Goal: Task Accomplishment & Management: Use online tool/utility

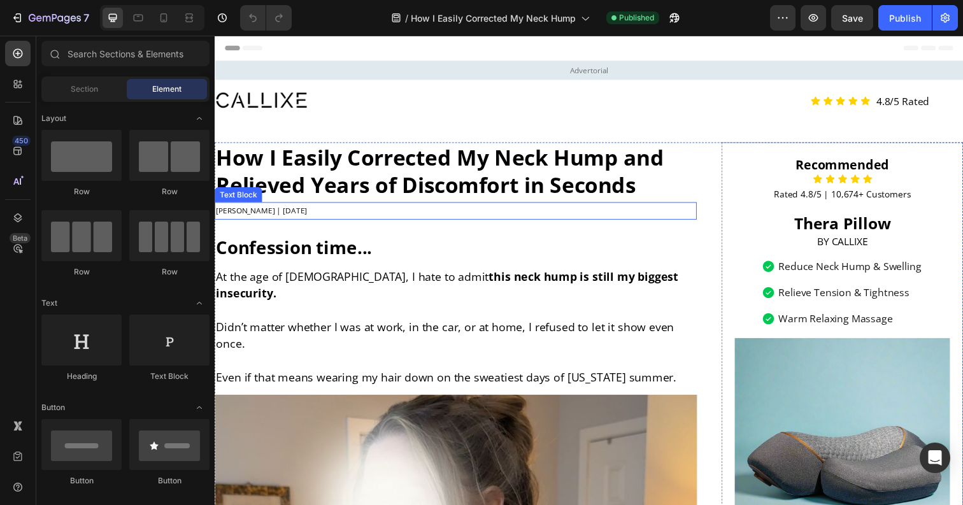
click at [283, 214] on p "[PERSON_NAME] | [DATE]" at bounding box center [461, 214] width 490 height 15
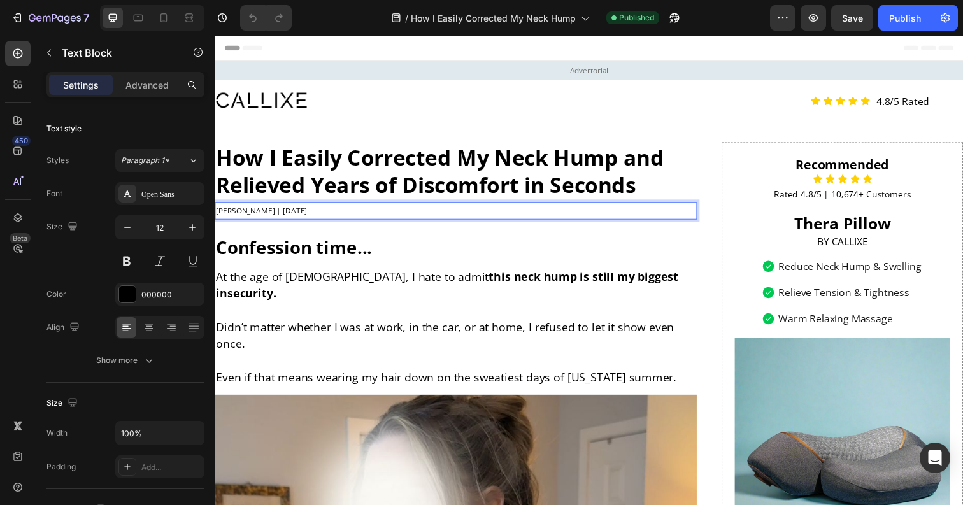
click at [270, 214] on p "[PERSON_NAME] | [DATE]" at bounding box center [461, 214] width 490 height 15
click at [283, 214] on p "[PERSON_NAME] | [DATE]" at bounding box center [461, 214] width 490 height 15
click at [300, 212] on p "[PERSON_NAME] | [DATE]" at bounding box center [461, 214] width 490 height 15
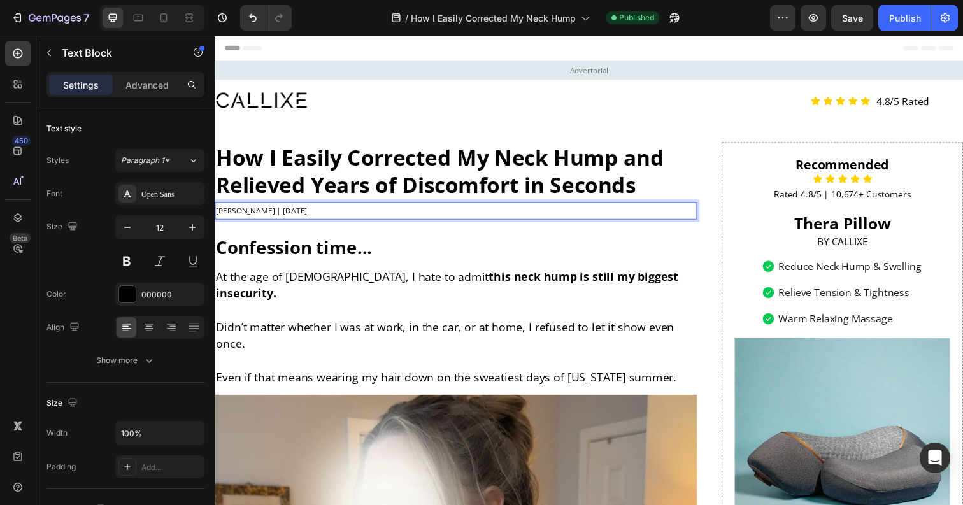
click at [300, 212] on p "[PERSON_NAME] | [DATE]" at bounding box center [461, 214] width 490 height 15
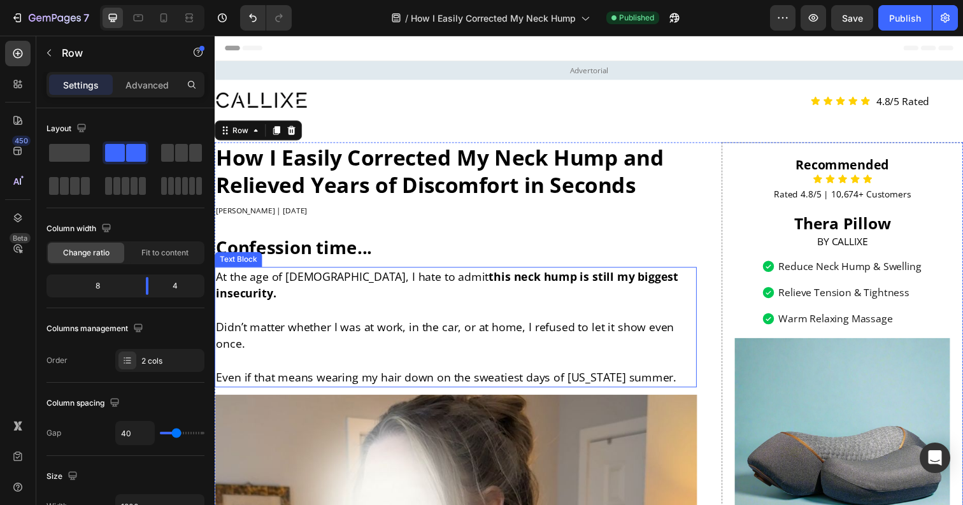
scroll to position [2, 0]
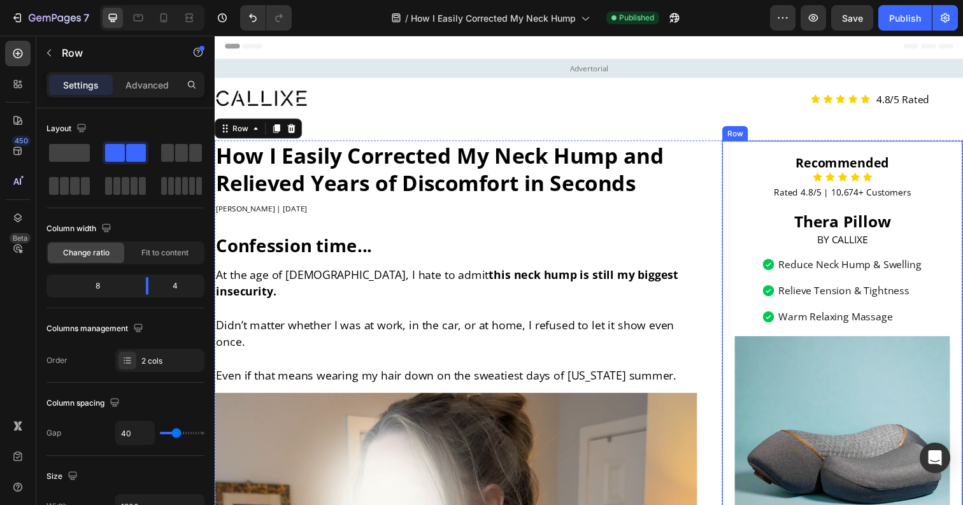
click at [743, 243] on div "Recommended Heading Icon Icon Icon Icon Icon Icon List Rated 4.8/5 | 10,674+ Cu…" at bounding box center [855, 385] width 246 height 484
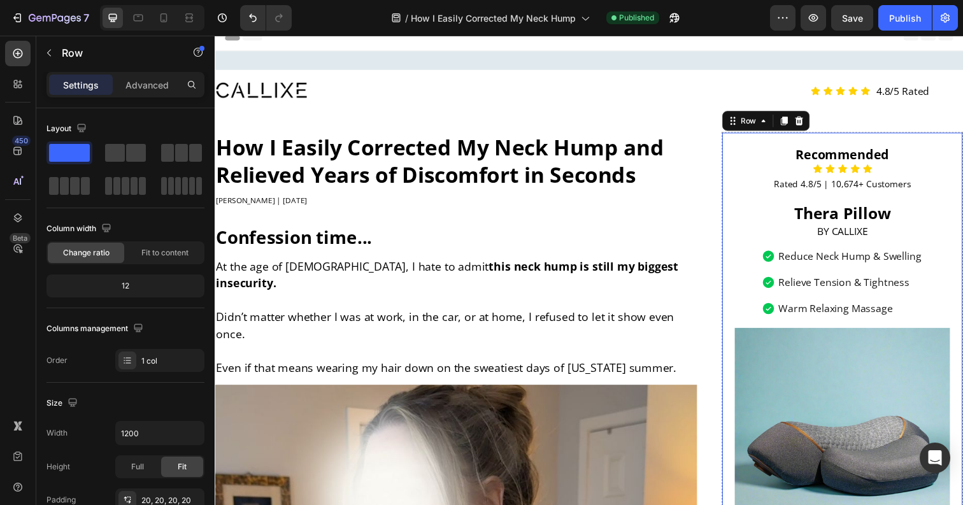
scroll to position [0, 0]
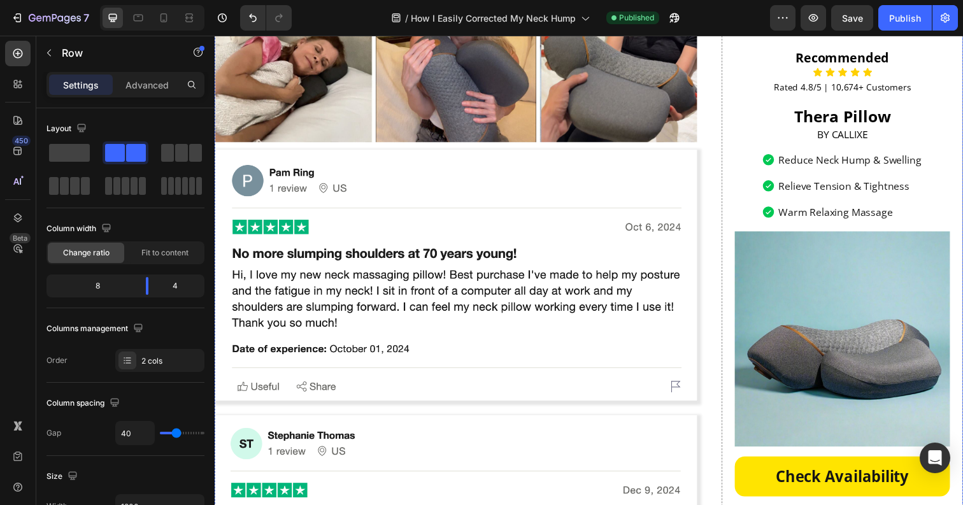
scroll to position [6335, 0]
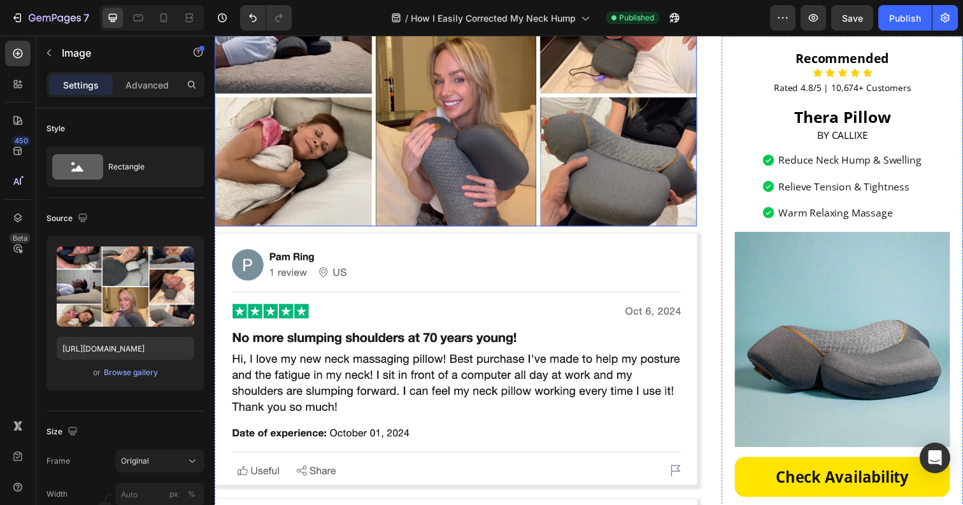
click at [581, 187] on img at bounding box center [461, 33] width 492 height 394
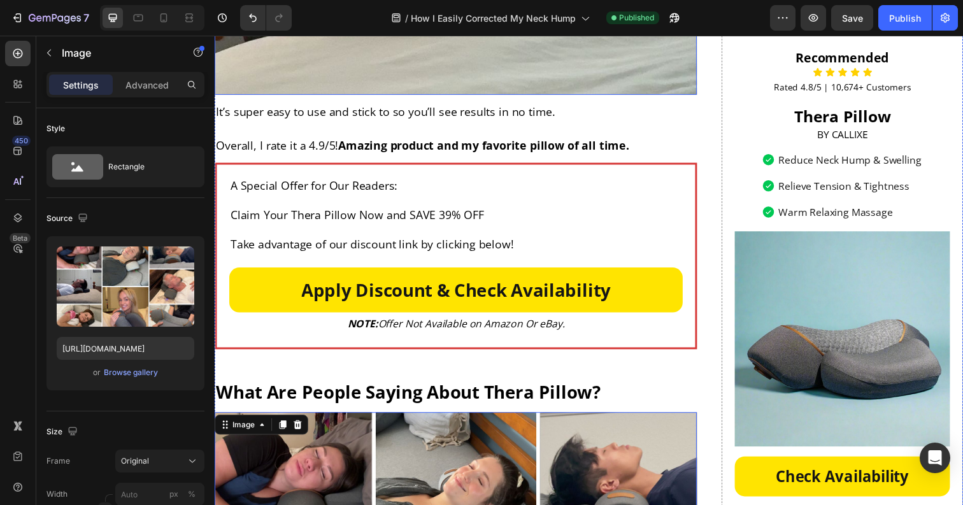
scroll to position [5755, 0]
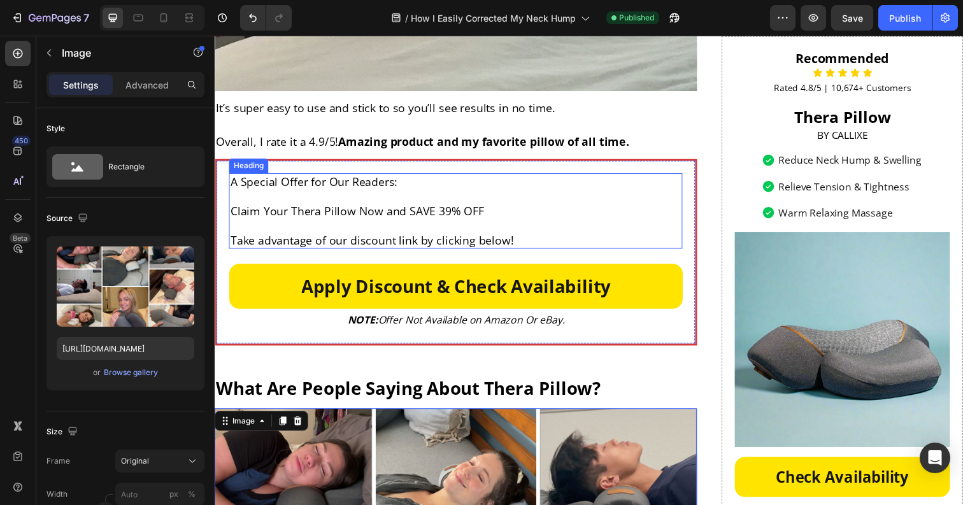
click at [448, 253] on h2 "A Special Offer for Our Readers: Claim Your Thera Pillow Now and SAVE 39% OFF T…" at bounding box center [460, 214] width 463 height 77
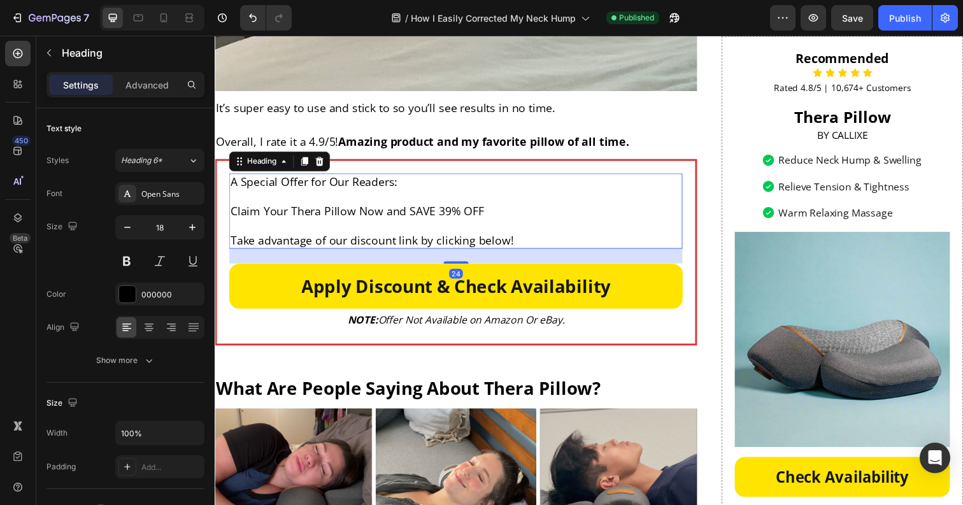
click at [448, 253] on h2 "A Special Offer for Our Readers: Claim Your Thera Pillow Now and SAVE 39% OFF T…" at bounding box center [460, 214] width 463 height 77
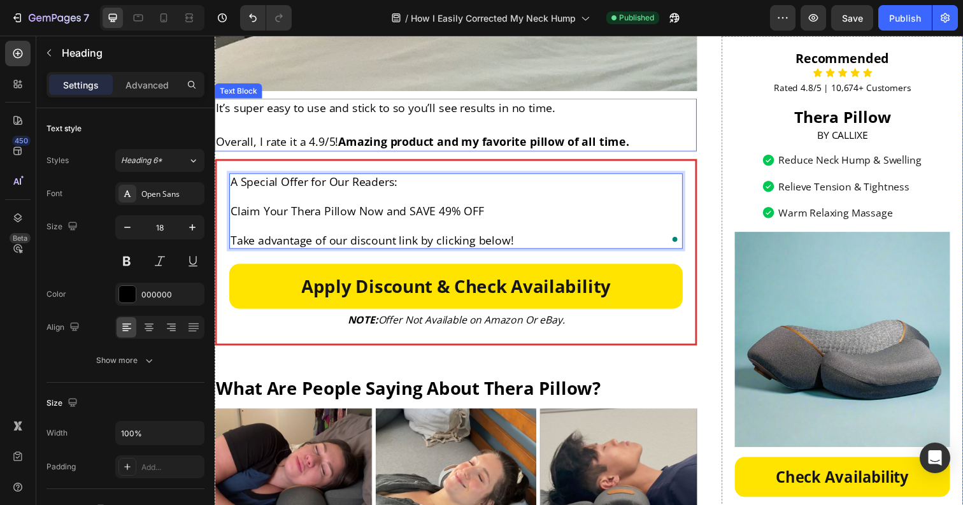
click at [512, 153] on p "Overall, I rate it a 4.9/5! Amazing product and my favorite pillow of all time." at bounding box center [461, 135] width 490 height 34
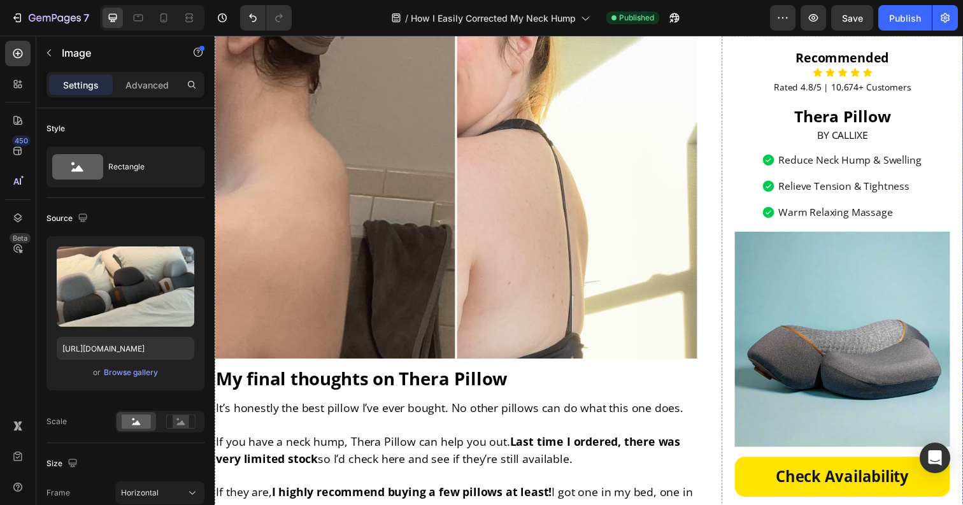
scroll to position [5063, 0]
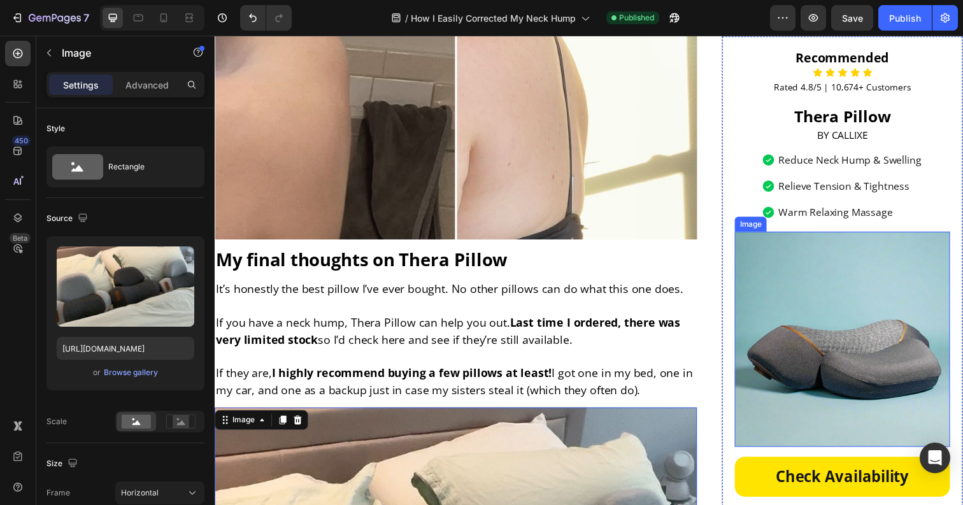
click at [788, 301] on img at bounding box center [856, 346] width 220 height 220
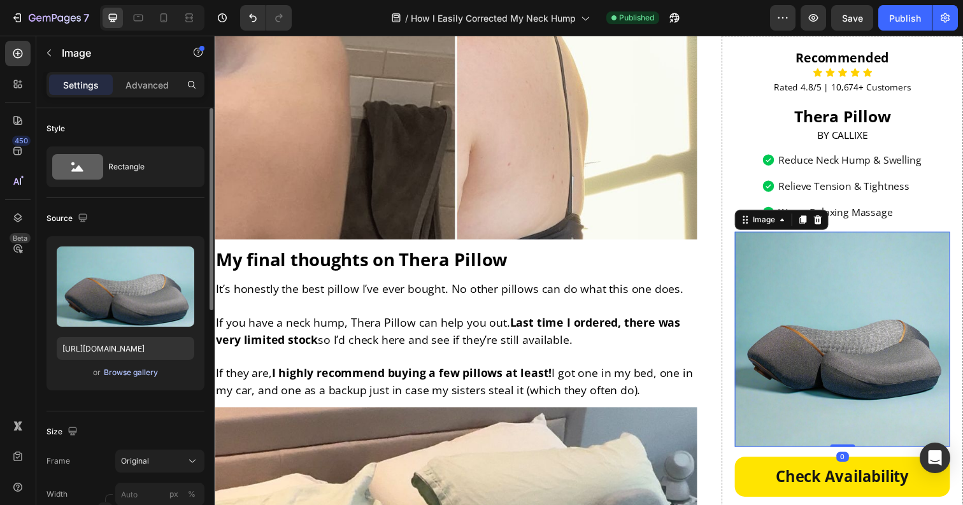
click at [141, 370] on div "Browse gallery" at bounding box center [131, 372] width 54 height 11
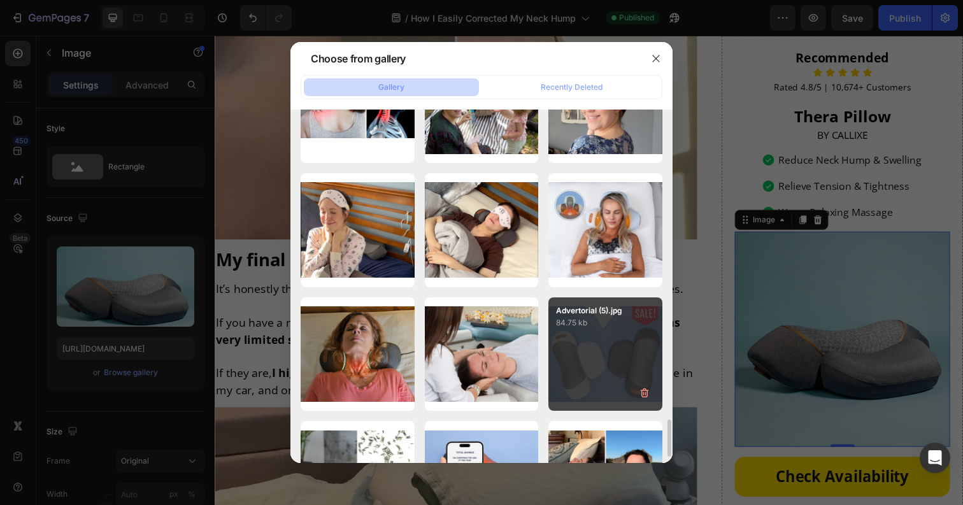
scroll to position [2548, 0]
click at [599, 346] on div "Advertorial (5).jpg 84.75 kb" at bounding box center [605, 355] width 114 height 114
type input "[URL][DOMAIN_NAME]"
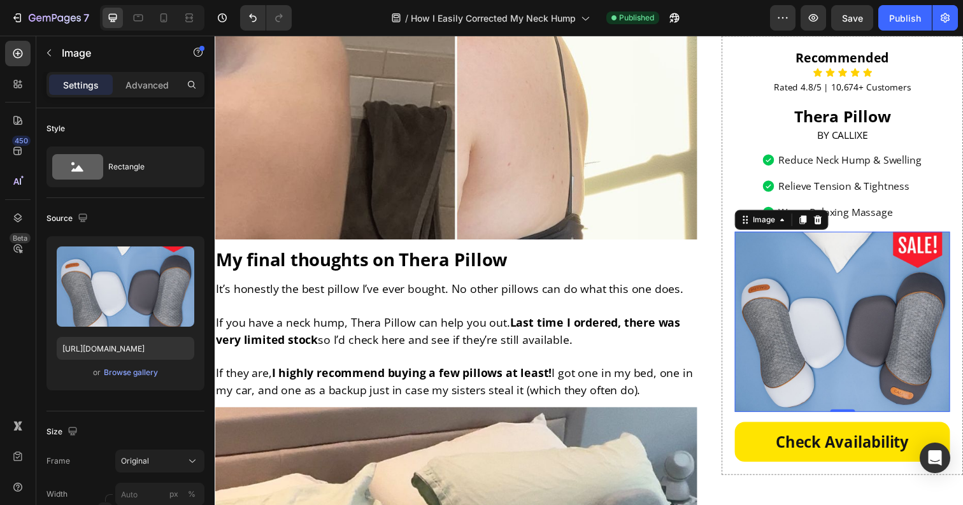
scroll to position [5046, 0]
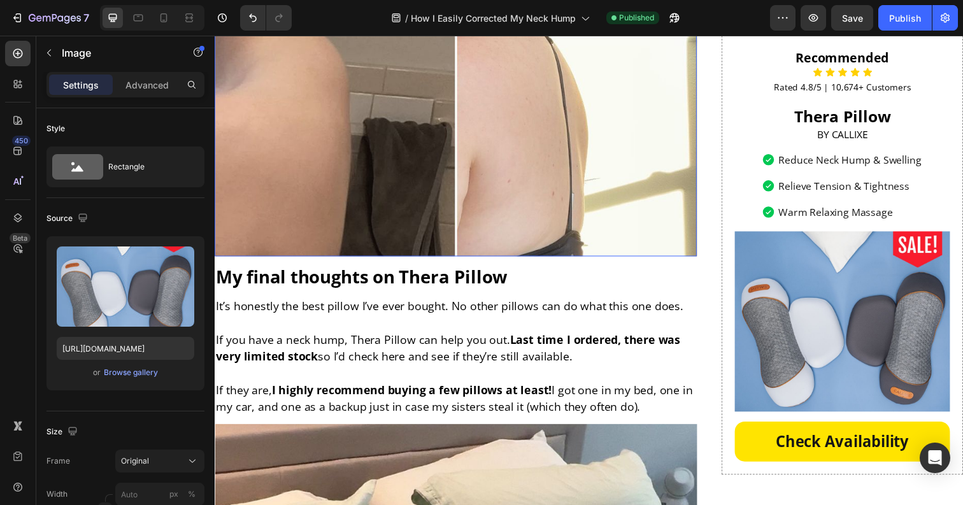
click at [643, 261] on img at bounding box center [461, 76] width 492 height 369
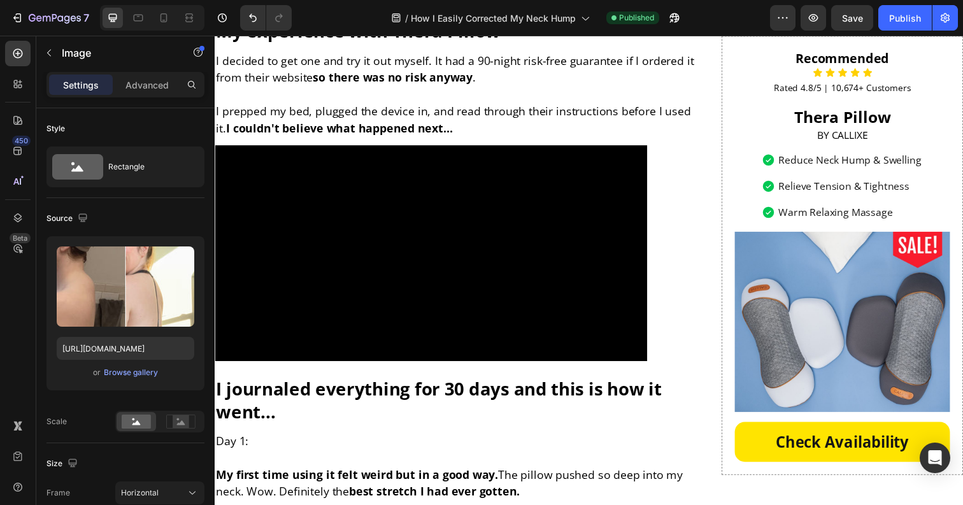
scroll to position [3612, 0]
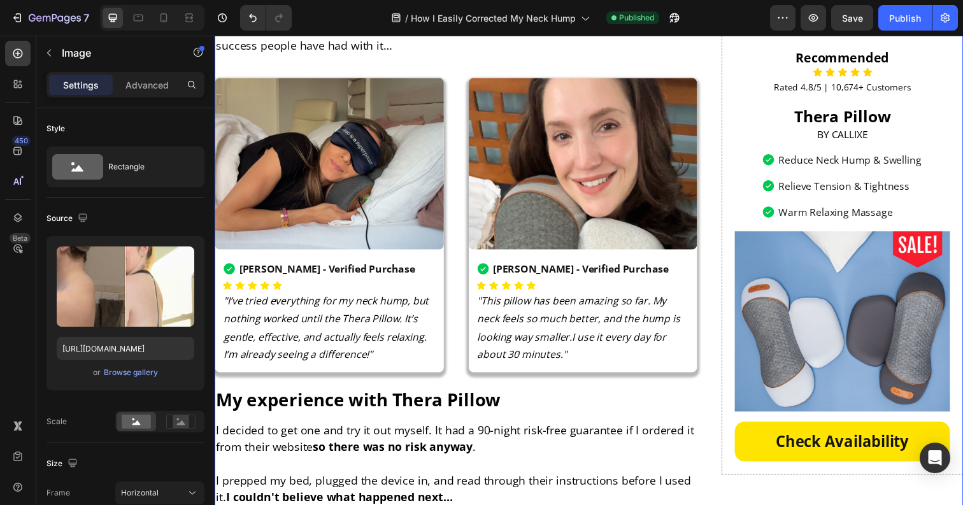
click at [725, 232] on div "How I Easily Corrected My Neck Hump and Relieved Years of Discomfort in Seconds…" at bounding box center [597, 213] width 764 height 7363
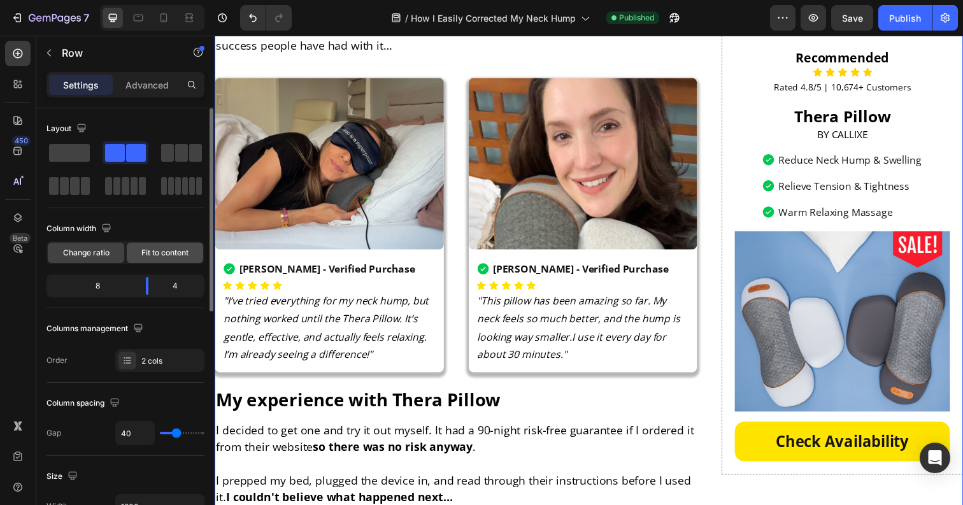
click at [174, 260] on div "Fit to content" at bounding box center [165, 253] width 76 height 20
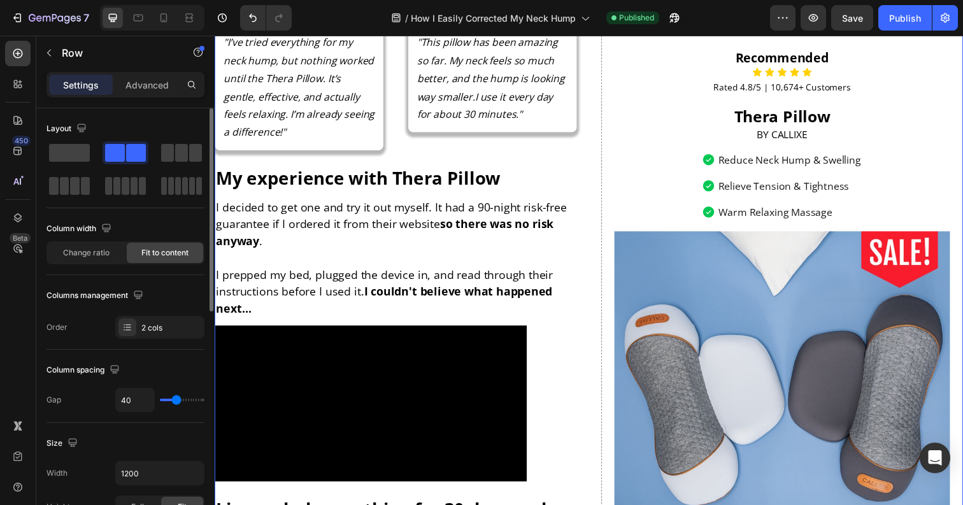
scroll to position [3357, 0]
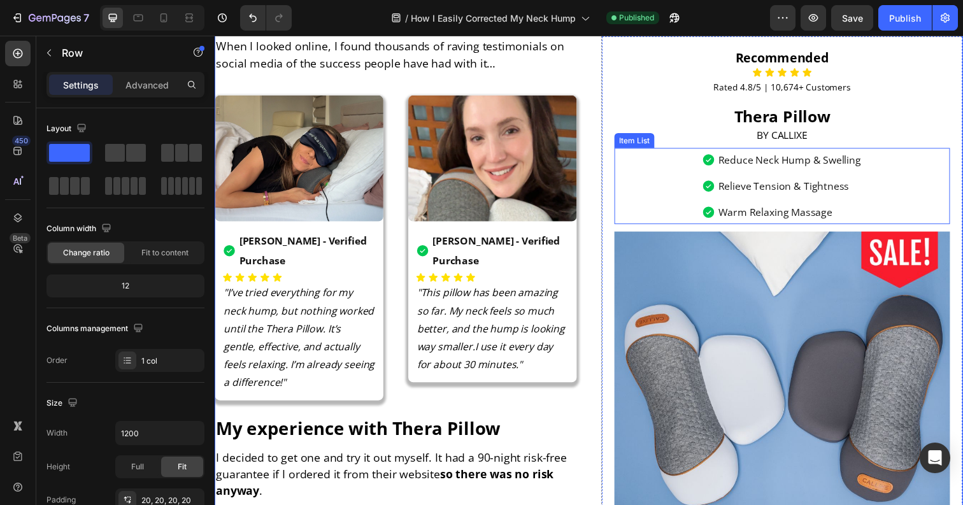
click at [622, 199] on div "Recommended Heading Icon Icon Icon Icon Icon Icon List Rated 4.8/5 | 10,674+ Cu…" at bounding box center [793, 311] width 369 height 551
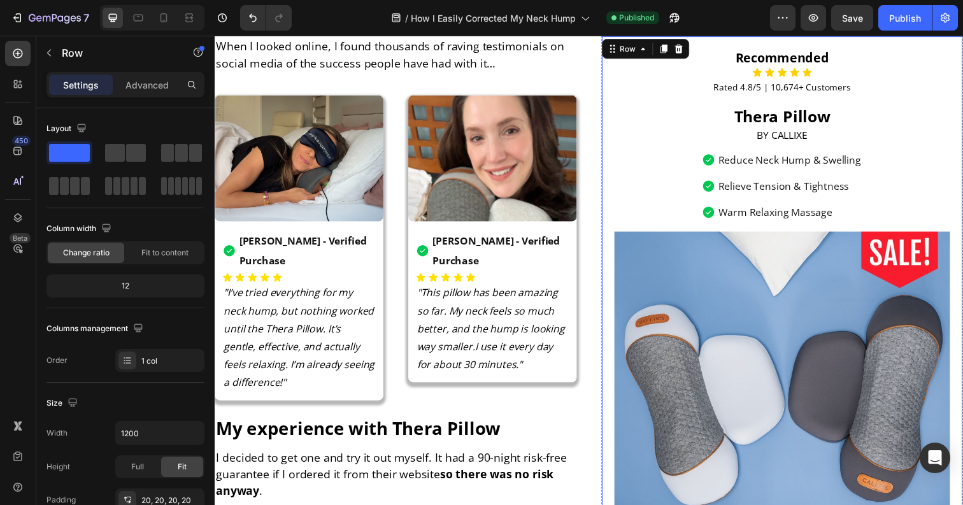
click at [610, 199] on div "Recommended Heading Icon Icon Icon Icon Icon Icon List Rated 4.8/5 | 10,674+ Cu…" at bounding box center [793, 311] width 369 height 551
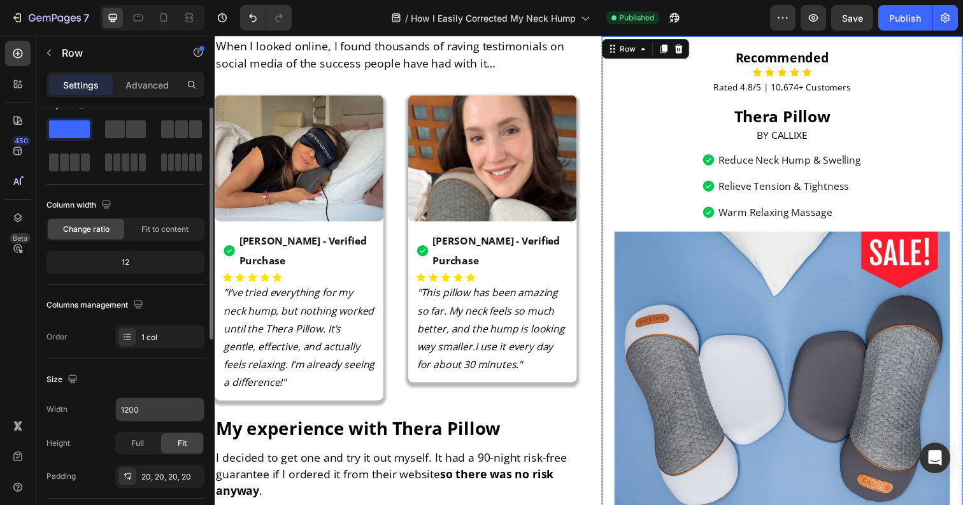
scroll to position [28, 0]
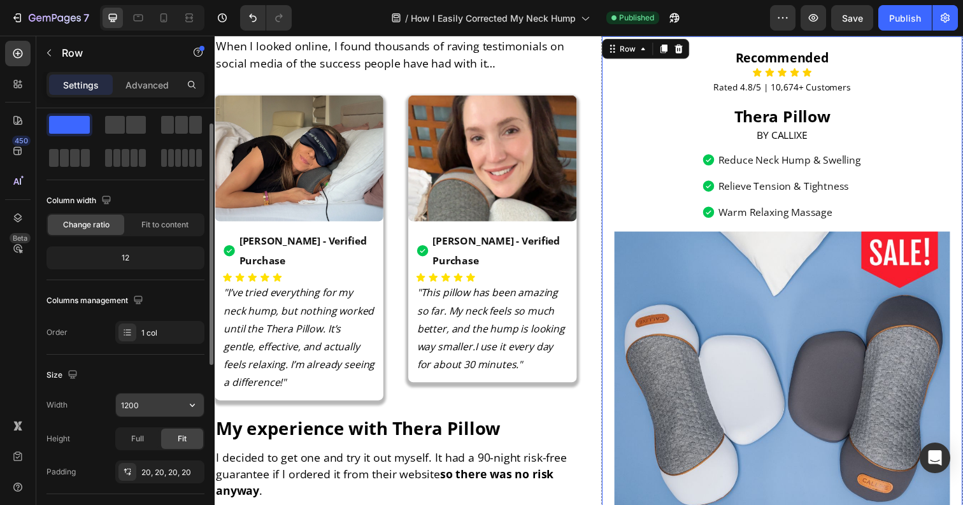
click at [164, 402] on input "1200" at bounding box center [160, 404] width 88 height 23
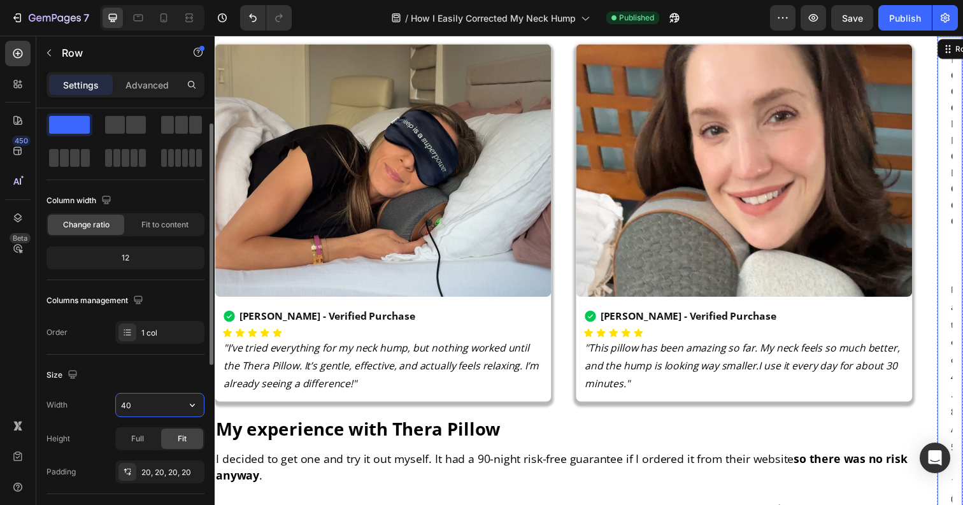
type input "400"
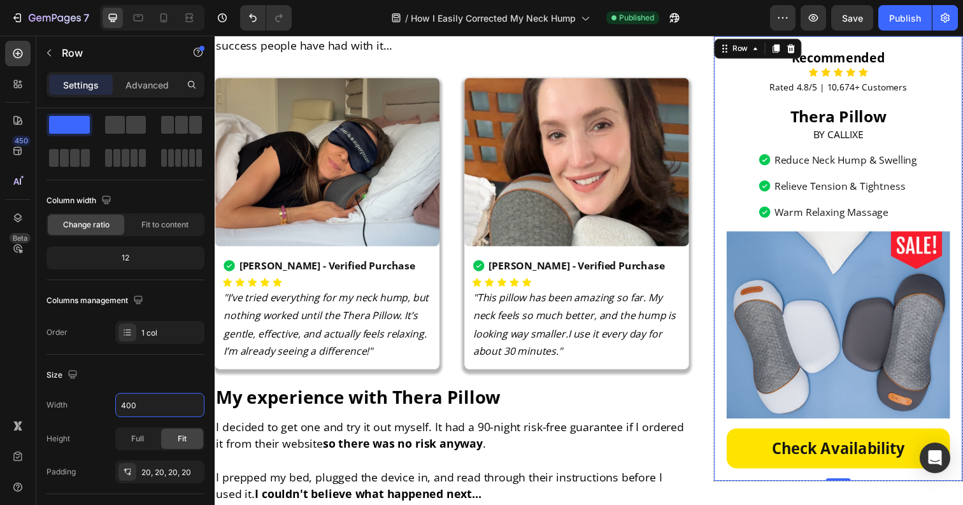
click at [715, 313] on div "How I Easily Corrected My Neck Hump and Relieved Years of Discomfort in Seconds…" at bounding box center [597, 213] width 764 height 7295
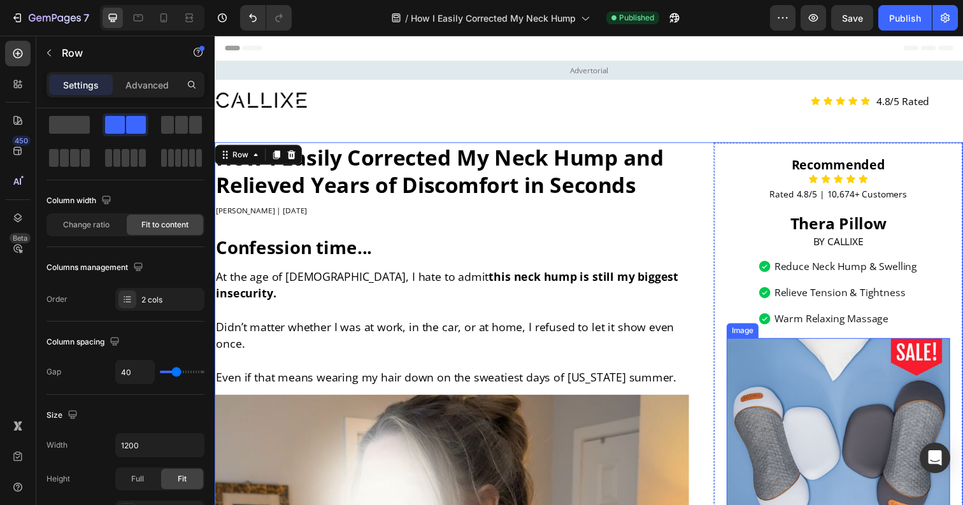
scroll to position [5, 0]
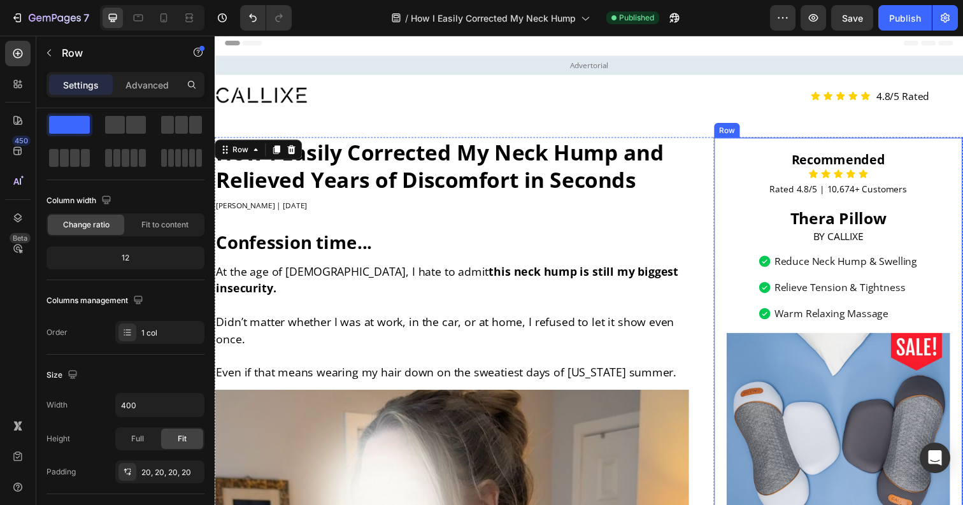
click at [734, 179] on div "Recommended Heading Icon Icon Icon Icon Icon Icon List Rated 4.8/5 | 10,674+ Cu…" at bounding box center [851, 366] width 255 height 455
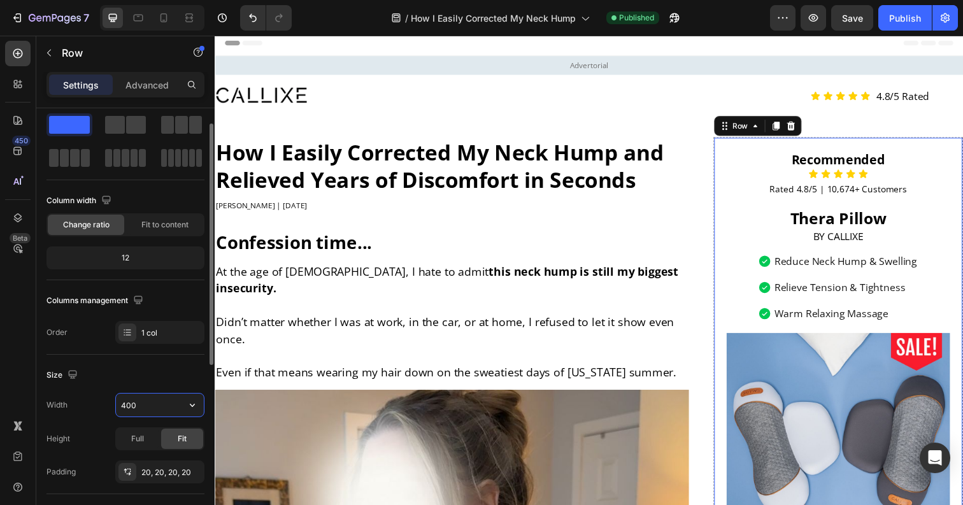
click at [168, 396] on input "400" at bounding box center [160, 404] width 88 height 23
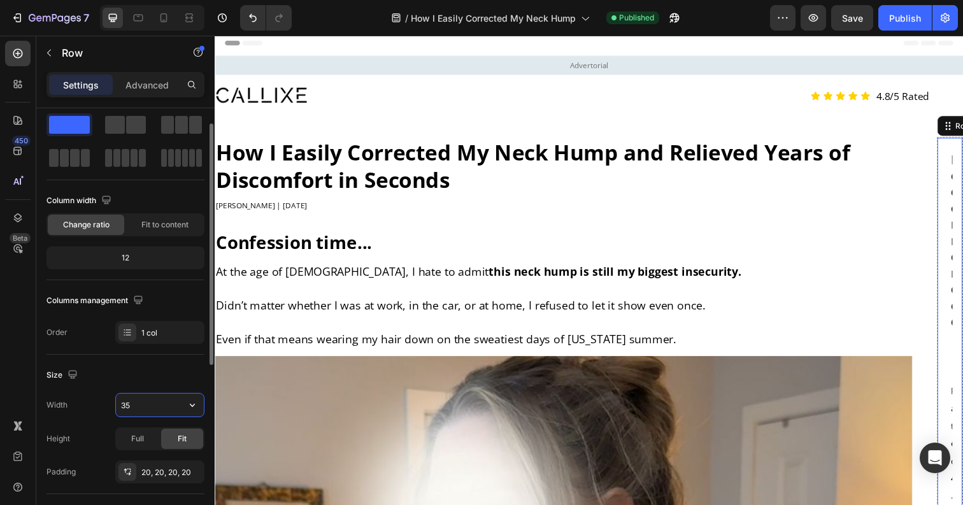
type input "350"
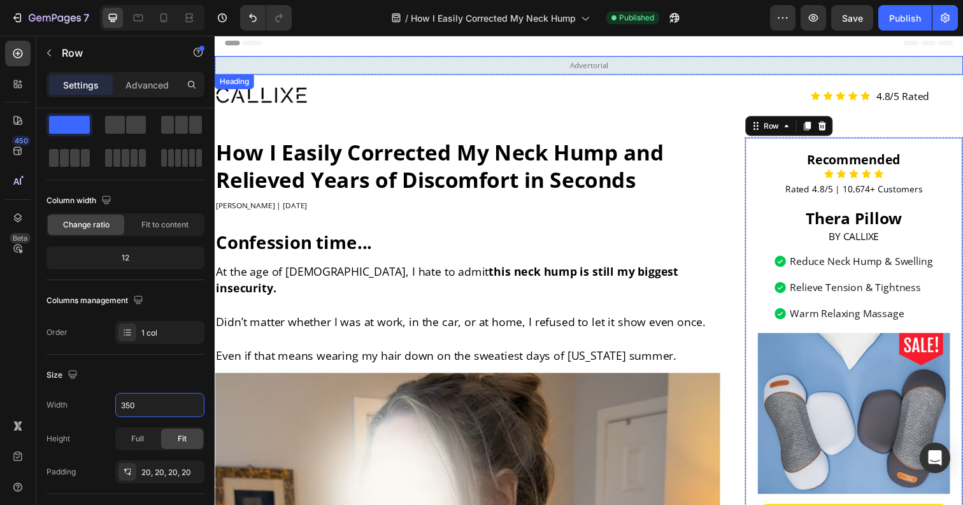
click at [723, 107] on div at bounding box center [499, 97] width 569 height 22
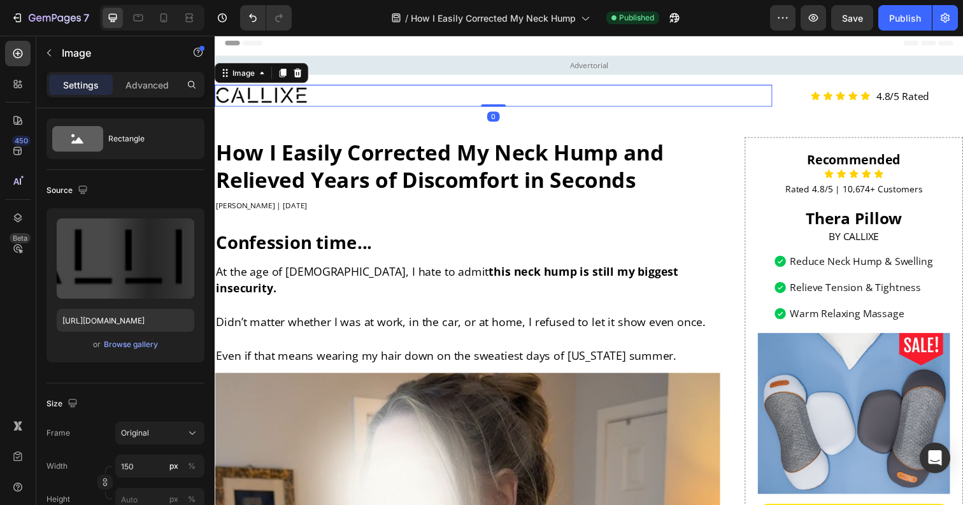
scroll to position [0, 0]
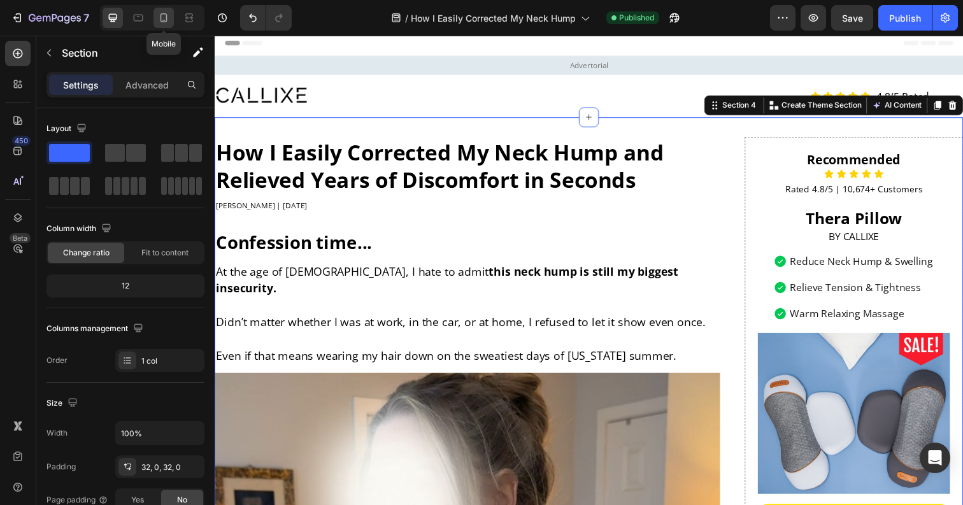
click at [164, 21] on icon at bounding box center [163, 17] width 7 height 9
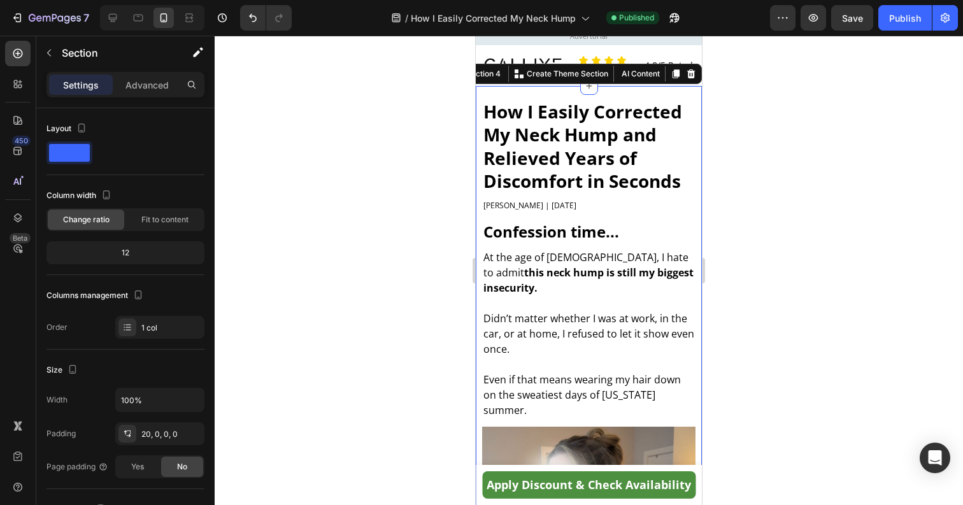
scroll to position [40, 0]
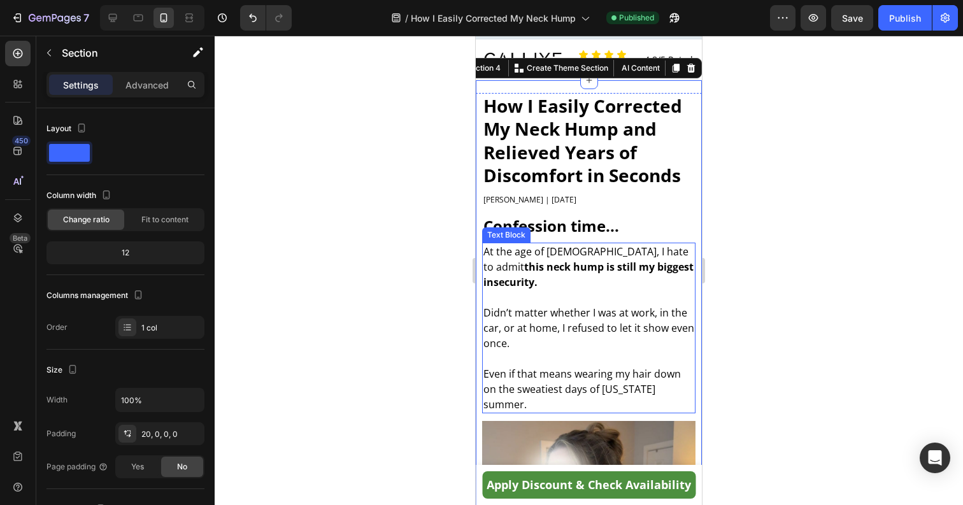
click at [482, 281] on div "At the age of [DEMOGRAPHIC_DATA], I hate to admit this neck hump is still my bi…" at bounding box center [588, 328] width 213 height 171
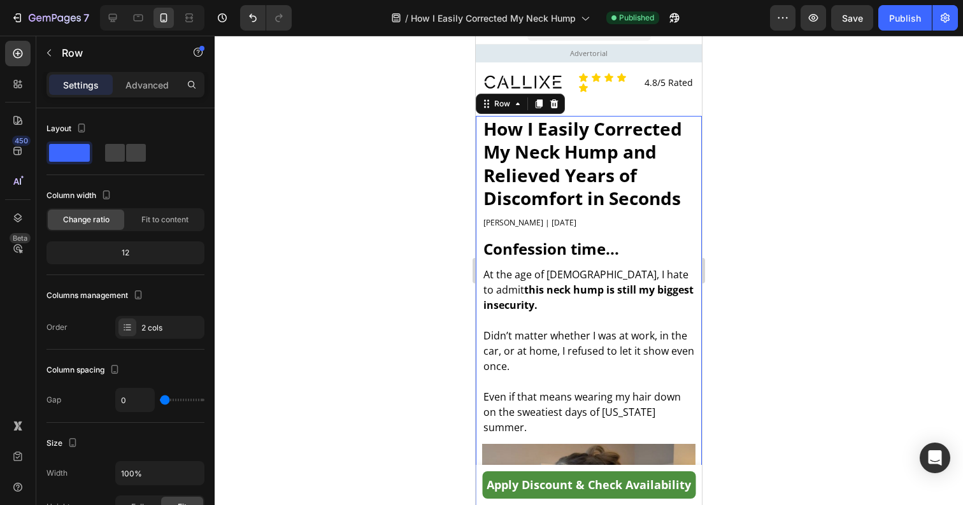
scroll to position [0, 0]
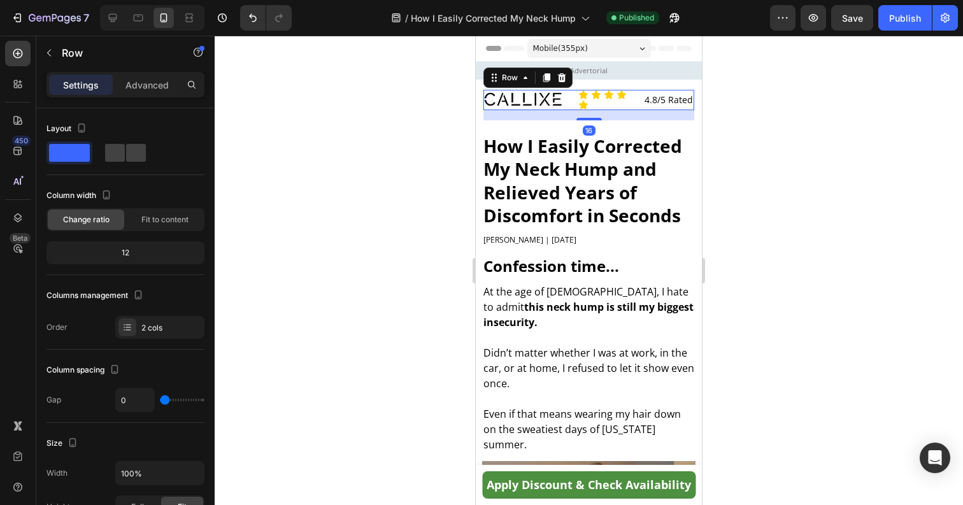
click at [569, 104] on div "Image Icon Icon Icon Icon Icon Icon List 4.8/5 Rated Text Block Row Row 16" at bounding box center [588, 100] width 211 height 20
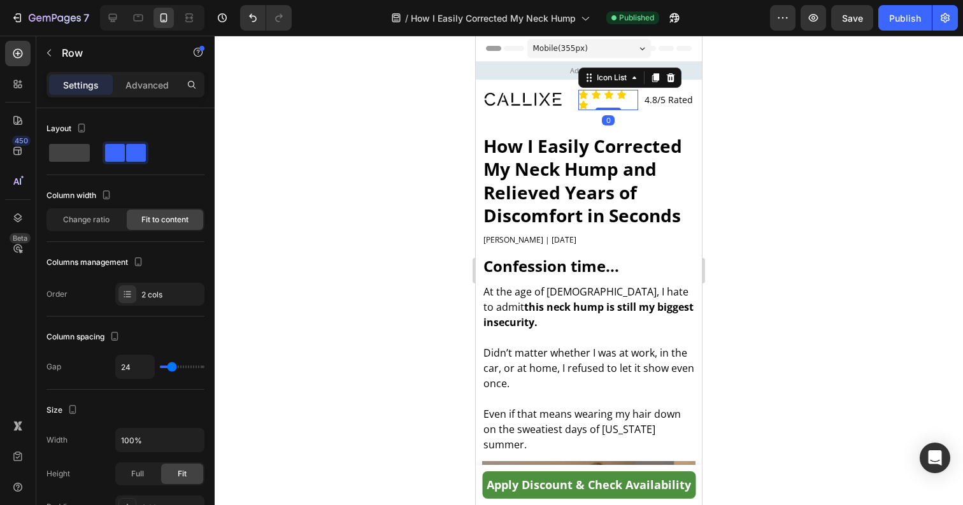
click at [638, 104] on div "Icon Icon Icon Icon Icon" at bounding box center [608, 100] width 60 height 20
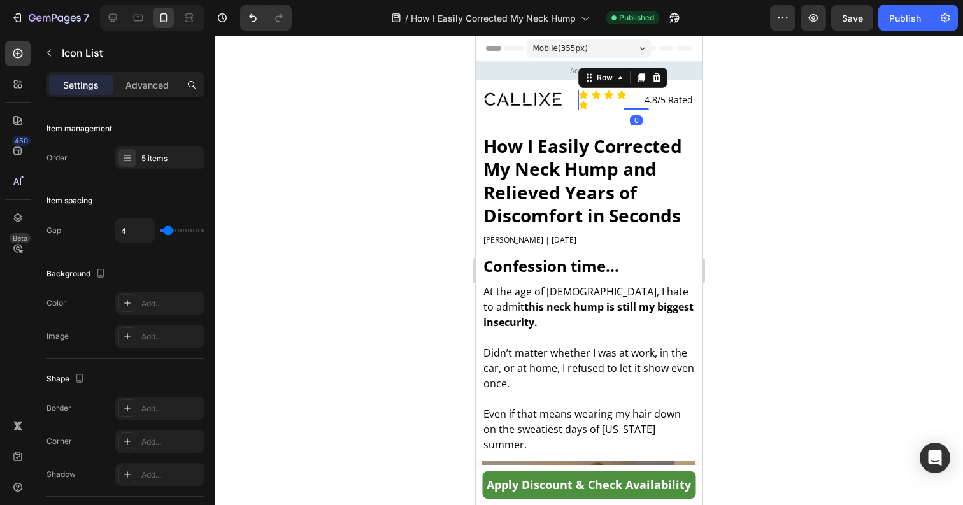
click at [641, 104] on div "Icon Icon Icon Icon Icon Icon List 4.8/5 Rated Text Block Row 0" at bounding box center [636, 100] width 116 height 20
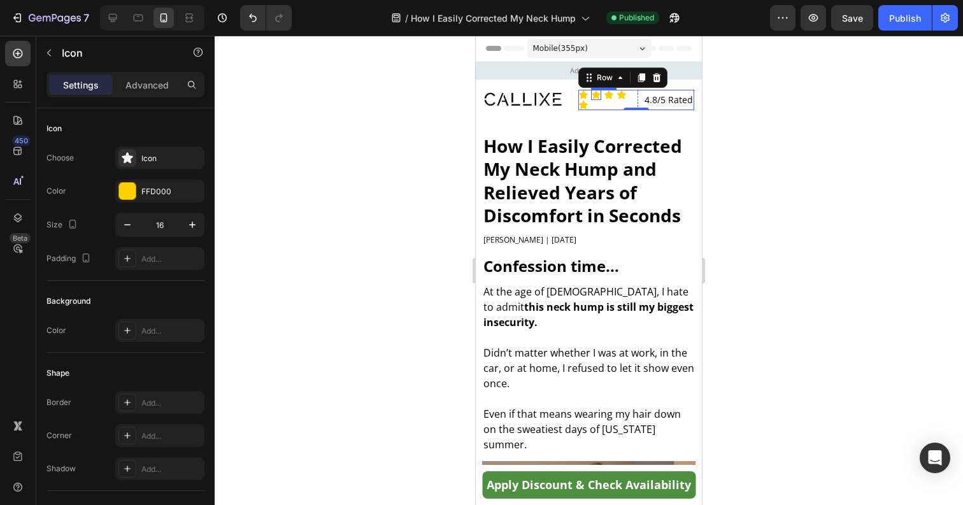
click at [599, 99] on div "Icon" at bounding box center [596, 95] width 10 height 10
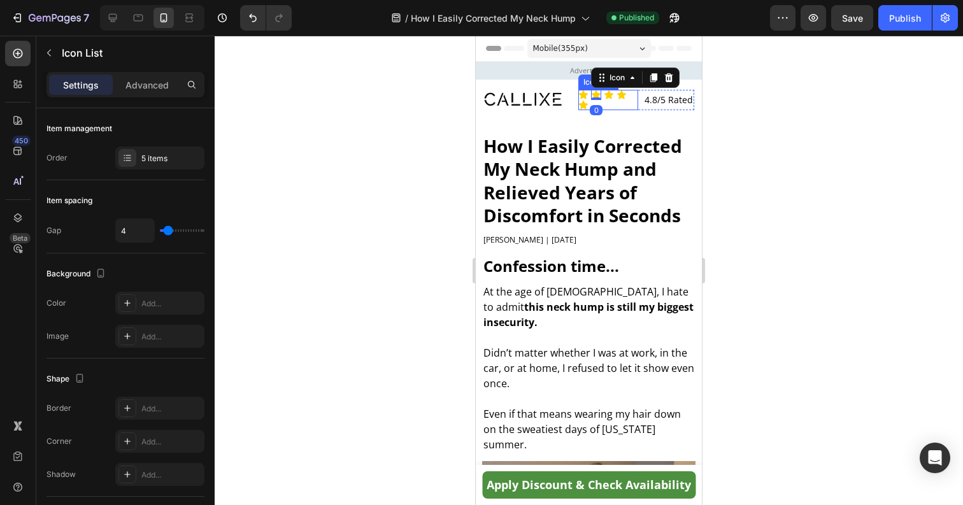
click at [607, 101] on div "Icon Icon 0 Icon Icon Icon" at bounding box center [608, 100] width 60 height 20
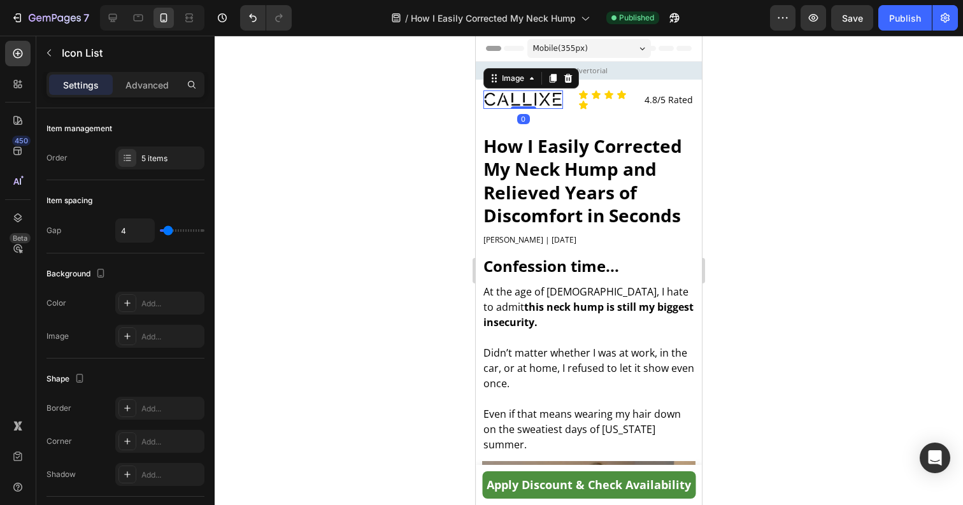
click at [542, 102] on img at bounding box center [523, 99] width 80 height 18
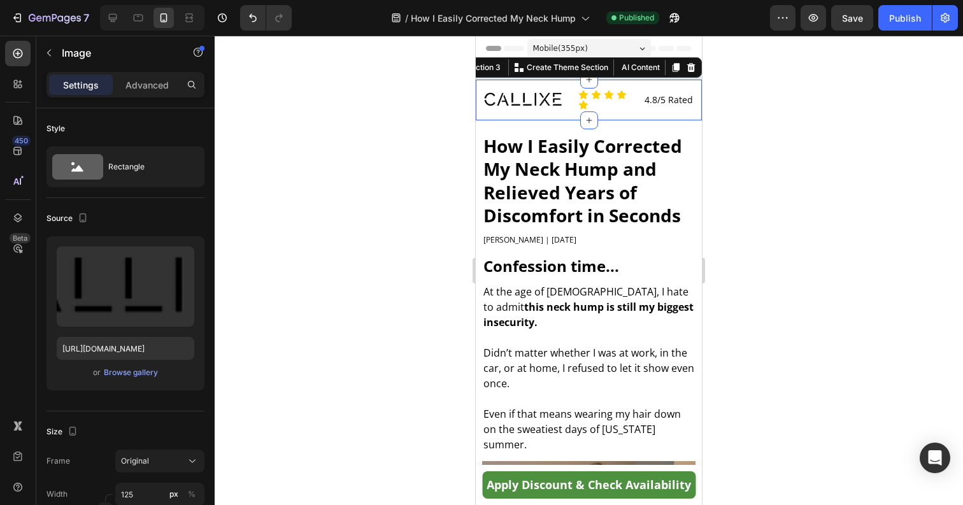
click at [562, 112] on div "Image Icon Icon Icon Icon Icon Icon List 4.8/5 Rated Text Block Row Row" at bounding box center [588, 100] width 211 height 41
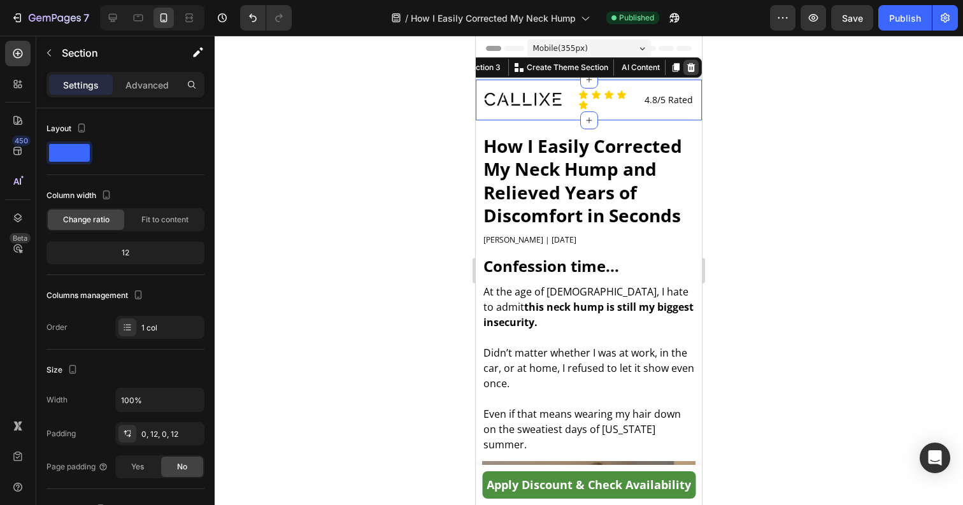
click at [691, 66] on icon at bounding box center [691, 67] width 8 height 9
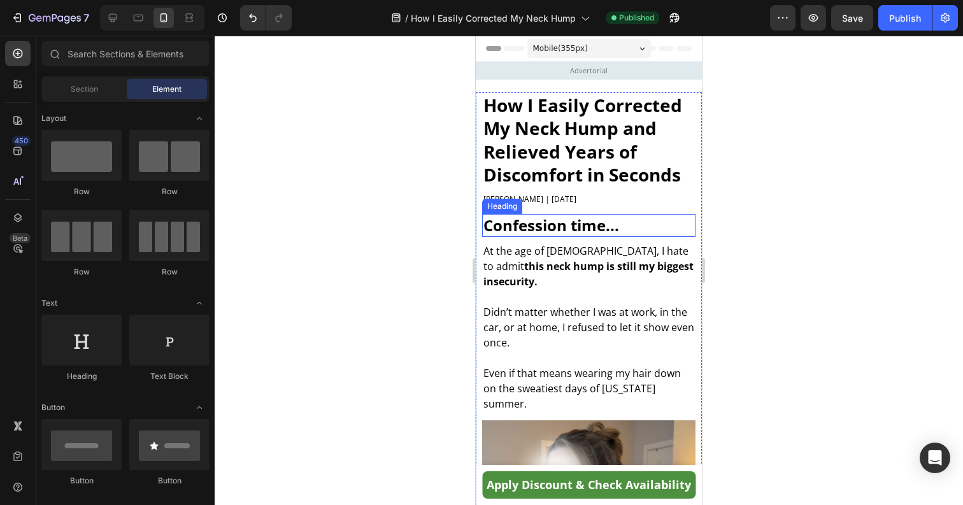
scroll to position [17, 0]
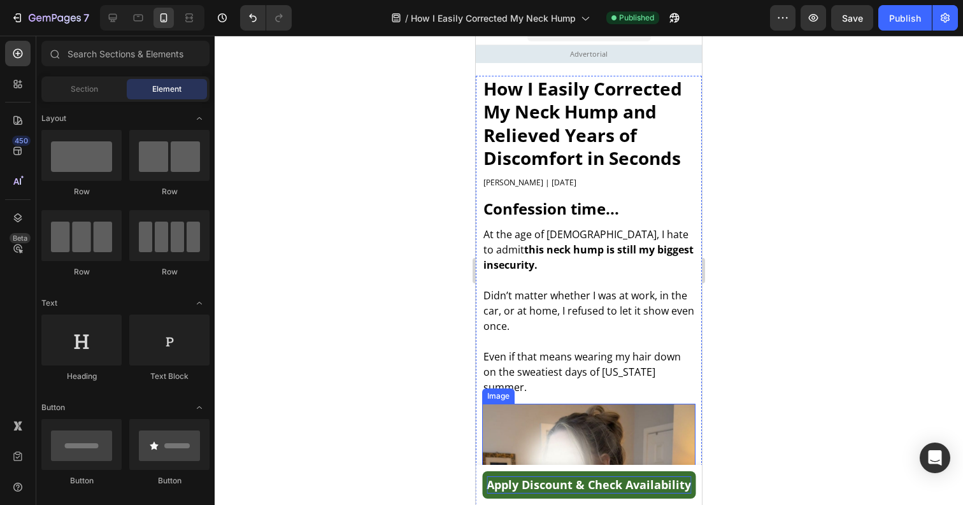
click at [556, 479] on p "Apply Discount & Check Availability" at bounding box center [588, 484] width 204 height 17
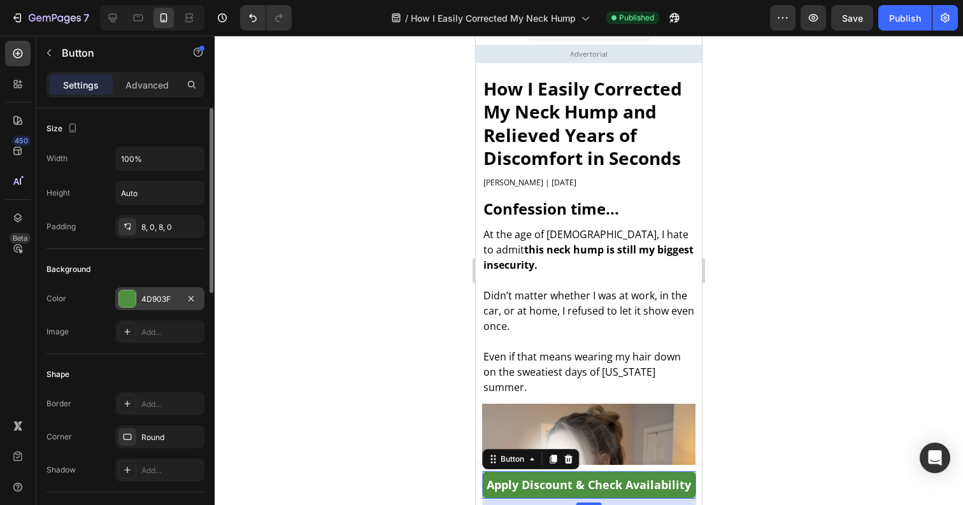
click at [163, 304] on div "4D903F" at bounding box center [159, 298] width 37 height 11
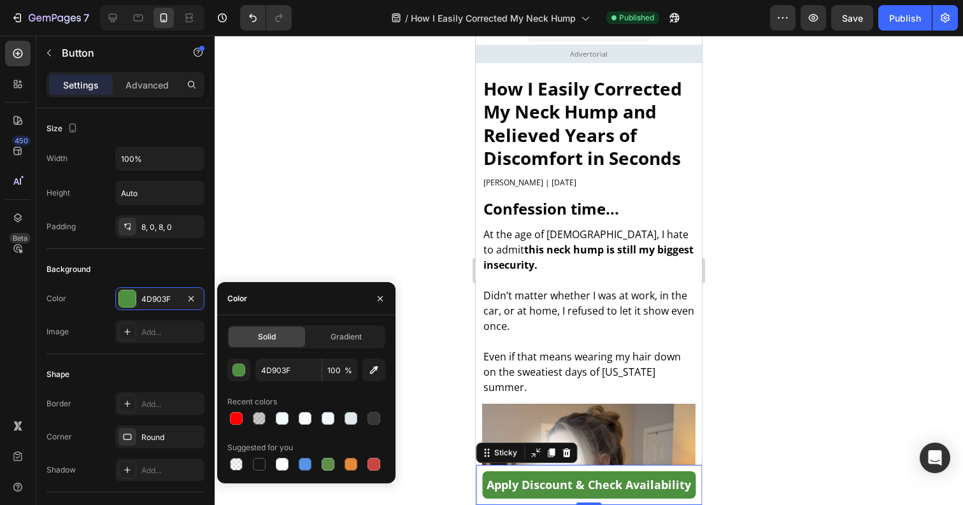
click at [668, 467] on div "Apply Discount & Check Availability Button" at bounding box center [589, 485] width 226 height 40
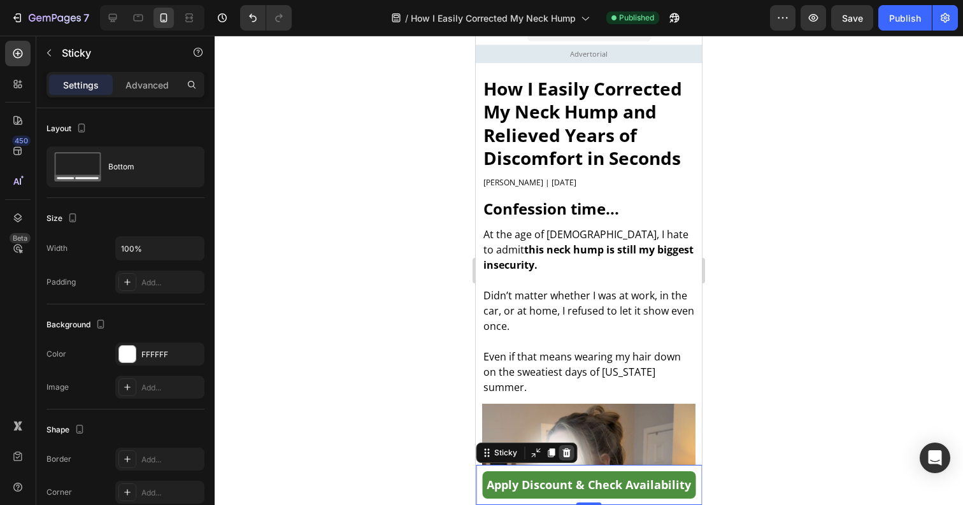
click at [567, 455] on icon at bounding box center [566, 453] width 10 height 10
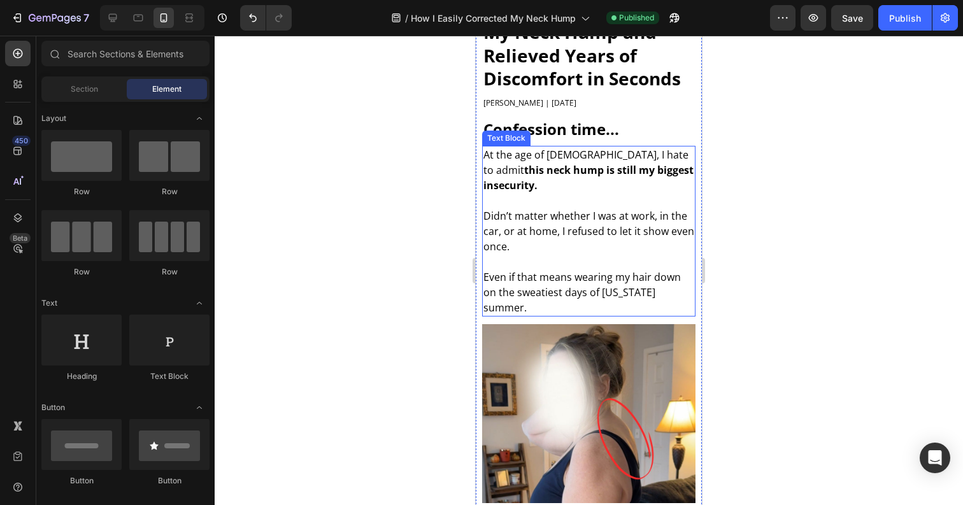
scroll to position [0, 0]
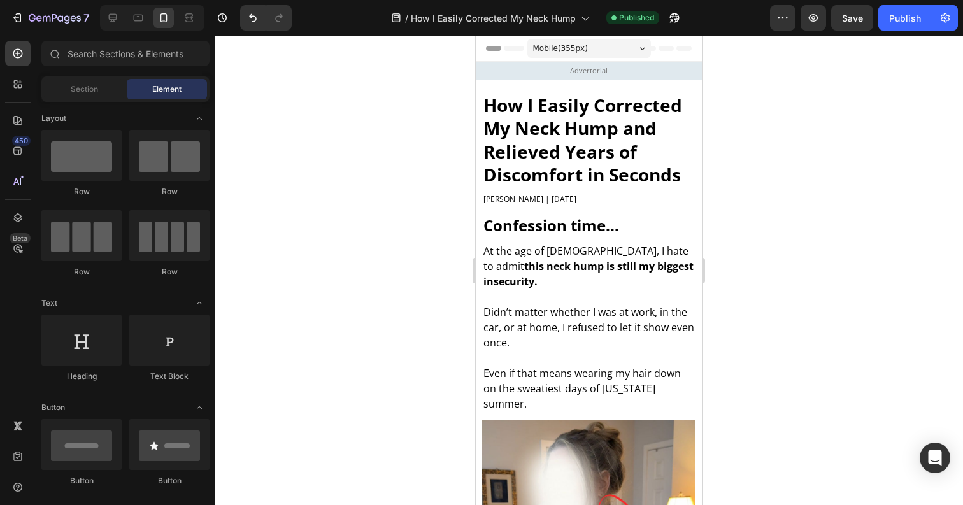
click at [749, 176] on div at bounding box center [589, 270] width 748 height 469
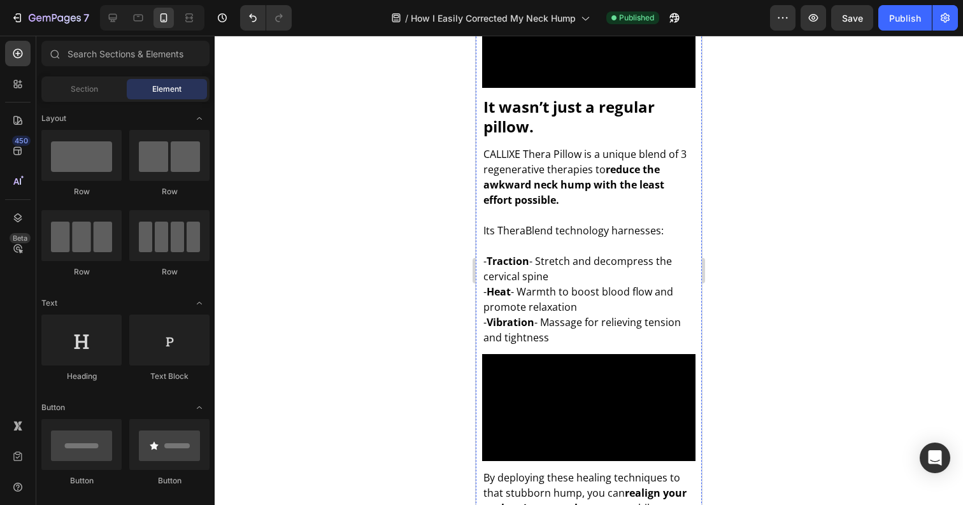
scroll to position [2517, 0]
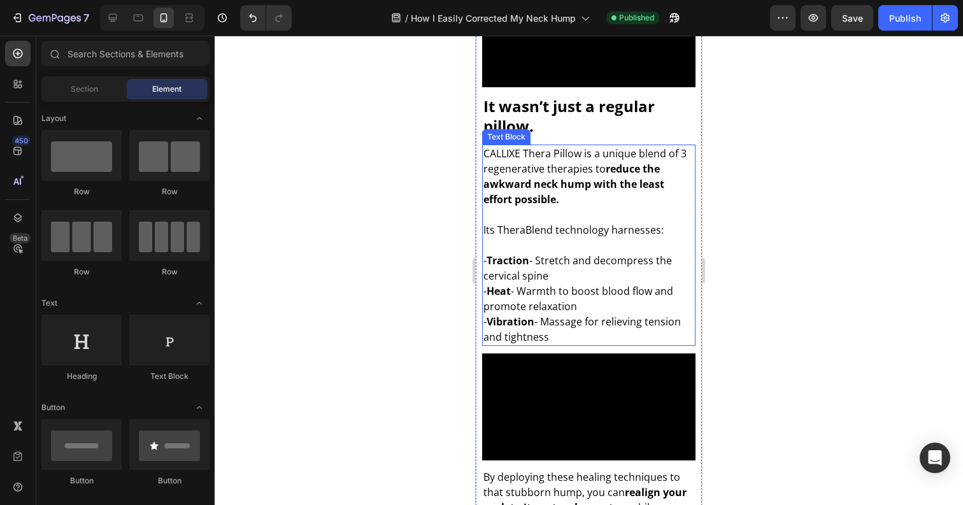
click at [532, 207] on p "Its TheraBlend technology harnesses:" at bounding box center [588, 222] width 211 height 31
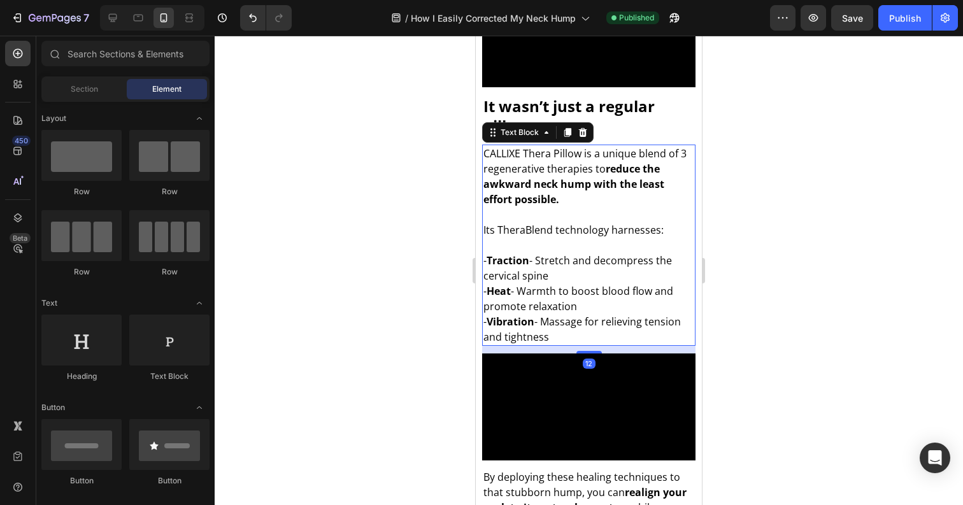
click at [532, 207] on p "Its TheraBlend technology harnesses:" at bounding box center [588, 222] width 211 height 31
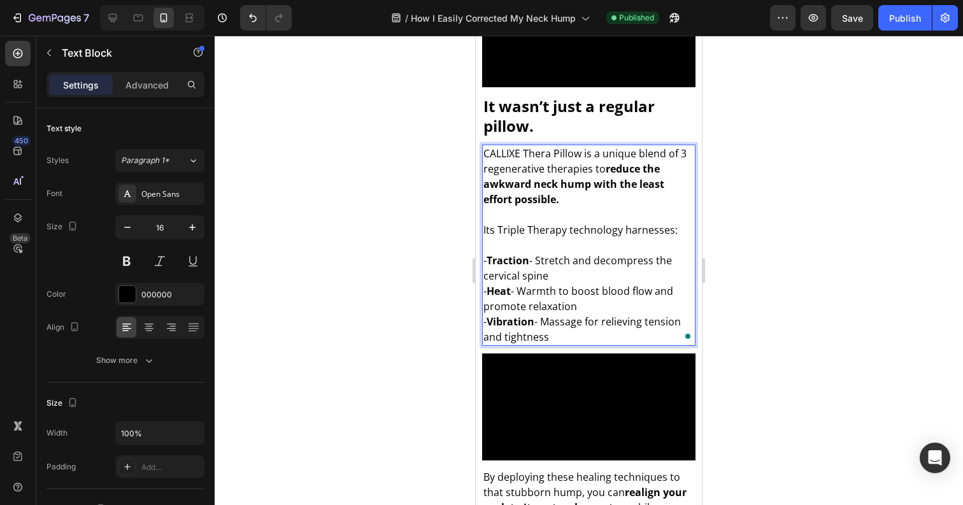
click at [779, 145] on div at bounding box center [589, 270] width 748 height 469
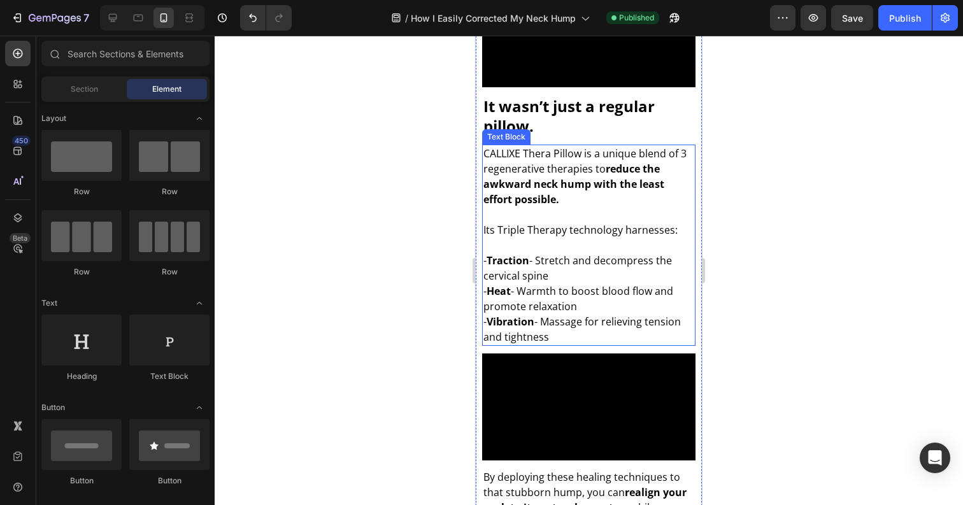
click at [568, 207] on p "Its Triple Therapy technology harnesses:" at bounding box center [588, 222] width 211 height 31
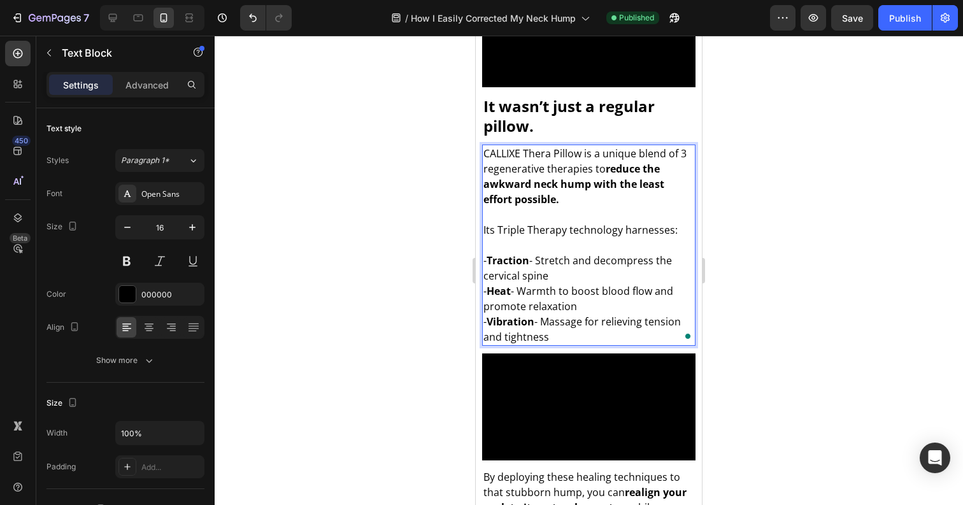
click at [527, 207] on p "Its Triple Therapy technology harnesses:" at bounding box center [588, 222] width 211 height 31
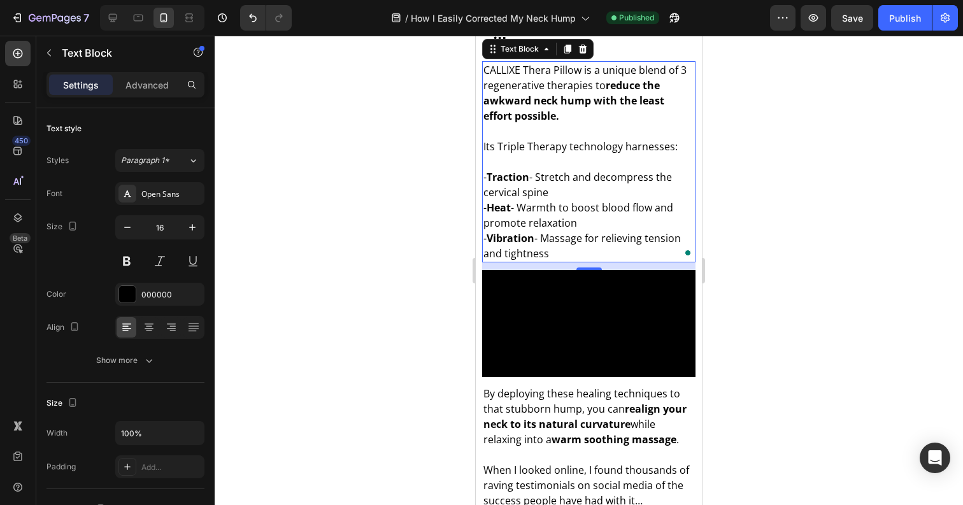
click at [756, 267] on div at bounding box center [589, 270] width 748 height 469
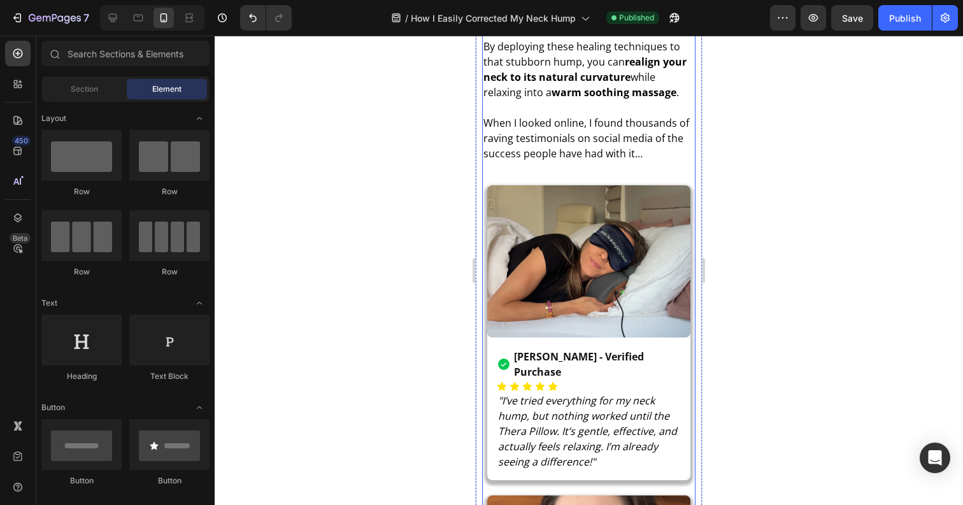
scroll to position [2943, 0]
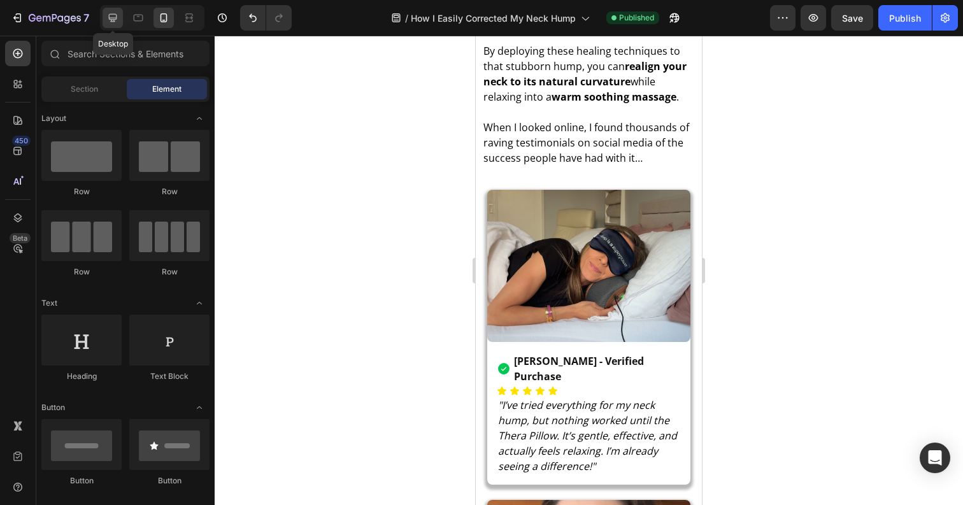
click at [114, 25] on div at bounding box center [112, 18] width 20 height 20
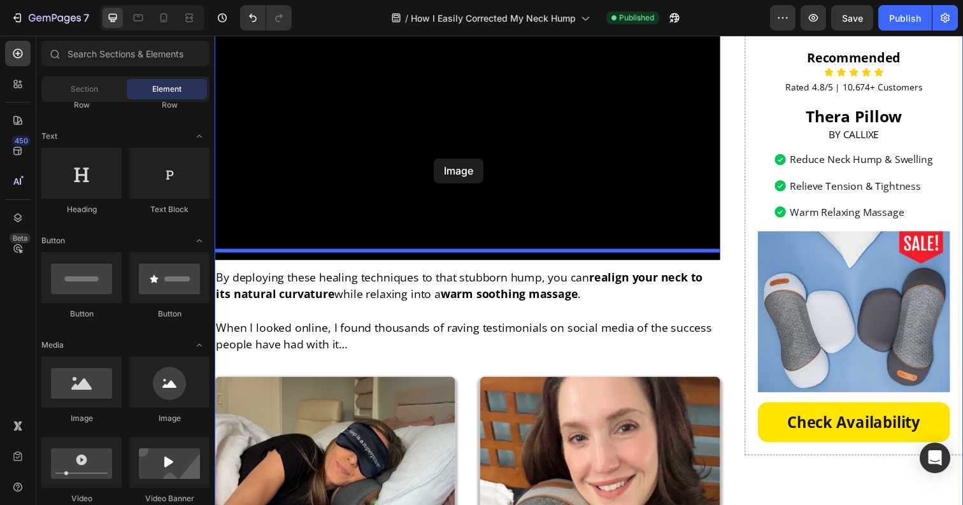
scroll to position [3206, 0]
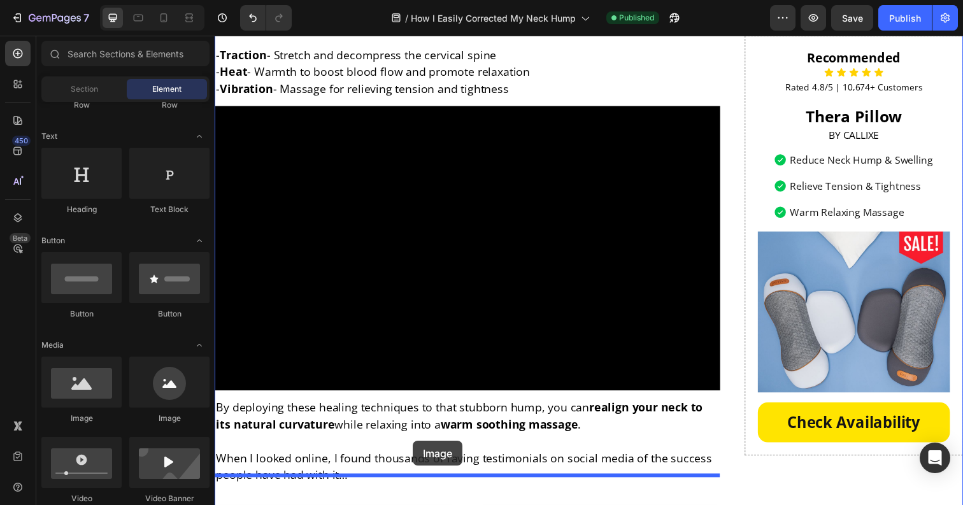
drag, startPoint x: 311, startPoint y: 432, endPoint x: 418, endPoint y: 447, distance: 108.0
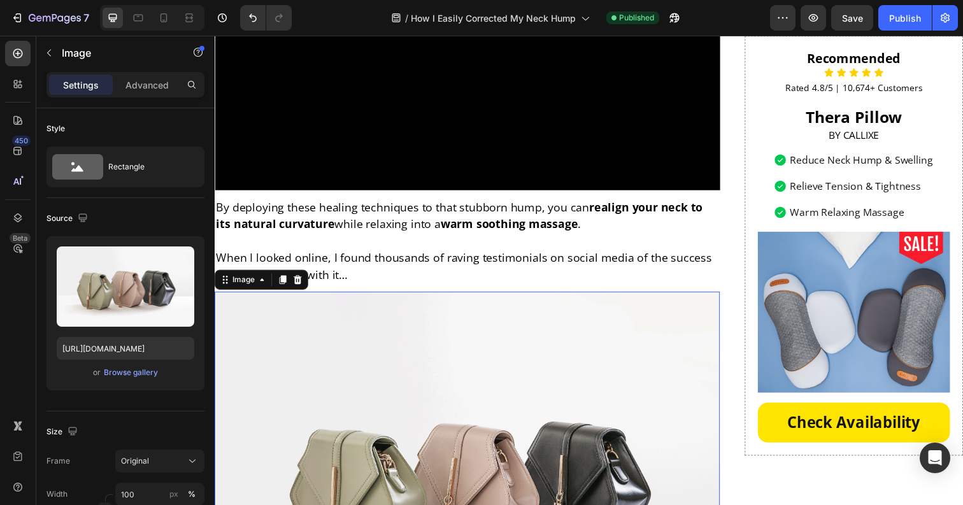
scroll to position [3444, 0]
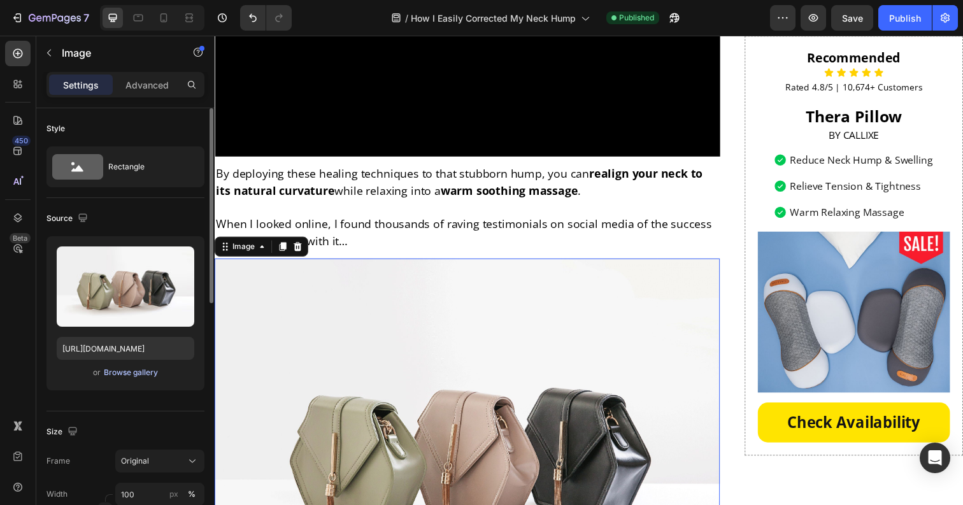
click at [129, 374] on div "Browse gallery" at bounding box center [131, 372] width 54 height 11
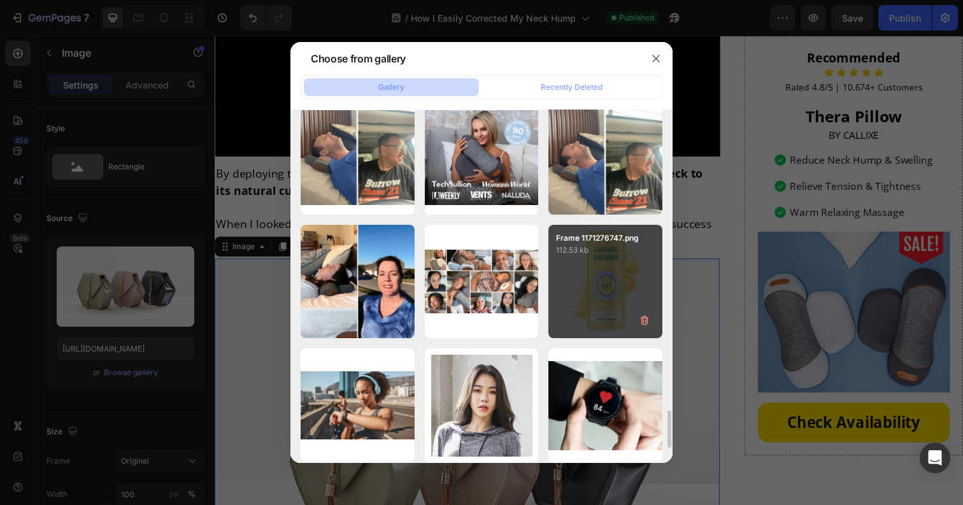
scroll to position [3003, 0]
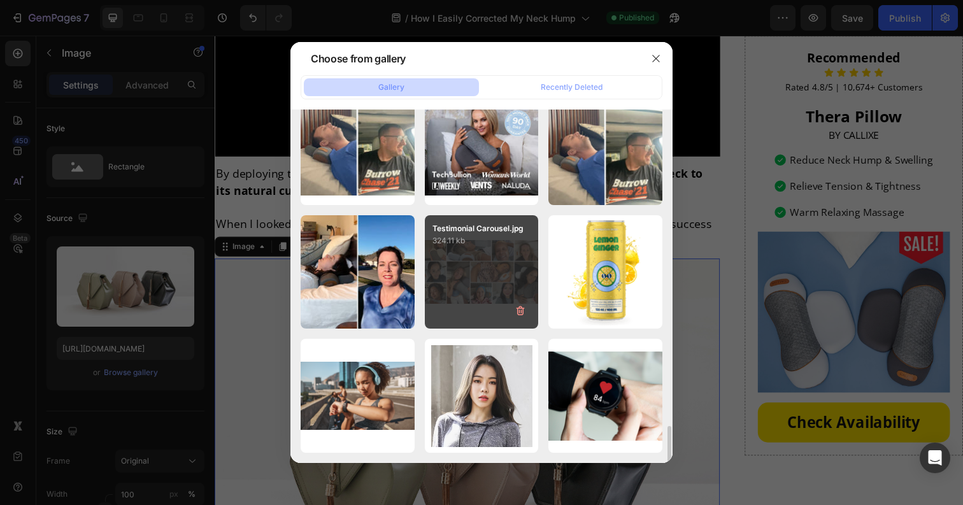
click at [511, 267] on div "Testimonial Carousel.jpg 324.11 kb" at bounding box center [482, 272] width 114 height 114
type input "[URL][DOMAIN_NAME]"
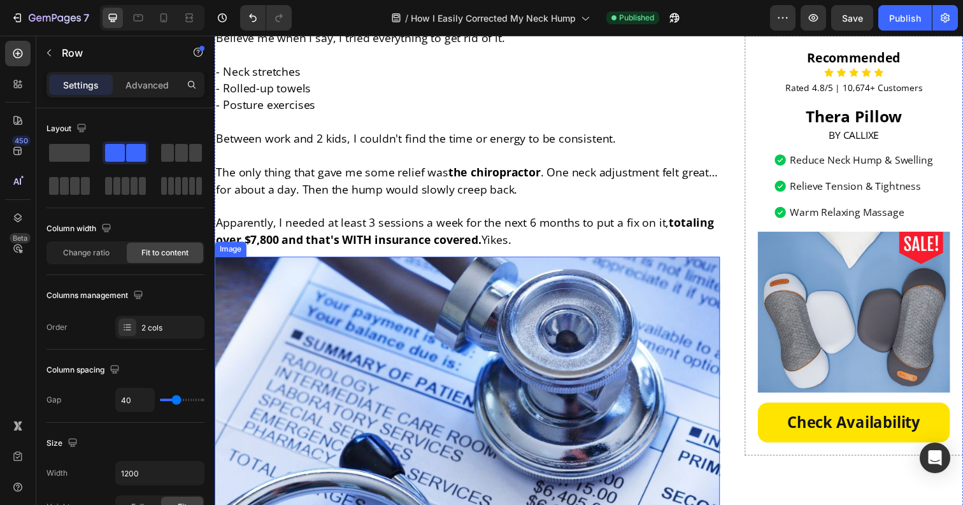
scroll to position [1297, 0]
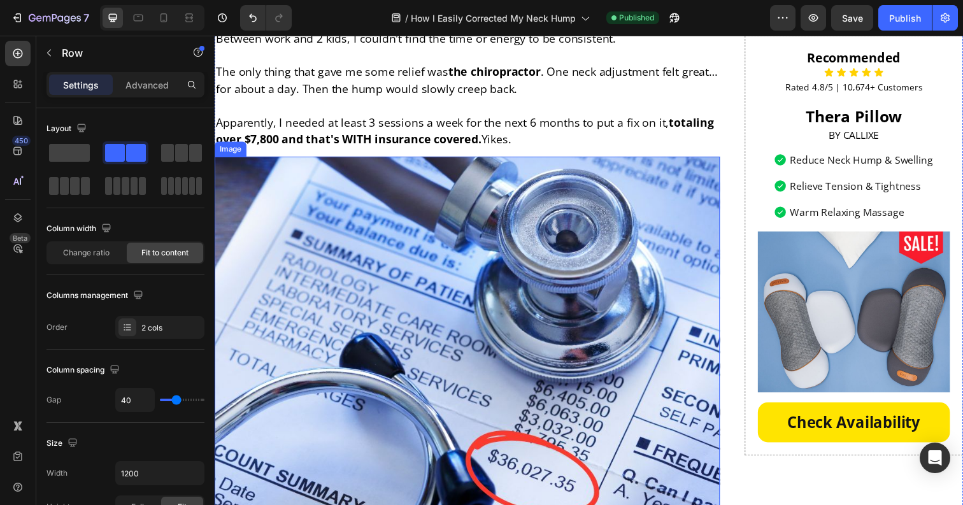
scroll to position [1413, 0]
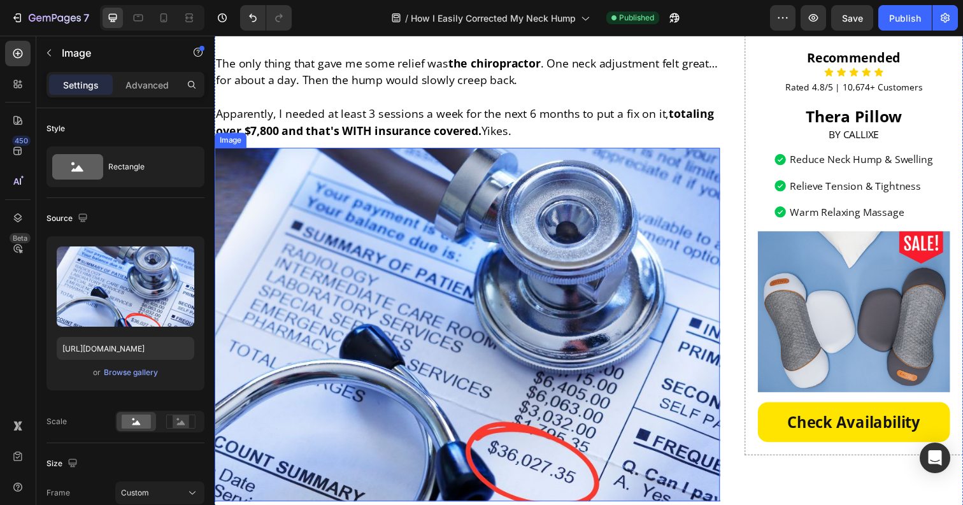
click at [603, 379] on img at bounding box center [473, 330] width 516 height 361
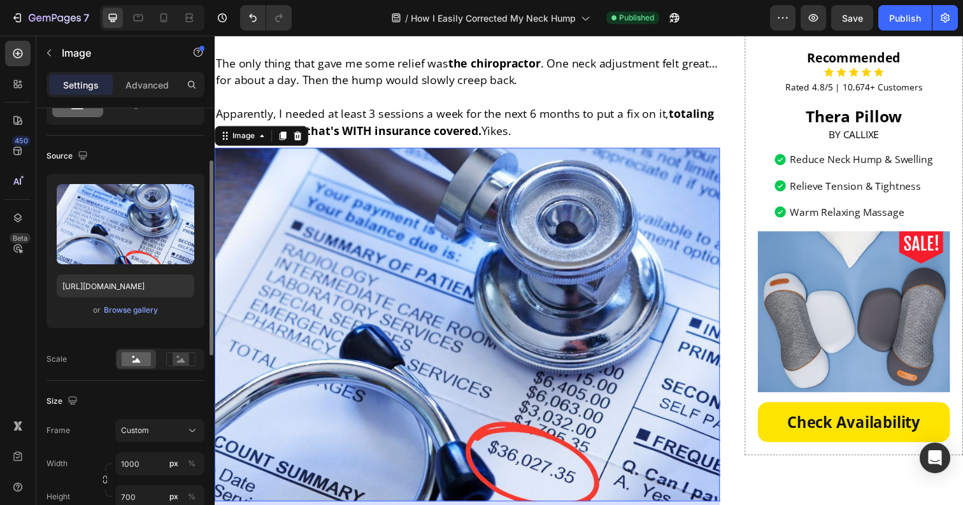
scroll to position [100, 0]
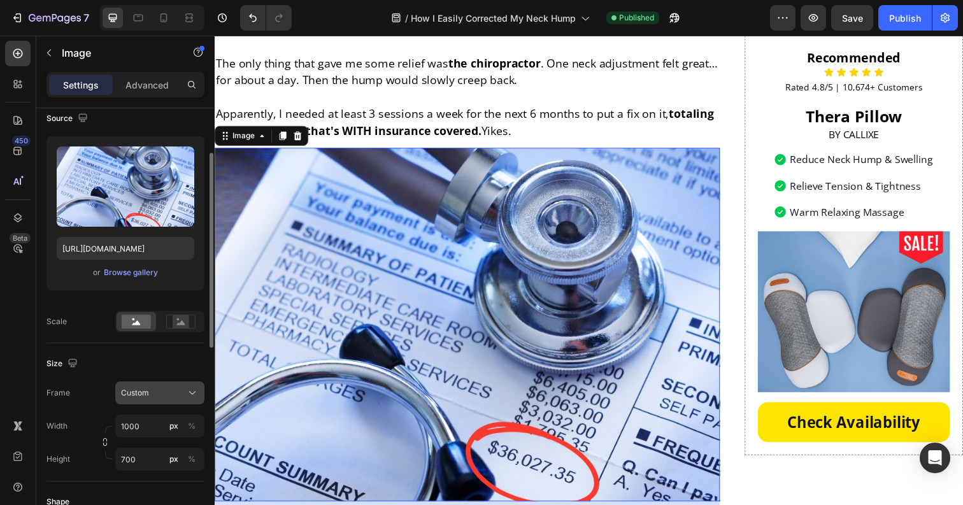
click at [146, 393] on span "Custom" at bounding box center [135, 392] width 28 height 11
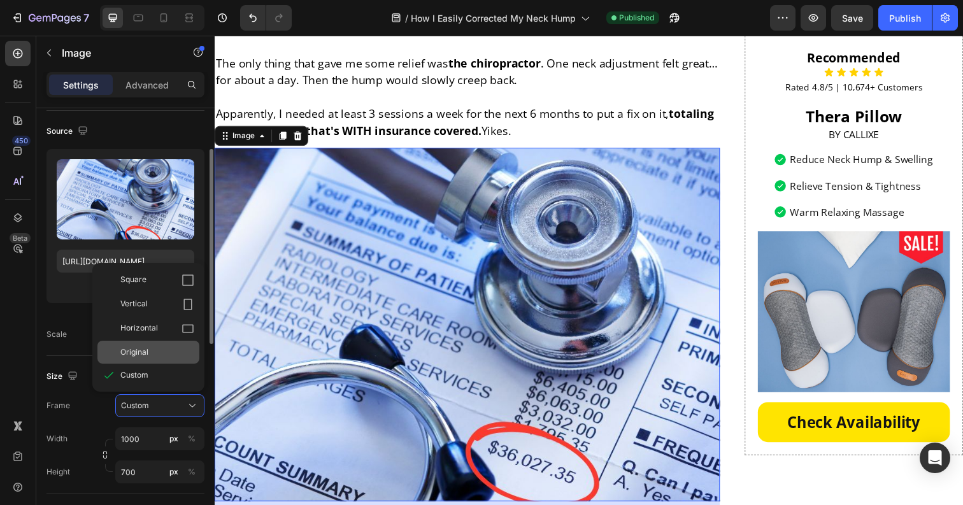
scroll to position [88, 0]
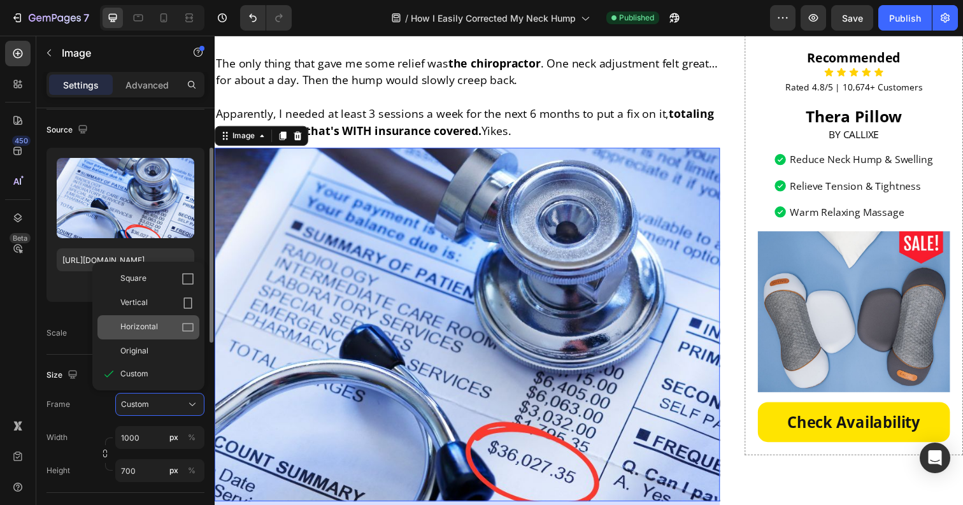
click at [146, 330] on span "Horizontal" at bounding box center [139, 327] width 38 height 13
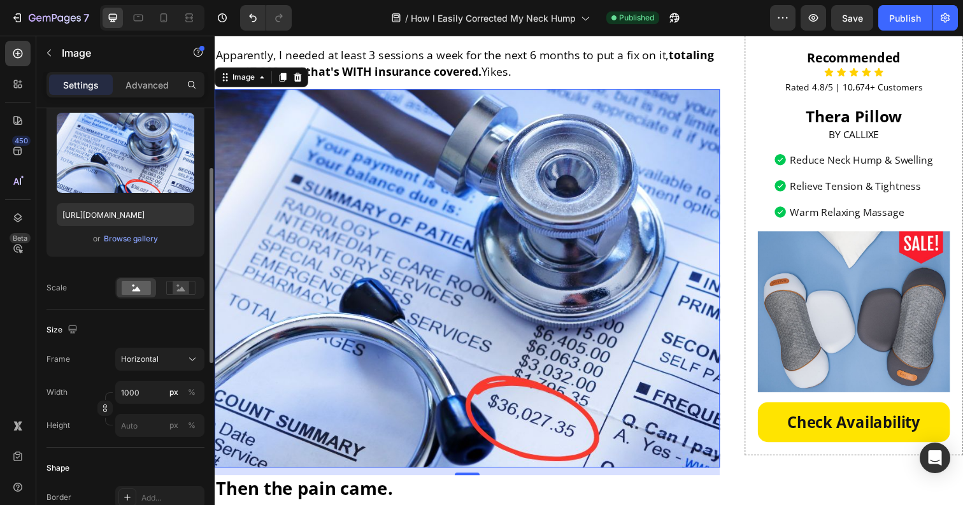
scroll to position [1525, 0]
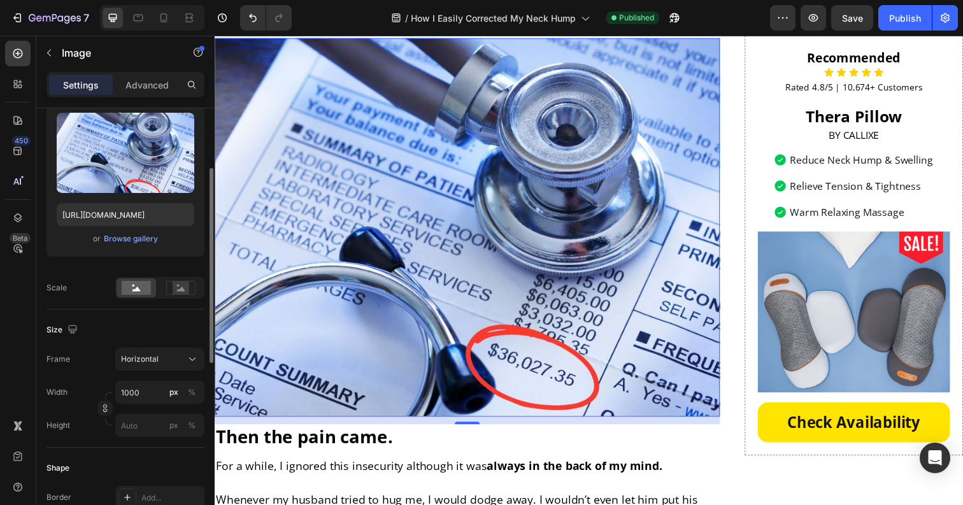
click at [372, 301] on img at bounding box center [473, 231] width 516 height 387
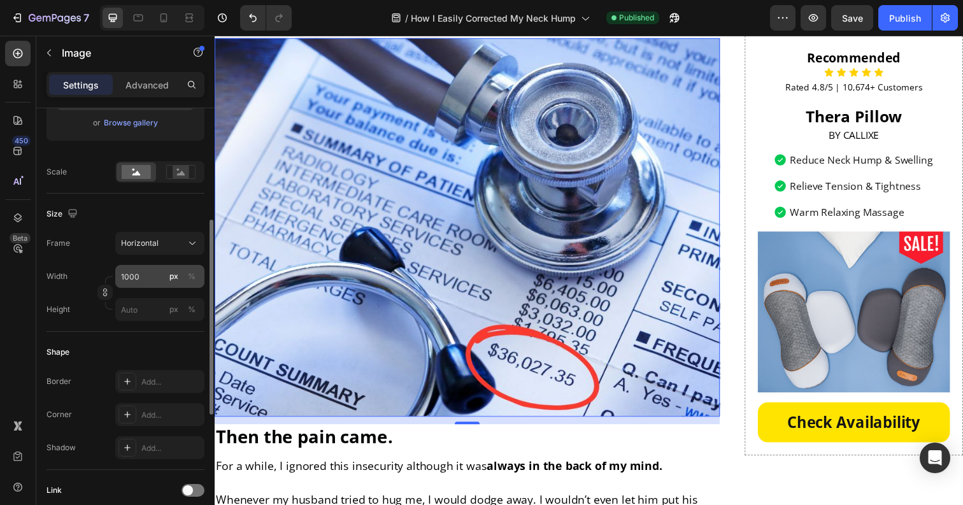
scroll to position [207, 0]
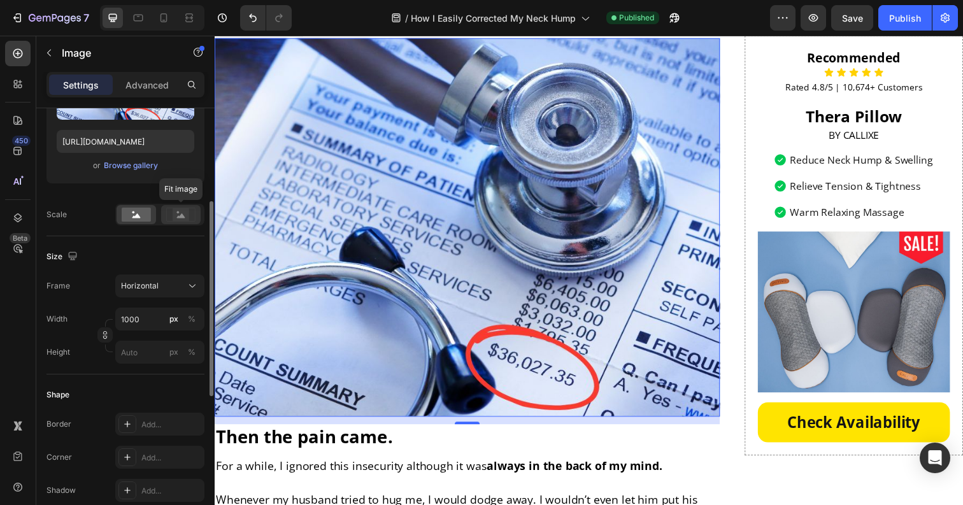
click at [176, 215] on rect at bounding box center [181, 214] width 17 height 13
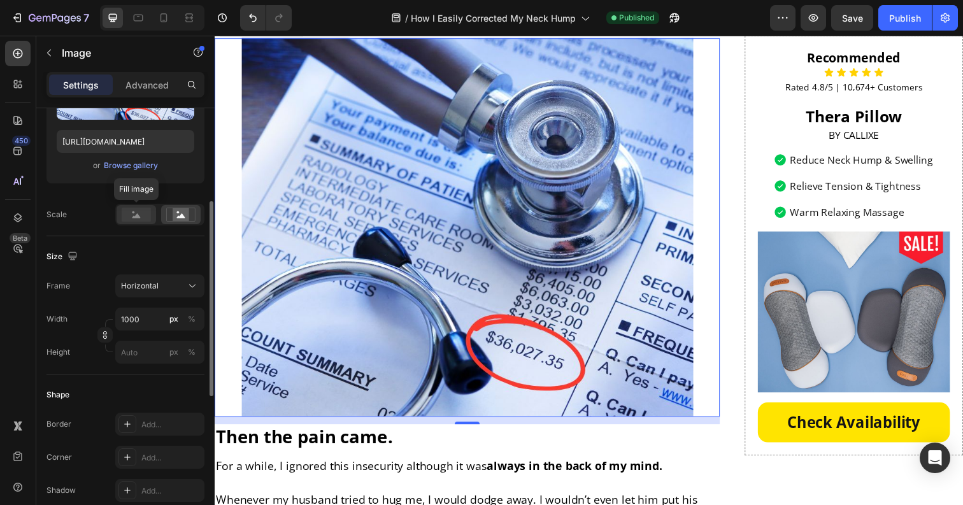
click at [134, 215] on rect at bounding box center [136, 215] width 29 height 14
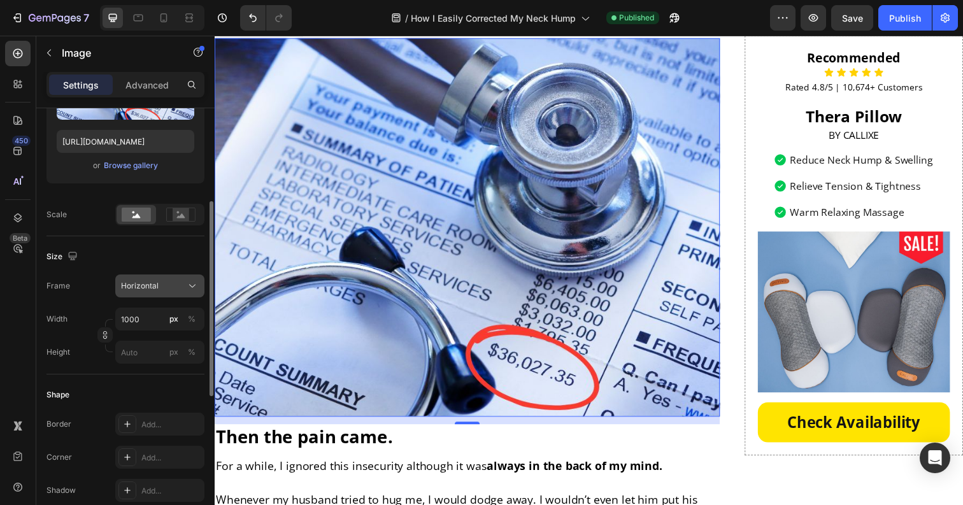
click at [166, 285] on div "Horizontal" at bounding box center [152, 285] width 62 height 11
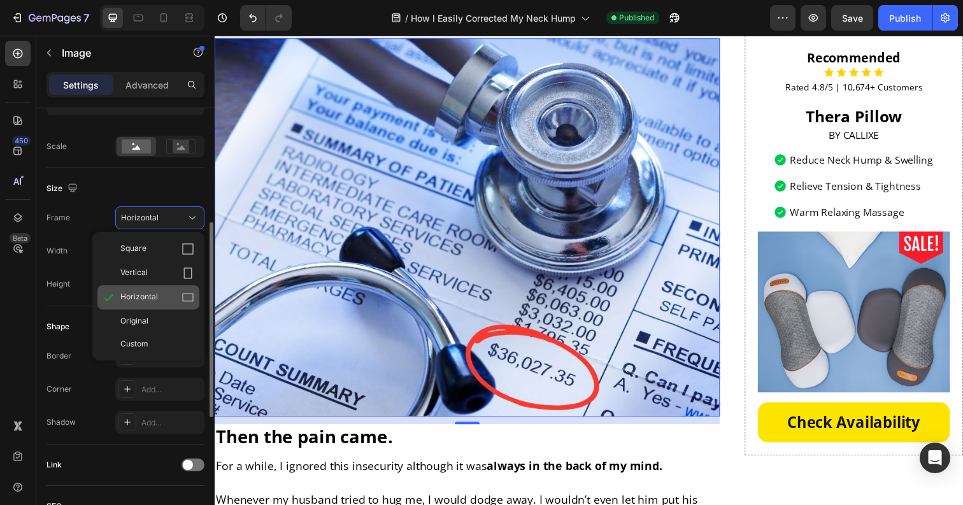
scroll to position [283, 0]
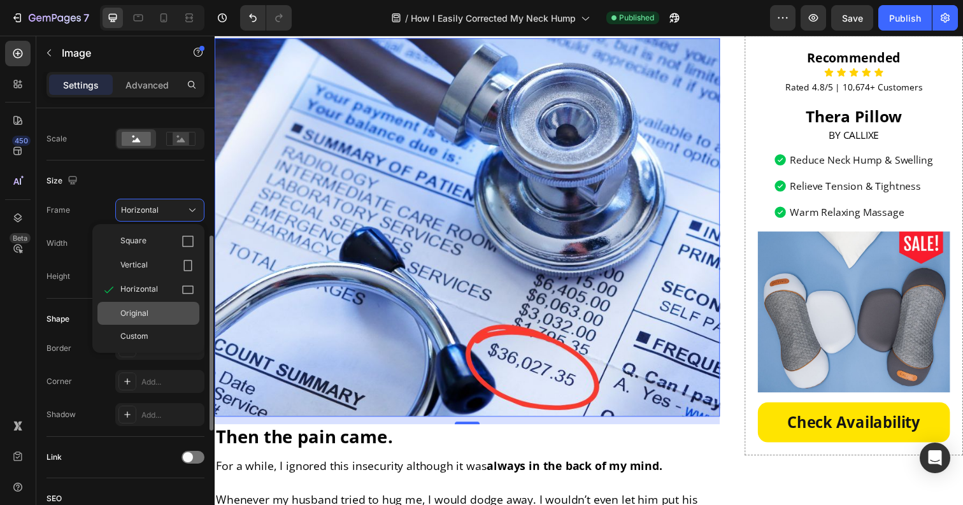
click at [160, 315] on div "Original" at bounding box center [157, 312] width 74 height 11
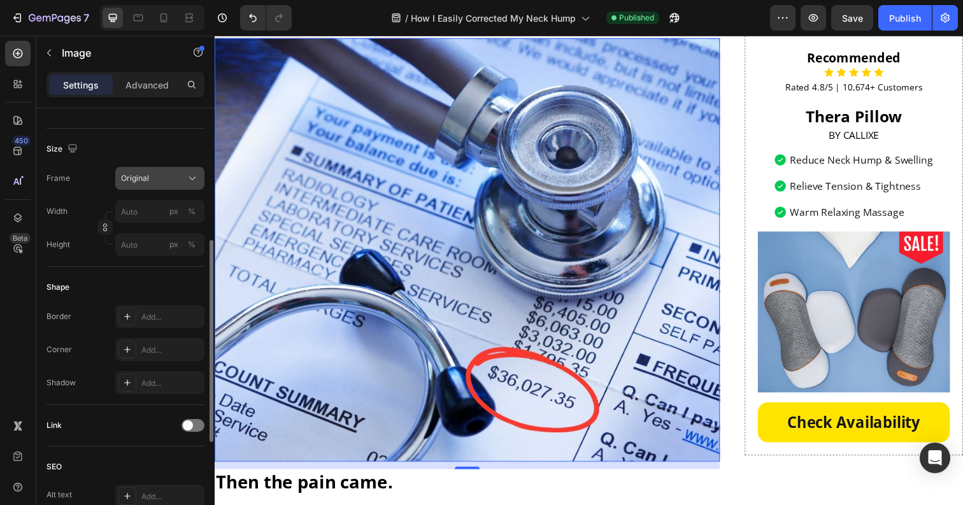
click at [165, 181] on div "Original" at bounding box center [152, 178] width 62 height 11
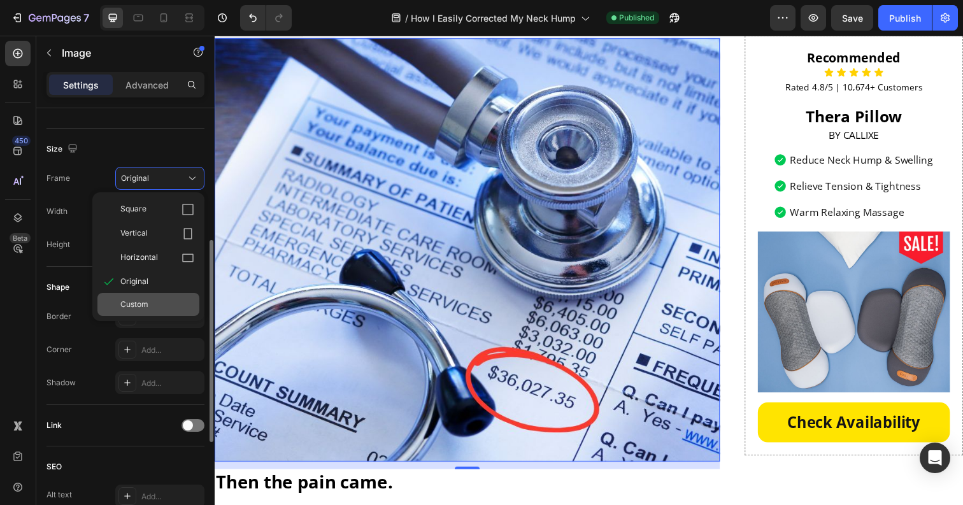
click at [160, 300] on div "Custom" at bounding box center [157, 304] width 74 height 11
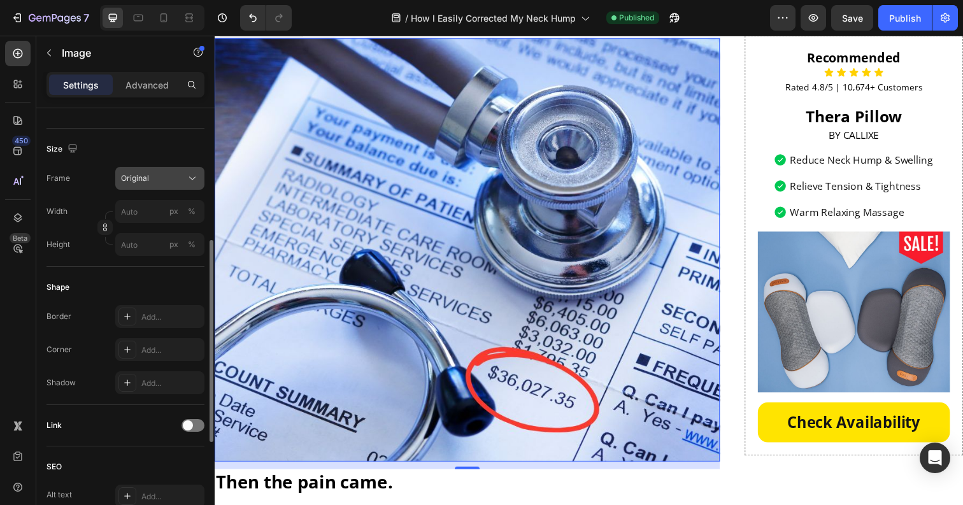
click at [155, 205] on div "Frame Original Width px % Height px %" at bounding box center [125, 211] width 158 height 89
click at [149, 213] on input "px %" at bounding box center [159, 211] width 89 height 23
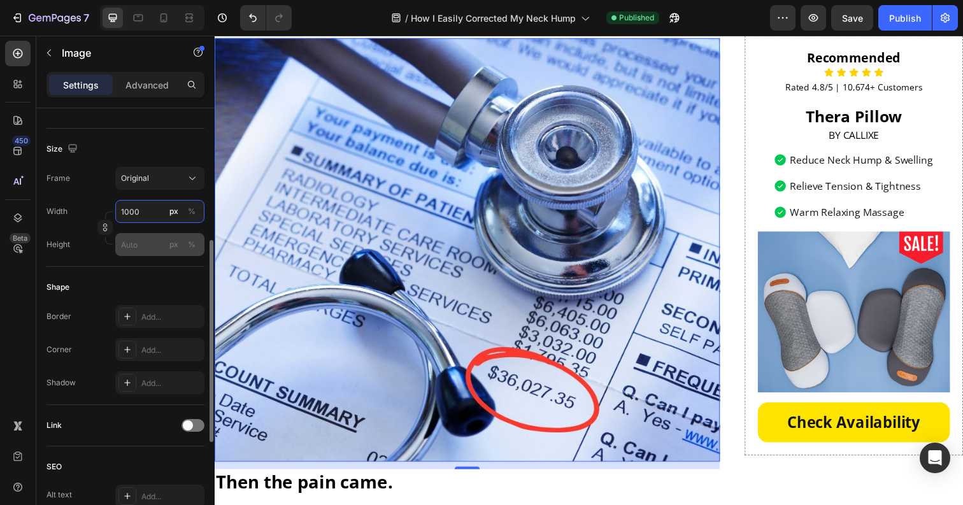
type input "1000"
click at [150, 245] on input "px %" at bounding box center [159, 244] width 89 height 23
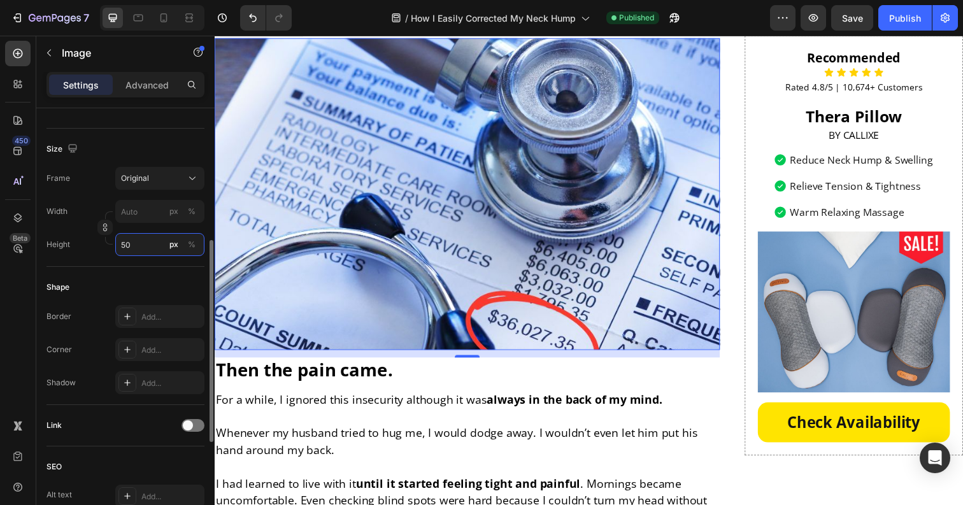
type input "5"
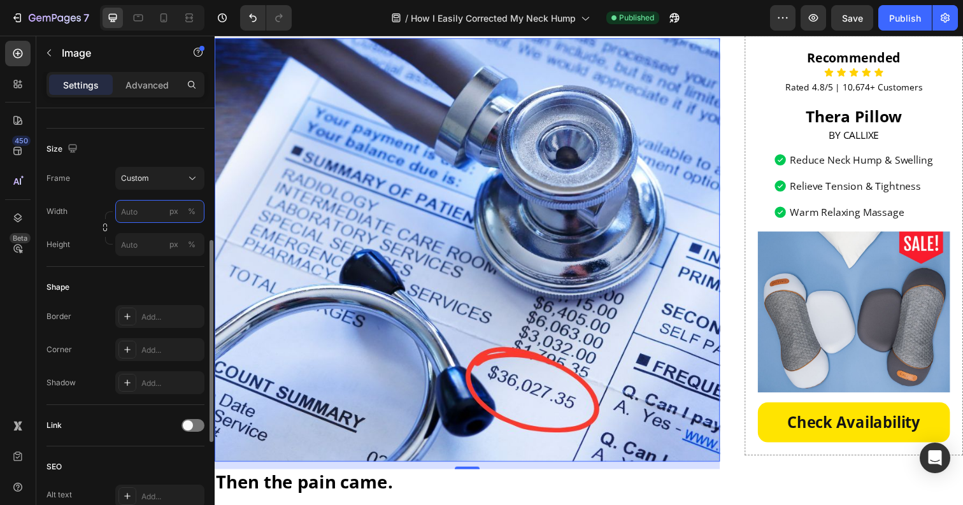
type input "5"
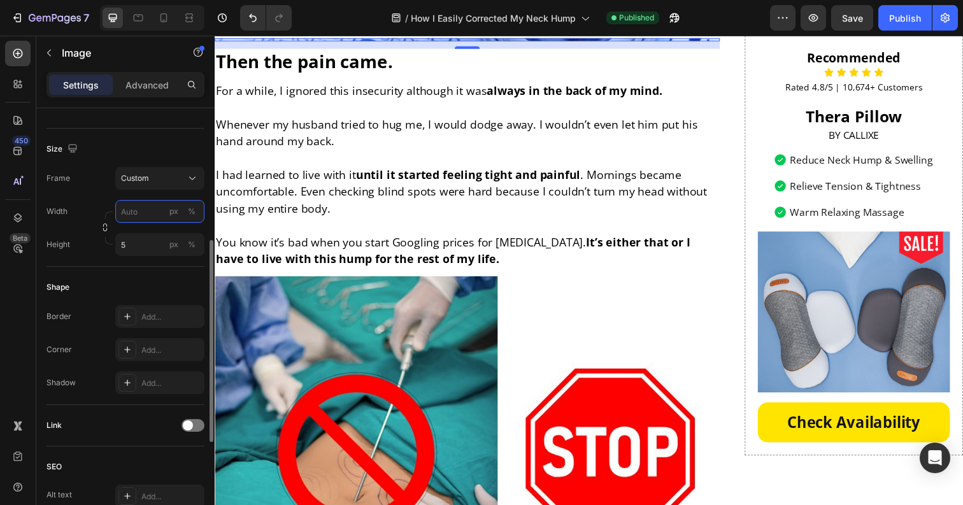
click at [150, 211] on input "px %" at bounding box center [159, 211] width 89 height 23
type input "1"
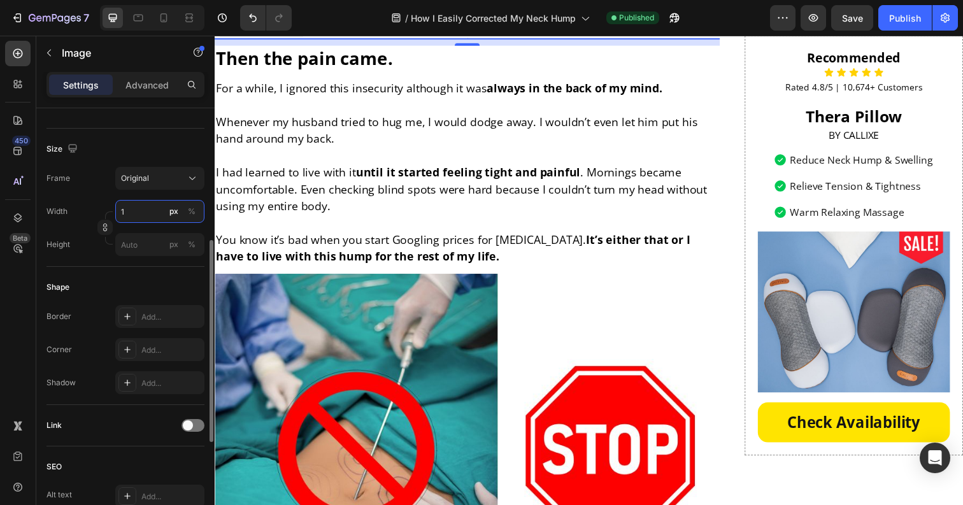
type input "1"
type input "0"
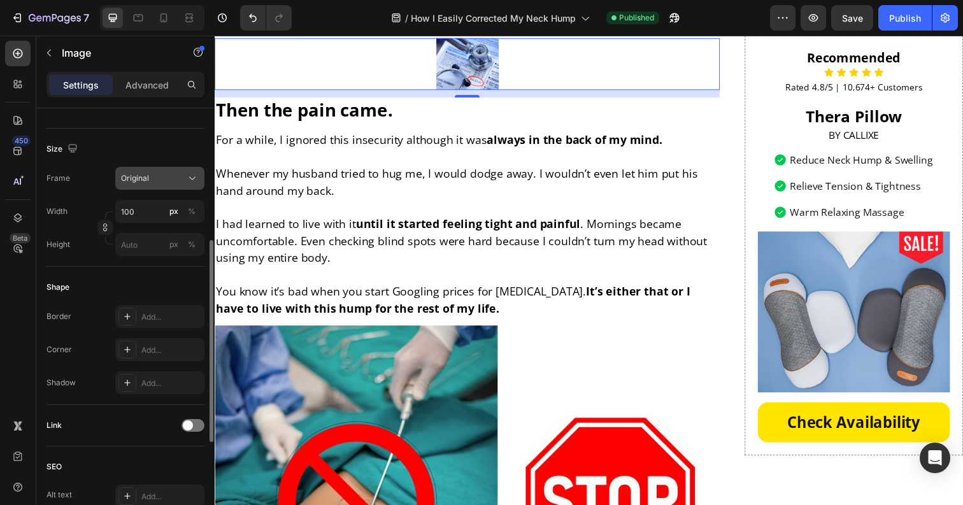
click at [163, 181] on div "Original" at bounding box center [152, 178] width 62 height 11
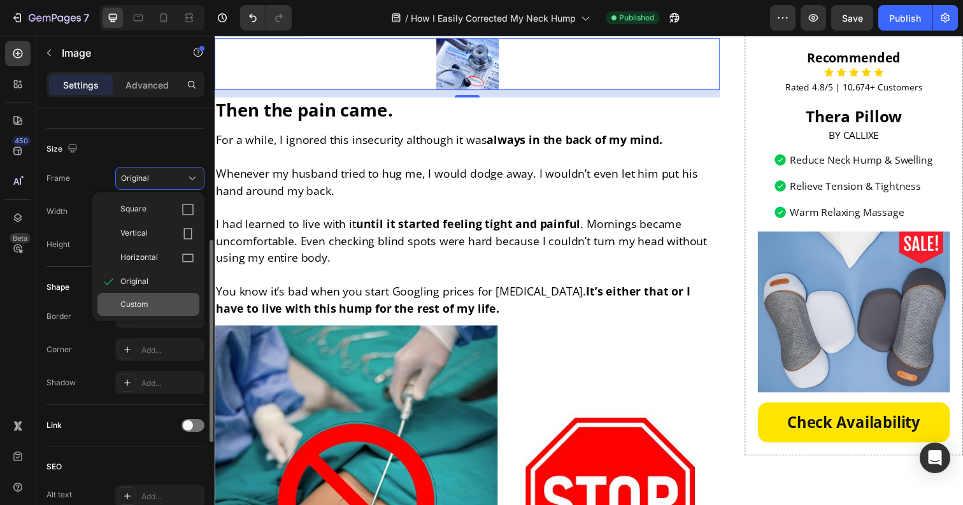
click at [154, 299] on div "Custom" at bounding box center [157, 304] width 74 height 11
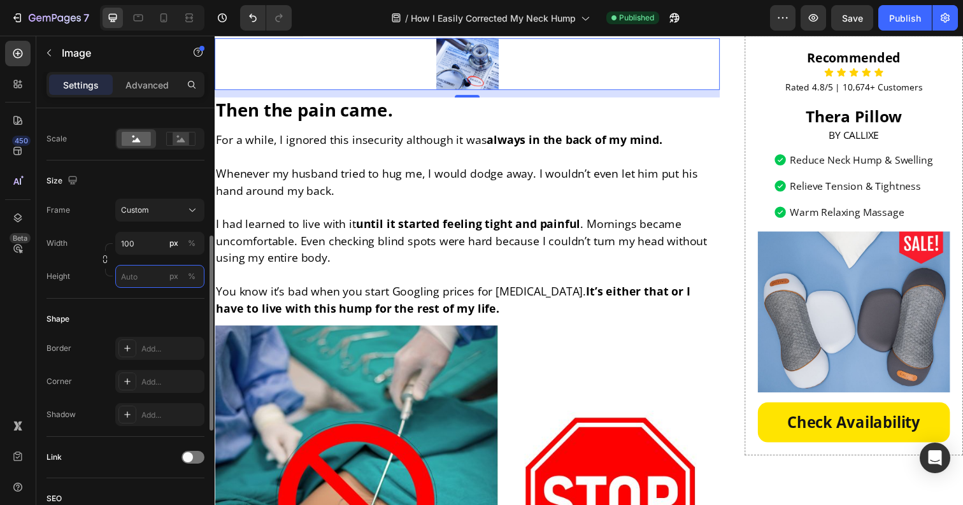
click at [136, 283] on input "px %" at bounding box center [159, 276] width 89 height 23
click at [148, 241] on input "100" at bounding box center [159, 243] width 89 height 23
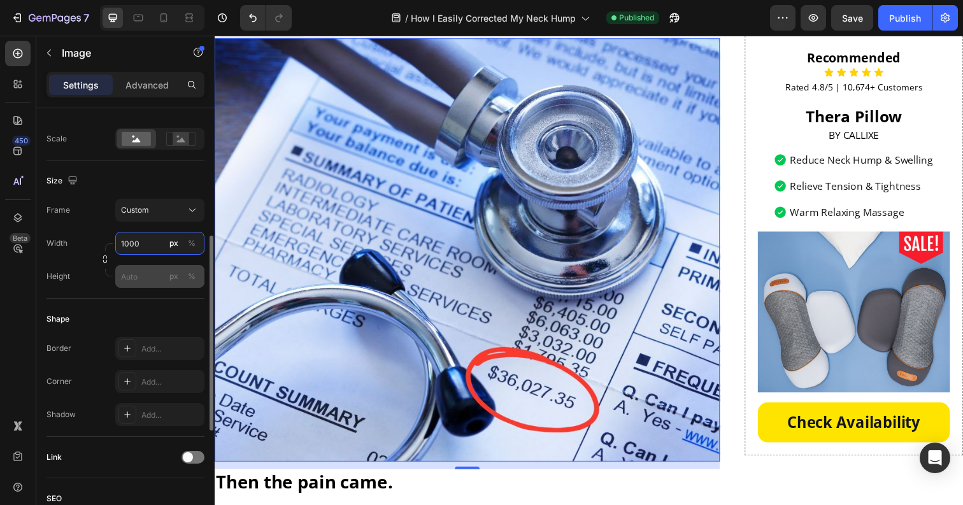
type input "1000"
click at [139, 274] on input "px %" at bounding box center [159, 276] width 89 height 23
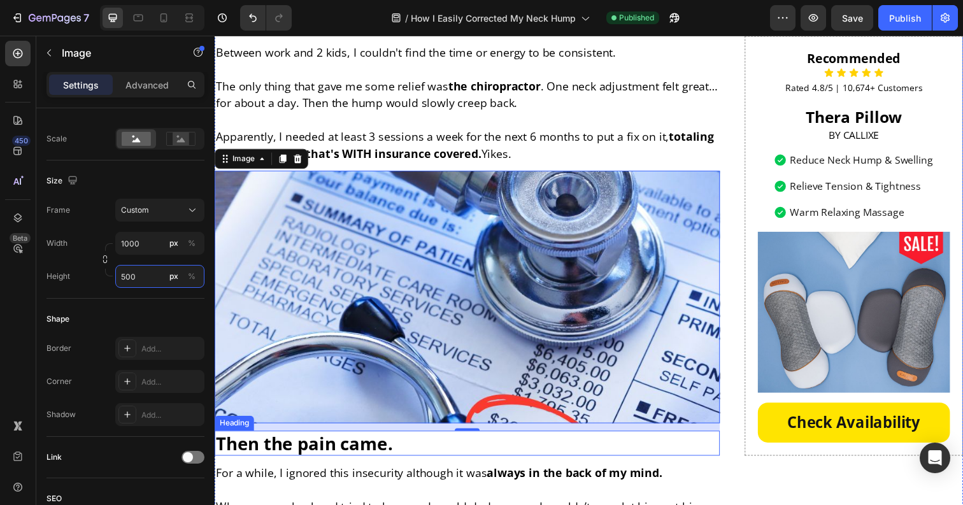
scroll to position [1382, 0]
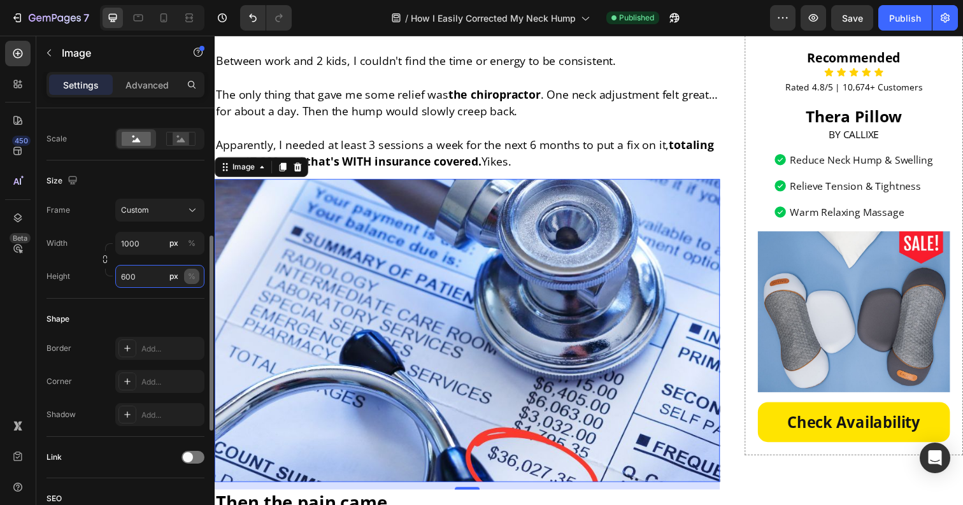
type input "600"
click at [192, 275] on div "%" at bounding box center [192, 276] width 8 height 11
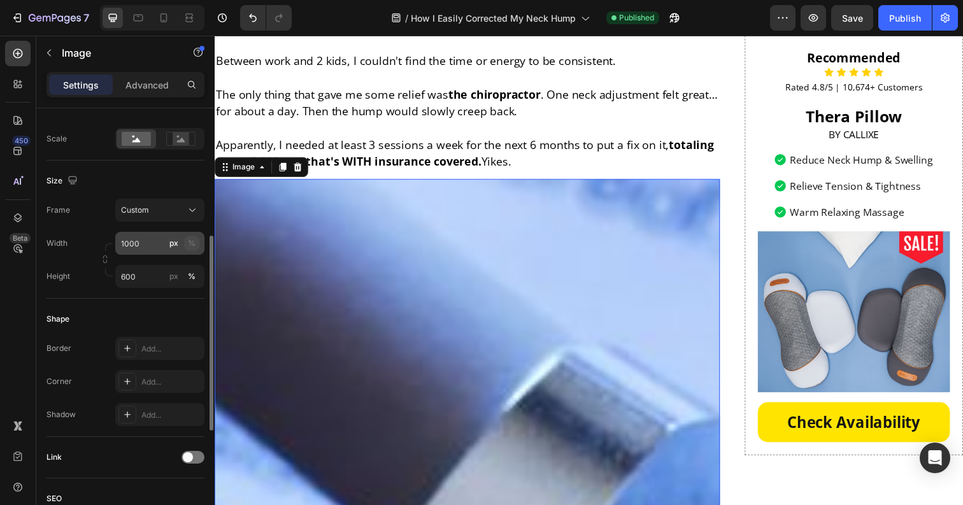
click at [192, 246] on div "%" at bounding box center [192, 242] width 8 height 11
click at [145, 247] on input "1000" at bounding box center [159, 243] width 89 height 23
type input "100"
click at [148, 276] on input "600" at bounding box center [159, 276] width 89 height 23
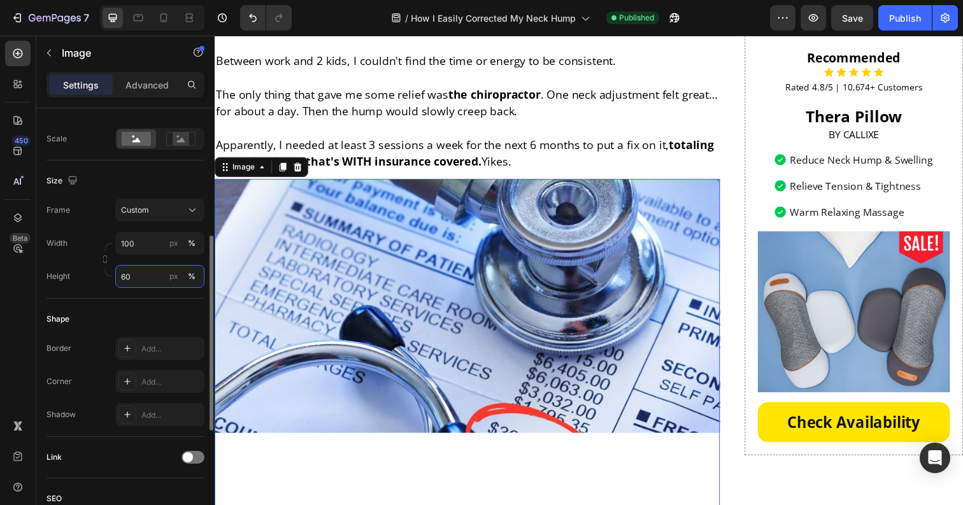
click at [122, 278] on input "60" at bounding box center [159, 276] width 89 height 23
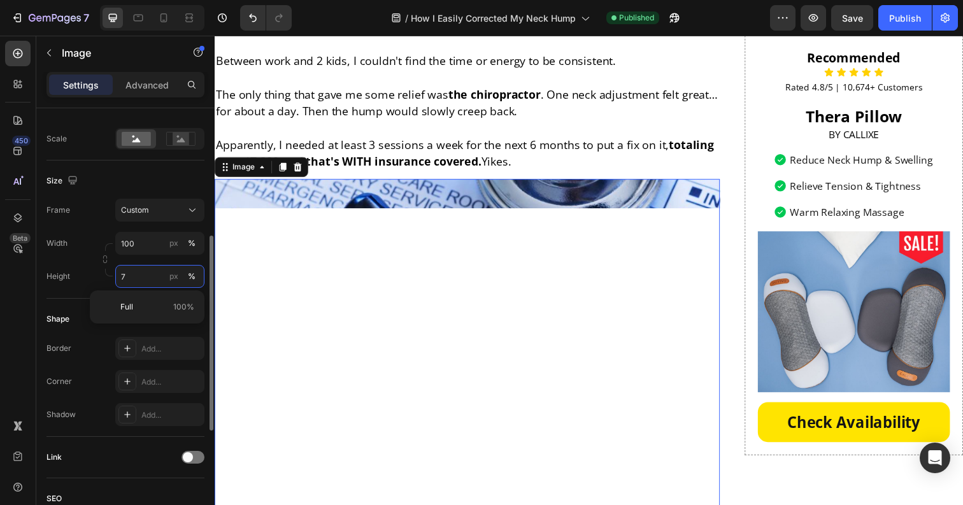
type input "70"
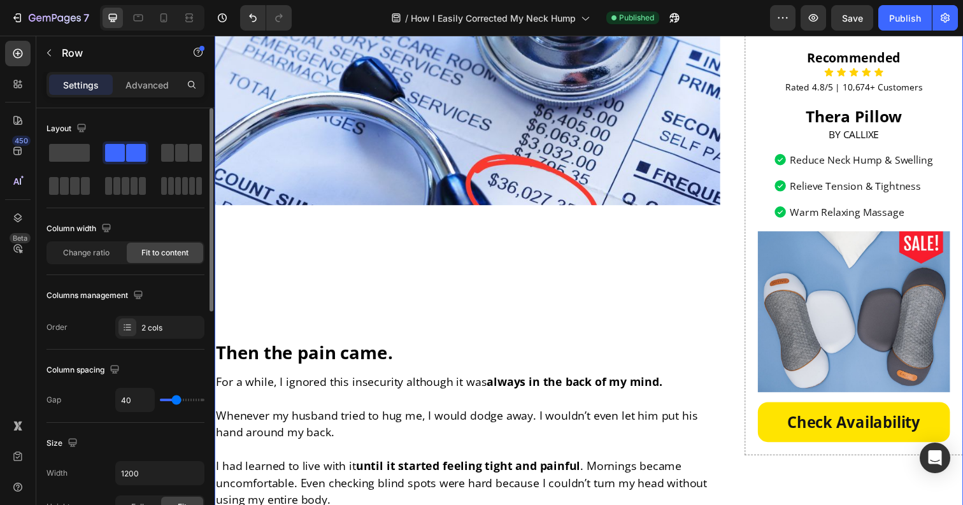
scroll to position [1671, 0]
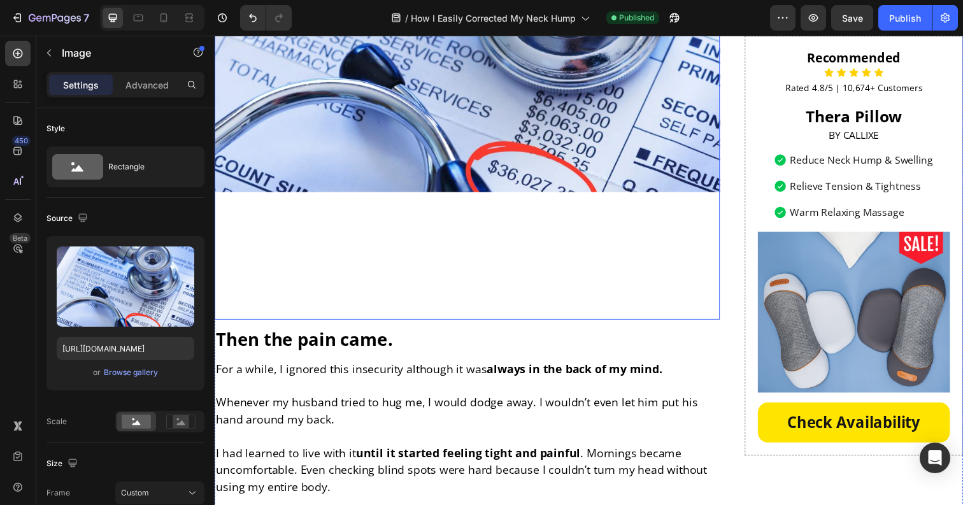
click at [551, 222] on div at bounding box center [473, 109] width 516 height 432
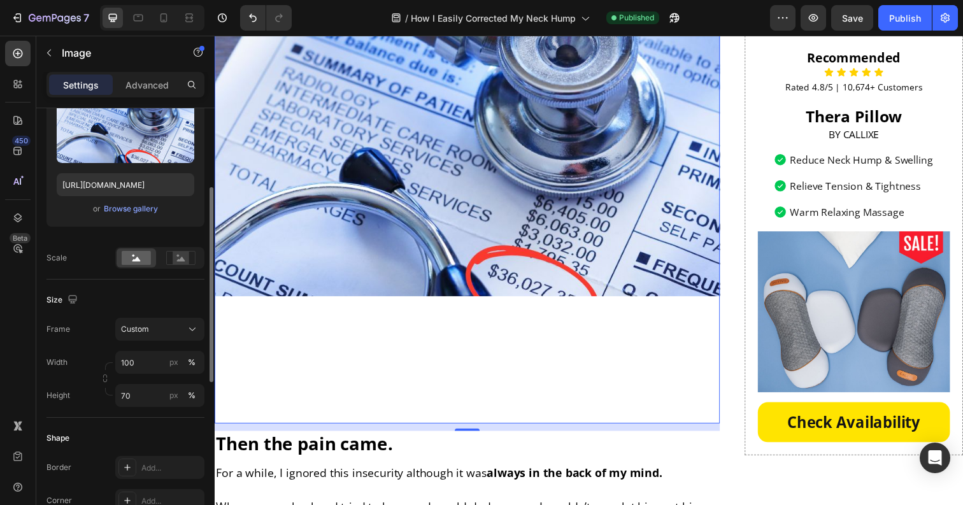
scroll to position [167, 0]
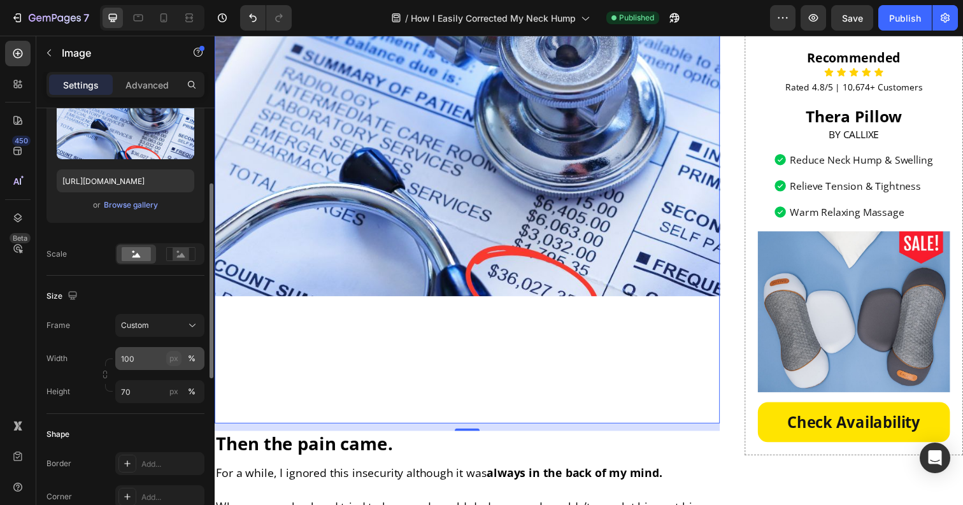
click at [173, 360] on div "px" at bounding box center [173, 358] width 9 height 11
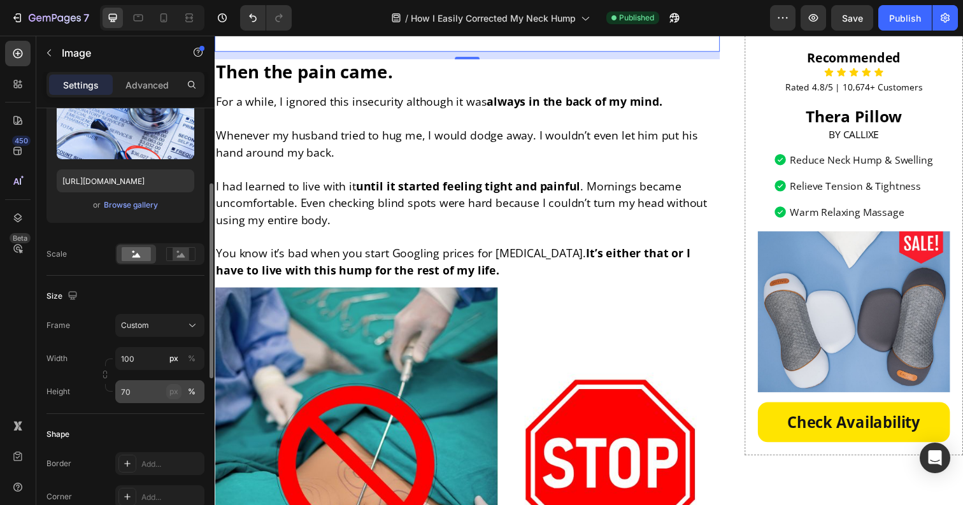
click at [173, 395] on div "px" at bounding box center [173, 391] width 9 height 11
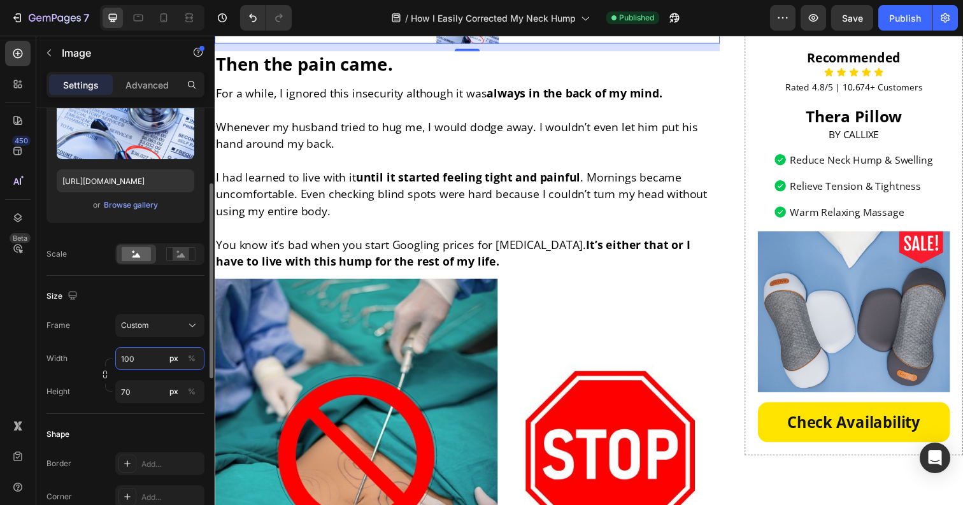
click at [141, 362] on input "100" at bounding box center [159, 358] width 89 height 23
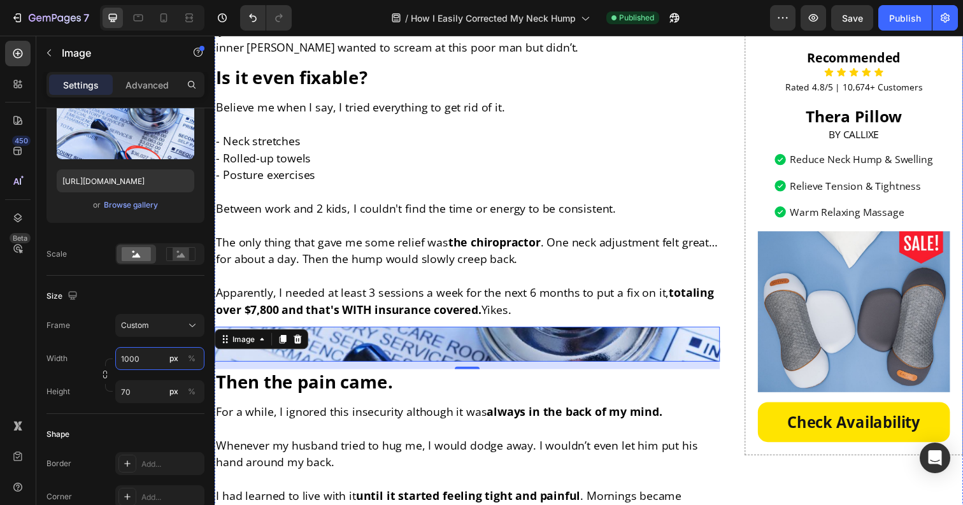
scroll to position [1228, 0]
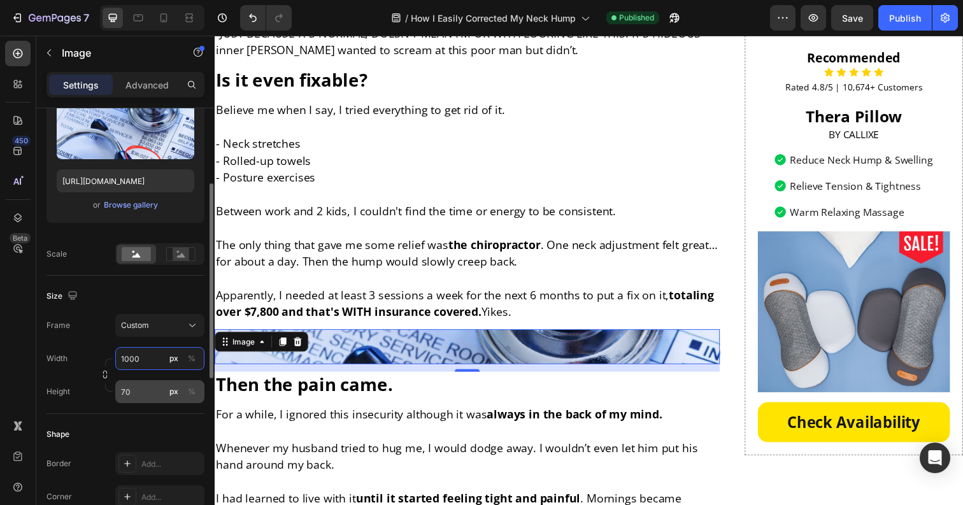
type input "1000"
click at [152, 389] on input "70" at bounding box center [159, 391] width 89 height 23
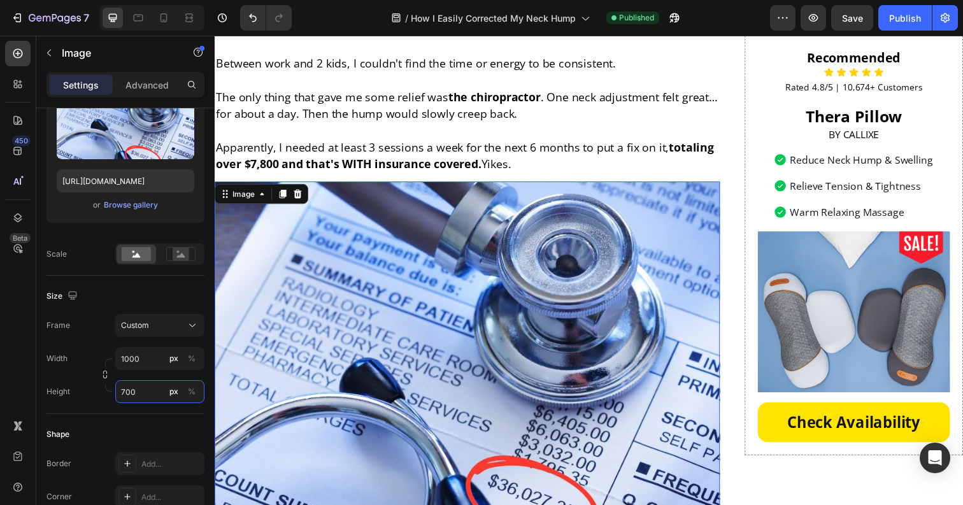
scroll to position [1499, 0]
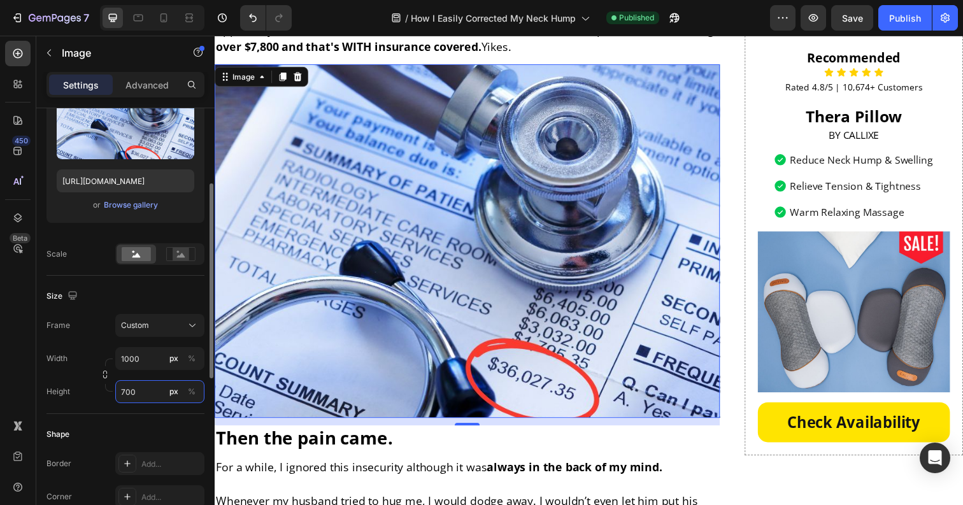
click at [117, 393] on input "700" at bounding box center [159, 391] width 89 height 23
type input "650"
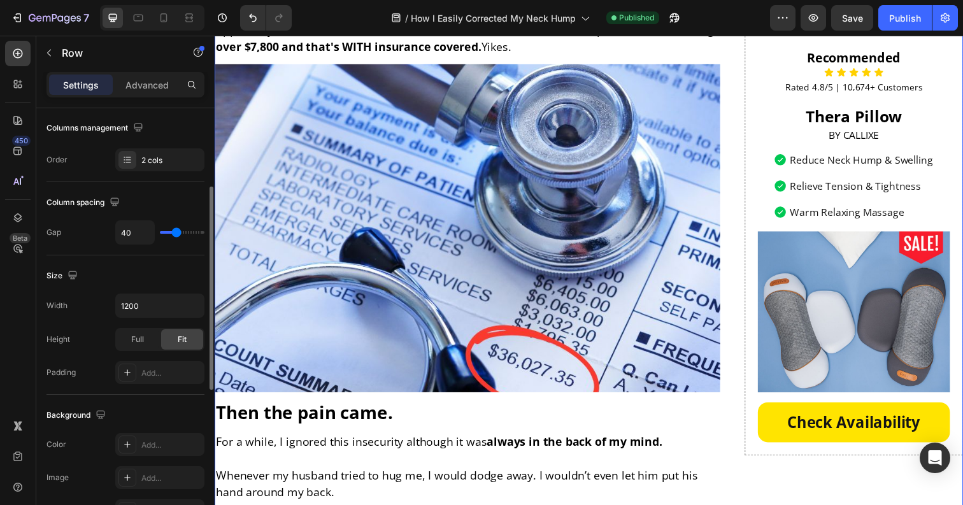
scroll to position [0, 0]
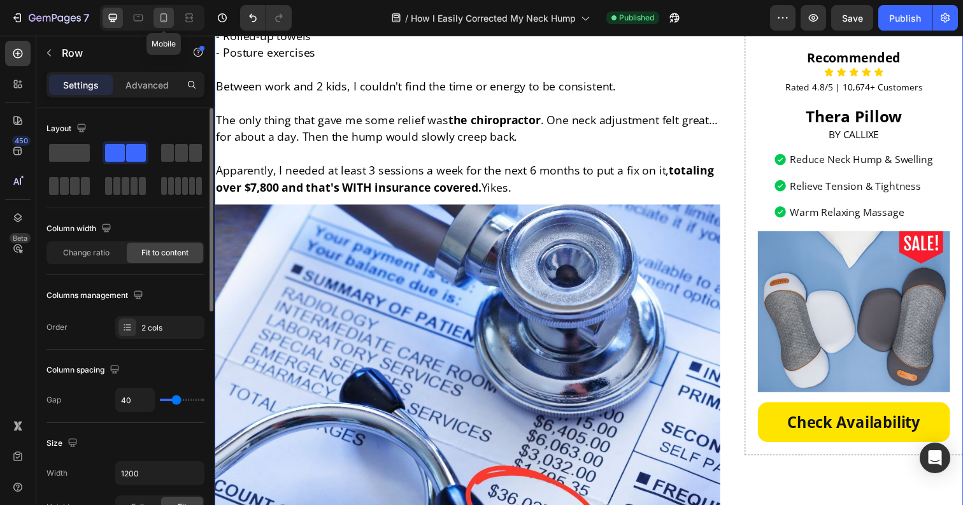
click at [164, 11] on div at bounding box center [163, 18] width 20 height 20
type input "0"
type input "100%"
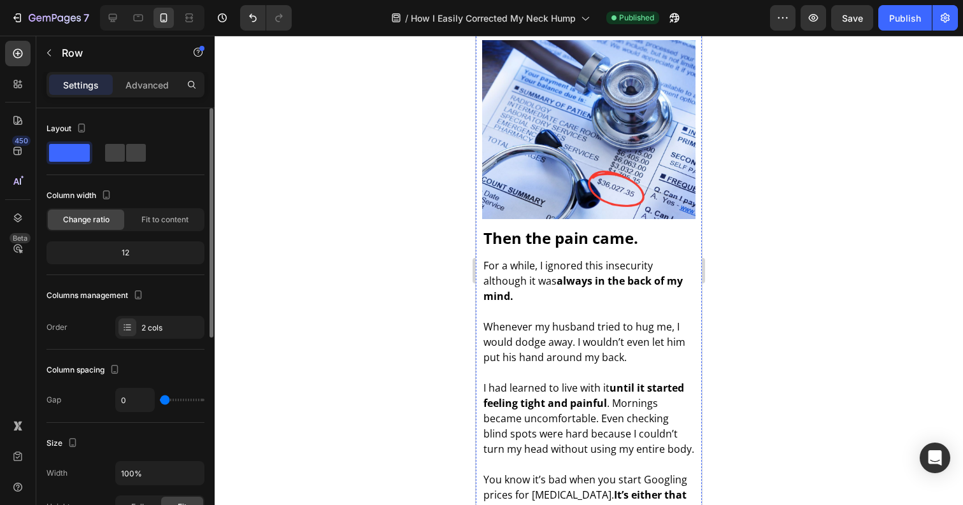
scroll to position [1262, 0]
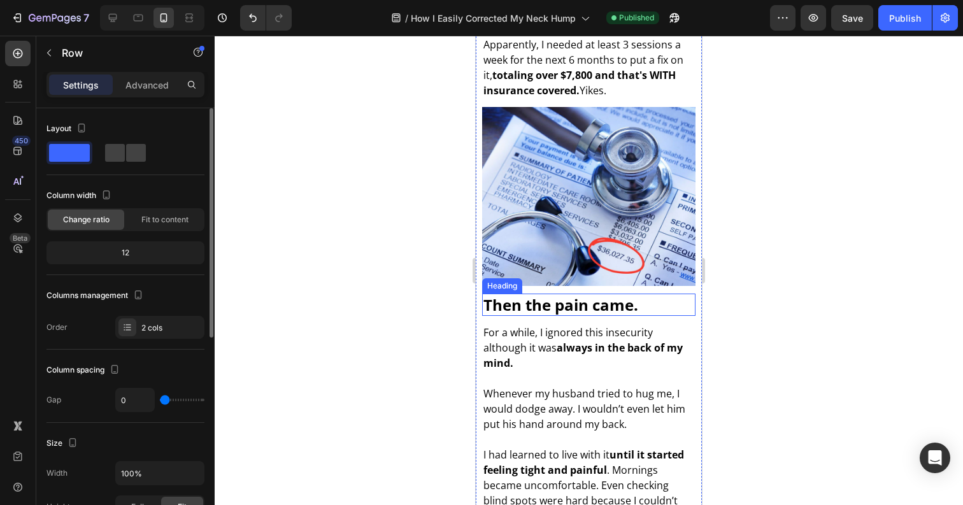
click at [579, 225] on img at bounding box center [588, 196] width 213 height 179
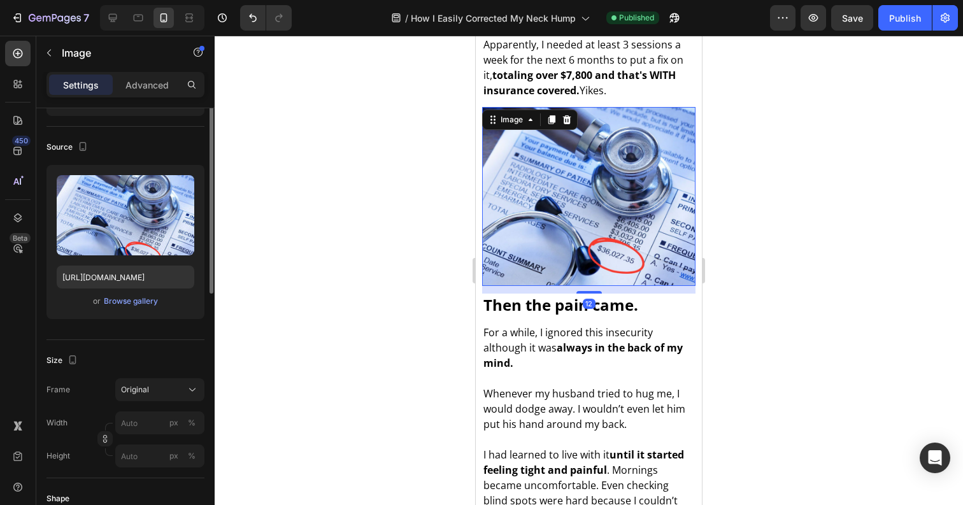
scroll to position [116, 0]
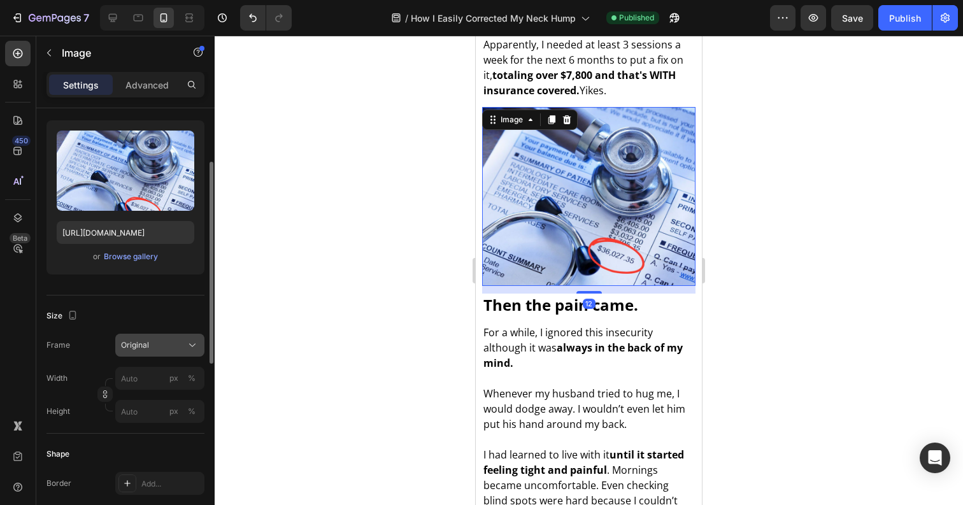
click at [157, 346] on div "Original" at bounding box center [152, 344] width 62 height 11
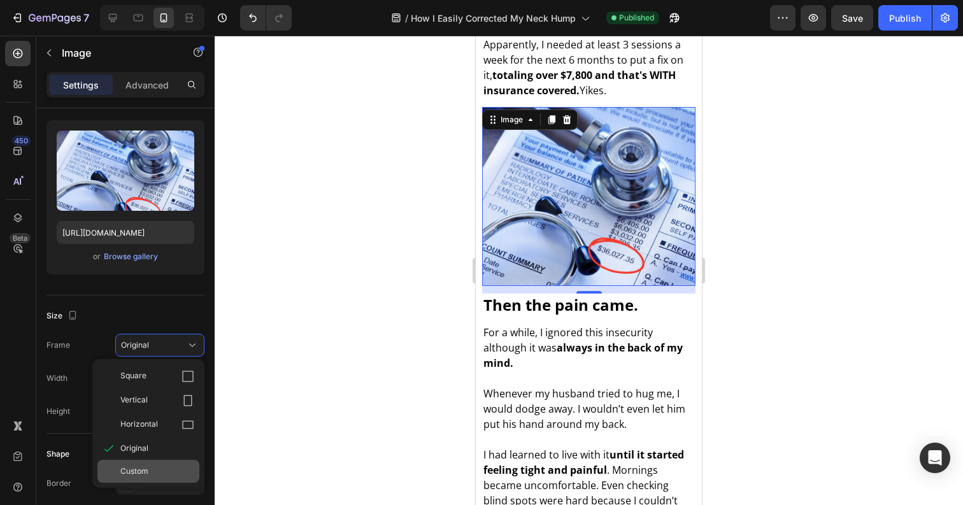
click at [144, 474] on span "Custom" at bounding box center [134, 470] width 28 height 11
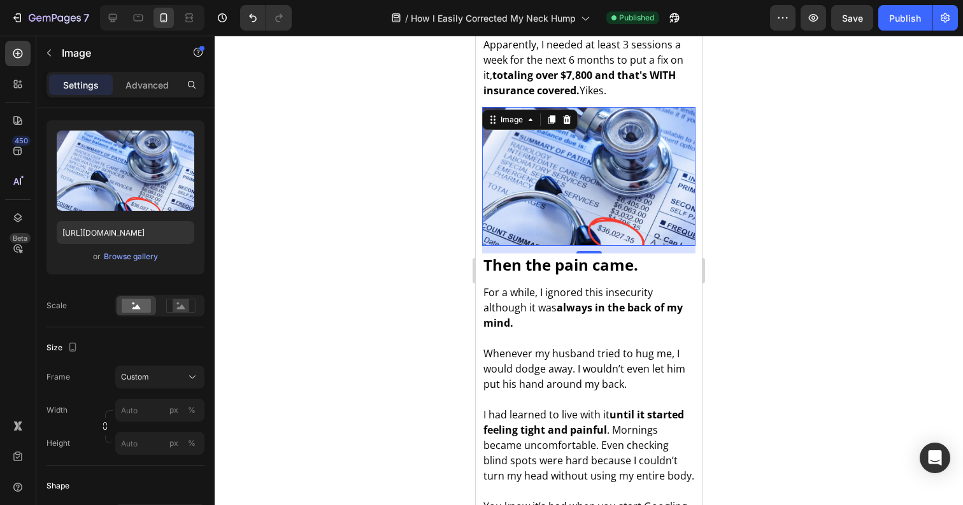
click at [444, 279] on div at bounding box center [589, 270] width 748 height 469
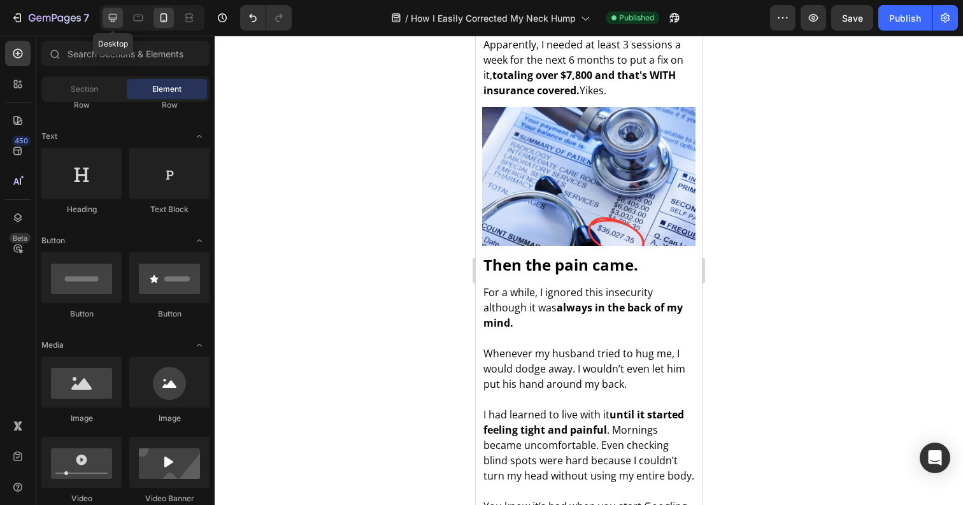
click at [108, 24] on icon at bounding box center [112, 17] width 13 height 13
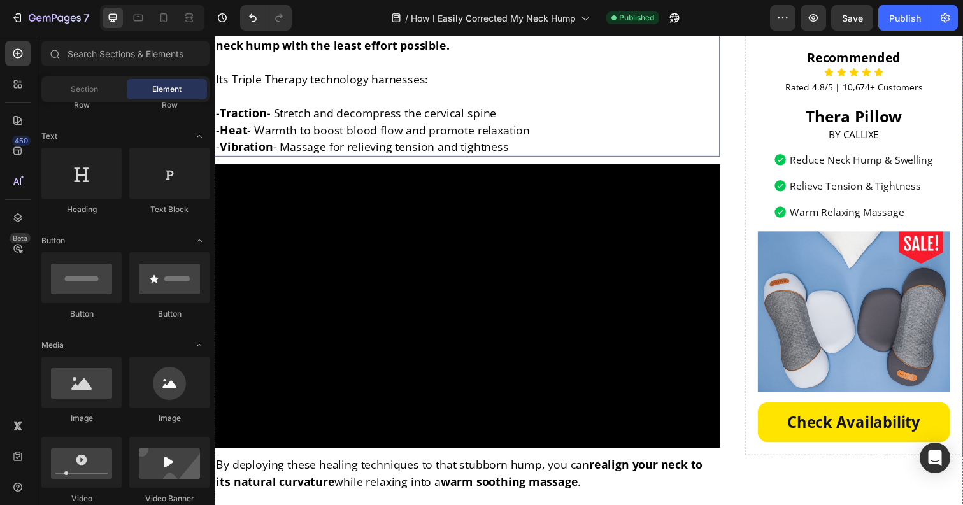
scroll to position [3123, 0]
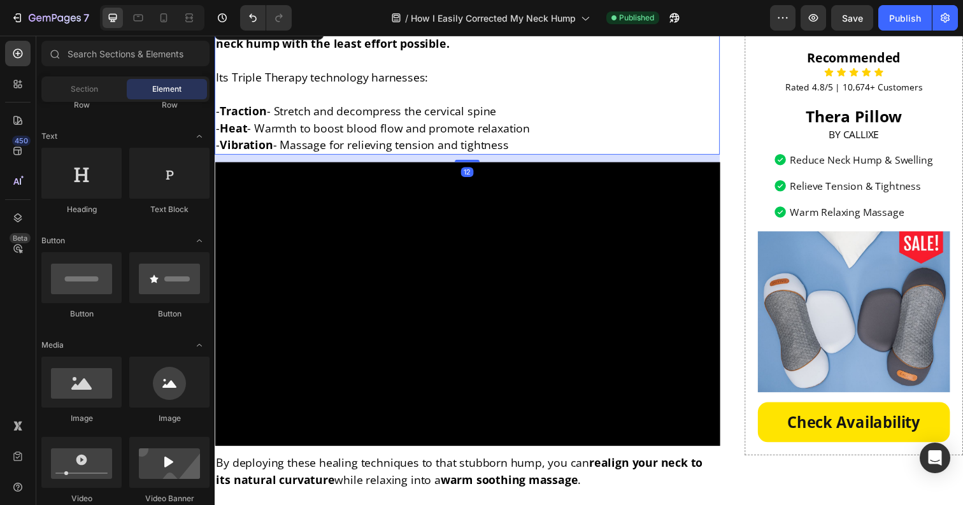
click at [353, 99] on p "- Traction - Stretch and decompress the cervical spine - Heat - Warmth to boost…" at bounding box center [472, 121] width 513 height 69
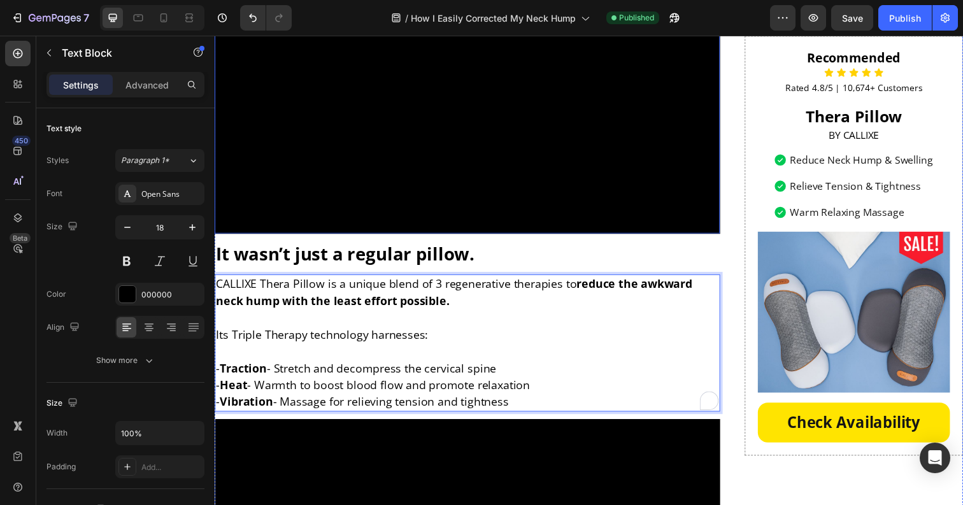
scroll to position [2857, 0]
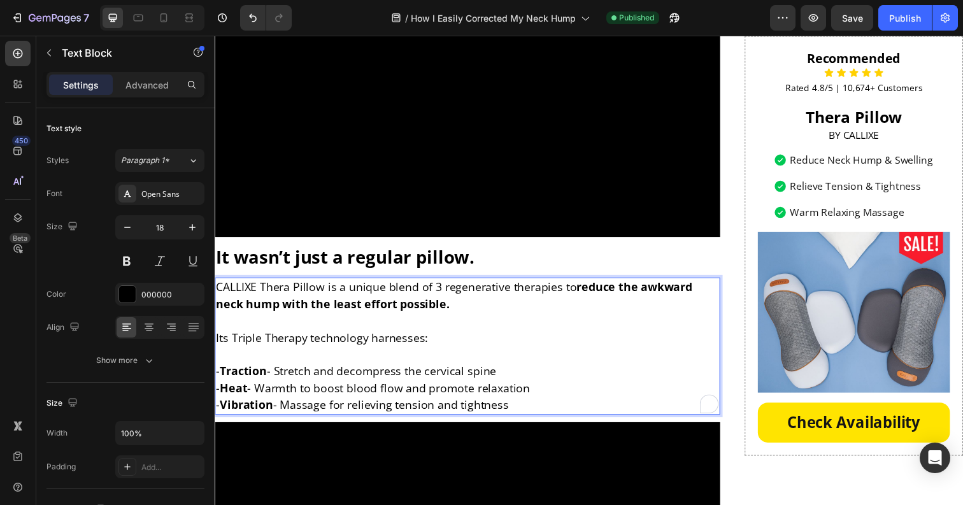
click at [375, 353] on p "- Traction - Stretch and decompress the cervical spine - Heat - Warmth to boost…" at bounding box center [472, 387] width 513 height 69
click at [344, 360] on p "⁠⁠⁠⁠⁠⁠⁠ - Traction - Stretch and decompress the cervical spine - Heat - Warmth …" at bounding box center [472, 387] width 513 height 69
click at [377, 353] on p "- Traction - Stretch and decompress the cervical spine - Heat - Warmth to boost…" at bounding box center [472, 387] width 513 height 69
click at [377, 360] on p "⁠⁠⁠⁠⁠⁠⁠ - Traction - Stretch and decompress the cervical spine - Heat - Warmth …" at bounding box center [472, 387] width 513 height 69
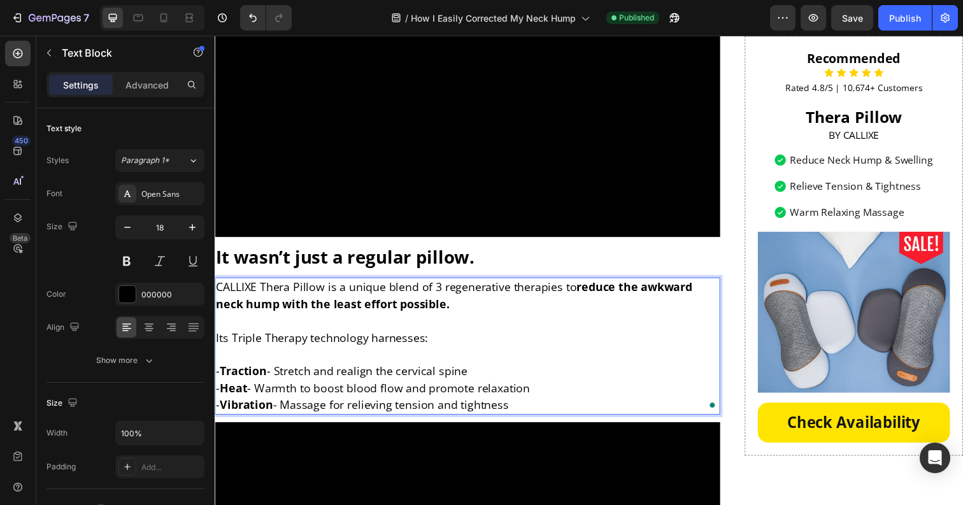
click at [424, 362] on p "- Traction - Stretch and realign the cervical spine - Heat - Warmth to boost bl…" at bounding box center [472, 387] width 513 height 69
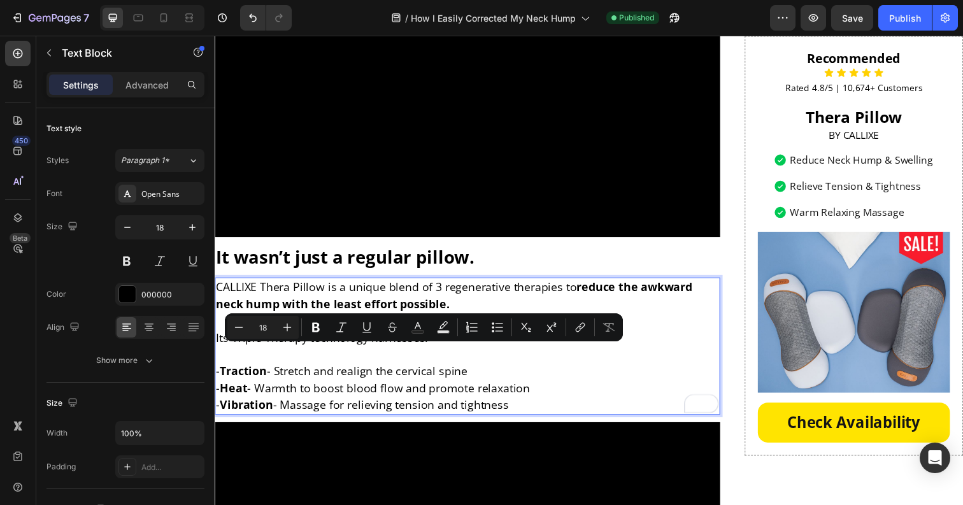
click at [460, 360] on p "- Traction - Stretch and realign the cervical spine - Heat - Warmth to boost bl…" at bounding box center [472, 387] width 513 height 69
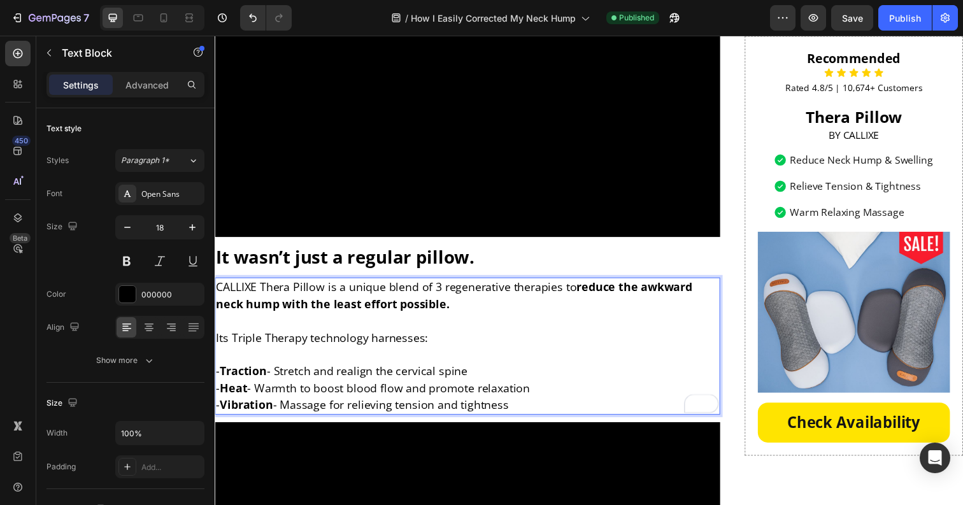
click at [429, 360] on p "- Traction - Stretch and realign the cervical spine - Heat - Warmth to boost bl…" at bounding box center [472, 387] width 513 height 69
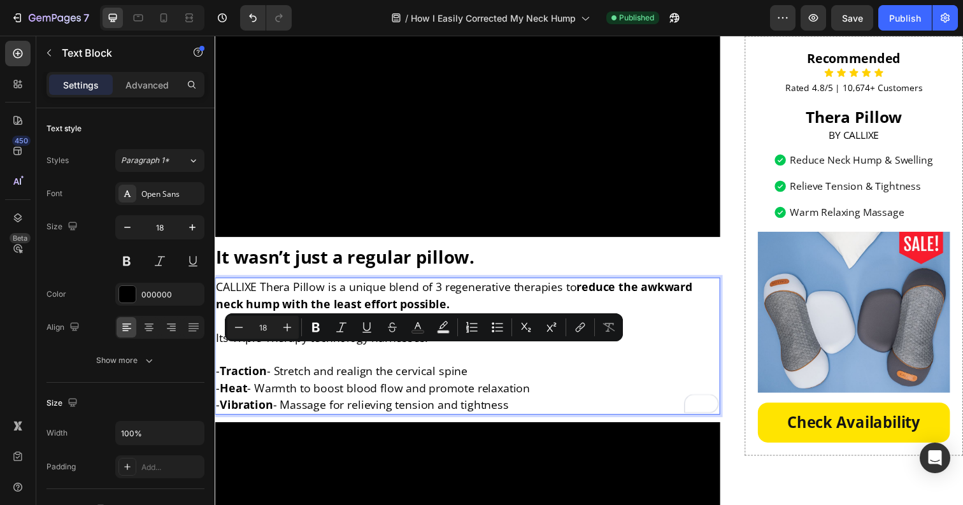
click at [458, 359] on p "- Traction - Stretch and realign the cervical spine - Heat - Warmth to boost bl…" at bounding box center [472, 387] width 513 height 69
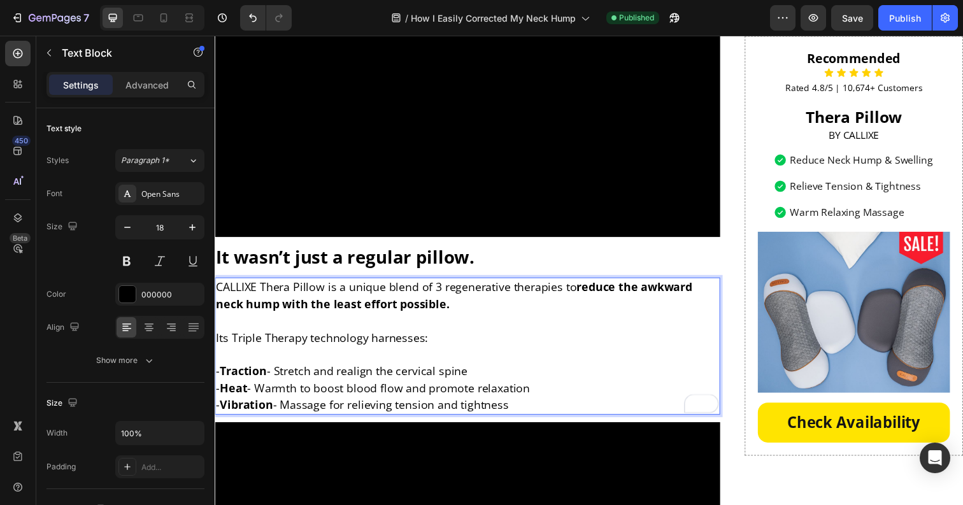
click at [458, 359] on p "- Traction - Stretch and realign the cervical spine - Heat - Warmth to boost bl…" at bounding box center [472, 387] width 513 height 69
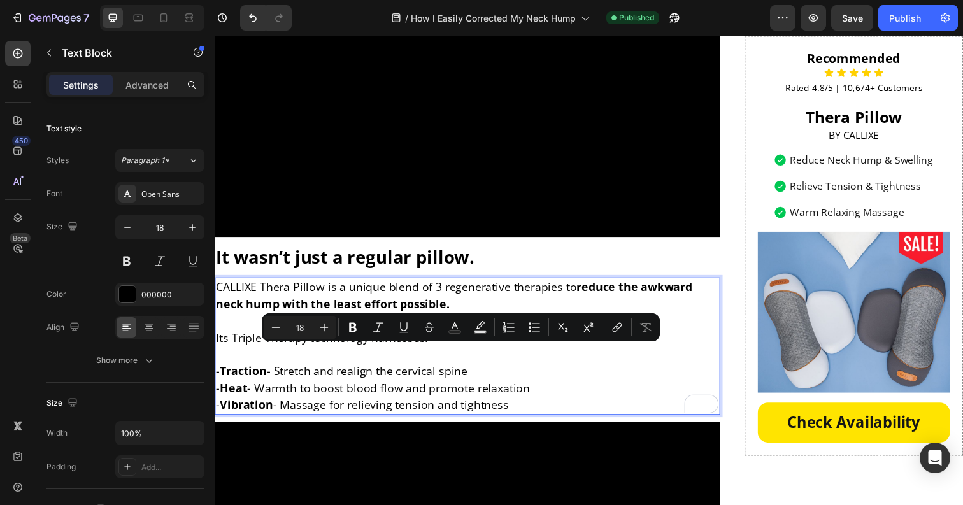
click at [397, 359] on p "- Traction - Stretch and realign the cervical spine - Heat - Warmth to boost bl…" at bounding box center [472, 387] width 513 height 69
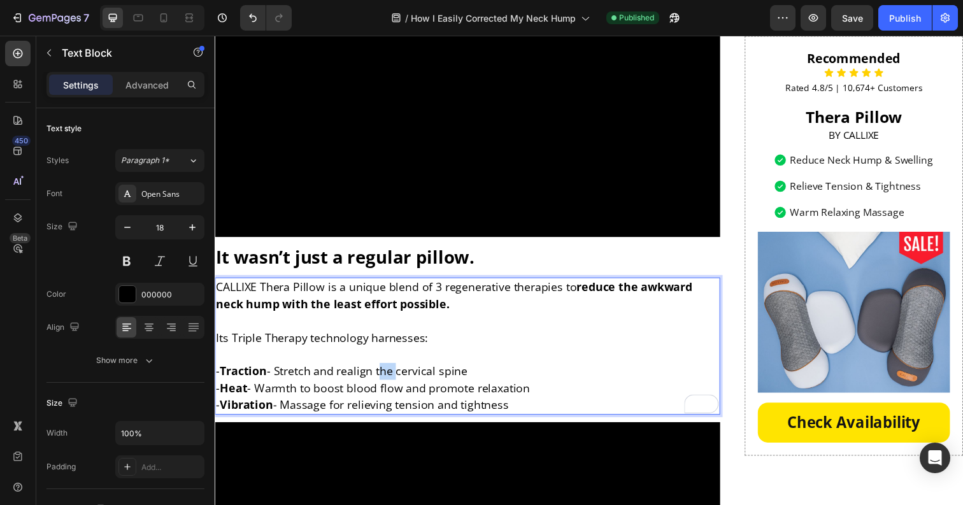
click at [397, 359] on p "- Traction - Stretch and realign the cervical spine - Heat - Warmth to boost bl…" at bounding box center [472, 387] width 513 height 69
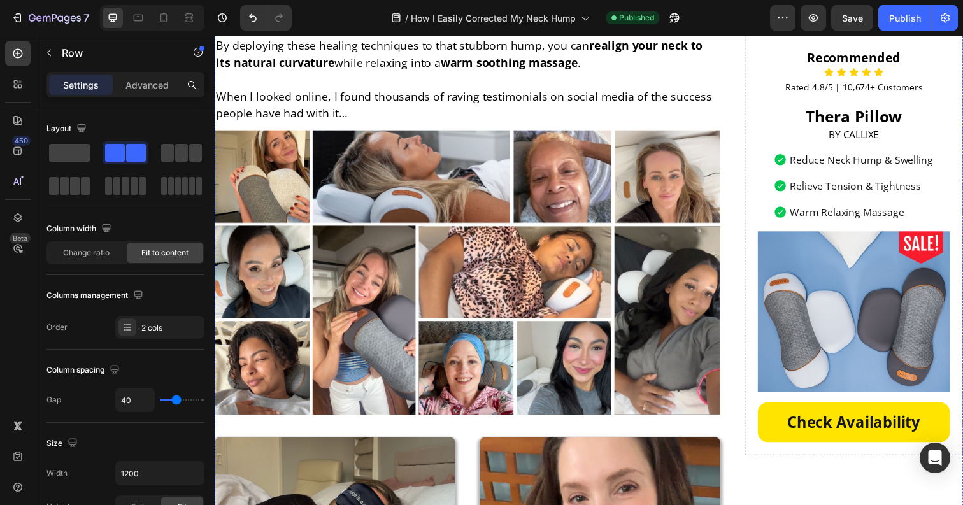
scroll to position [3550, 0]
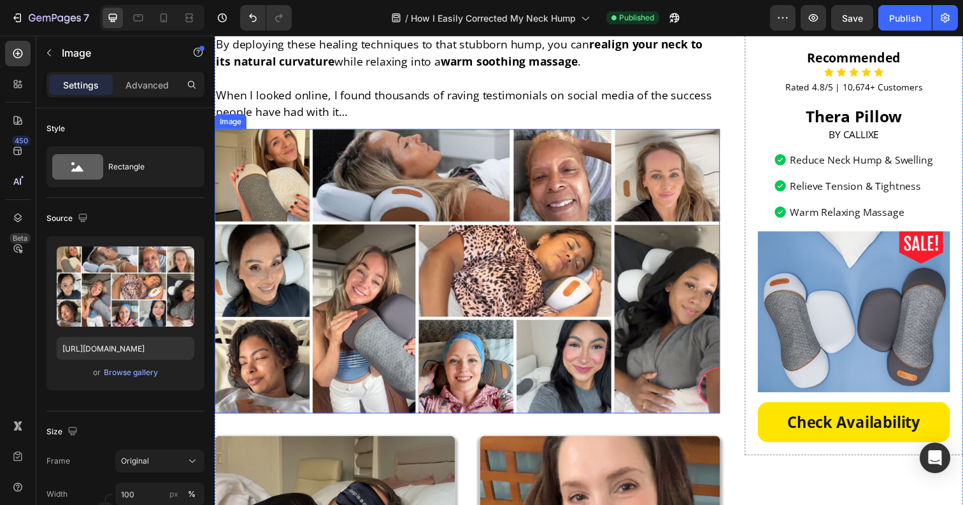
click at [368, 212] on img at bounding box center [473, 276] width 516 height 290
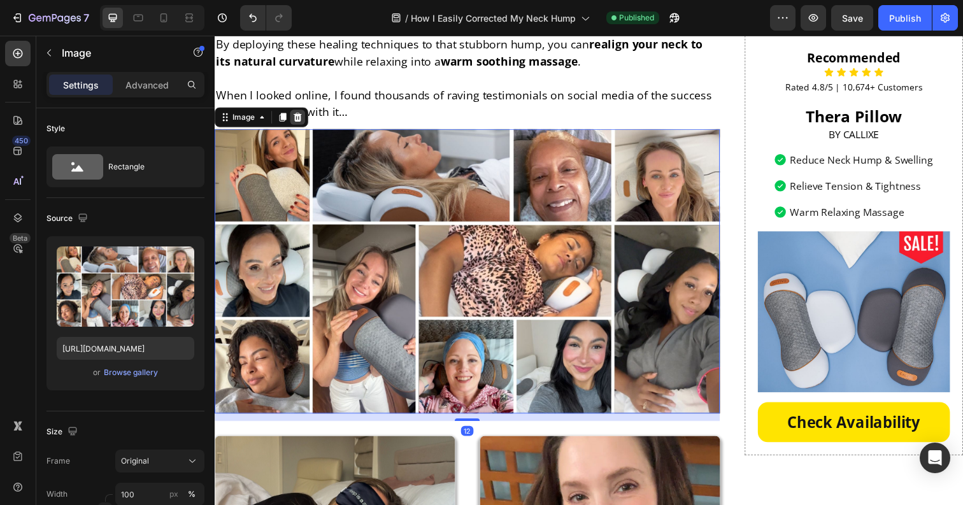
click at [297, 115] on icon at bounding box center [299, 119] width 8 height 9
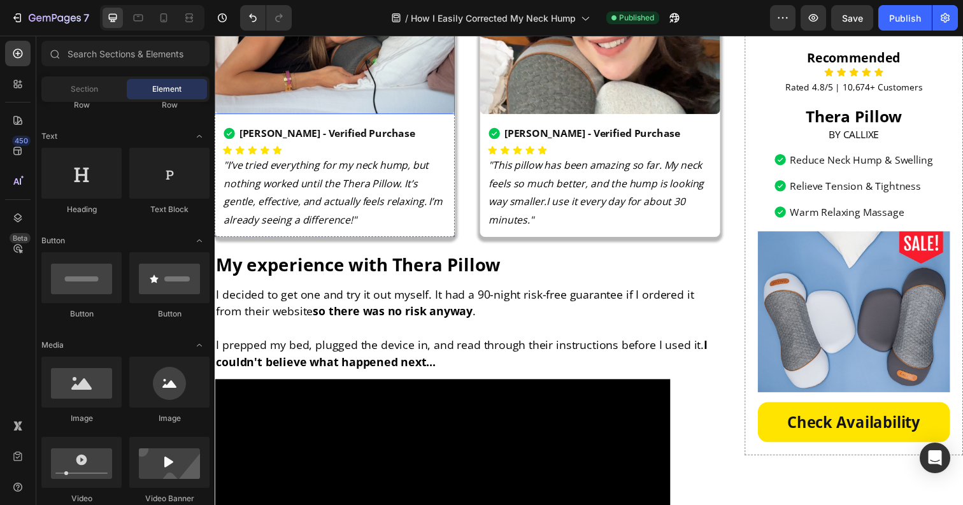
scroll to position [3789, 0]
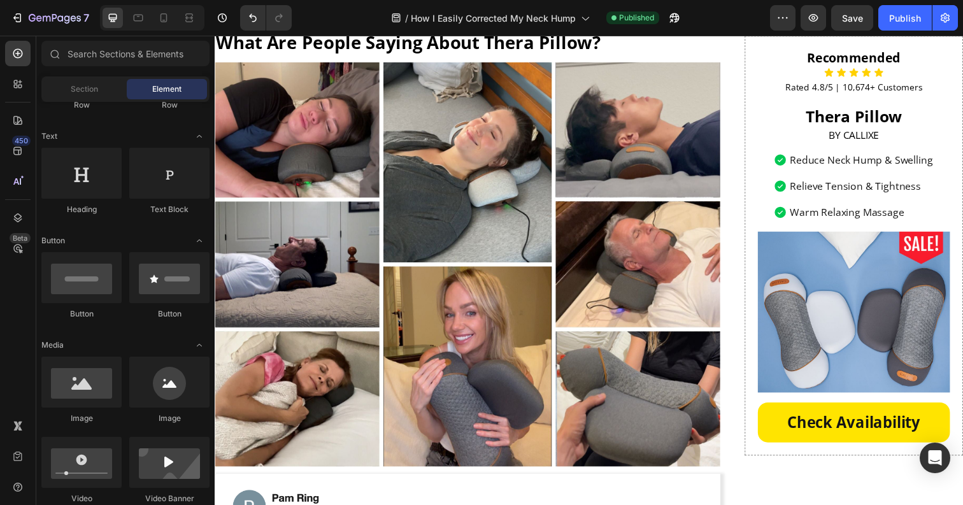
scroll to position [6211, 0]
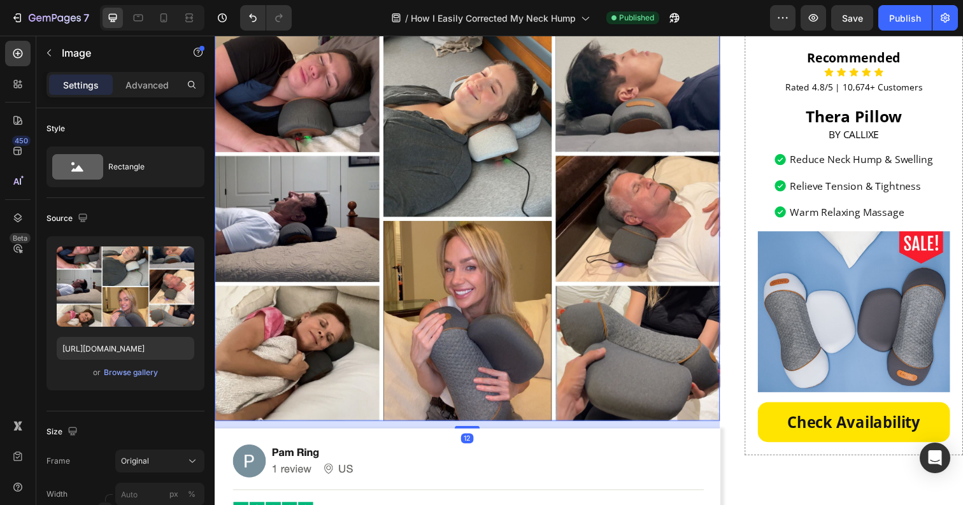
click at [374, 209] on img at bounding box center [473, 223] width 516 height 413
click at [132, 371] on div "Browse gallery" at bounding box center [131, 372] width 54 height 11
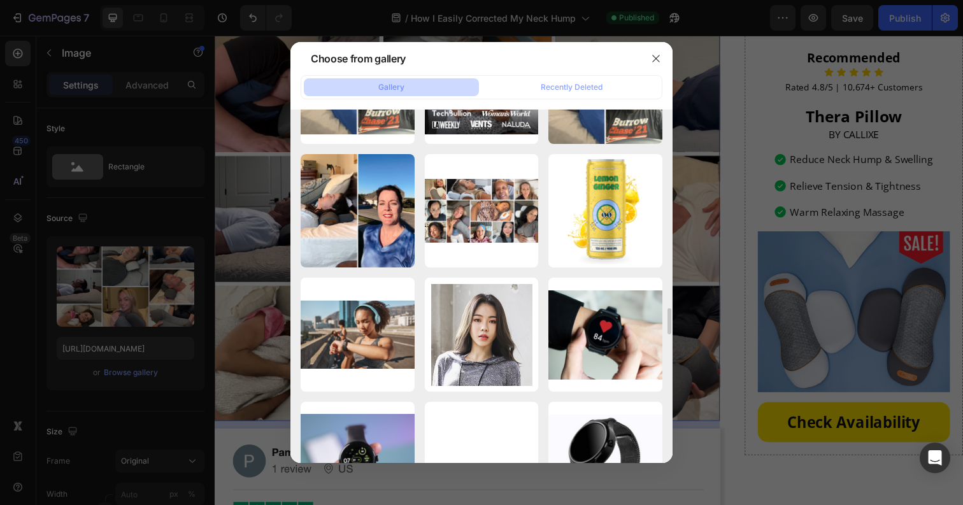
scroll to position [3065, 0]
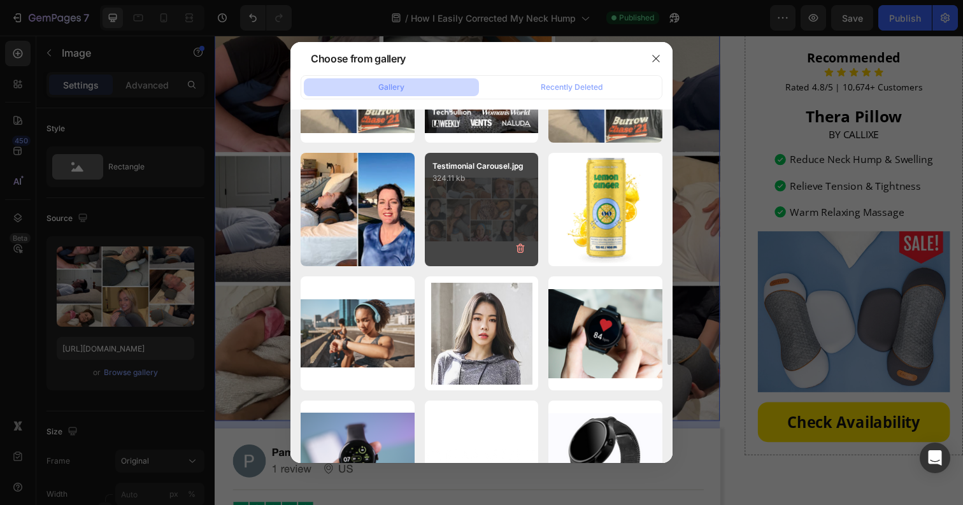
click at [481, 196] on div "Testimonial Carousel.jpg 324.11 kb" at bounding box center [482, 210] width 114 height 114
type input "[URL][DOMAIN_NAME]"
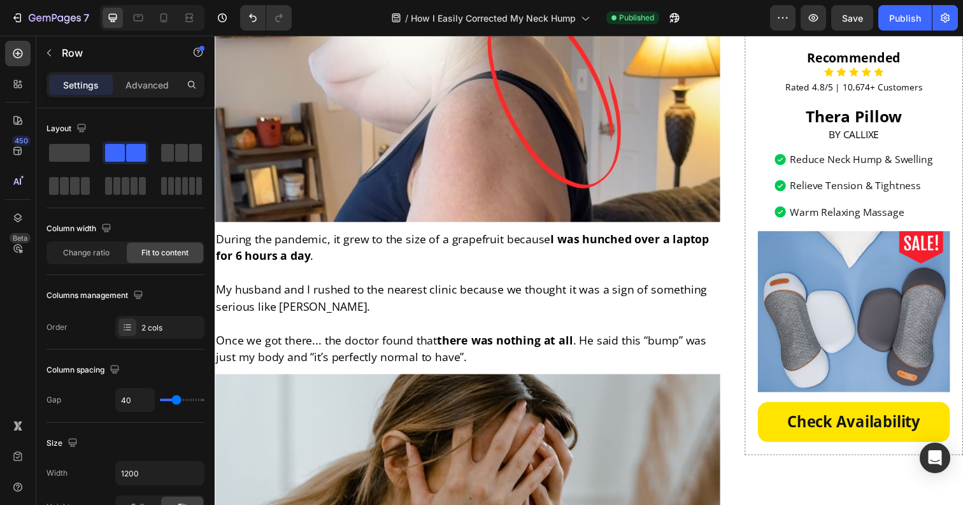
scroll to position [0, 0]
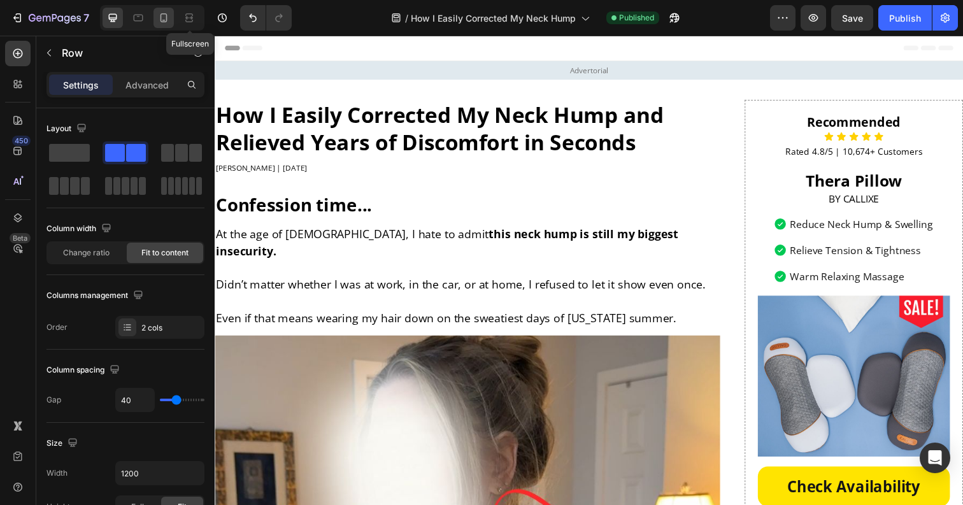
click at [166, 23] on icon at bounding box center [163, 17] width 13 height 13
type input "0"
type input "100%"
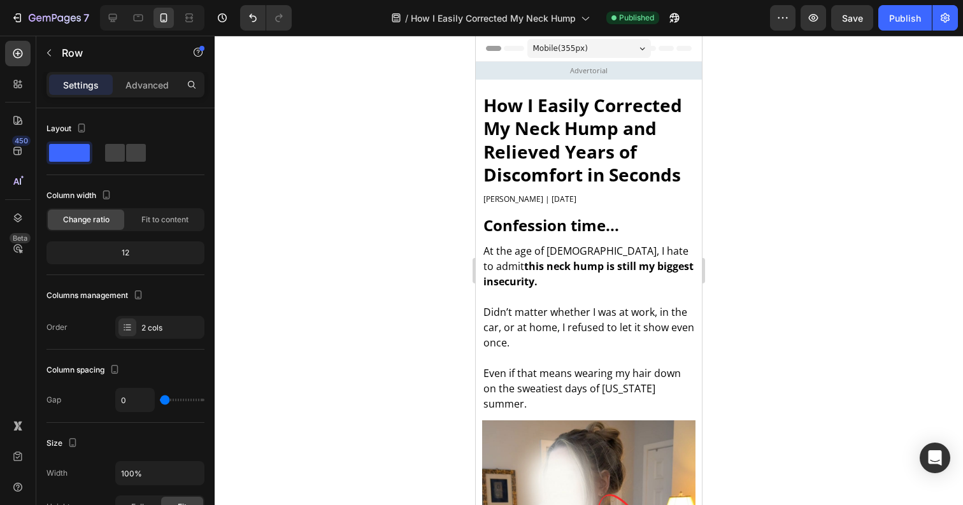
scroll to position [12, 0]
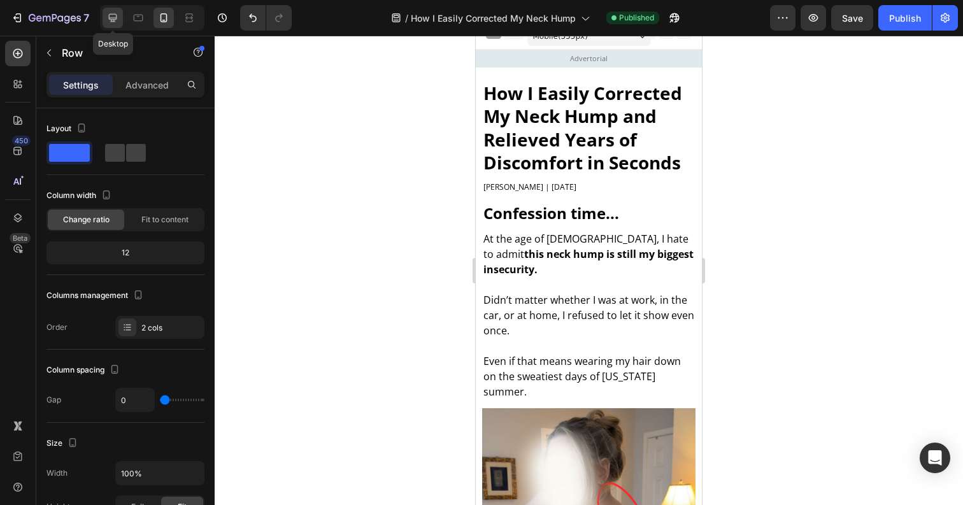
click at [106, 15] on icon at bounding box center [112, 17] width 13 height 13
type input "40"
type input "1200"
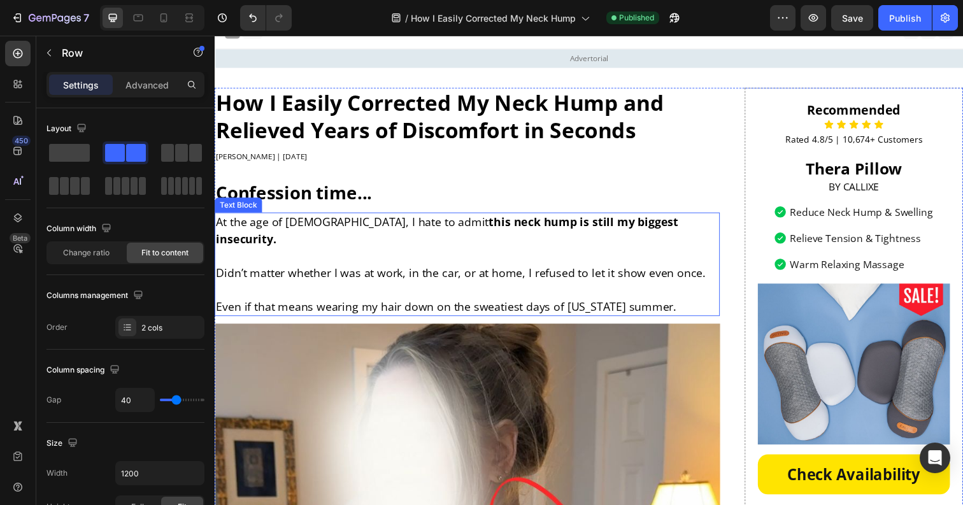
scroll to position [20, 0]
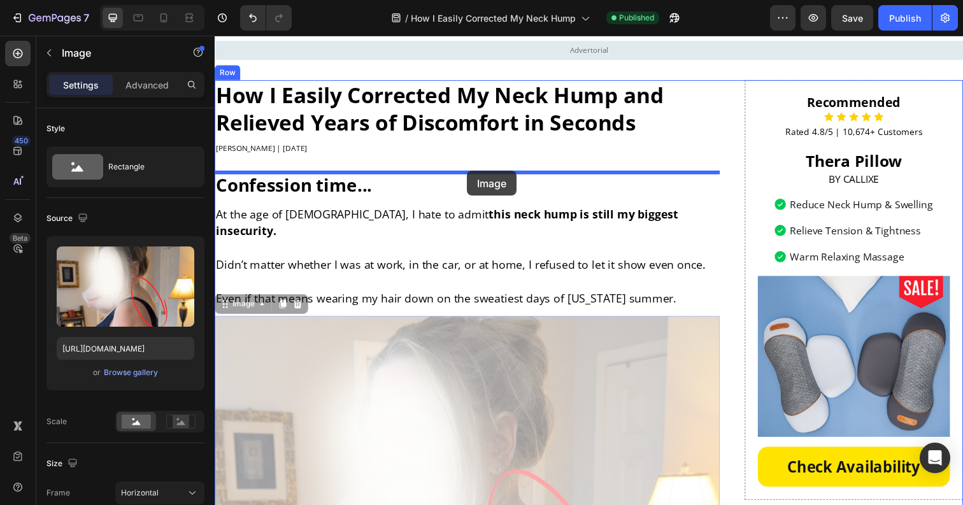
drag, startPoint x: 430, startPoint y: 357, endPoint x: 470, endPoint y: 173, distance: 187.8
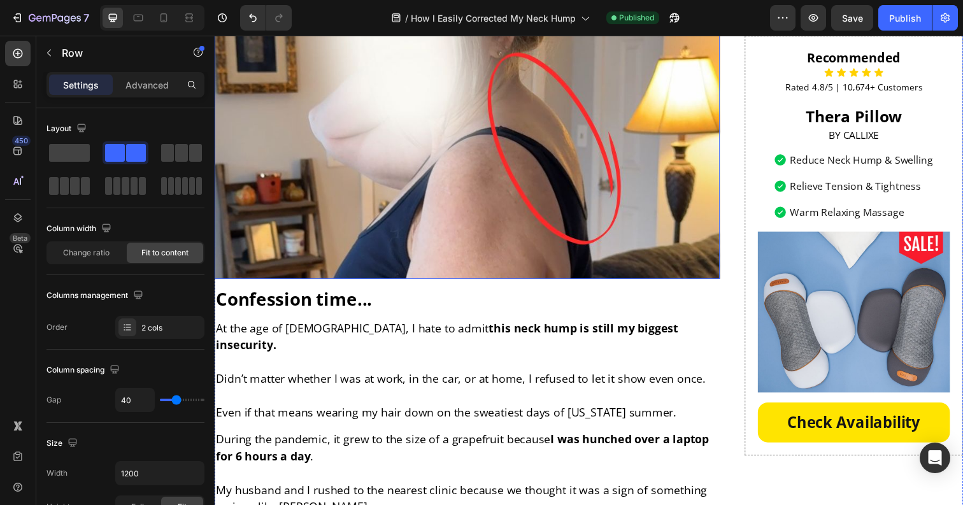
scroll to position [0, 0]
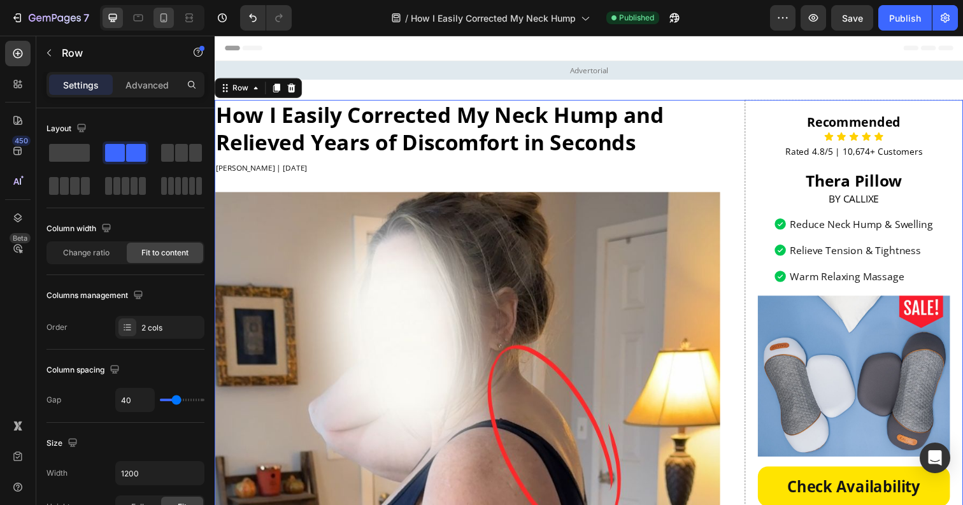
click at [168, 23] on icon at bounding box center [163, 17] width 13 height 13
type input "0"
type input "100%"
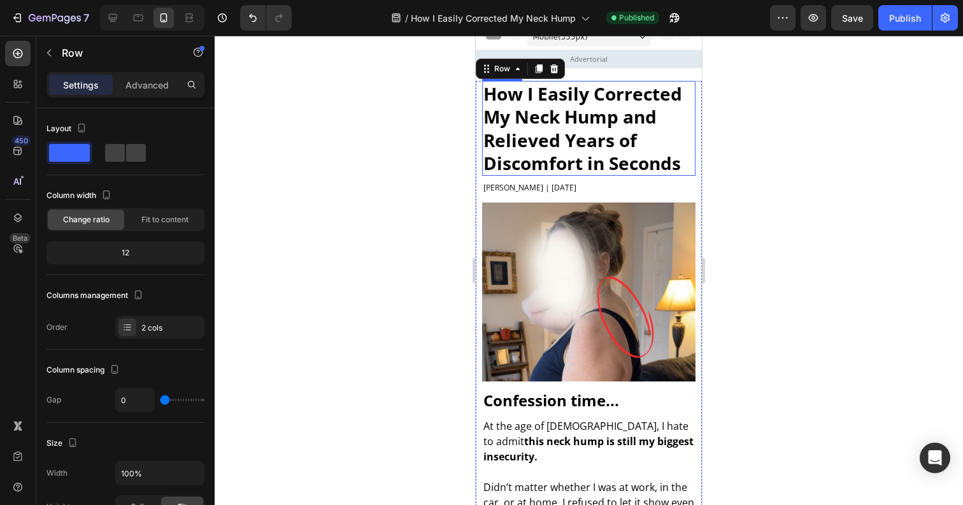
scroll to position [12, 0]
click at [406, 192] on div at bounding box center [589, 270] width 748 height 469
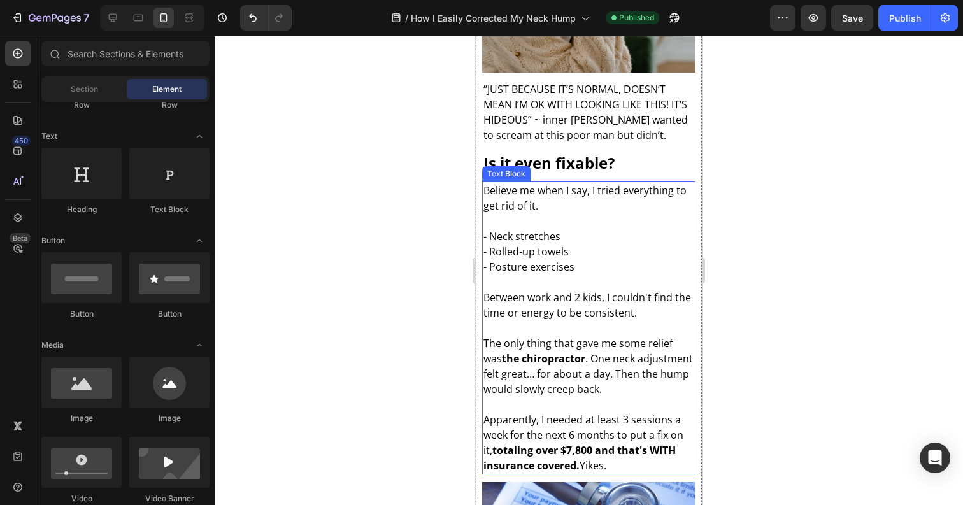
scroll to position [886, 0]
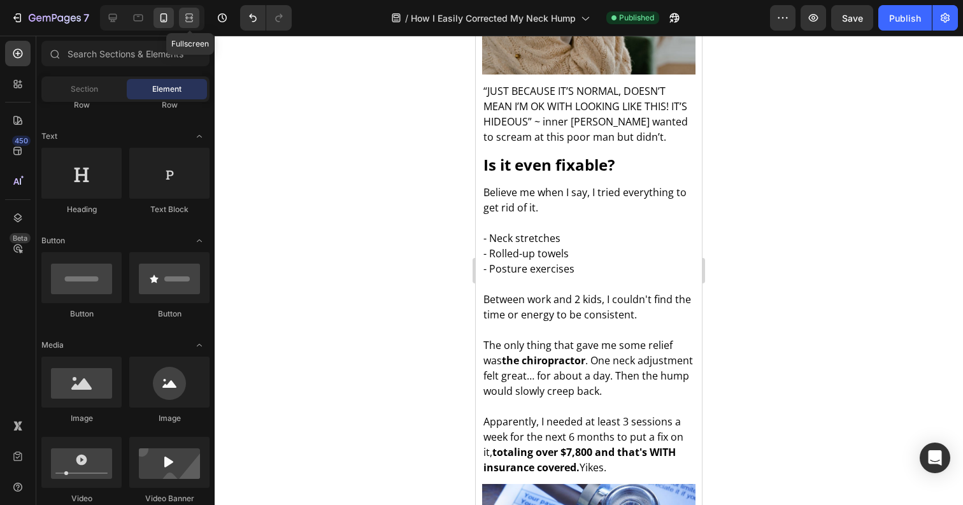
click at [181, 18] on div at bounding box center [189, 18] width 20 height 20
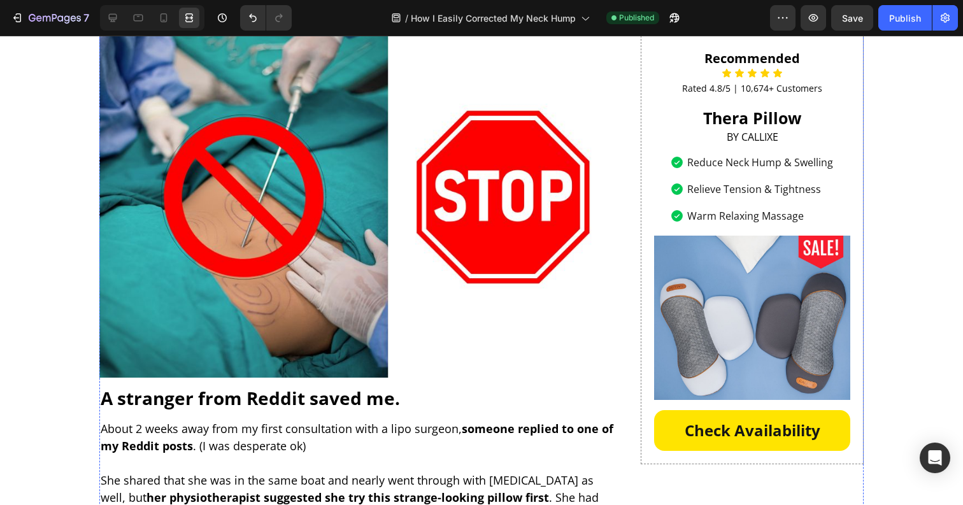
scroll to position [2060, 0]
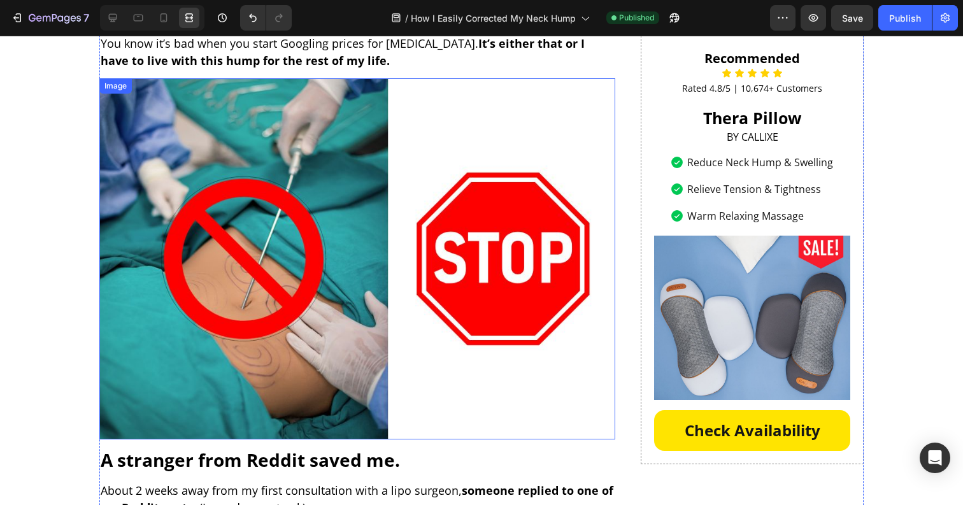
click at [376, 198] on img at bounding box center [357, 258] width 516 height 361
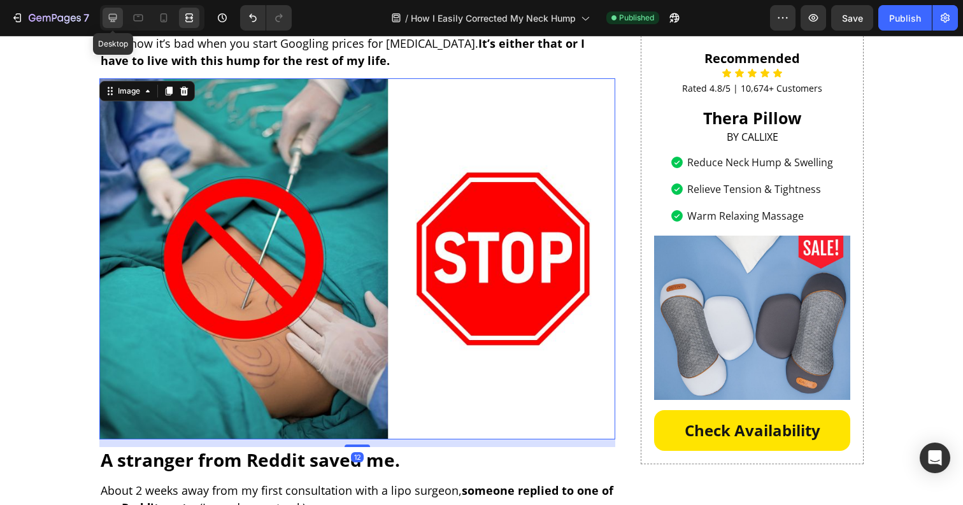
click at [112, 15] on icon at bounding box center [112, 17] width 13 height 13
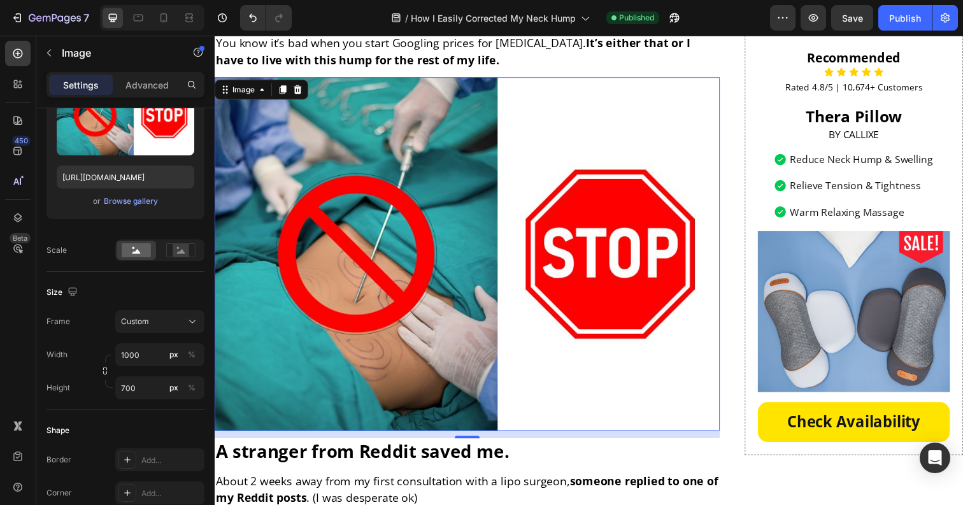
scroll to position [2027, 0]
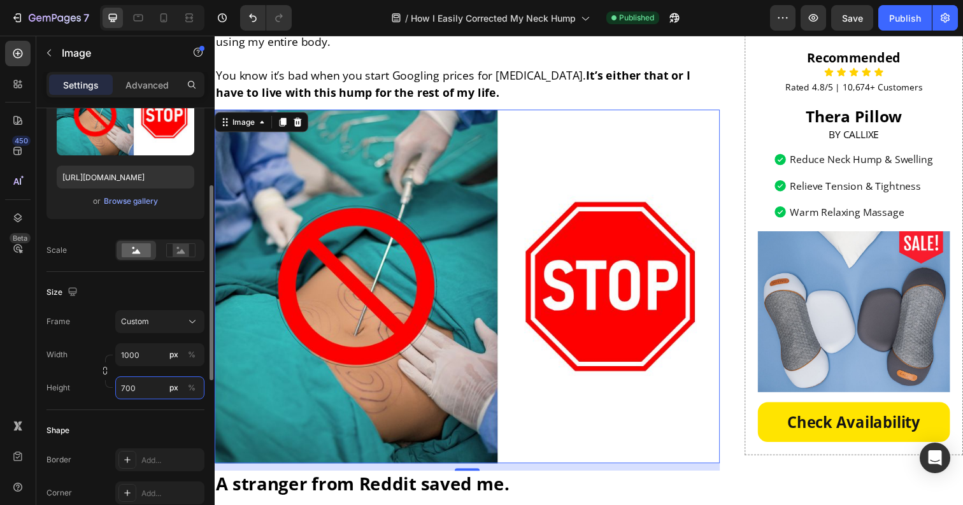
click at [134, 392] on input "700" at bounding box center [159, 387] width 89 height 23
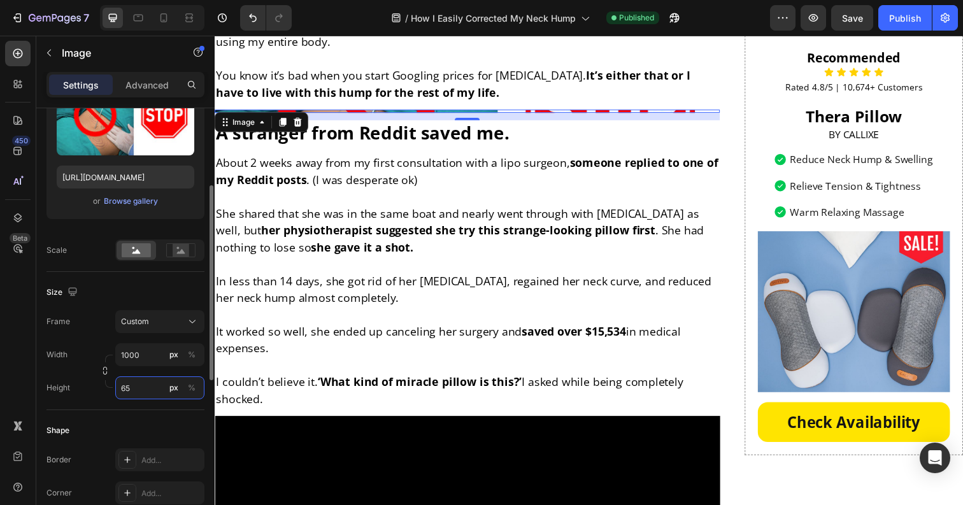
type input "650"
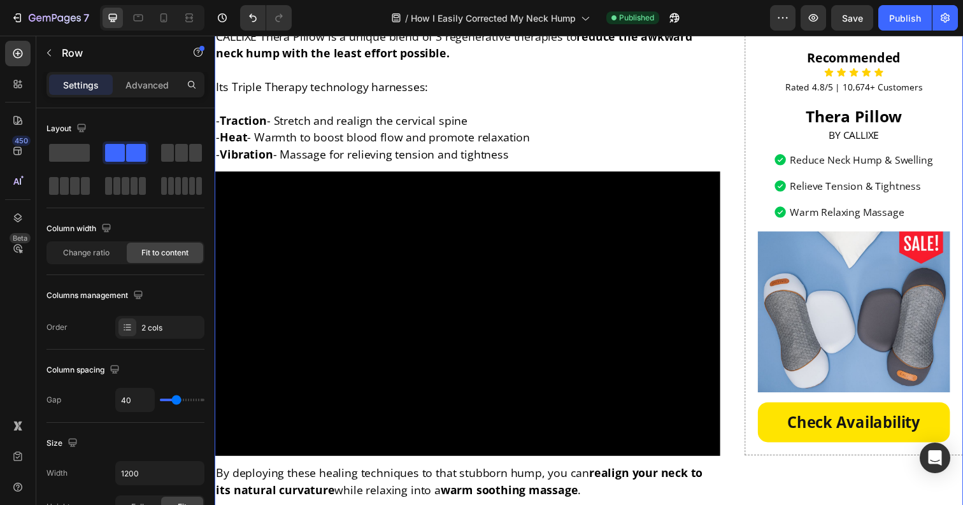
scroll to position [3095, 0]
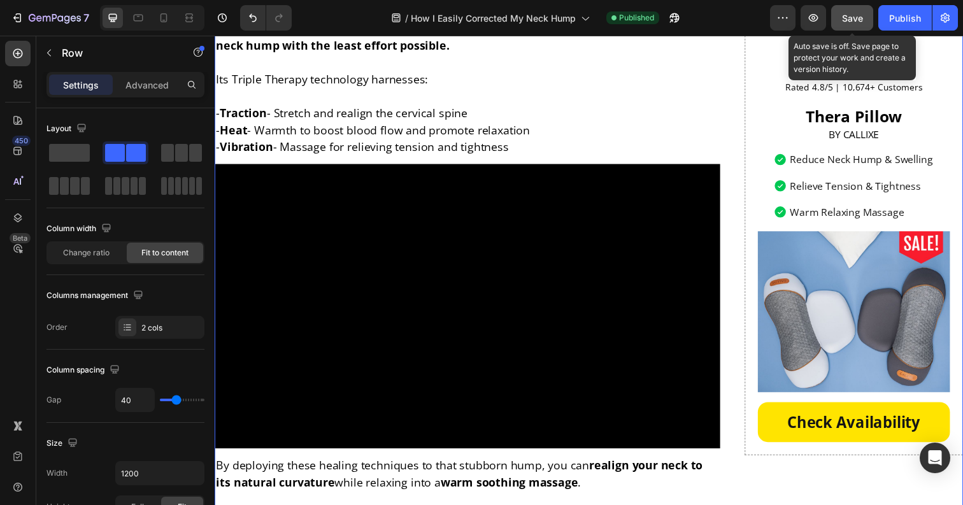
click at [862, 24] on button "Save" at bounding box center [852, 17] width 42 height 25
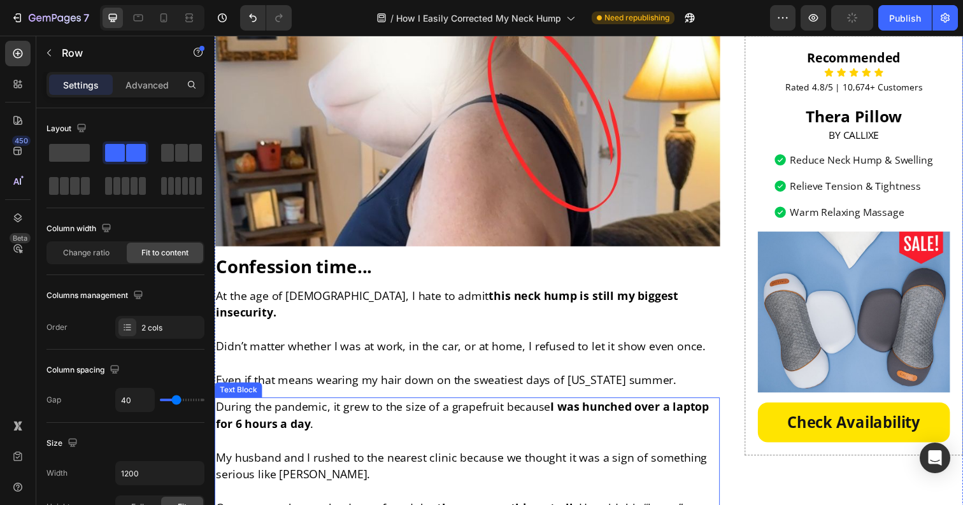
scroll to position [0, 0]
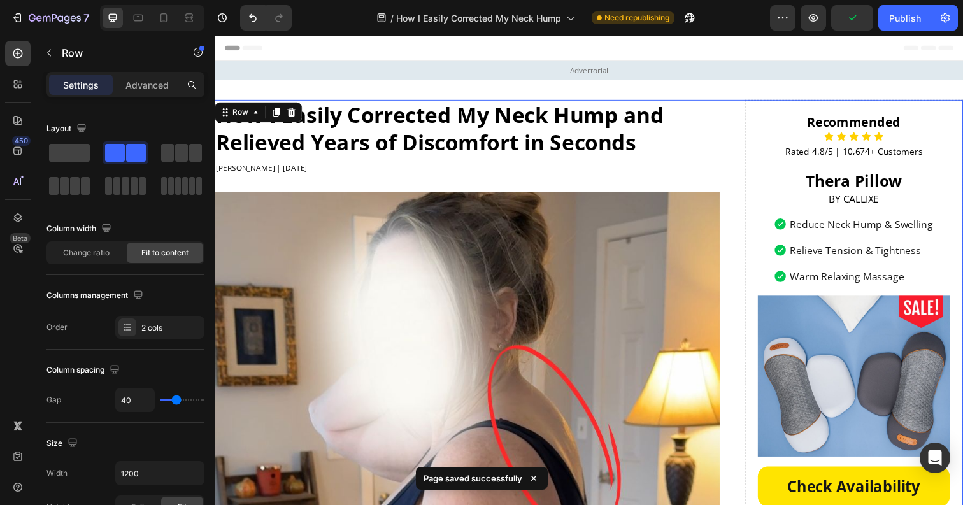
click at [761, 117] on div "Recommended Heading Icon Icon Icon Icon Icon Icon List Rated 4.8/5 | 10,674+ Cu…" at bounding box center [867, 315] width 223 height 428
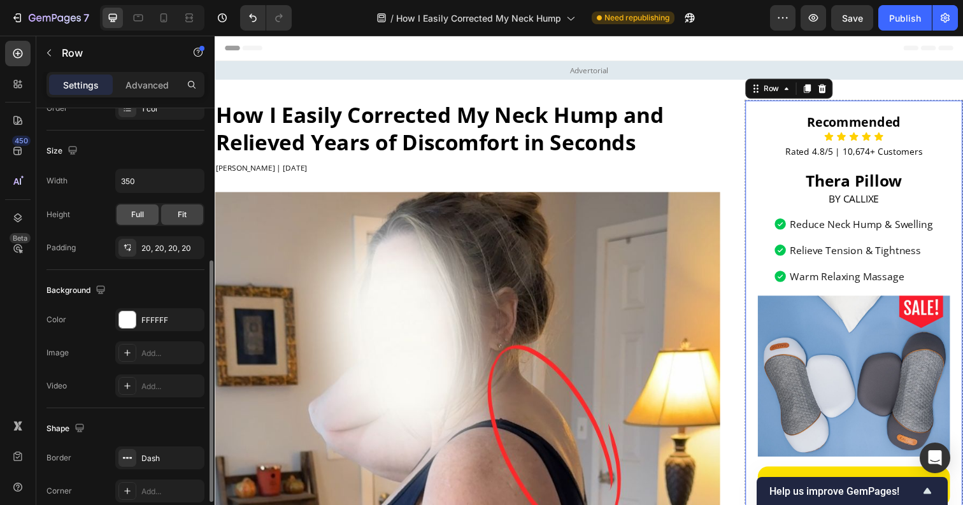
scroll to position [271, 0]
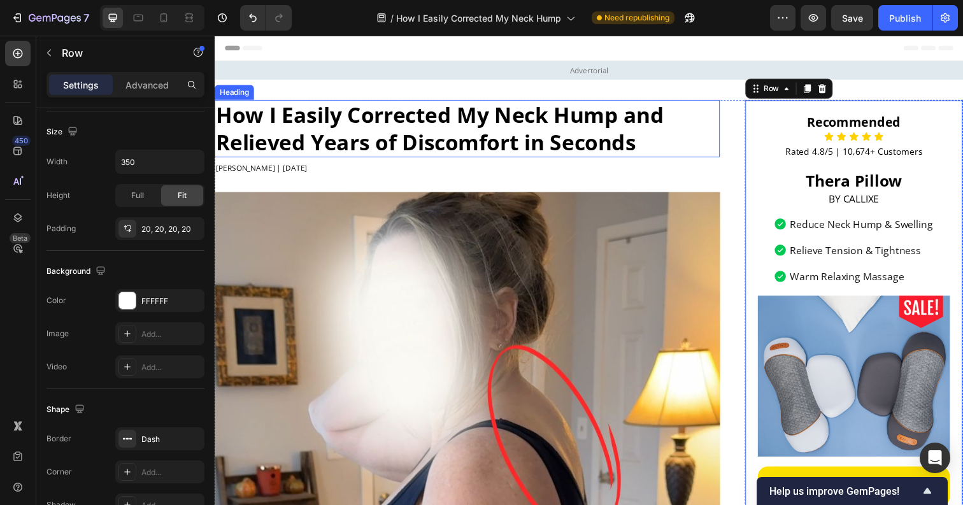
click at [679, 146] on h2 "How I Easily Corrected My Neck Hump and Relieved Years of Discomfort in Seconds" at bounding box center [473, 130] width 516 height 59
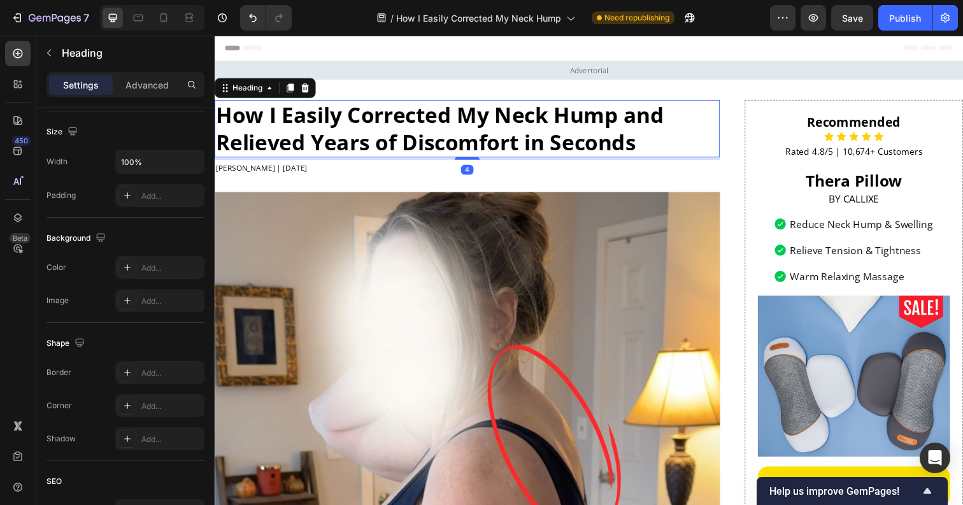
scroll to position [0, 0]
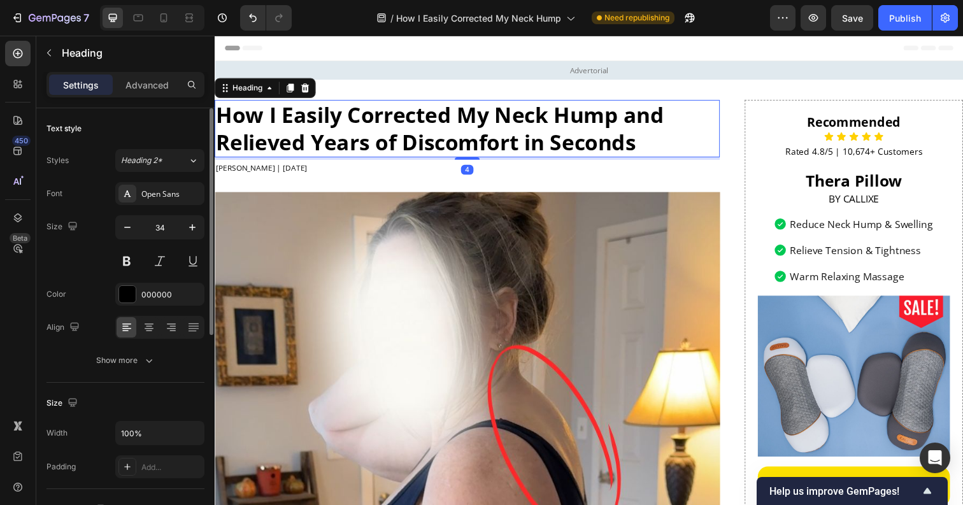
click at [726, 151] on div "How I Easily Corrected My Neck Hump and Relieved Years of Discomfort in Seconds" at bounding box center [473, 130] width 516 height 59
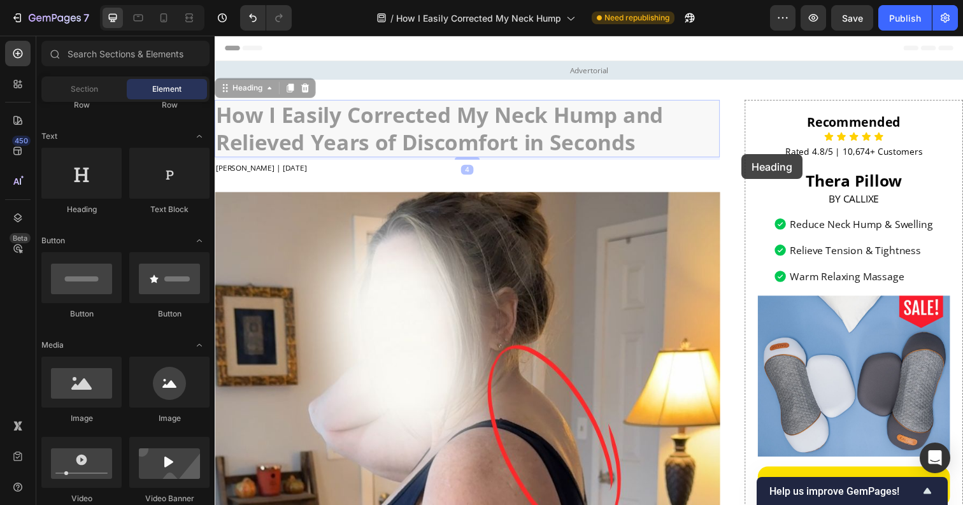
click at [215, 36] on div at bounding box center [215, 36] width 0 height 0
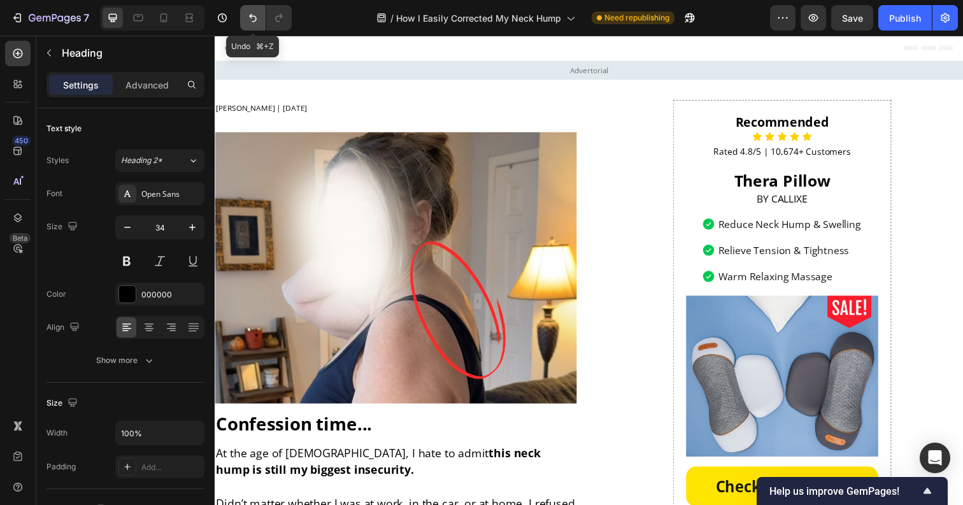
click at [252, 18] on icon "Undo/Redo" at bounding box center [252, 17] width 13 height 13
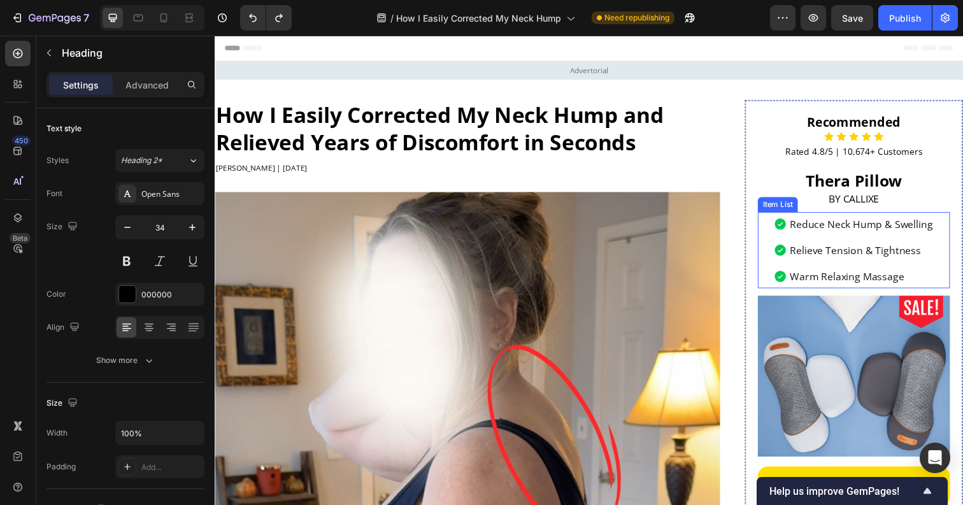
click at [784, 241] on div "Reduce Neck Hump & Swelling Relieve Tension & Tightness Warm Relaxing Massage" at bounding box center [867, 255] width 196 height 78
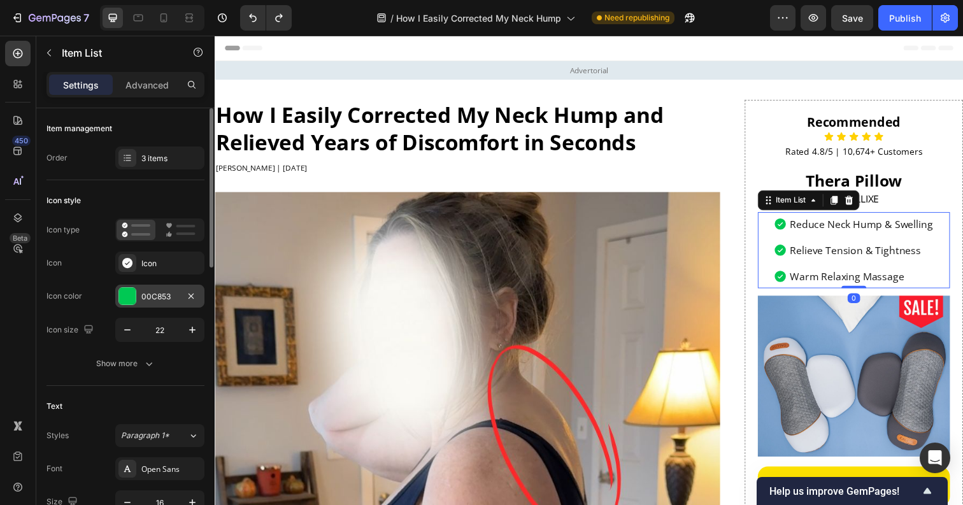
click at [156, 292] on div "00C853" at bounding box center [159, 296] width 37 height 11
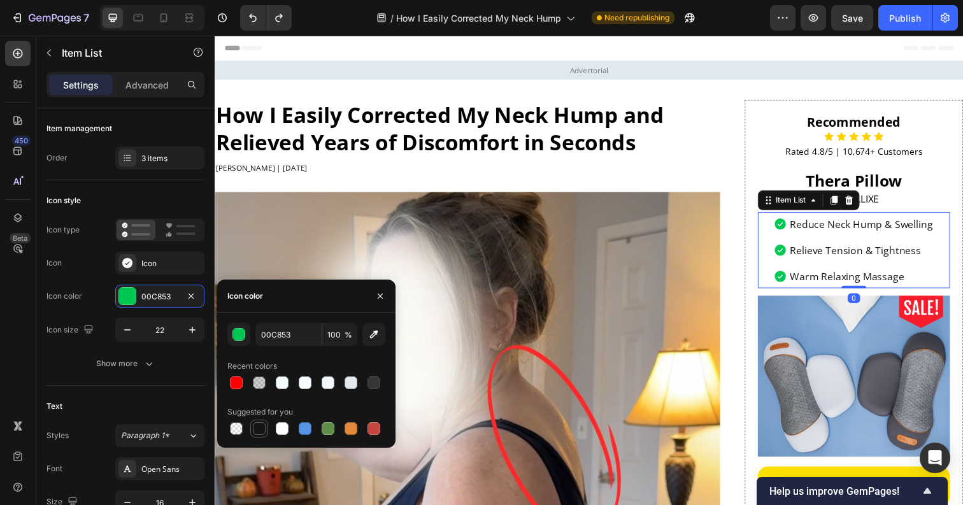
click at [259, 424] on div at bounding box center [259, 428] width 13 height 13
type input "151515"
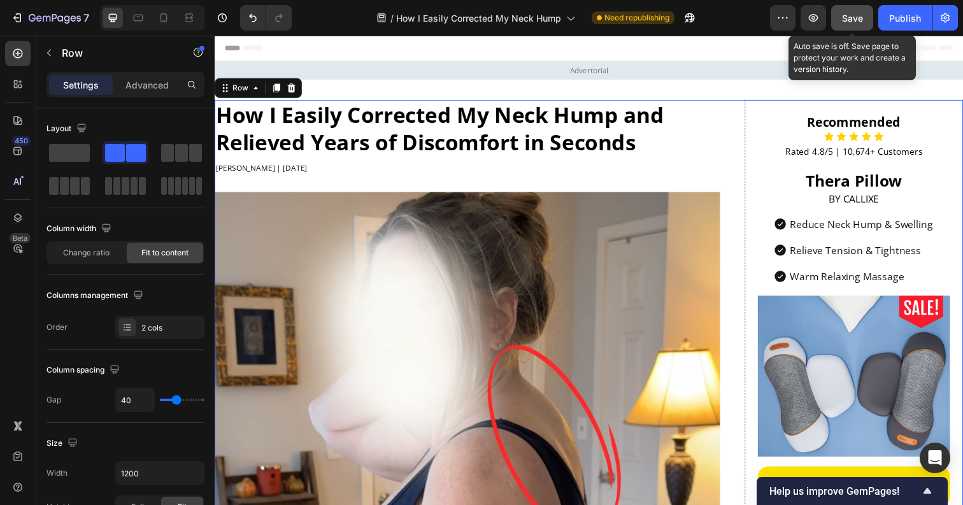
click at [851, 16] on span "Save" at bounding box center [852, 18] width 21 height 11
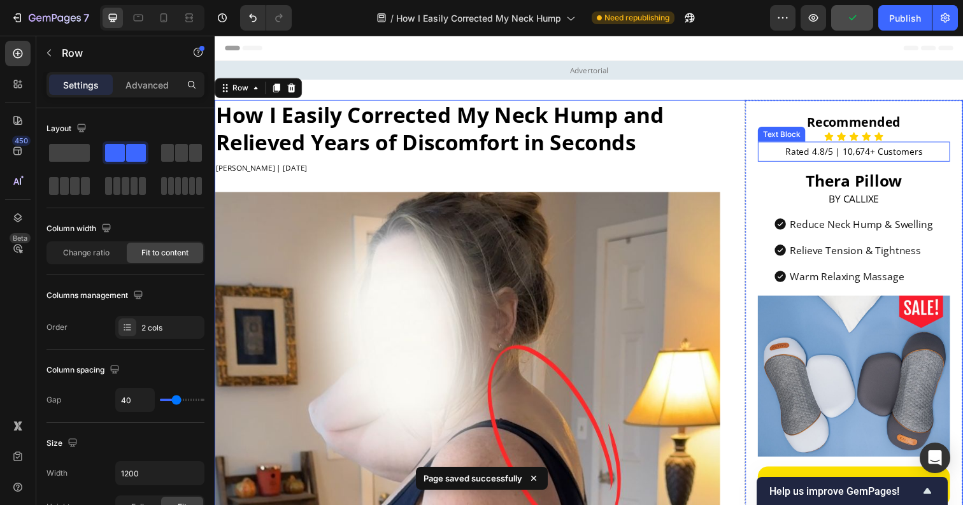
click at [830, 153] on p "Rated 4.8/5 | 10,674+ Customers" at bounding box center [867, 154] width 194 height 18
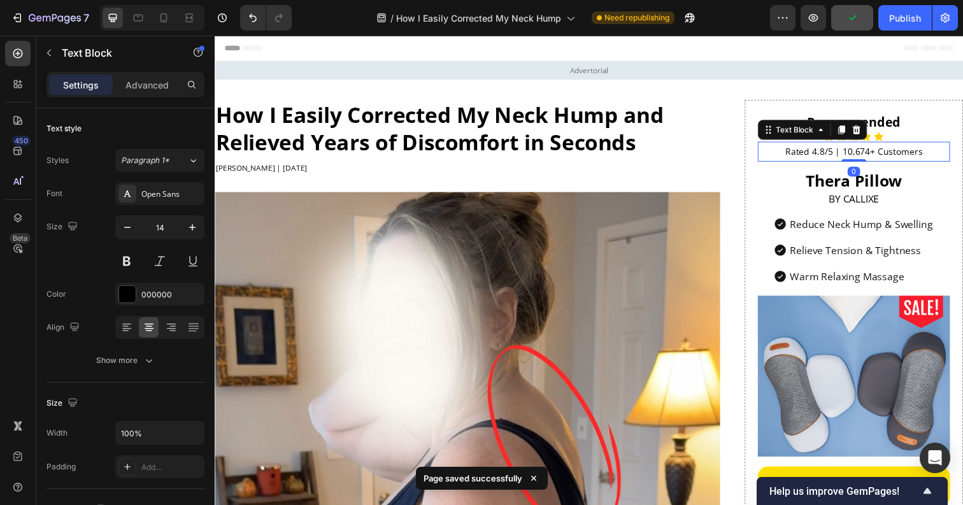
click at [863, 153] on p "Rated 4.8/5 | 10,674+ Customers" at bounding box center [867, 154] width 194 height 18
click at [859, 155] on p "Rated 4.8/5 | 10,674+ Customers" at bounding box center [867, 154] width 194 height 18
click at [828, 152] on p "Rated 4.8/5 | 40,674+ Customers" at bounding box center [867, 154] width 194 height 18
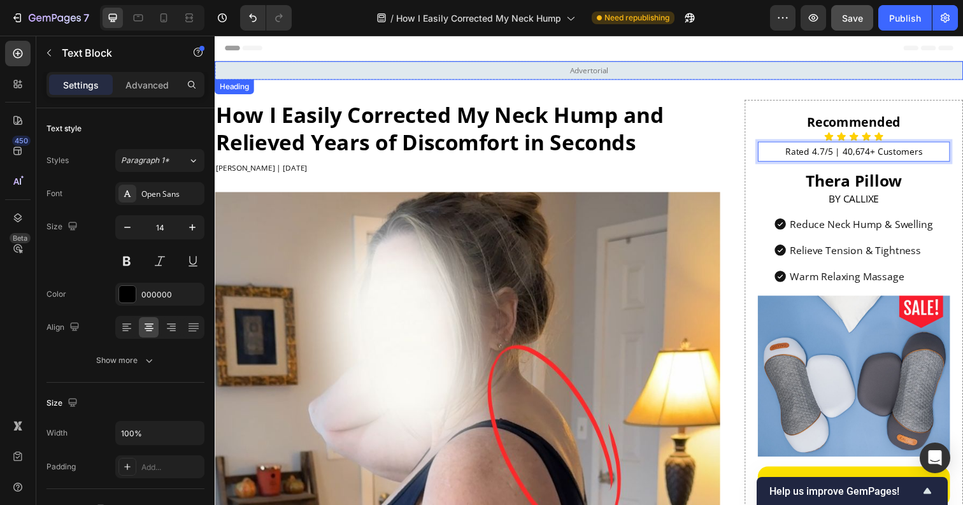
click at [740, 78] on h2 "Advertorial" at bounding box center [597, 71] width 764 height 17
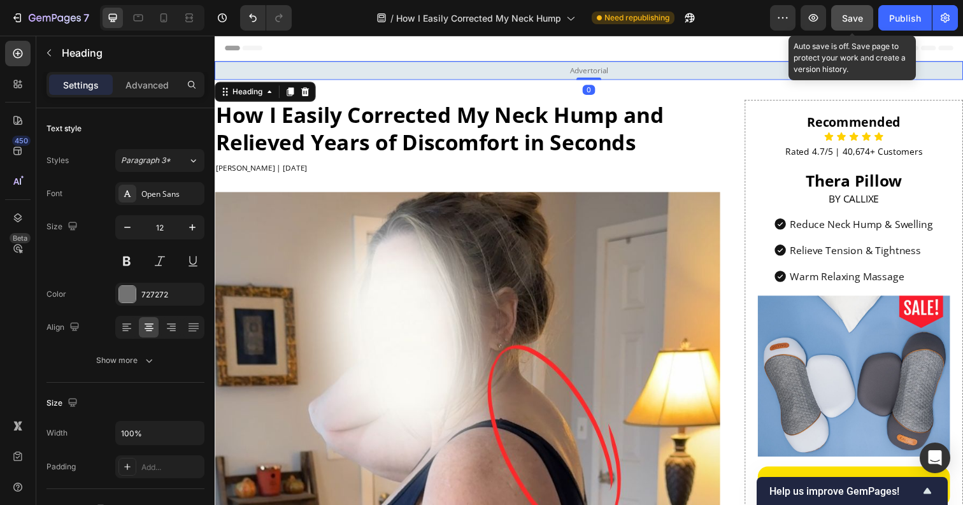
click at [861, 20] on span "Save" at bounding box center [852, 18] width 21 height 11
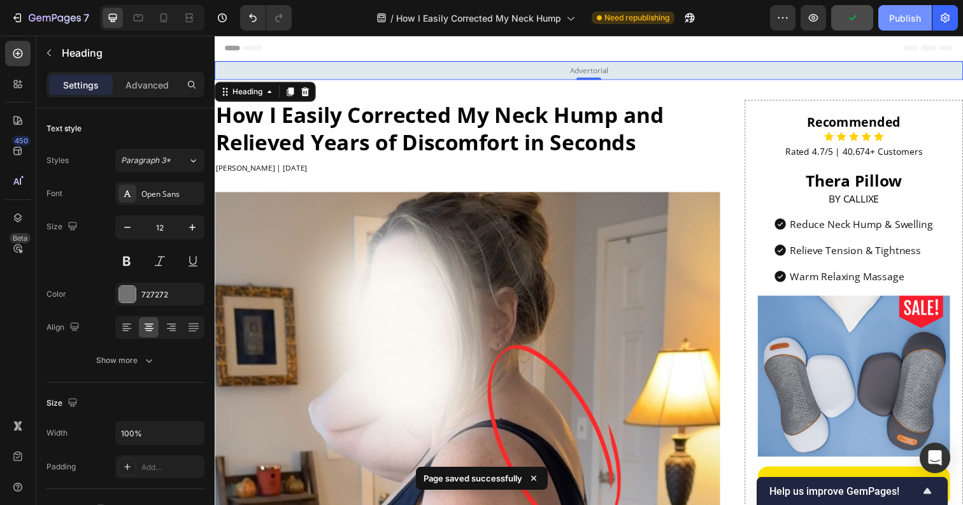
click at [887, 14] on button "Publish" at bounding box center [904, 17] width 53 height 25
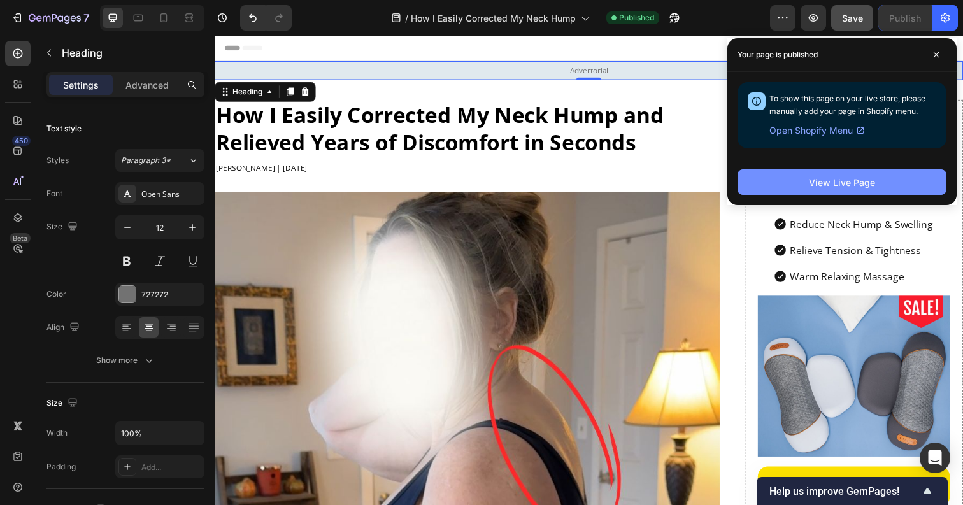
click at [809, 176] on button "View Live Page" at bounding box center [841, 181] width 209 height 25
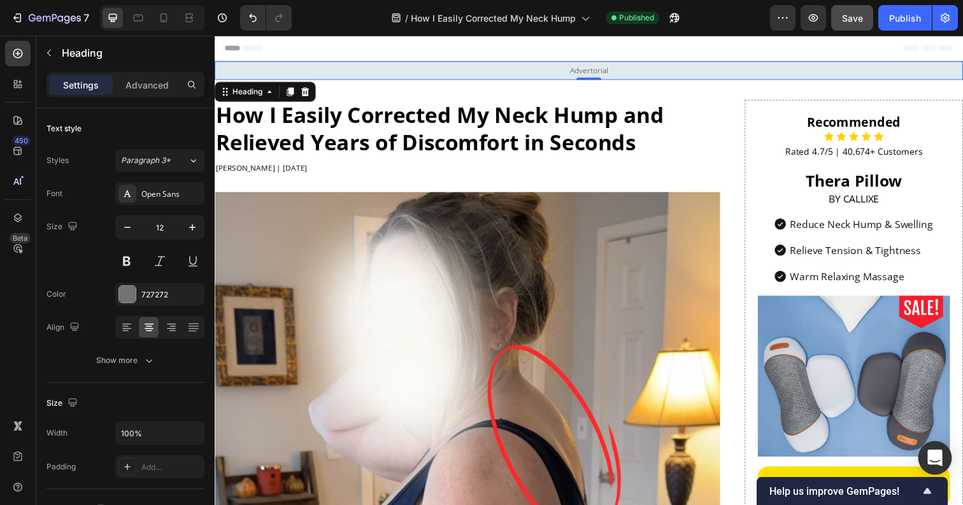
click at [930, 461] on icon "Open Intercom Messenger" at bounding box center [934, 457] width 17 height 17
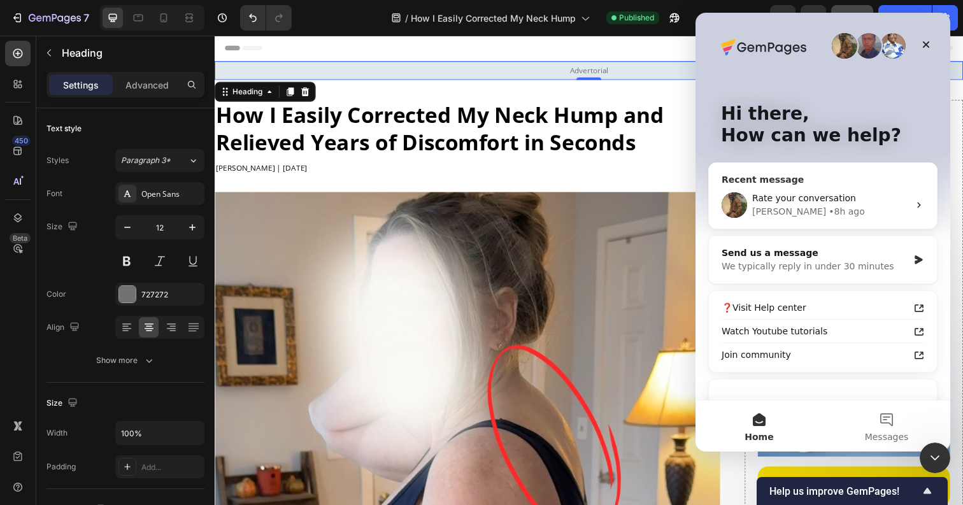
click at [828, 217] on div "Abraham • 8h ago" at bounding box center [830, 211] width 157 height 13
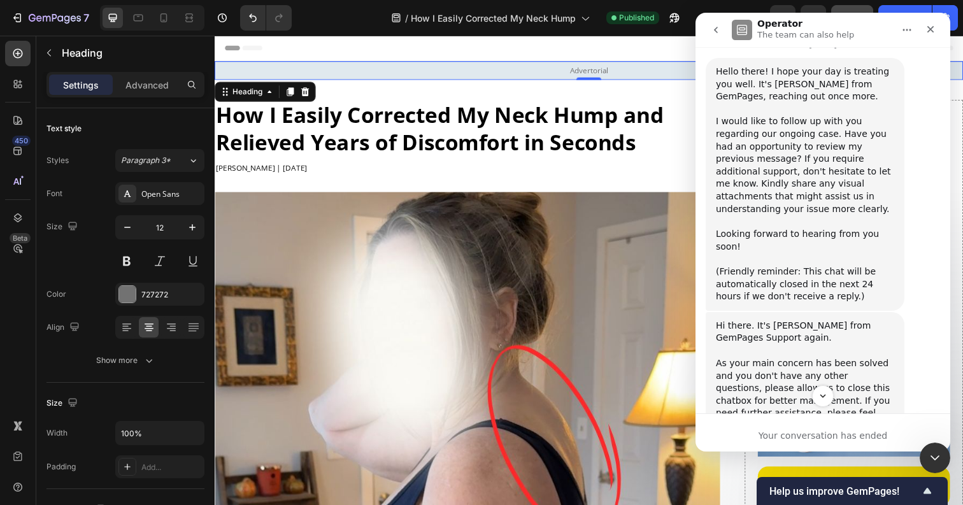
scroll to position [1113, 0]
click at [930, 469] on div "Close Intercom Messenger" at bounding box center [932, 456] width 31 height 31
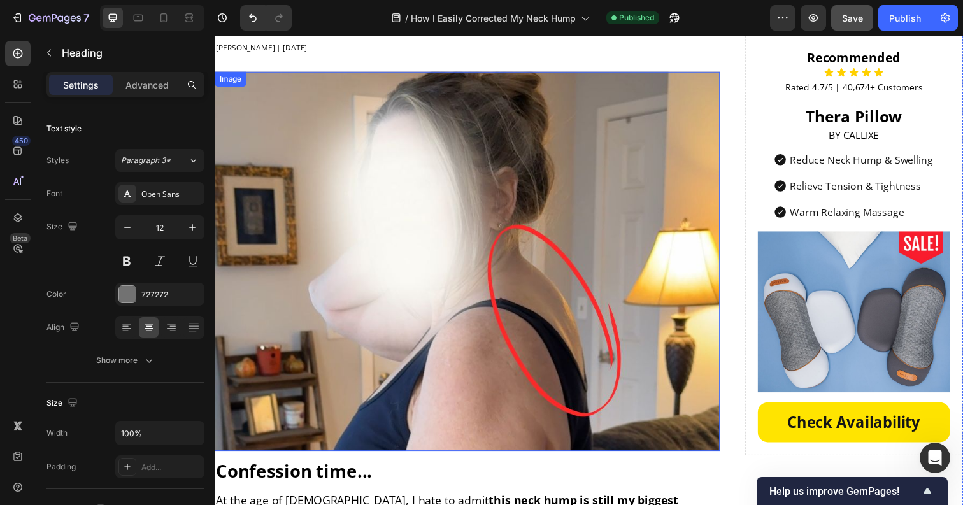
scroll to position [101, 0]
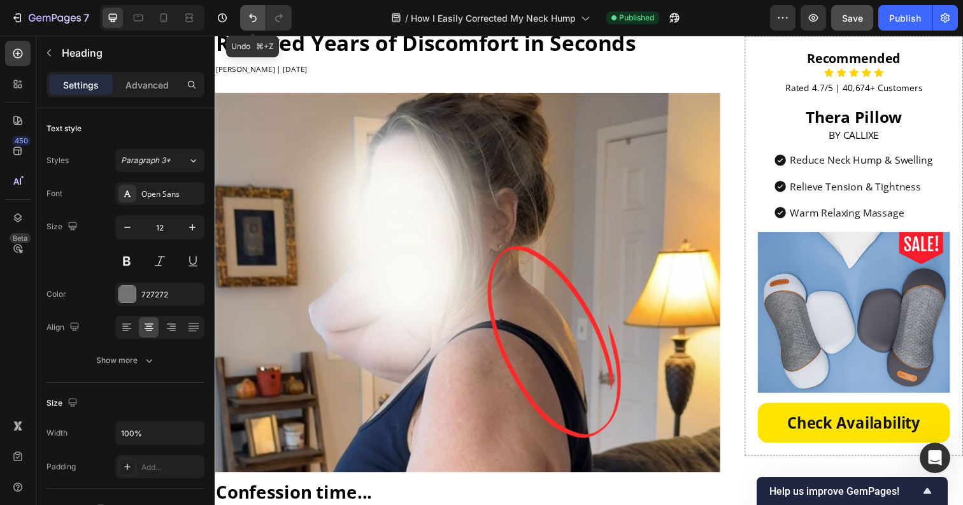
click at [253, 21] on icon "Undo/Redo" at bounding box center [253, 18] width 8 height 8
click at [285, 17] on button "Undo/Redo" at bounding box center [278, 17] width 25 height 25
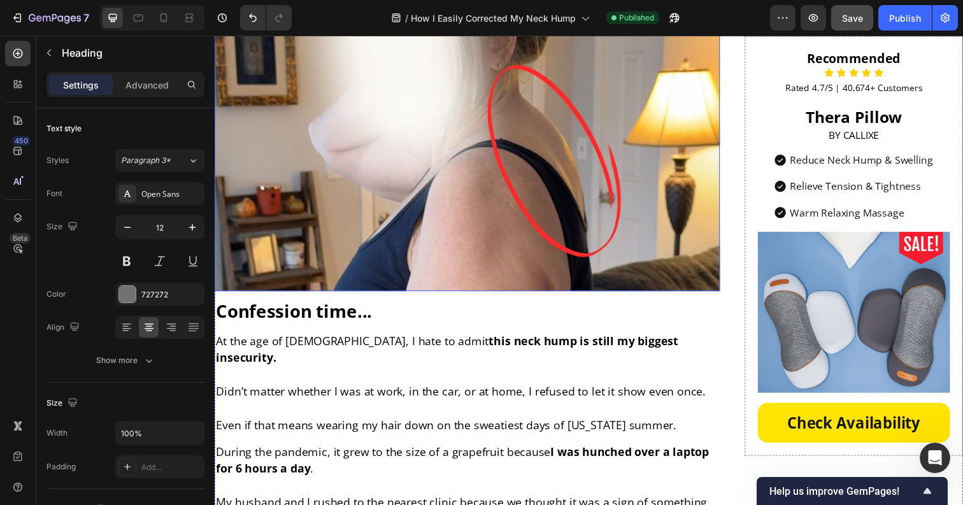
scroll to position [303, 0]
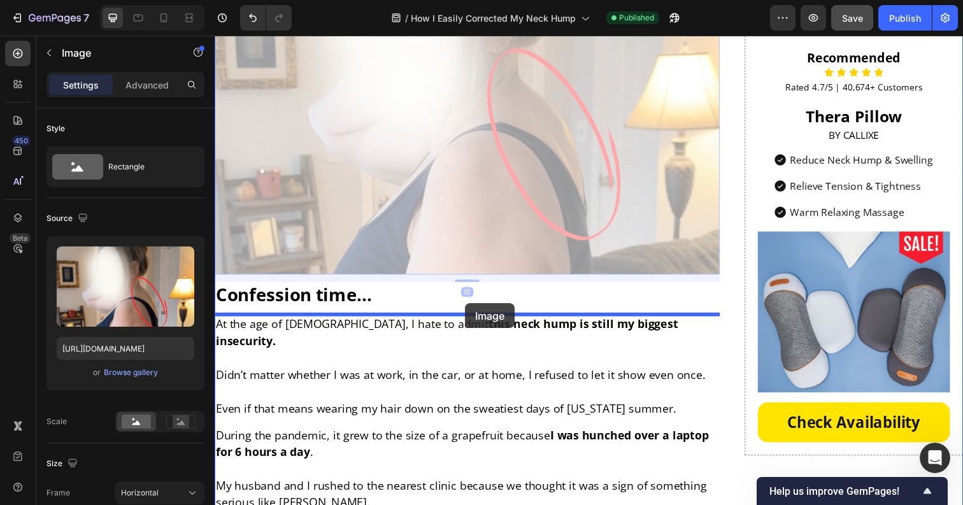
drag, startPoint x: 504, startPoint y: 138, endPoint x: 469, endPoint y: 308, distance: 174.2
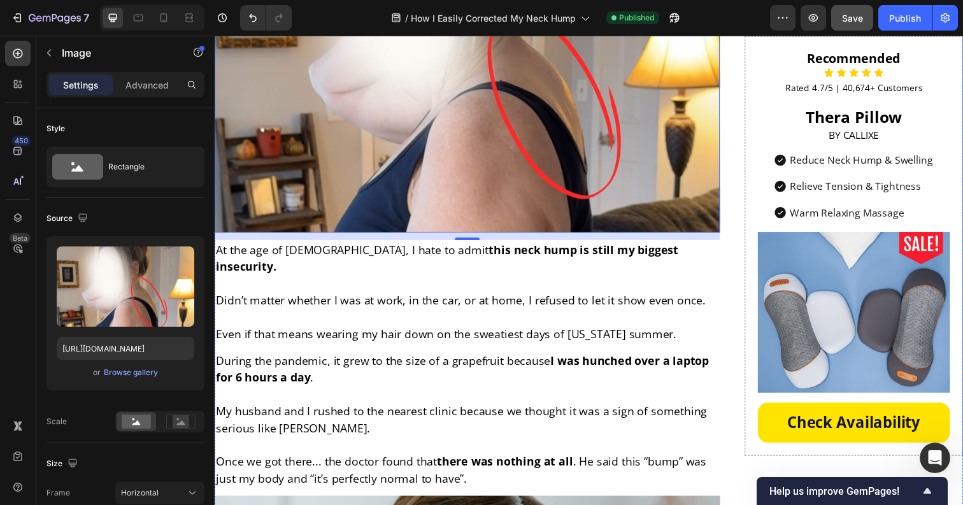
scroll to position [382, 0]
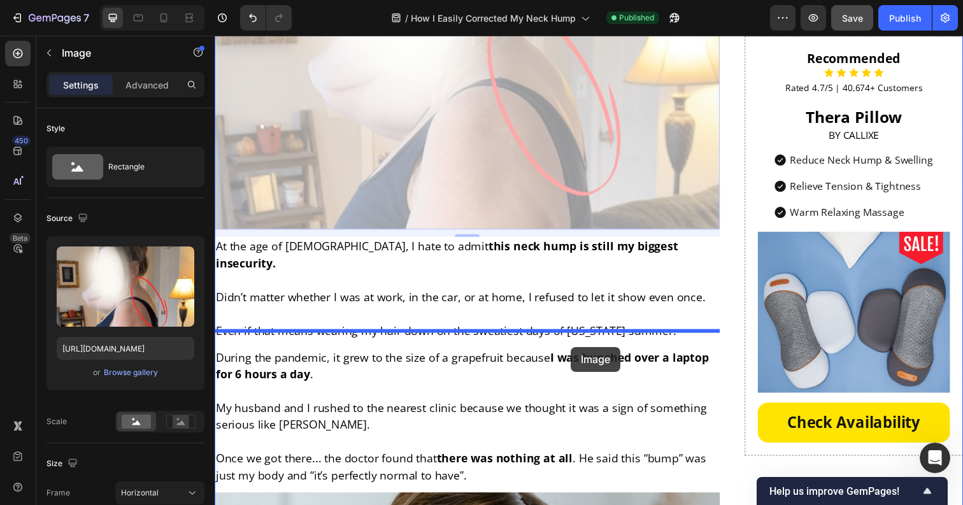
drag, startPoint x: 583, startPoint y: 171, endPoint x: 578, endPoint y: 353, distance: 182.2
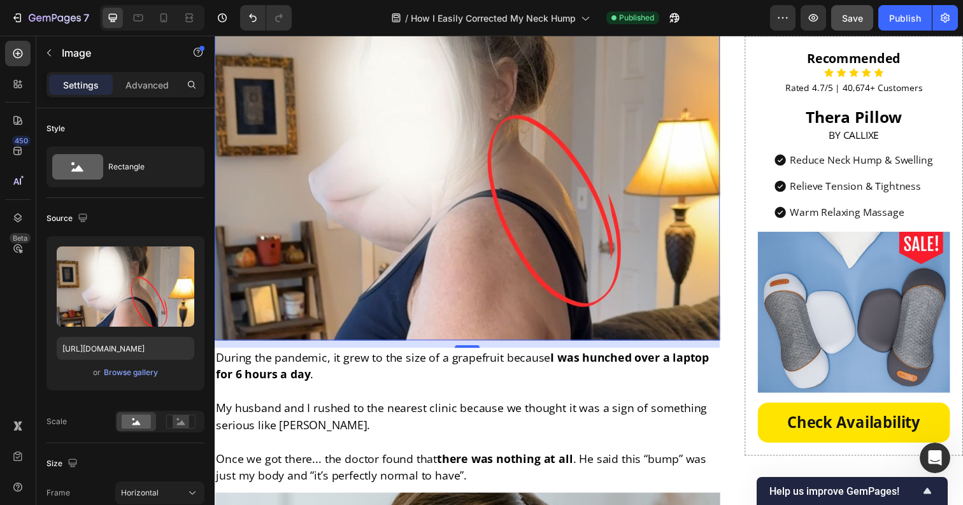
scroll to position [0, 0]
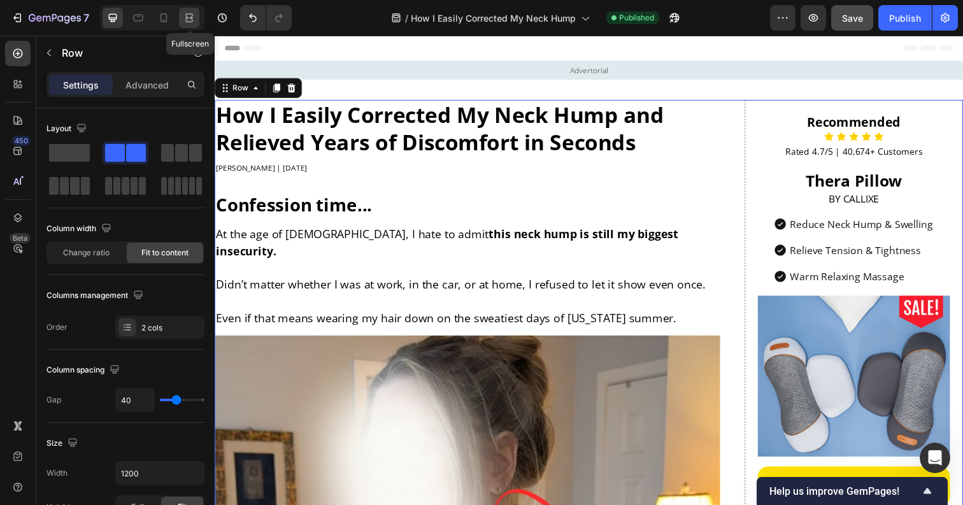
click at [190, 22] on icon at bounding box center [189, 17] width 13 height 13
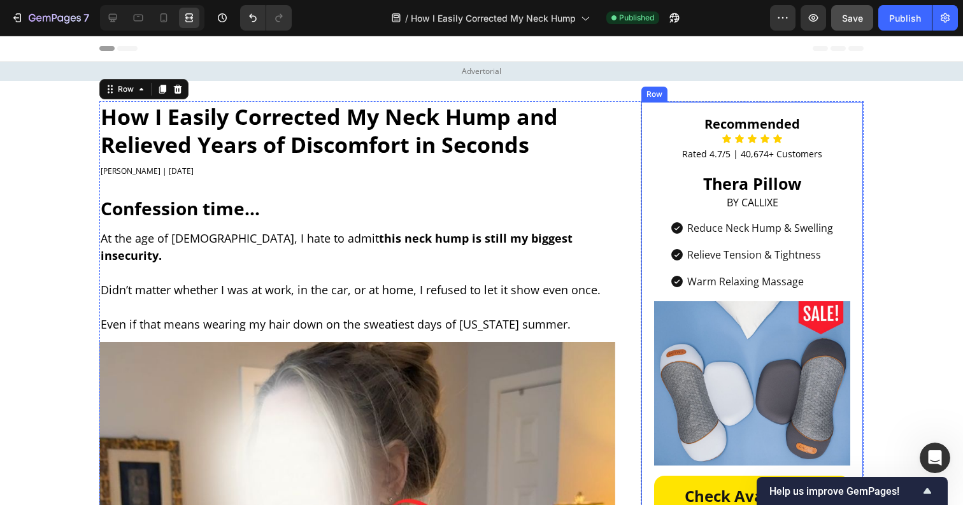
click at [647, 197] on div "Recommended Heading Icon Icon Icon Icon Icon Icon List Rated 4.7/5 | 40,674+ Cu…" at bounding box center [751, 315] width 223 height 428
click at [122, 13] on div at bounding box center [112, 18] width 20 height 20
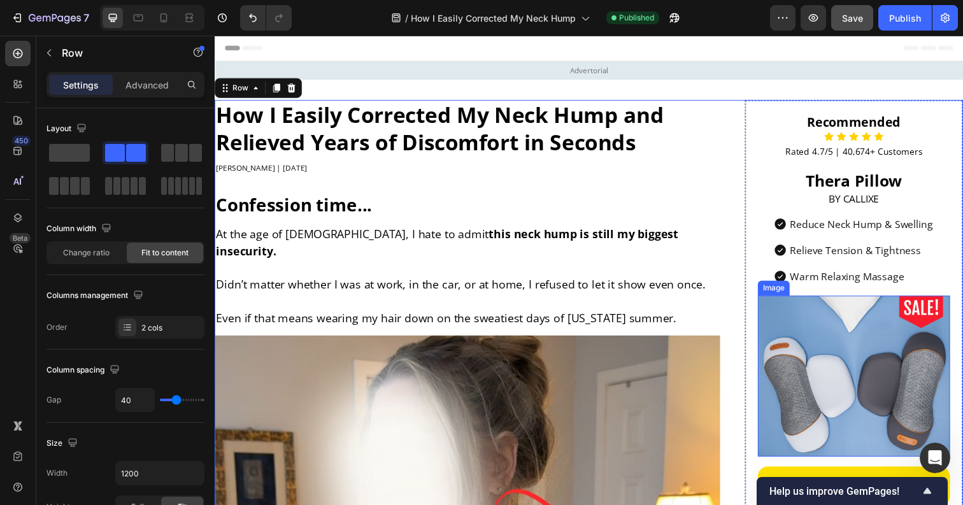
click at [814, 364] on img at bounding box center [867, 383] width 196 height 164
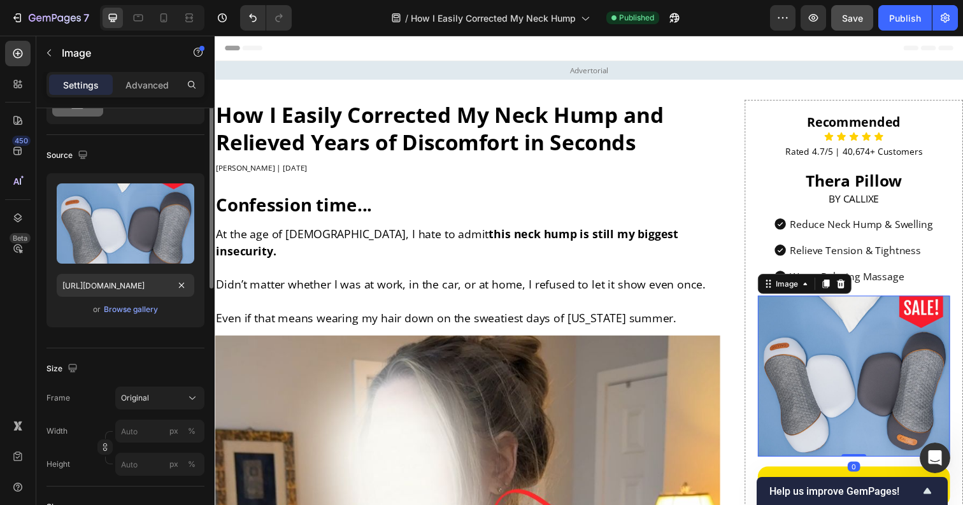
scroll to position [136, 0]
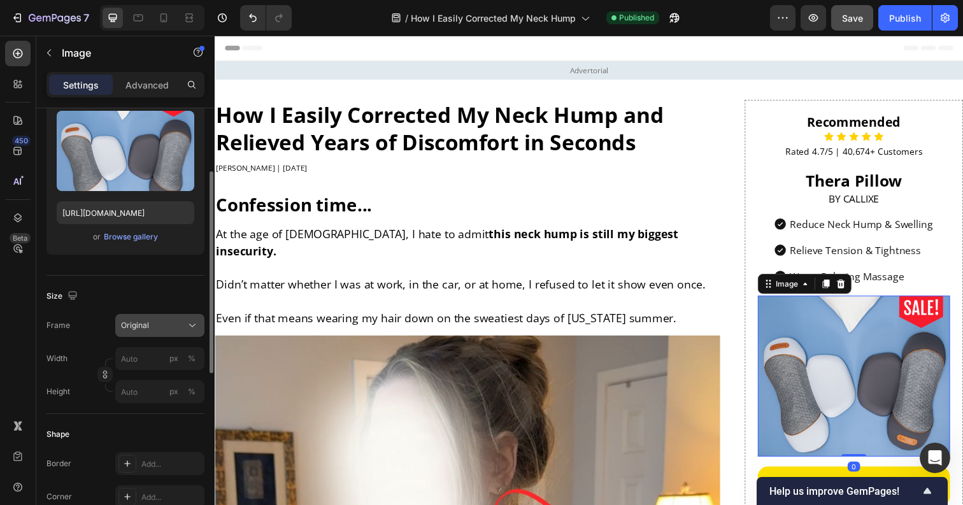
click at [151, 332] on button "Original" at bounding box center [159, 325] width 89 height 23
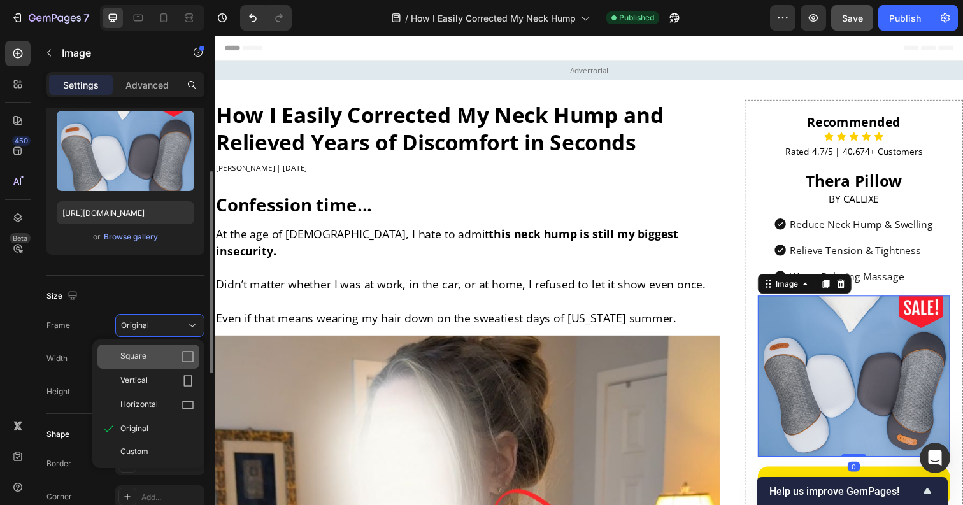
click at [148, 350] on div "Square" at bounding box center [148, 356] width 102 height 24
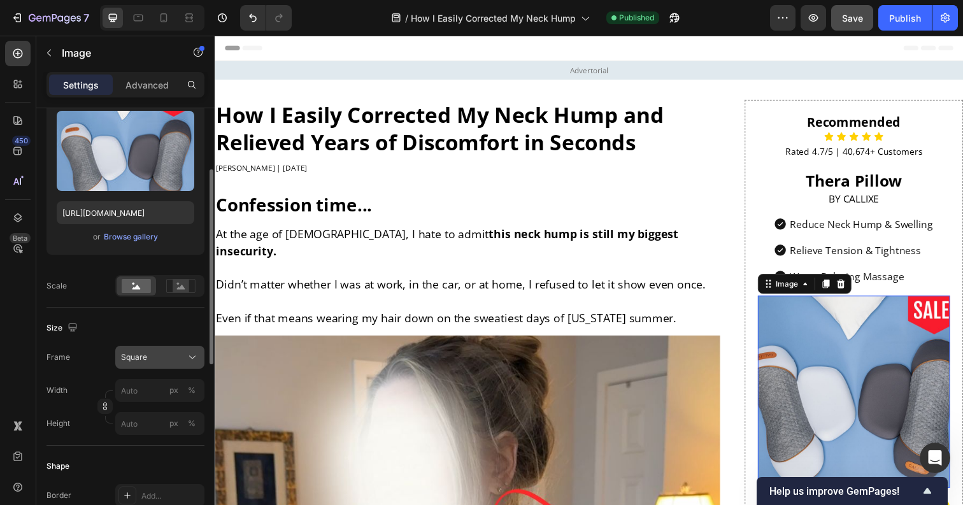
click at [164, 358] on div "Square" at bounding box center [152, 356] width 62 height 11
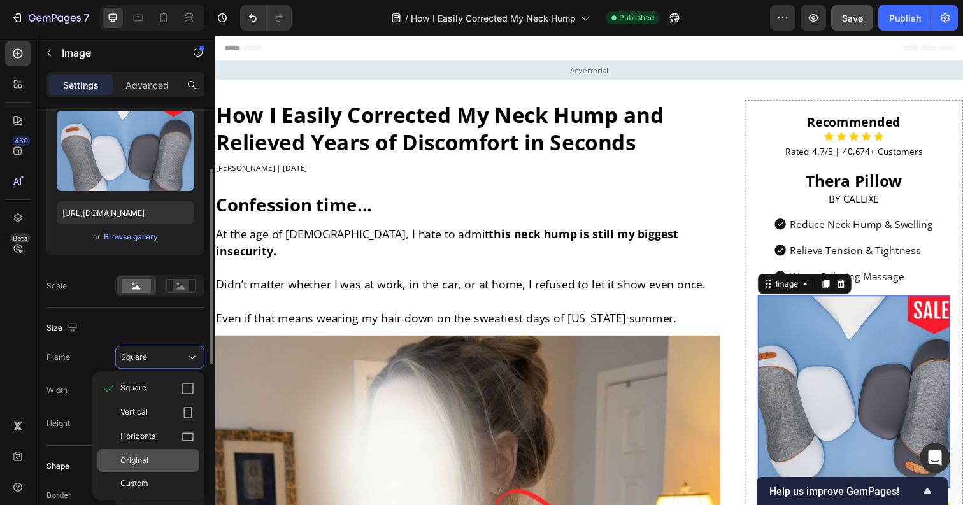
click at [137, 462] on span "Original" at bounding box center [134, 460] width 28 height 11
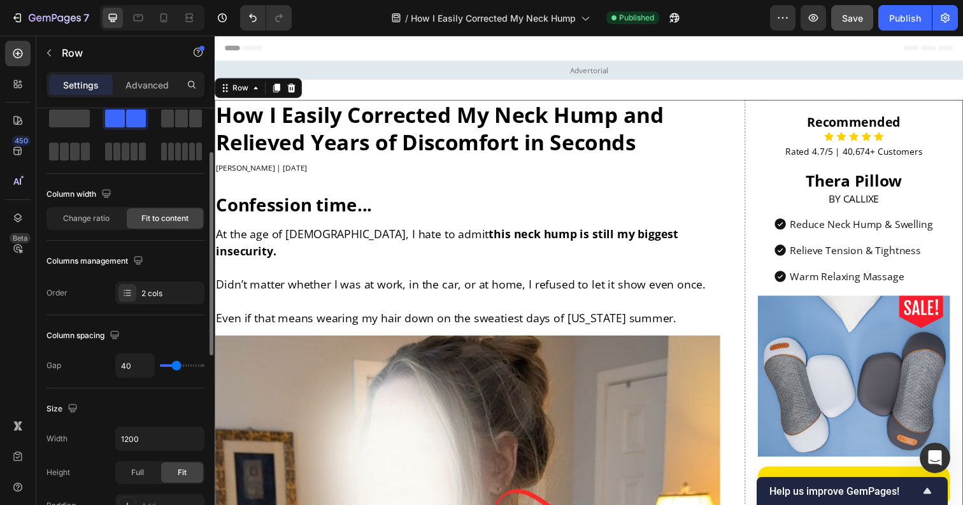
scroll to position [95, 0]
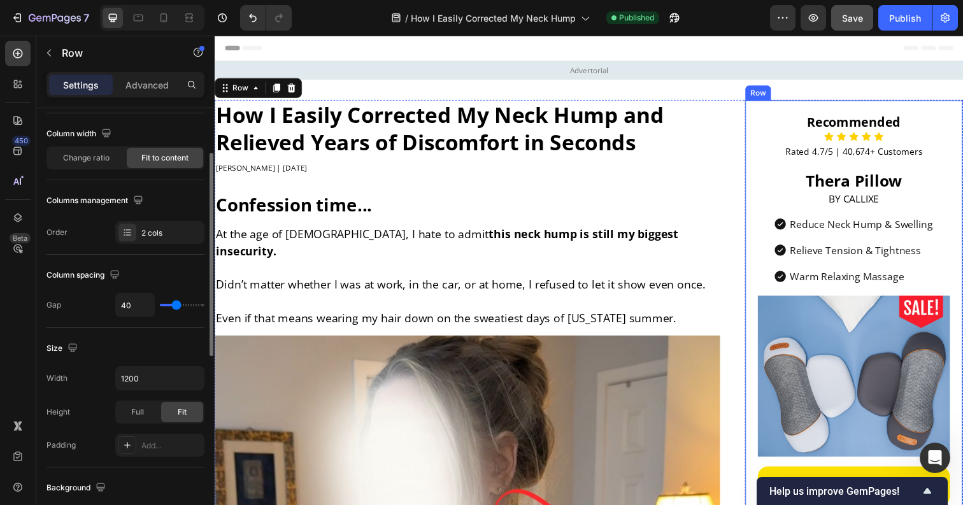
click at [762, 279] on div "Recommended Heading Icon Icon Icon Icon Icon Icon List Rated 4.7/5 | 40,674+ Cu…" at bounding box center [867, 315] width 223 height 428
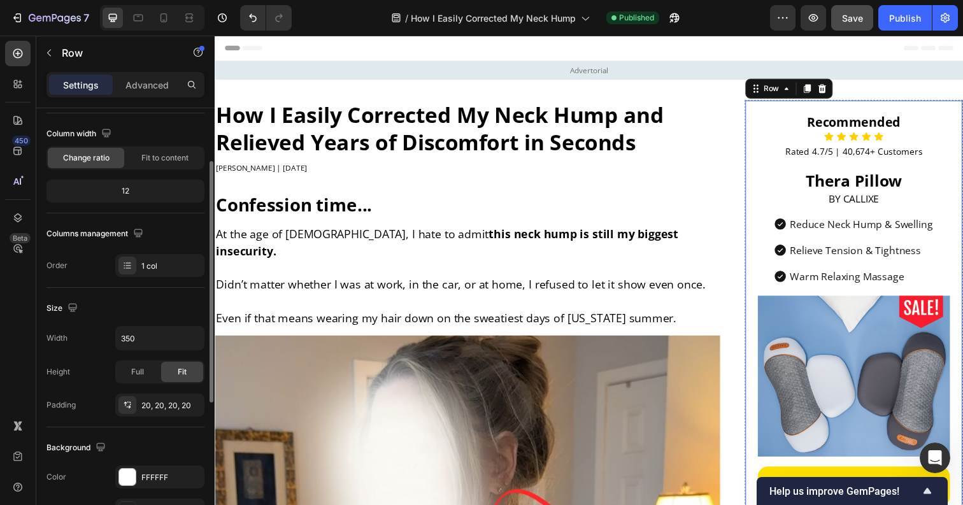
click at [146, 354] on div "Width 350 Height Full Fit Padding 20, 20, 20, 20" at bounding box center [125, 371] width 158 height 90
click at [146, 339] on input "350" at bounding box center [160, 338] width 88 height 23
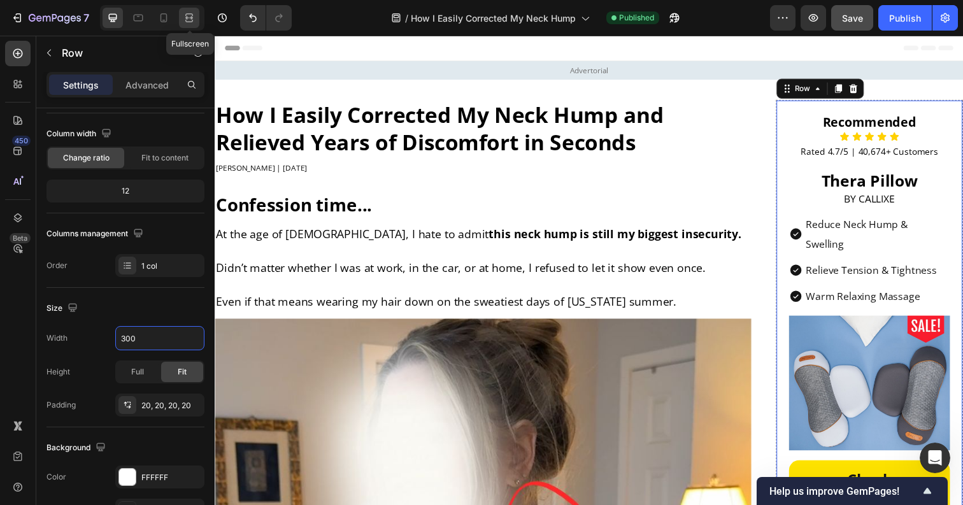
type input "300"
click at [185, 12] on icon at bounding box center [189, 17] width 13 height 13
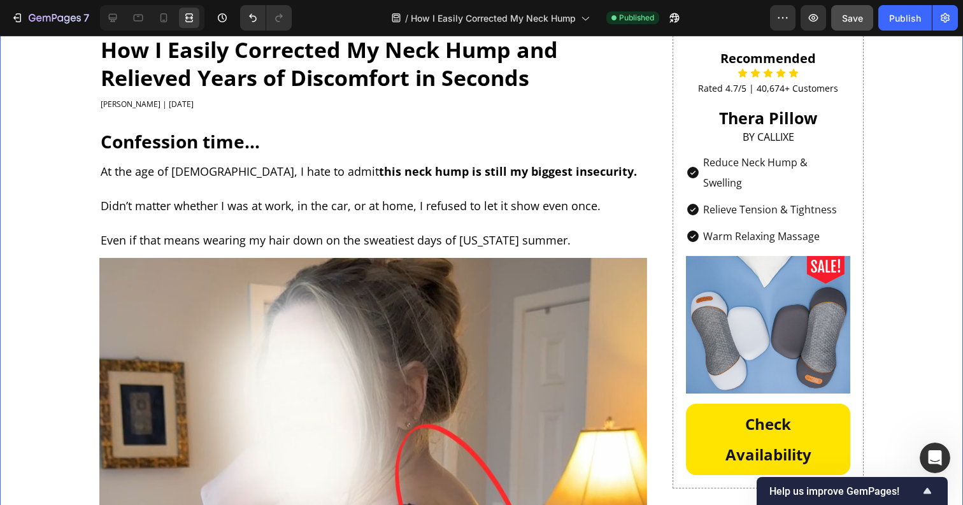
scroll to position [94, 0]
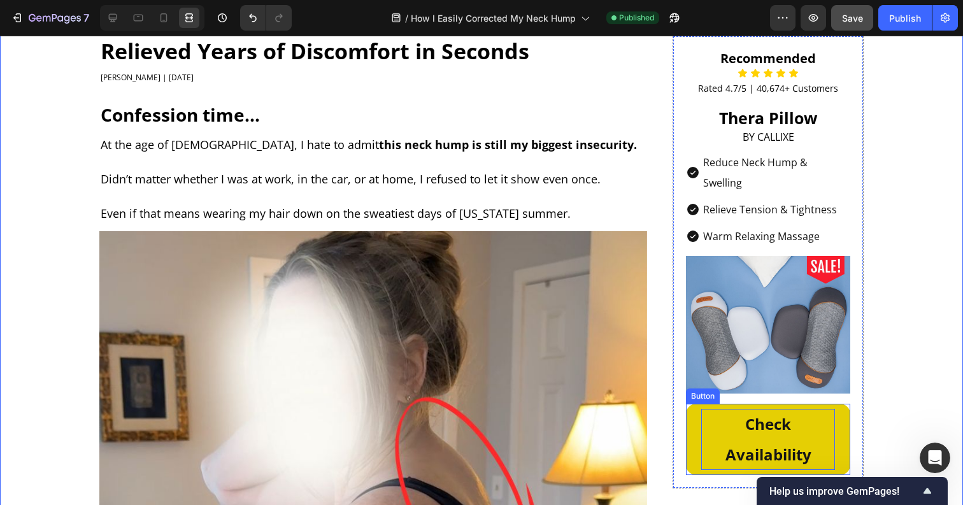
click at [796, 409] on p "Check Availability" at bounding box center [768, 439] width 134 height 61
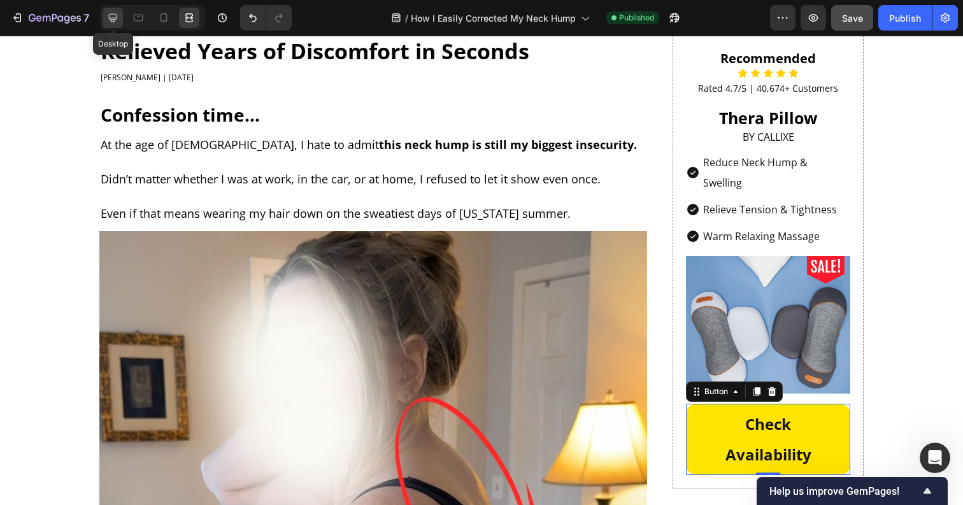
click at [102, 20] on div at bounding box center [112, 18] width 20 height 20
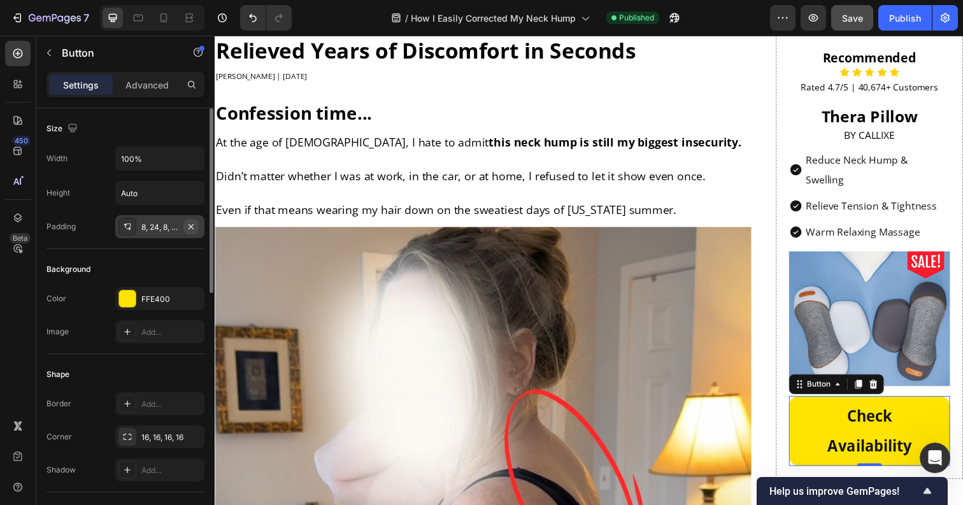
click at [193, 230] on icon "button" at bounding box center [191, 227] width 10 height 10
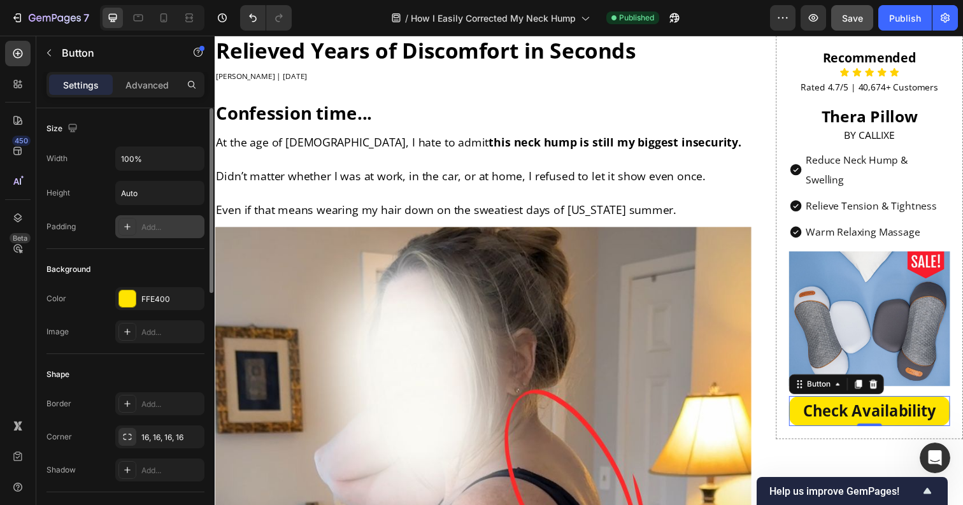
click at [172, 231] on div "Add..." at bounding box center [171, 227] width 60 height 11
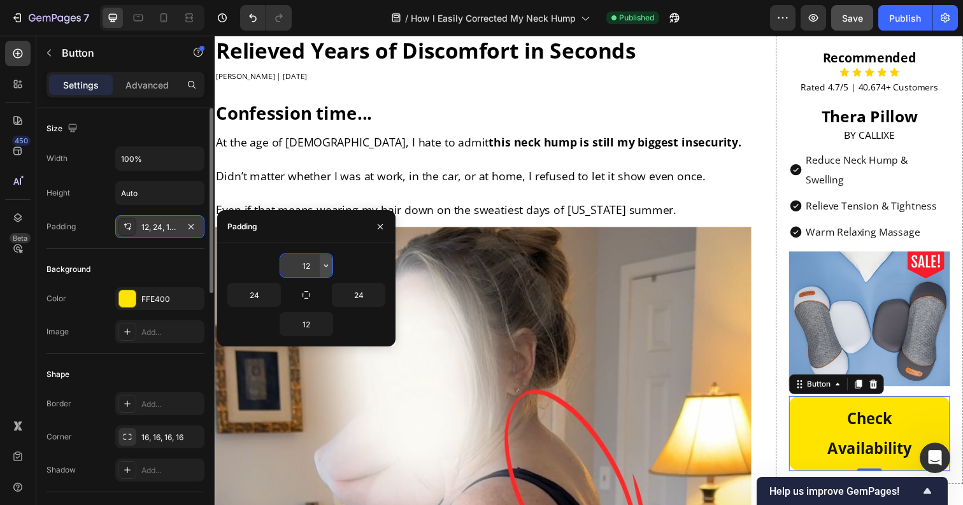
click at [323, 273] on button "button" at bounding box center [326, 265] width 13 height 23
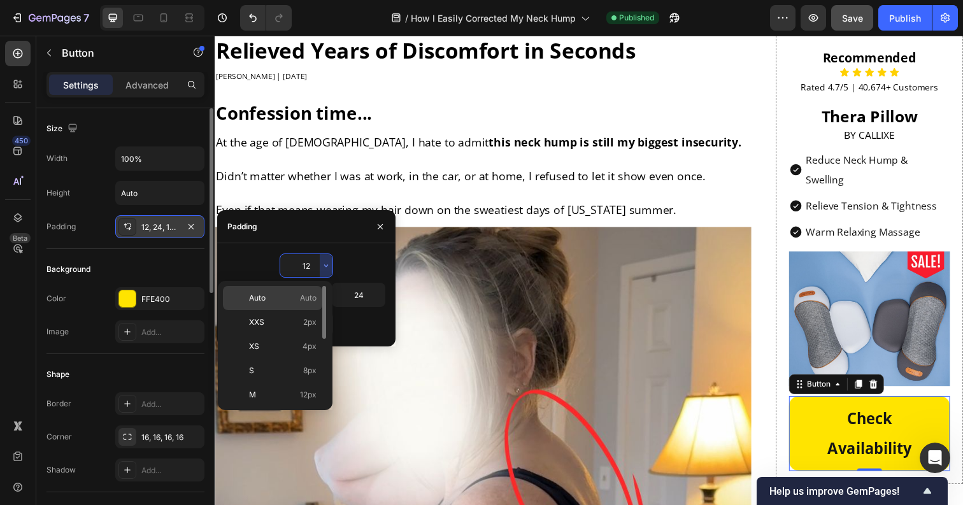
click at [300, 304] on div "Auto Auto" at bounding box center [272, 298] width 99 height 24
type input "Auto"
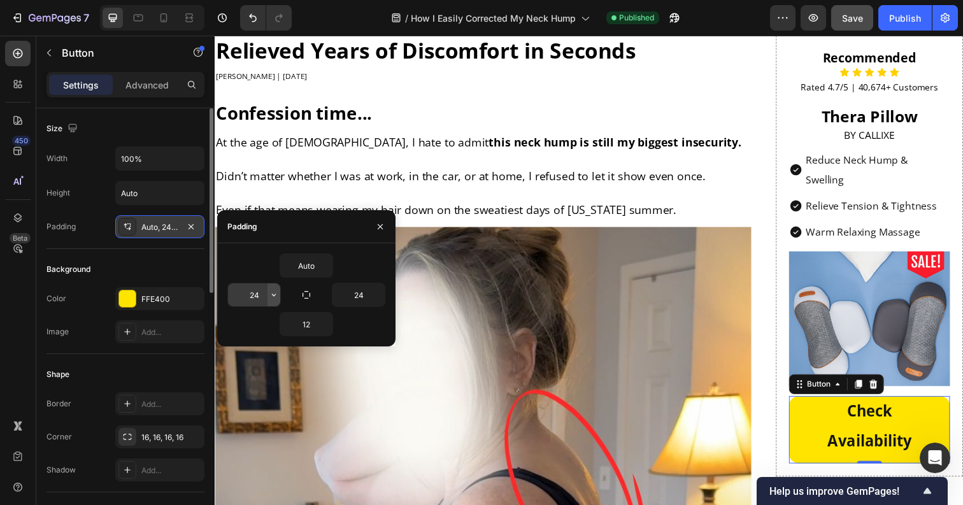
click at [275, 303] on button "button" at bounding box center [273, 294] width 13 height 23
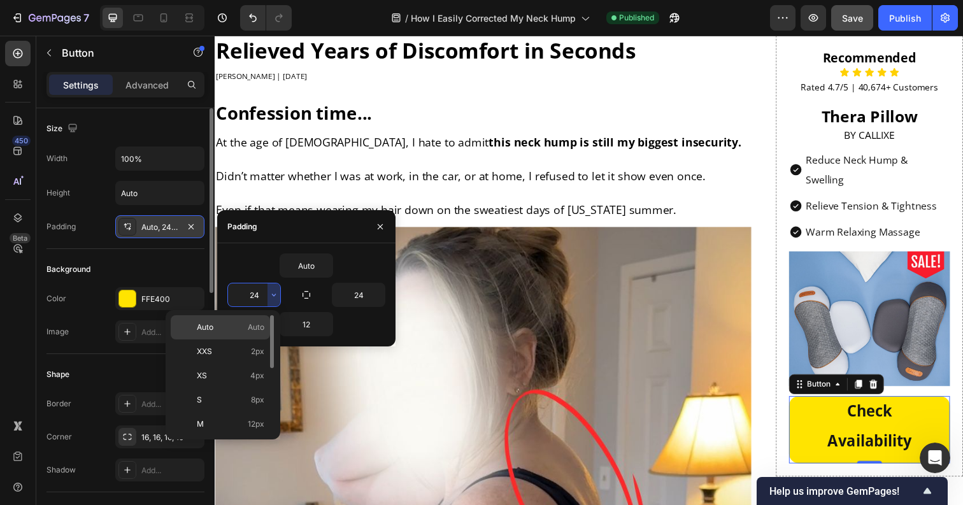
click at [255, 321] on div "Auto Auto" at bounding box center [220, 327] width 99 height 24
type input "Auto"
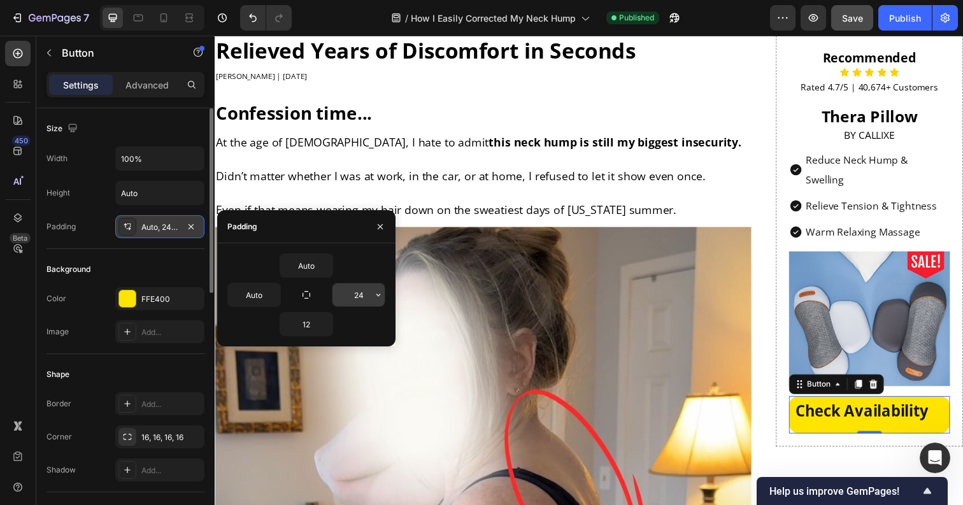
click at [384, 303] on div at bounding box center [378, 294] width 13 height 23
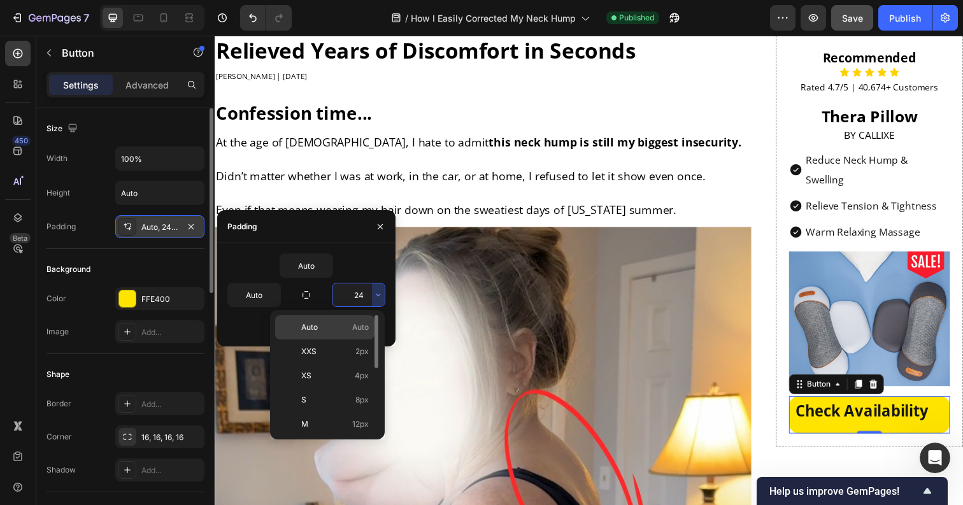
click at [335, 327] on p "Auto Auto" at bounding box center [334, 327] width 67 height 11
type input "Auto"
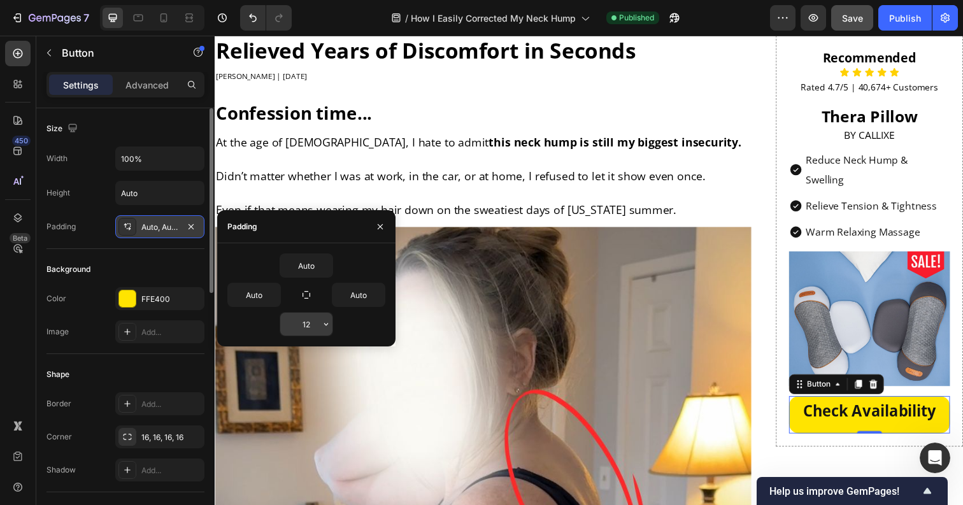
click at [329, 327] on icon "button" at bounding box center [326, 324] width 10 height 10
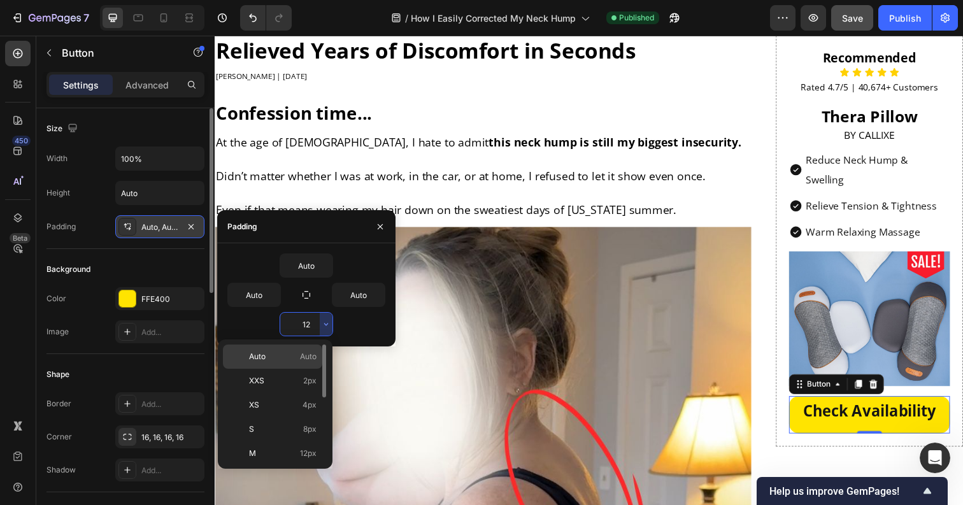
click at [297, 347] on div "Auto Auto" at bounding box center [272, 356] width 99 height 24
type input "Auto"
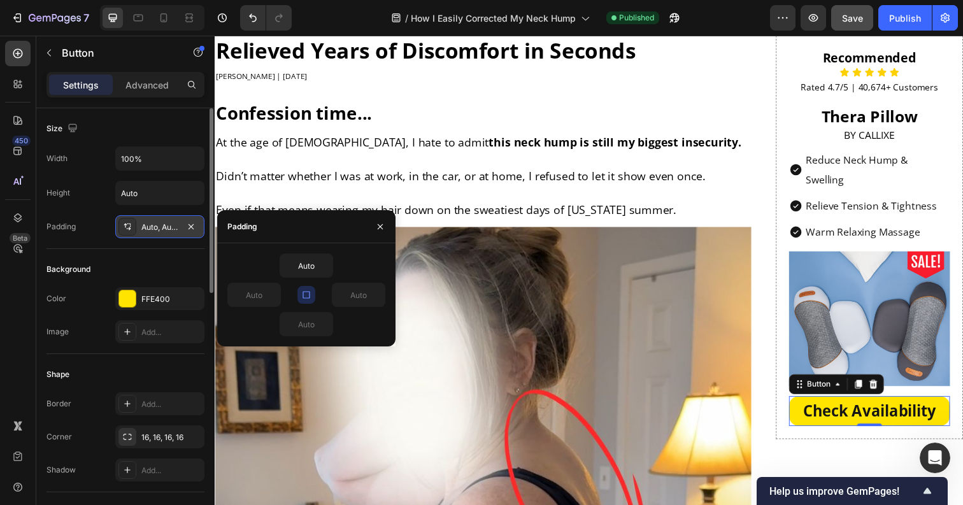
click at [383, 236] on div at bounding box center [380, 226] width 31 height 32
click at [383, 229] on icon "button" at bounding box center [380, 227] width 10 height 10
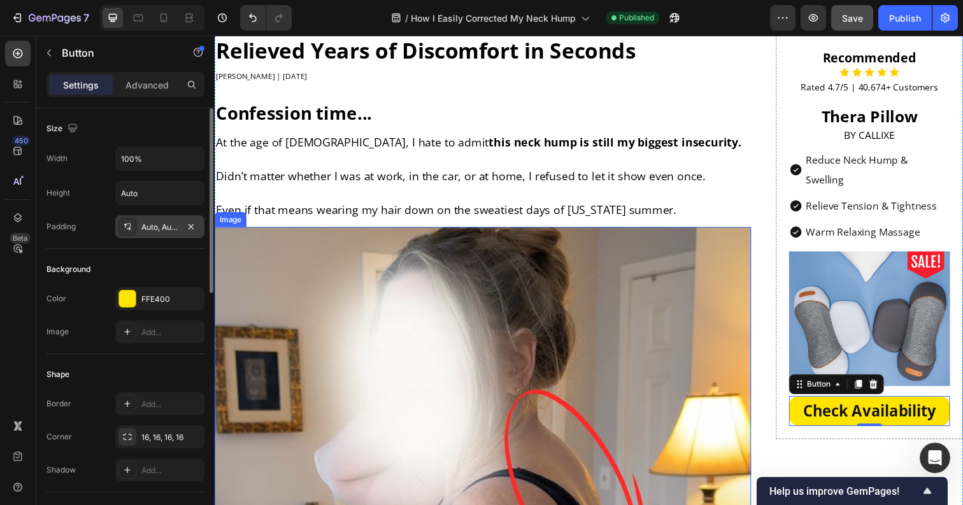
click at [708, 271] on img at bounding box center [489, 436] width 548 height 411
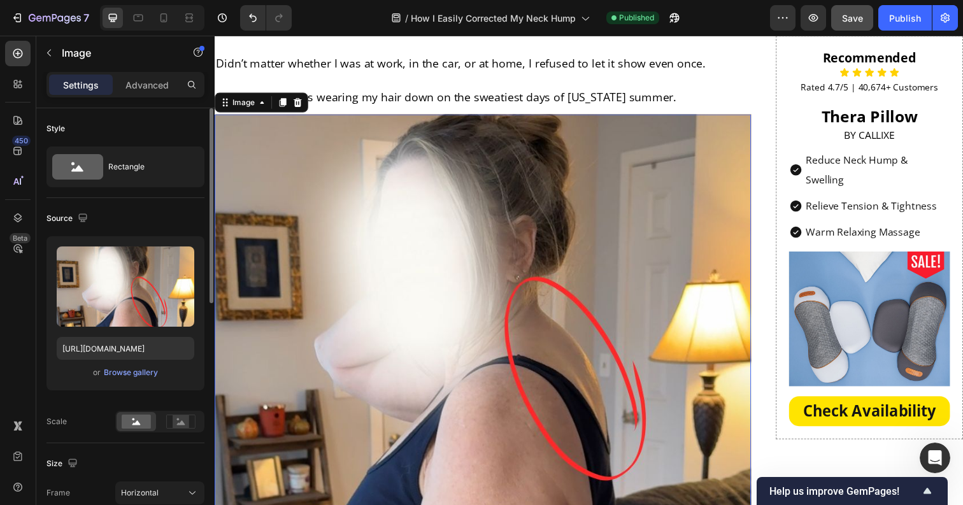
scroll to position [229, 0]
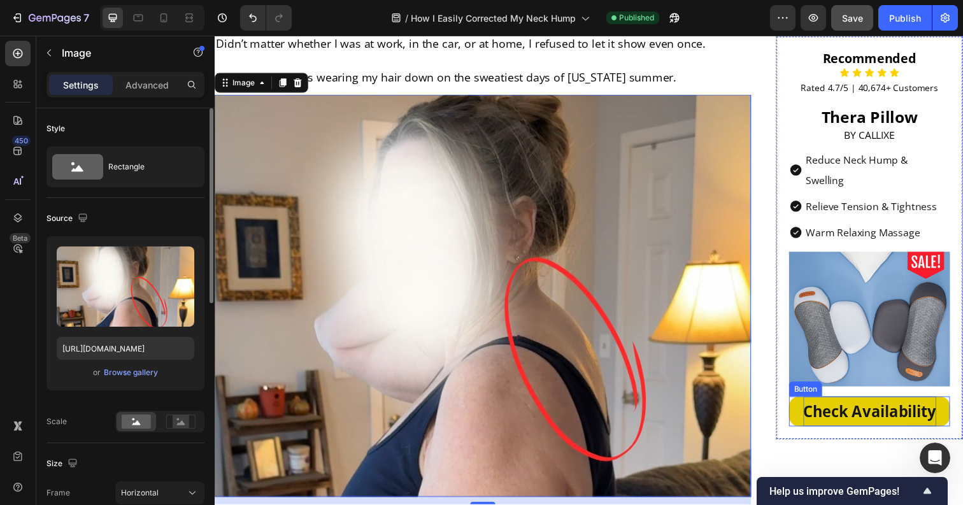
click at [818, 404] on p "Check Availability" at bounding box center [884, 419] width 136 height 31
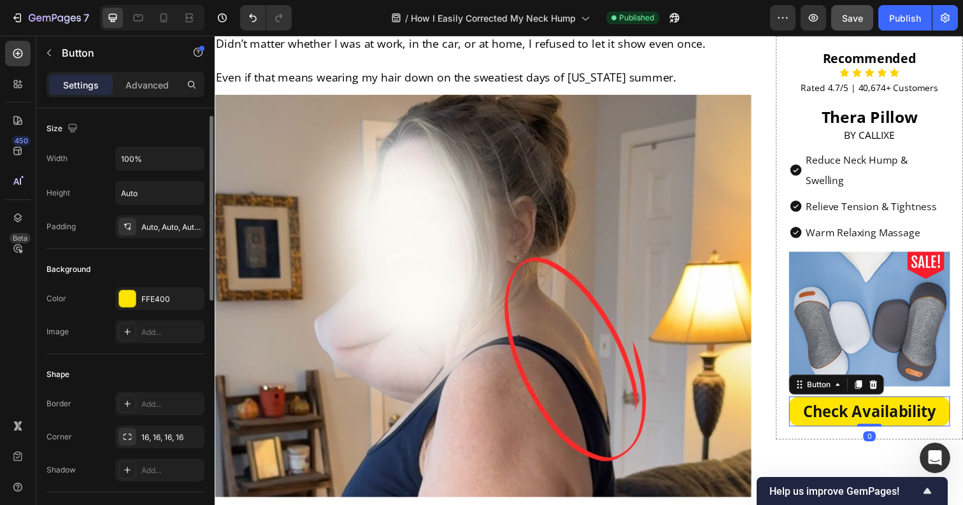
scroll to position [22, 0]
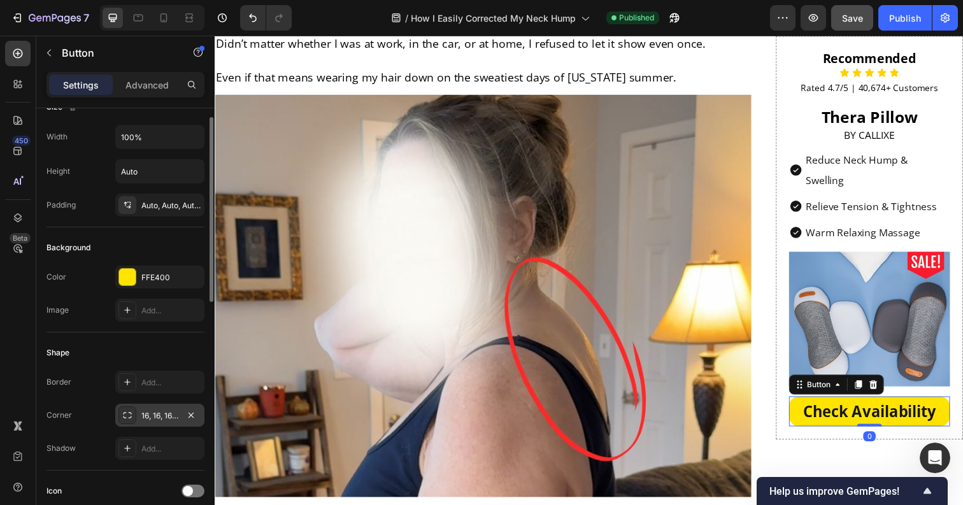
click at [155, 421] on div "16, 16, 16, 16" at bounding box center [159, 415] width 89 height 23
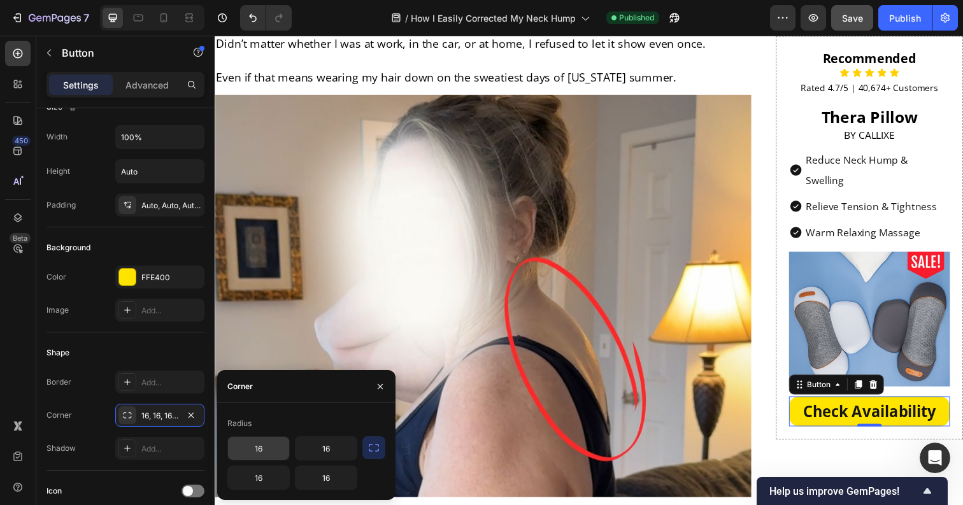
click at [276, 444] on input "16" at bounding box center [258, 448] width 61 height 23
click at [368, 446] on icon "button" at bounding box center [373, 447] width 13 height 13
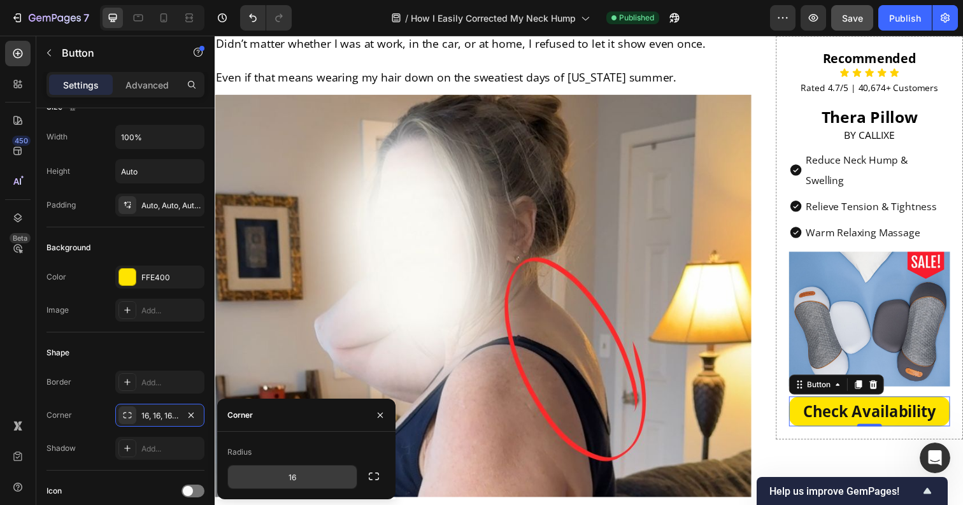
click at [281, 474] on input "16" at bounding box center [292, 476] width 129 height 23
type input "10"
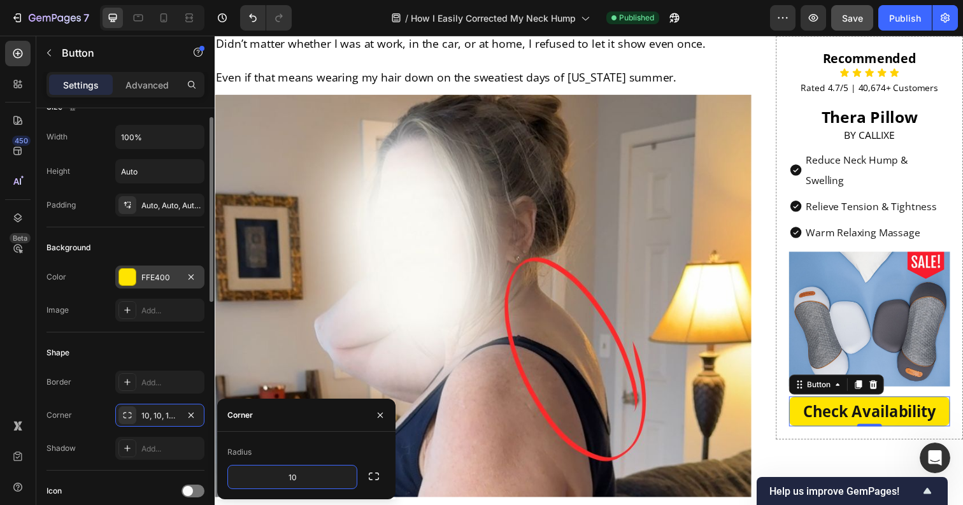
click at [159, 285] on div "FFE400" at bounding box center [159, 276] width 89 height 23
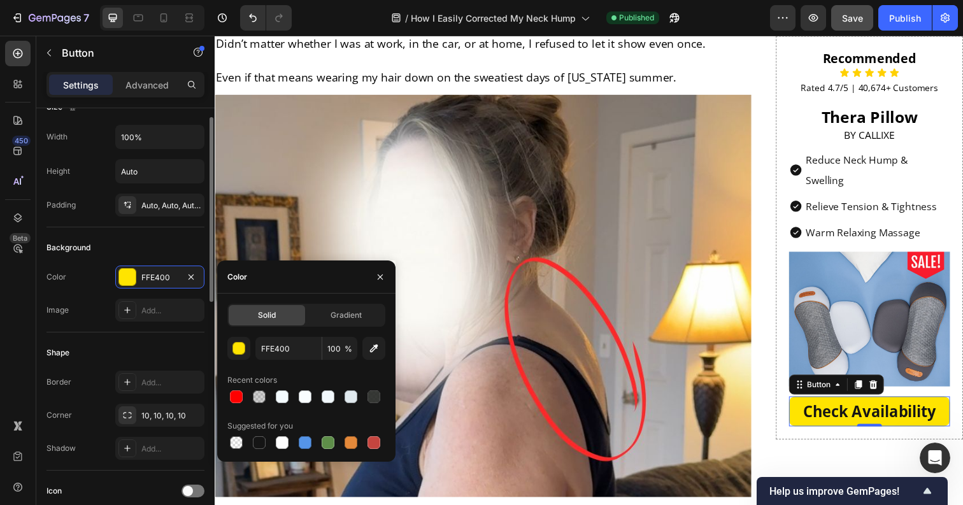
click at [132, 241] on div "Background" at bounding box center [125, 247] width 158 height 20
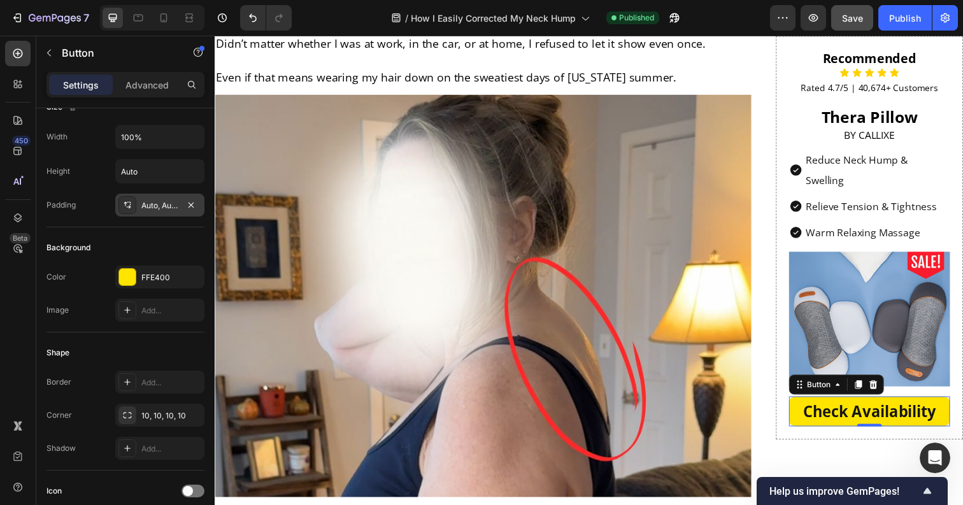
click at [152, 209] on div "Auto, Auto, Auto, Auto" at bounding box center [159, 205] width 37 height 11
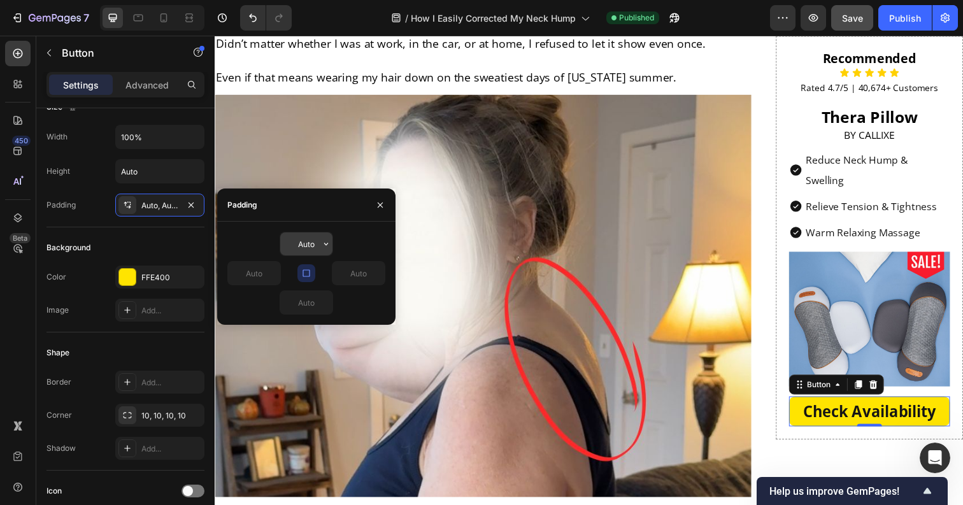
click at [304, 254] on input "Auto" at bounding box center [306, 243] width 52 height 23
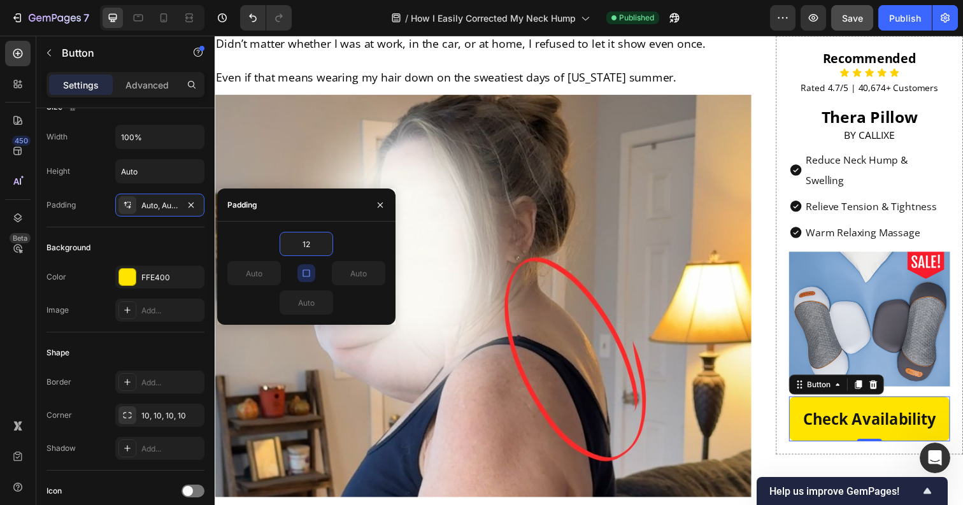
type input "12"
click at [313, 274] on button "button" at bounding box center [306, 273] width 18 height 18
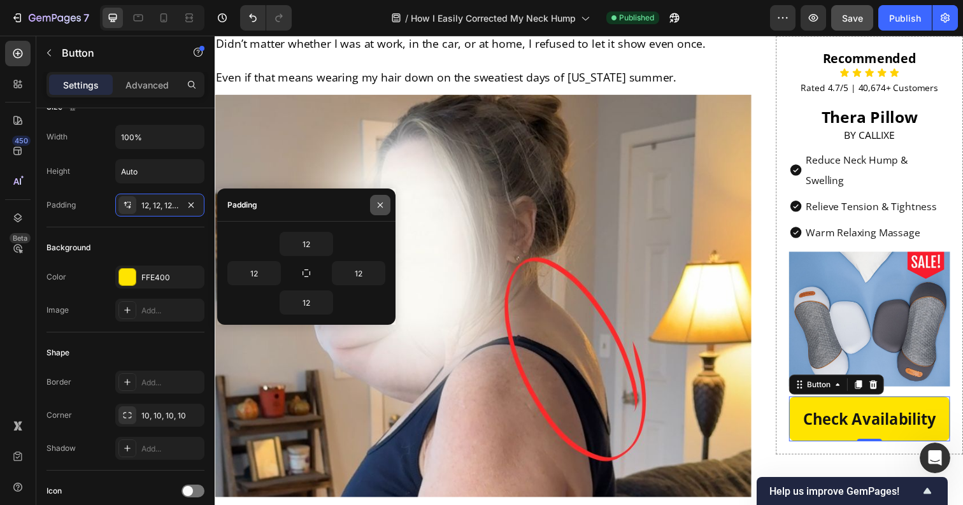
click at [378, 209] on icon "button" at bounding box center [380, 205] width 10 height 10
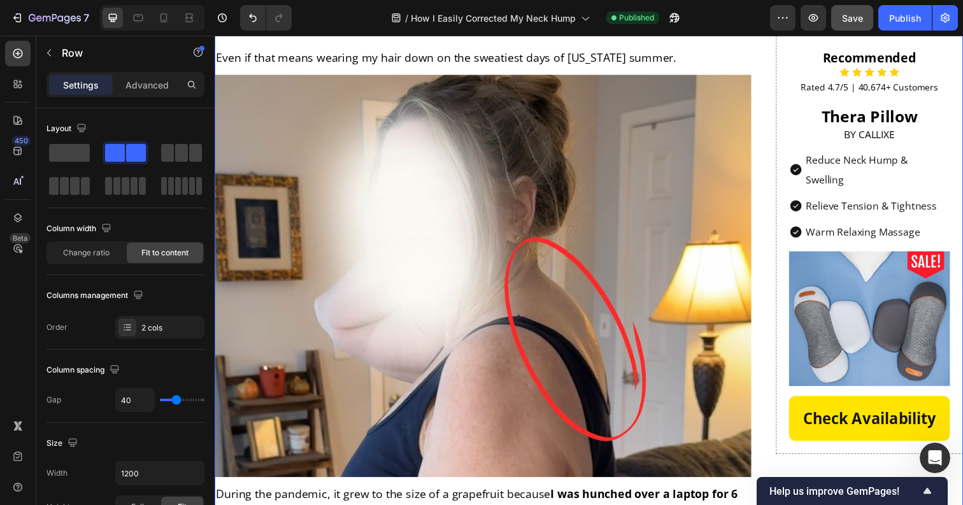
scroll to position [302, 0]
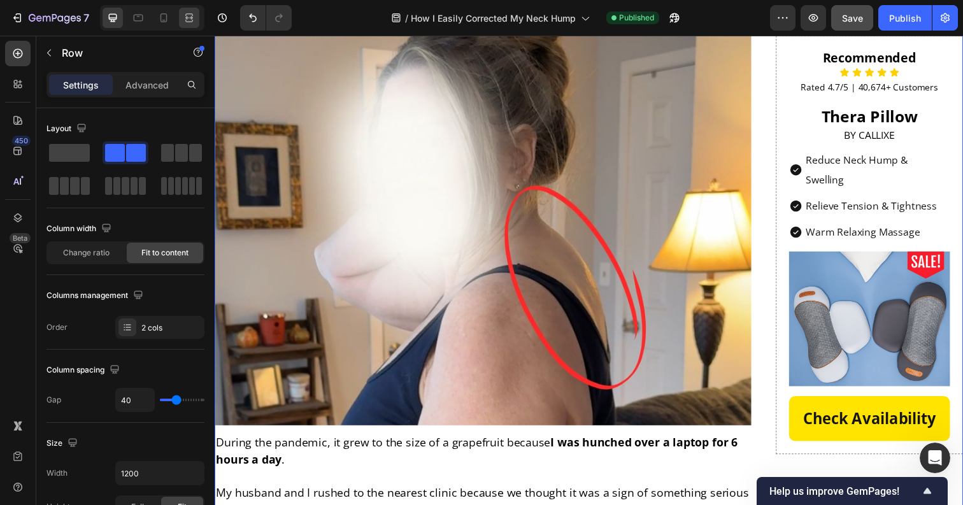
click at [188, 19] on icon at bounding box center [189, 17] width 13 height 13
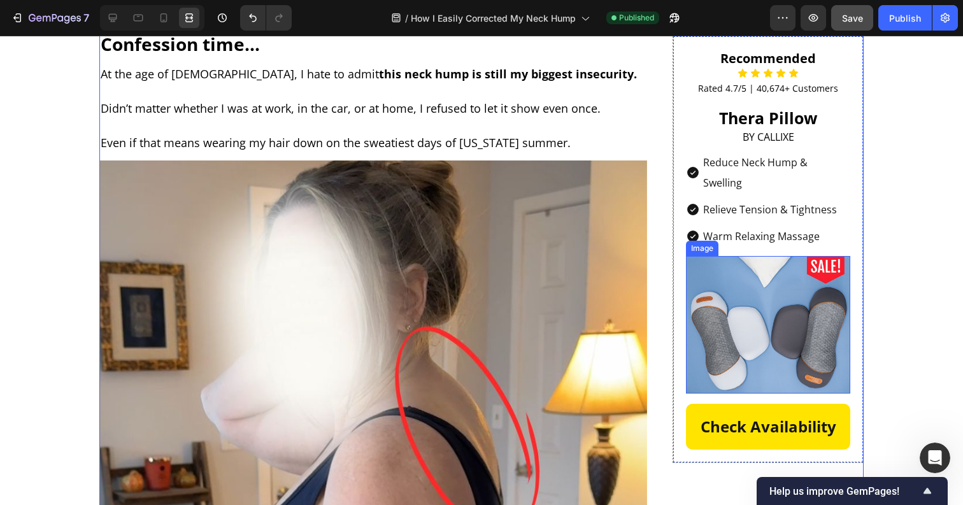
scroll to position [168, 0]
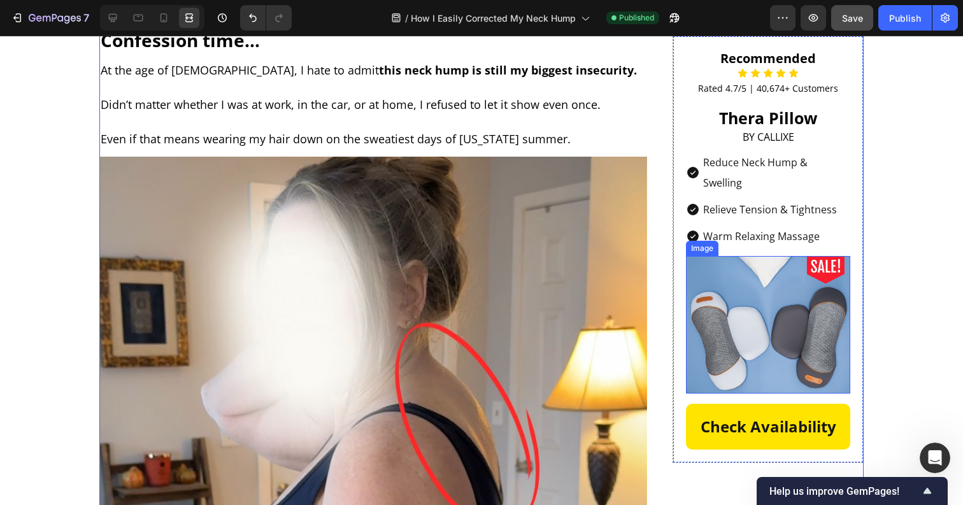
click at [733, 308] on img at bounding box center [768, 325] width 164 height 138
click at [114, 16] on icon at bounding box center [112, 17] width 13 height 13
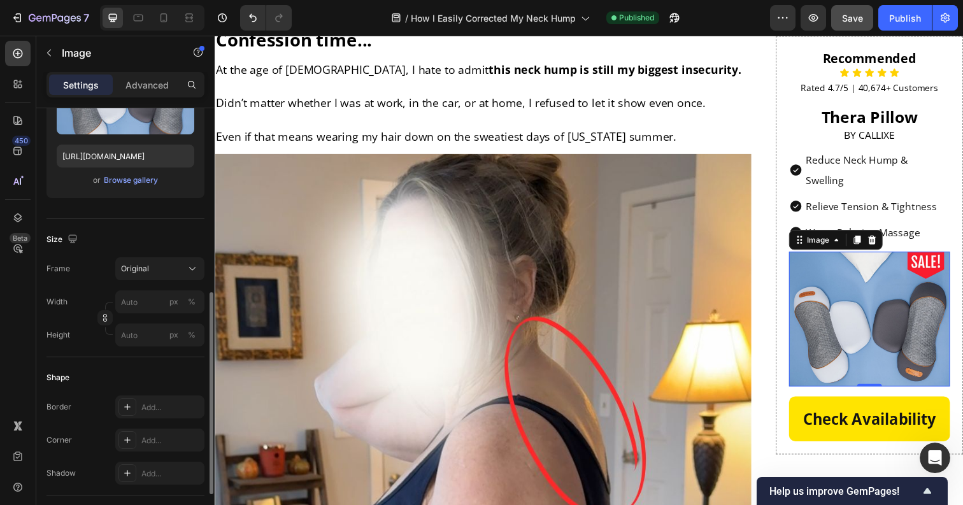
scroll to position [350, 0]
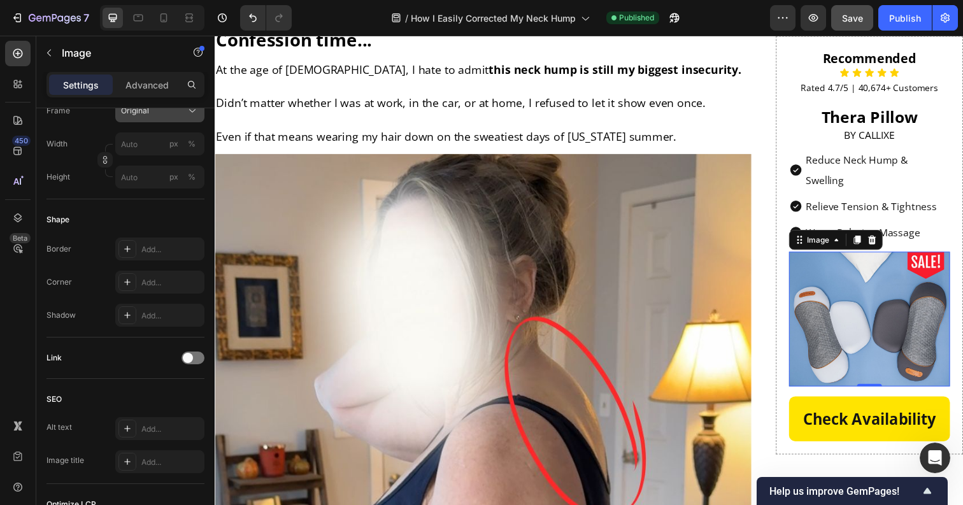
click at [152, 118] on button "Original" at bounding box center [159, 110] width 89 height 23
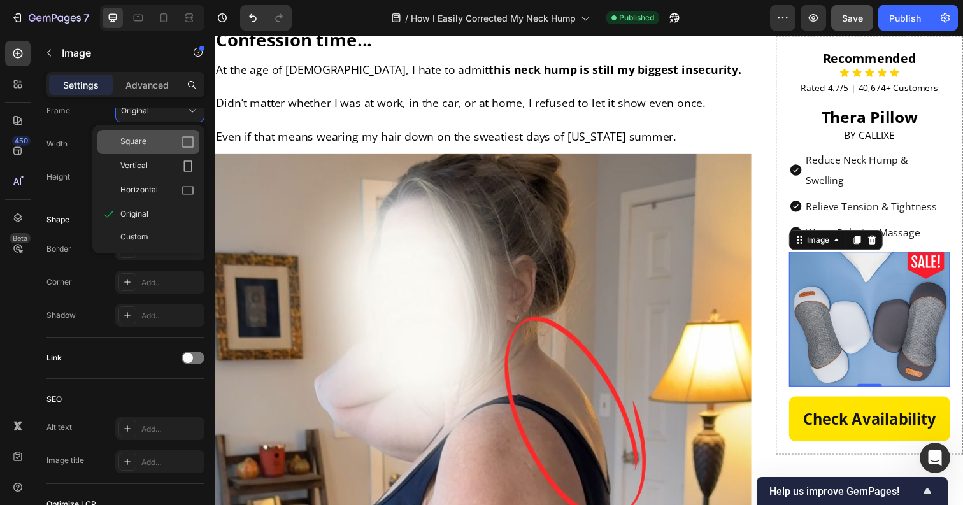
click at [157, 146] on div "Square" at bounding box center [157, 142] width 74 height 13
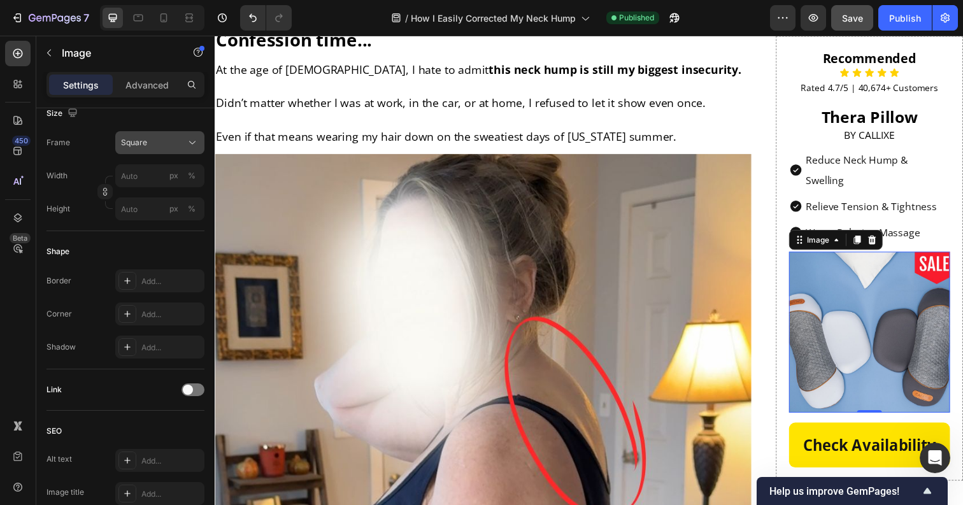
click at [161, 145] on div "Square" at bounding box center [152, 142] width 62 height 11
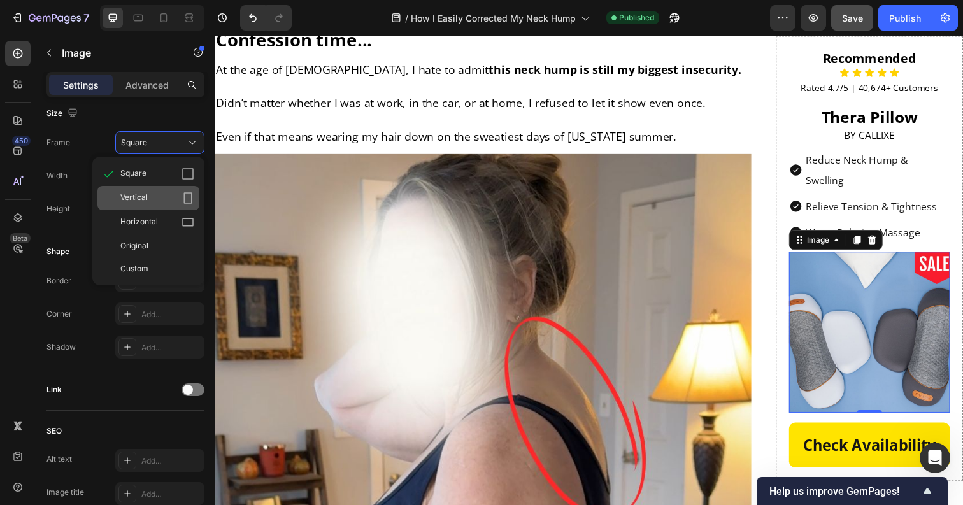
click at [146, 201] on span "Vertical" at bounding box center [133, 198] width 27 height 13
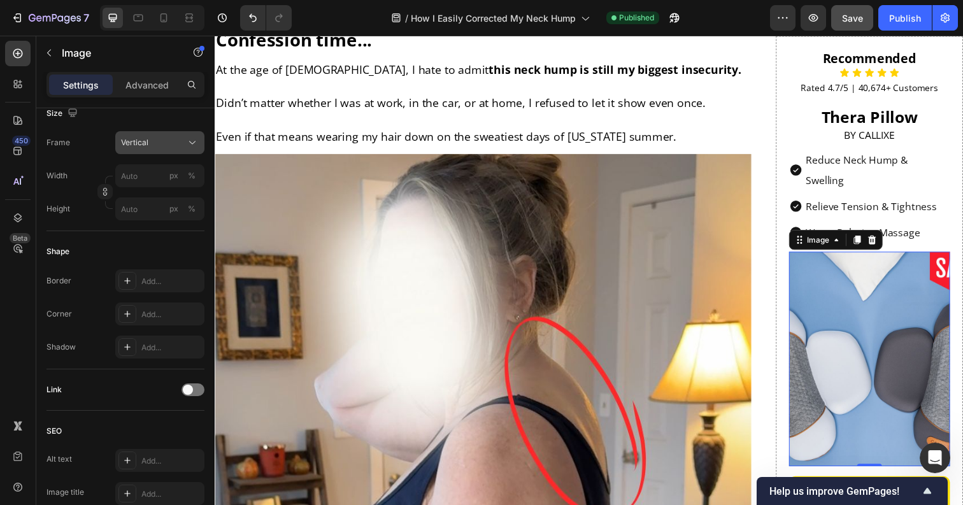
click at [164, 139] on div "Vertical" at bounding box center [152, 142] width 62 height 11
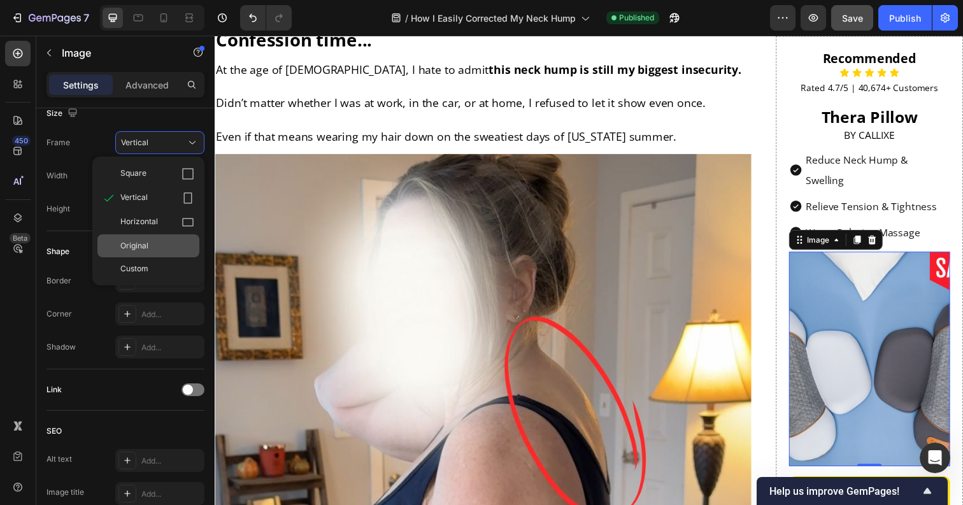
click at [150, 240] on div "Original" at bounding box center [157, 245] width 74 height 11
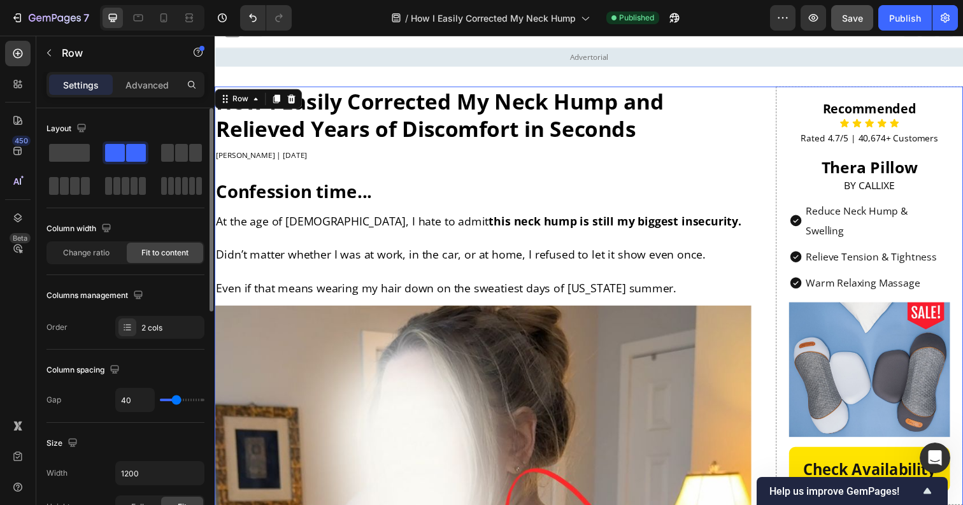
scroll to position [0, 0]
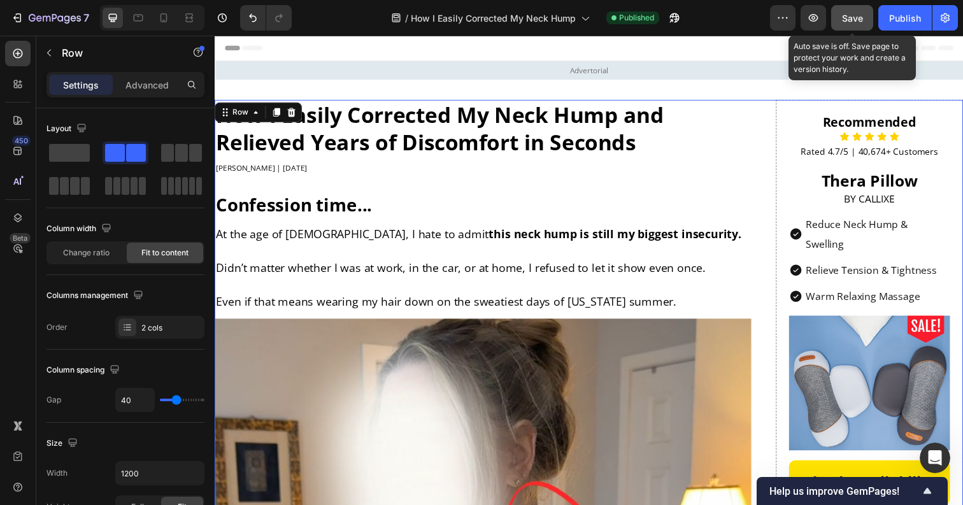
click at [849, 25] on button "Save" at bounding box center [852, 17] width 42 height 25
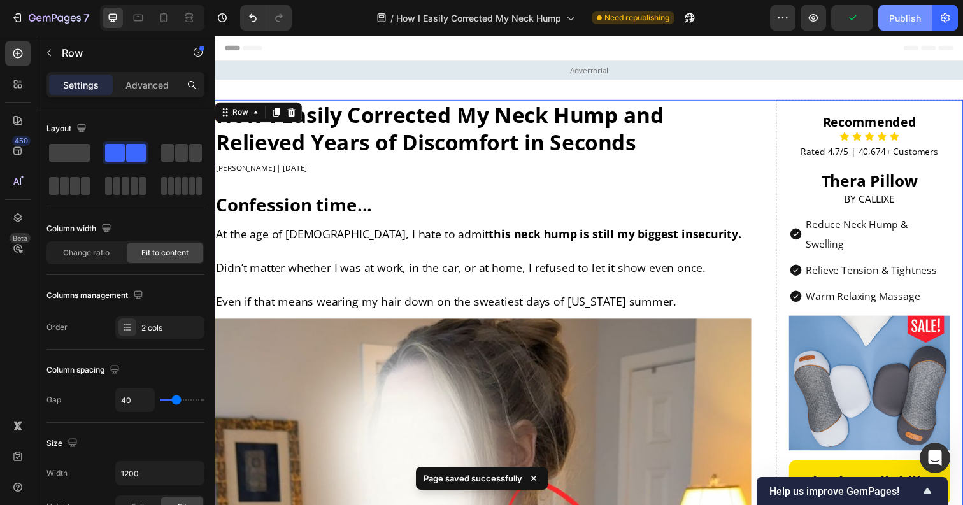
click at [904, 23] on div "Publish" at bounding box center [905, 17] width 32 height 13
click at [196, 20] on div at bounding box center [189, 18] width 20 height 20
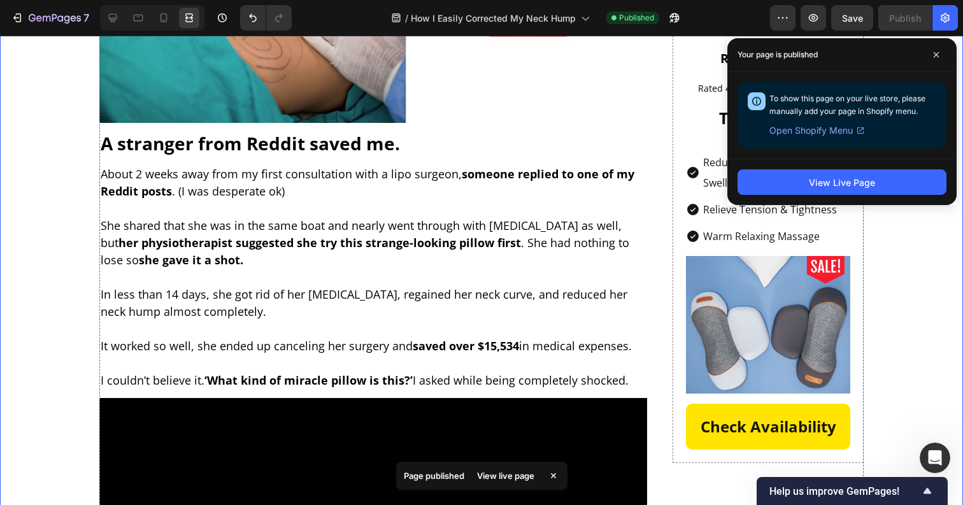
scroll to position [2618, 0]
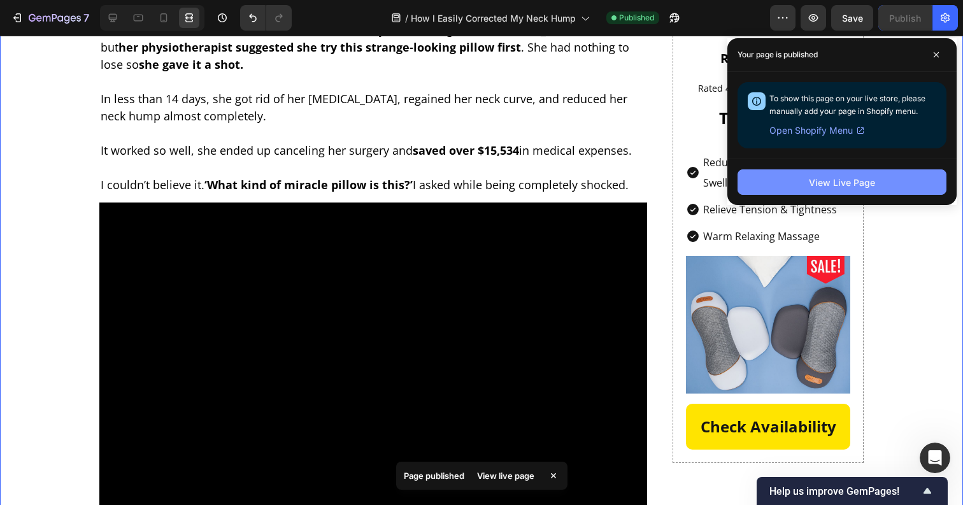
click at [798, 173] on button "View Live Page" at bounding box center [841, 181] width 209 height 25
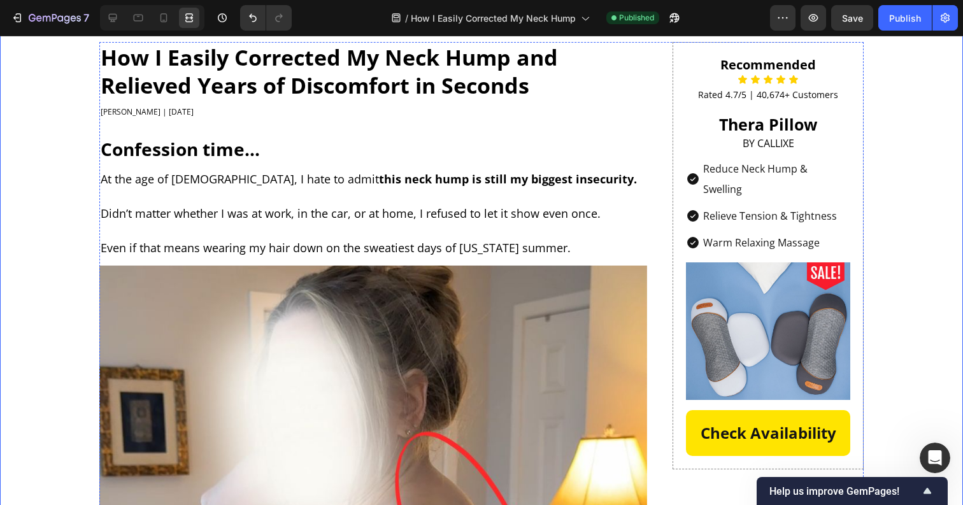
scroll to position [0, 0]
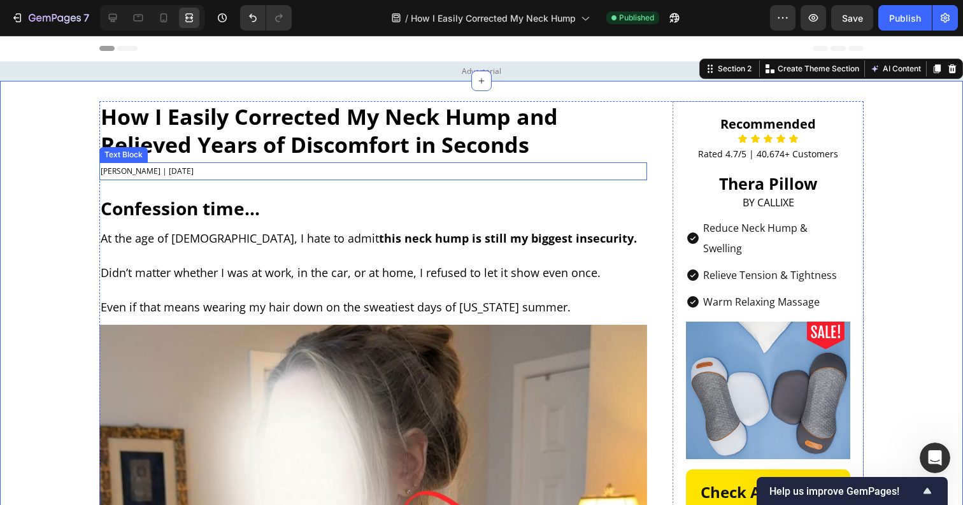
click at [108, 166] on p "[PERSON_NAME] | [DATE]" at bounding box center [373, 171] width 545 height 15
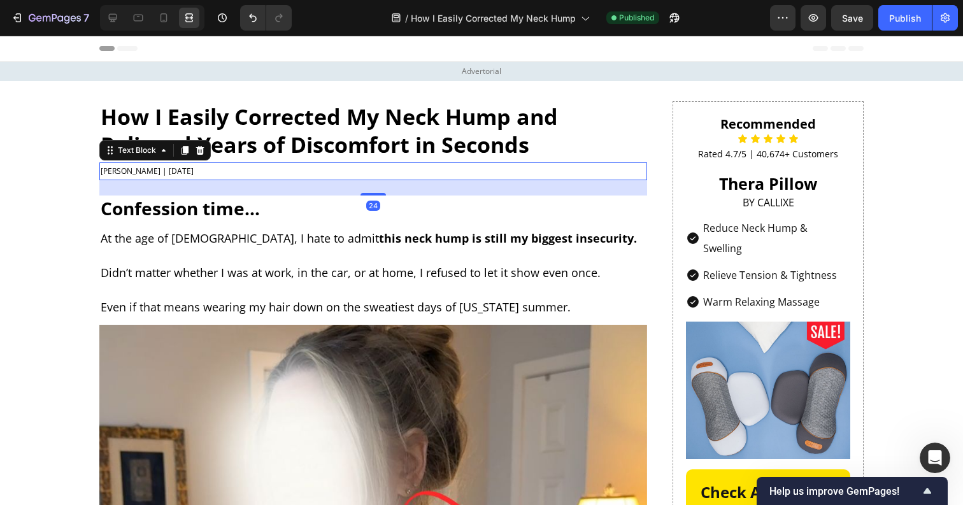
click at [101, 167] on p "[PERSON_NAME] | [DATE]" at bounding box center [373, 171] width 545 height 15
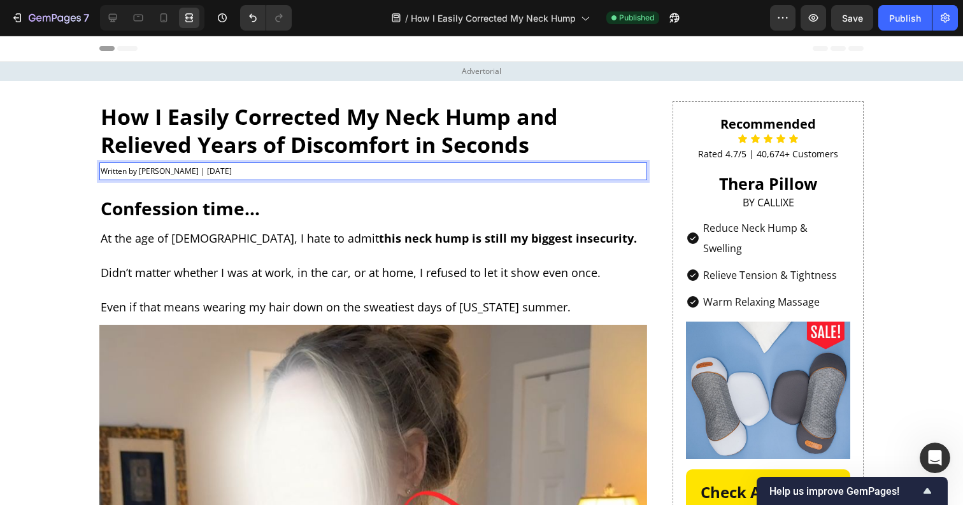
click at [188, 172] on p "Written by Amanda H. | Sep 28, 2025" at bounding box center [373, 171] width 545 height 15
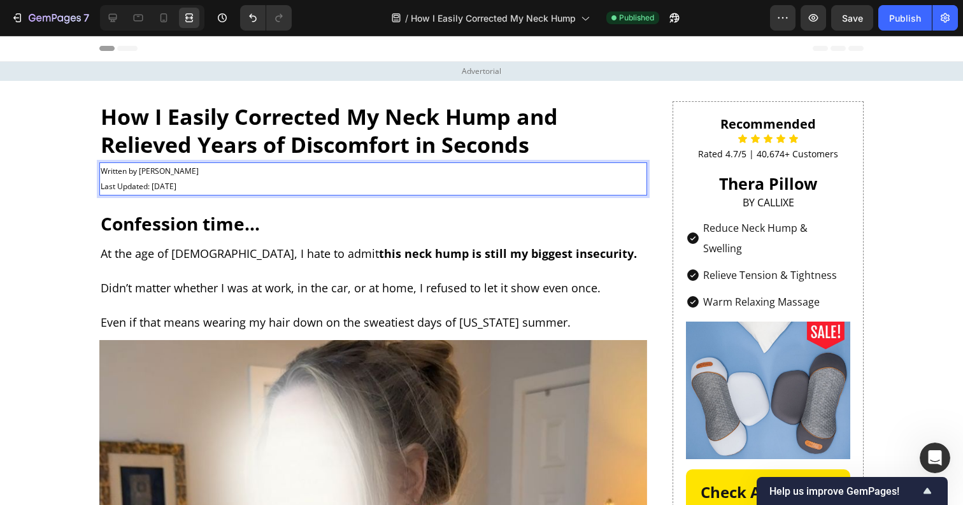
click at [206, 183] on p "Last Updated: Sep 28, 2025" at bounding box center [373, 186] width 545 height 15
click at [106, 182] on p "Last Updated: Sep 28, 2025" at bounding box center [373, 186] width 545 height 15
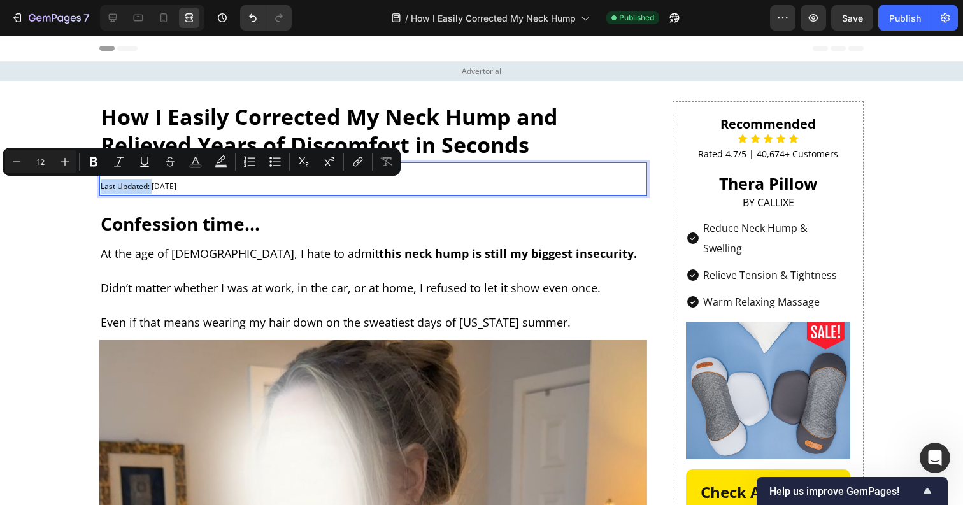
drag, startPoint x: 106, startPoint y: 182, endPoint x: 150, endPoint y: 184, distance: 44.6
click at [150, 184] on p "Last Updated: Sep 28, 2025" at bounding box center [373, 186] width 545 height 15
click at [320, 219] on h2 "Confession time..." at bounding box center [373, 223] width 548 height 25
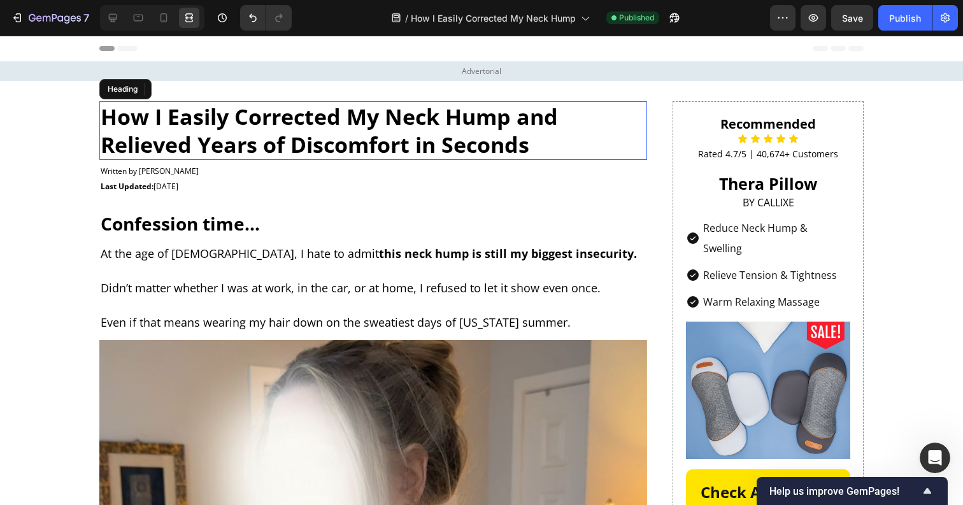
click at [409, 154] on strong "How I Easily Corrected My Neck Hump and Relieved Years of Discomfort in Seconds" at bounding box center [329, 130] width 457 height 57
click at [405, 176] on p "Written by Amanda H." at bounding box center [373, 171] width 545 height 15
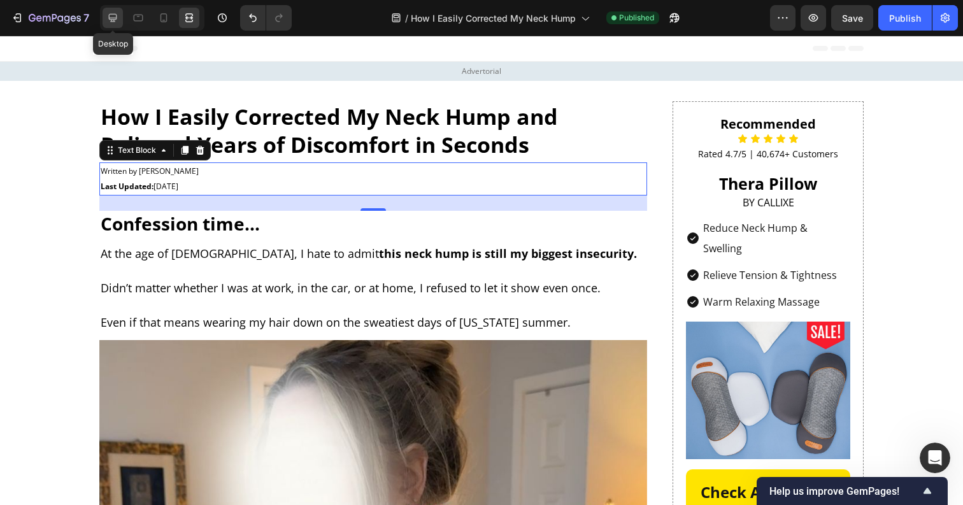
click at [118, 21] on icon at bounding box center [112, 17] width 13 height 13
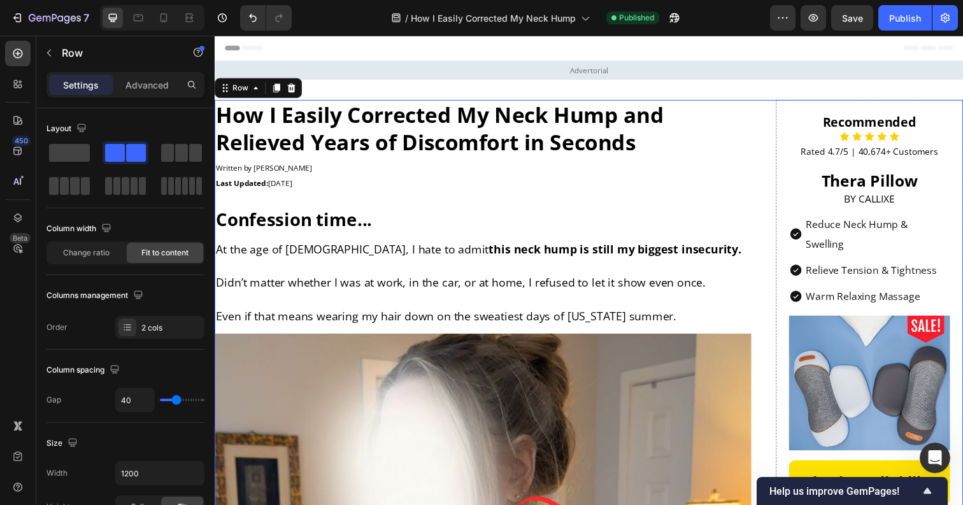
click at [436, 113] on strong "How I Easily Corrected My Neck Hump and Relieved Years of Discomfort in Seconds" at bounding box center [444, 130] width 457 height 57
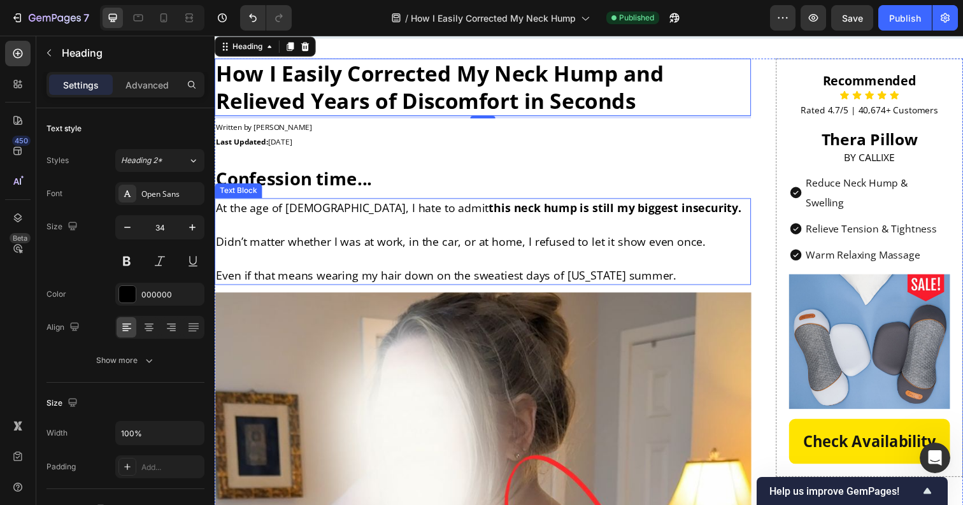
scroll to position [60, 0]
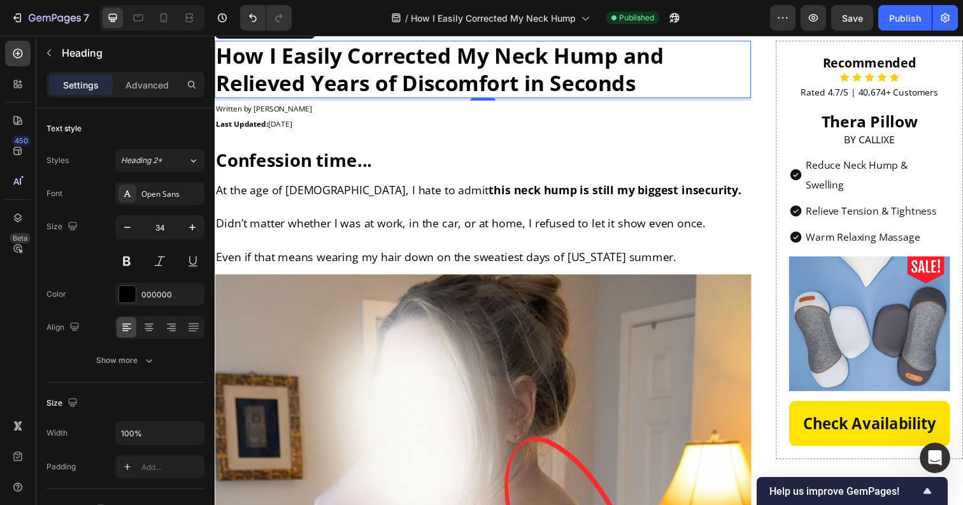
click at [854, 17] on span "Save" at bounding box center [852, 18] width 21 height 11
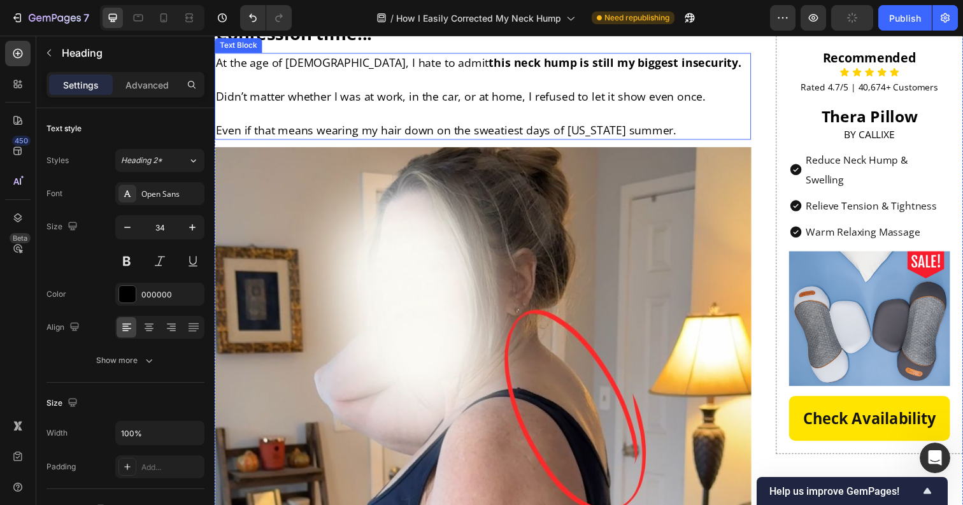
scroll to position [0, 0]
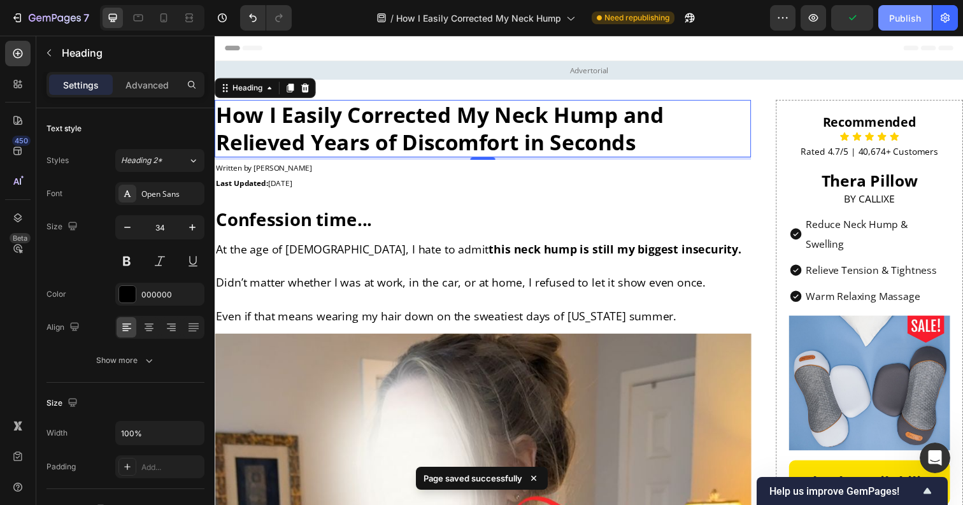
click at [891, 26] on button "Publish" at bounding box center [904, 17] width 53 height 25
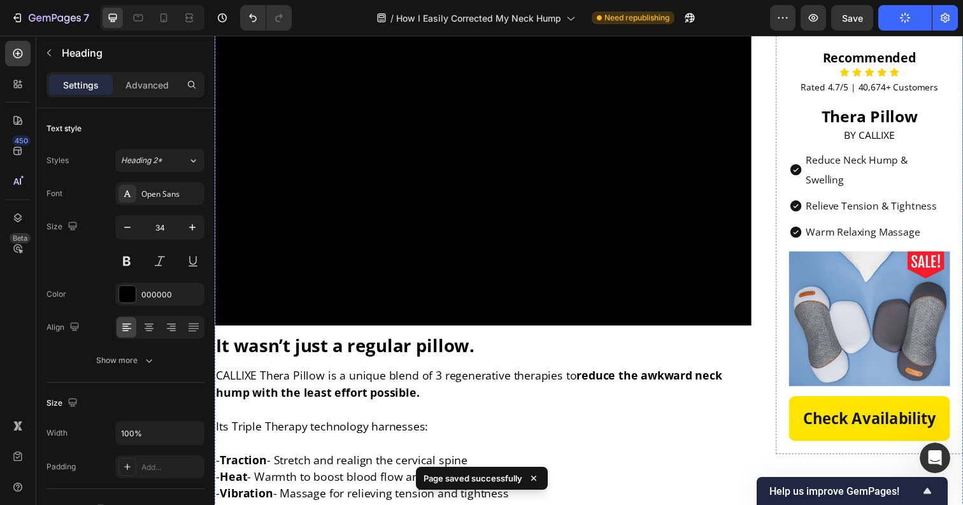
scroll to position [2822, 0]
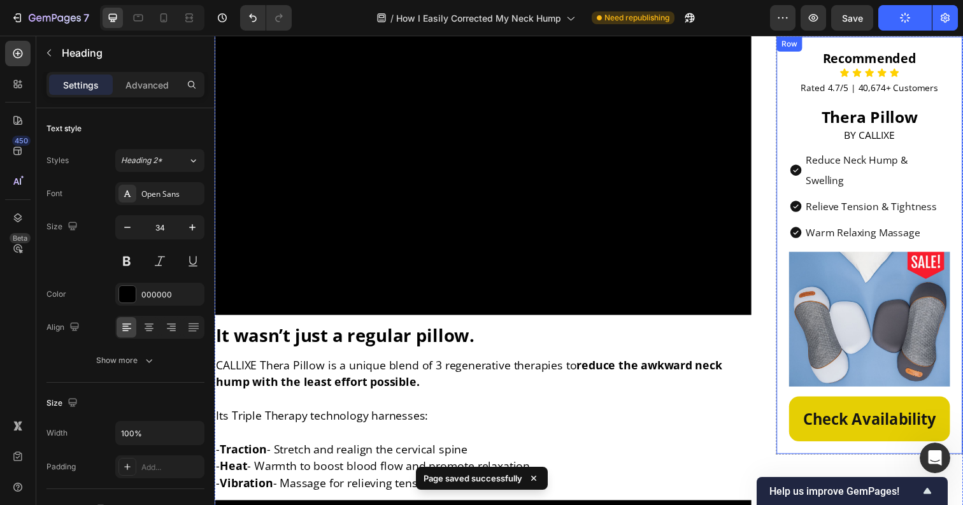
click at [829, 404] on link "Check Availability" at bounding box center [883, 427] width 164 height 46
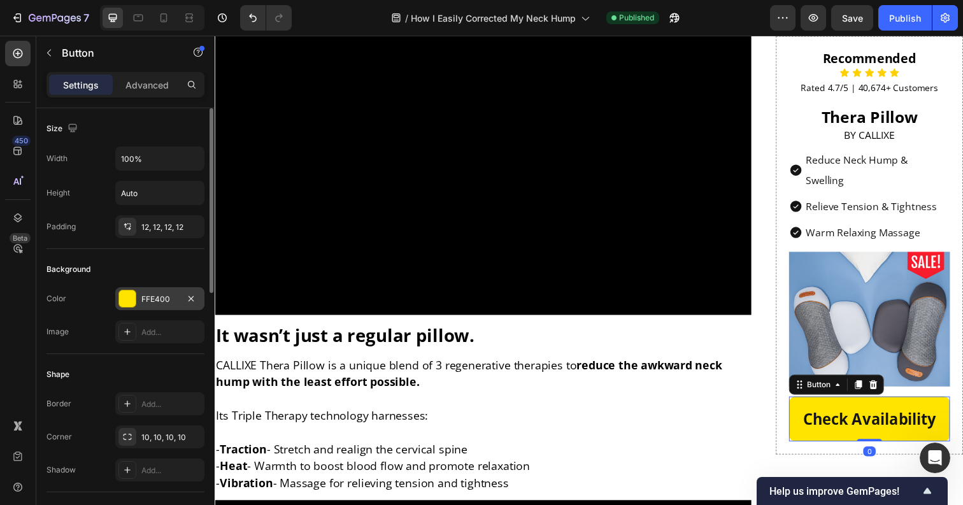
click at [166, 305] on div "FFE400" at bounding box center [159, 298] width 89 height 23
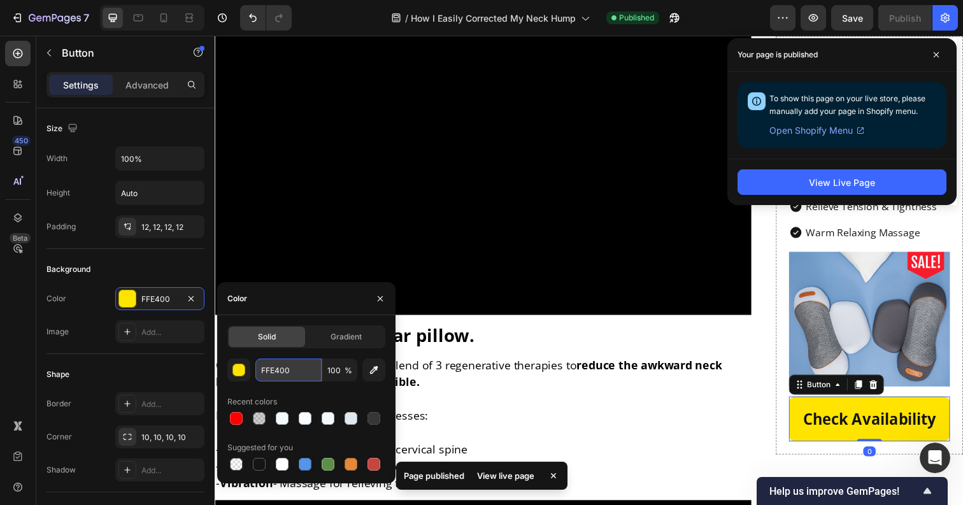
click at [289, 366] on input "FFE400" at bounding box center [288, 369] width 66 height 23
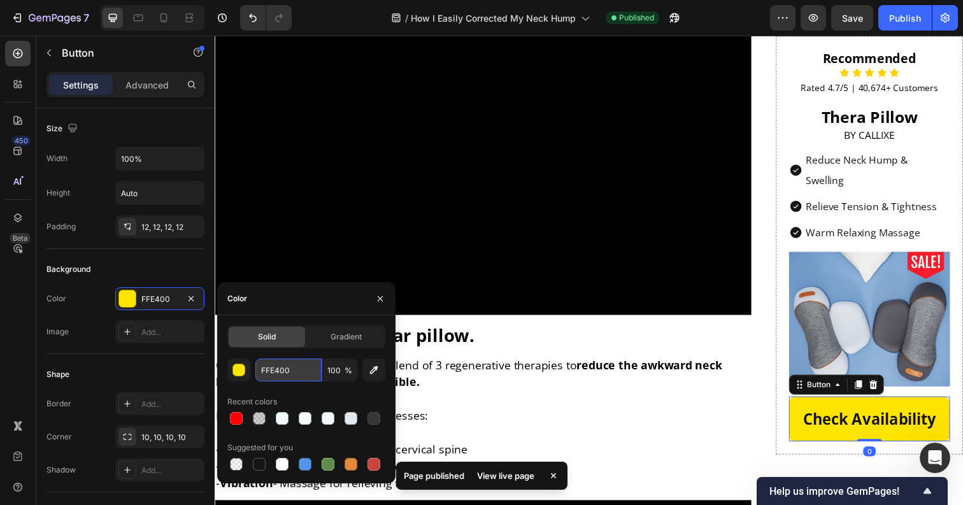
click at [289, 366] on input "FFE400" at bounding box center [288, 369] width 66 height 23
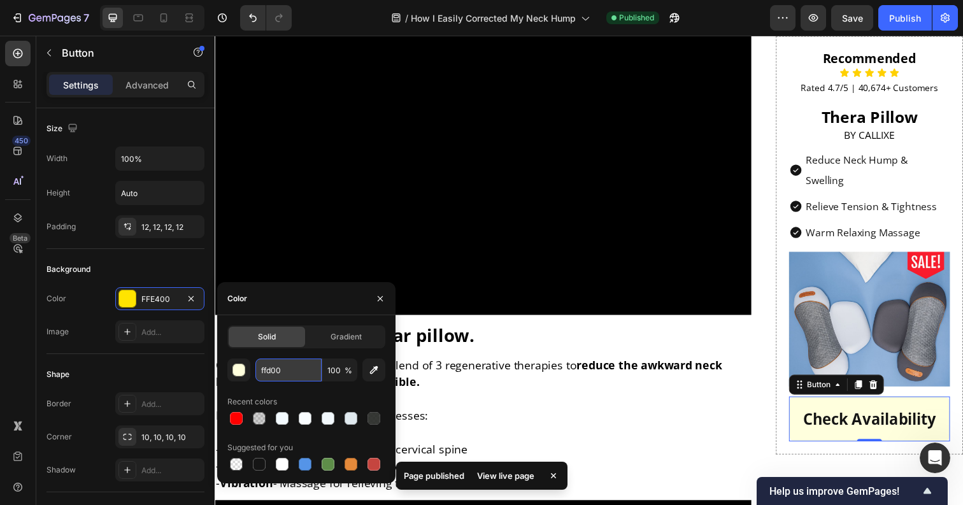
type input "ffd000"
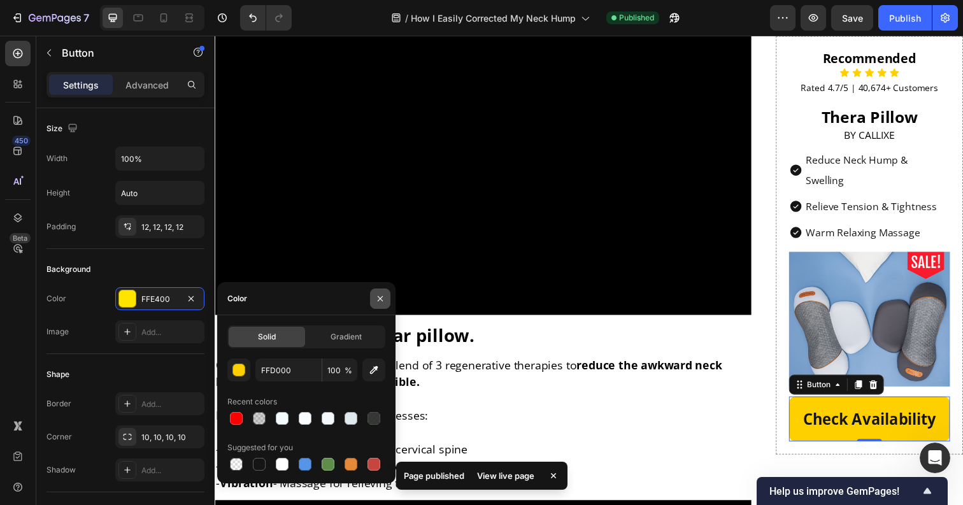
click at [376, 296] on icon "button" at bounding box center [380, 298] width 10 height 10
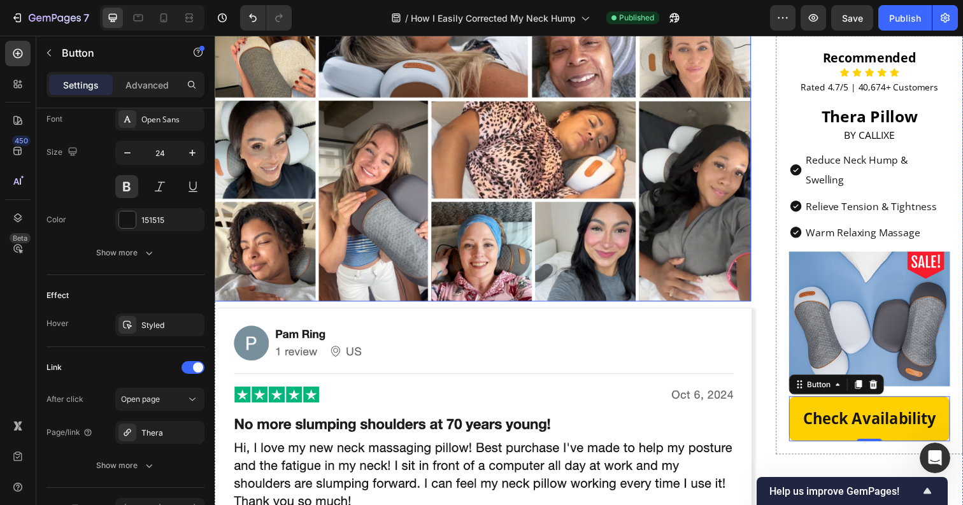
scroll to position [5865, 0]
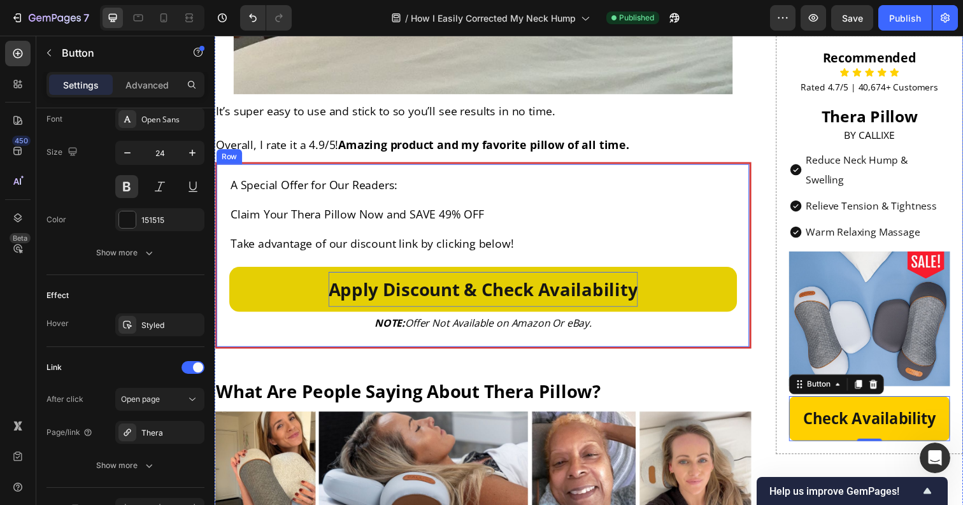
click at [470, 313] on p "Apply Discount & Check Availability" at bounding box center [488, 295] width 316 height 36
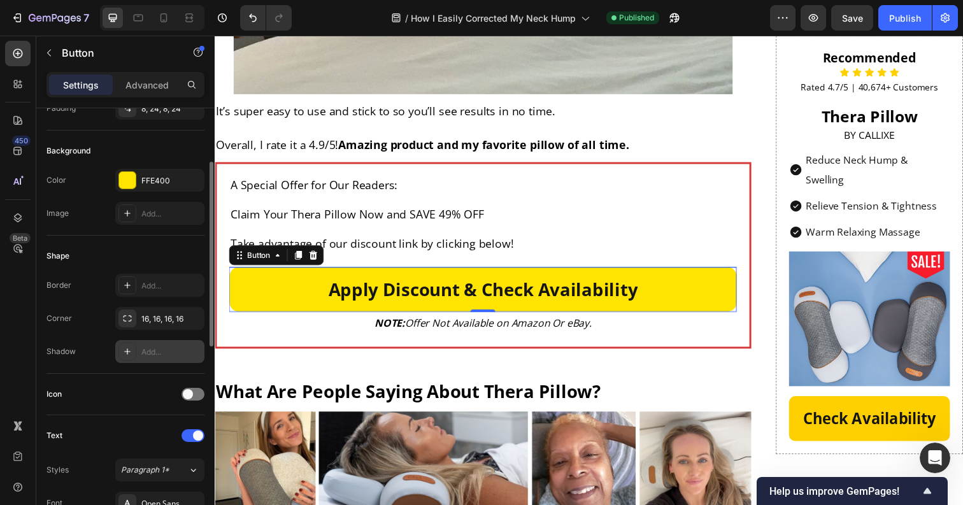
scroll to position [98, 0]
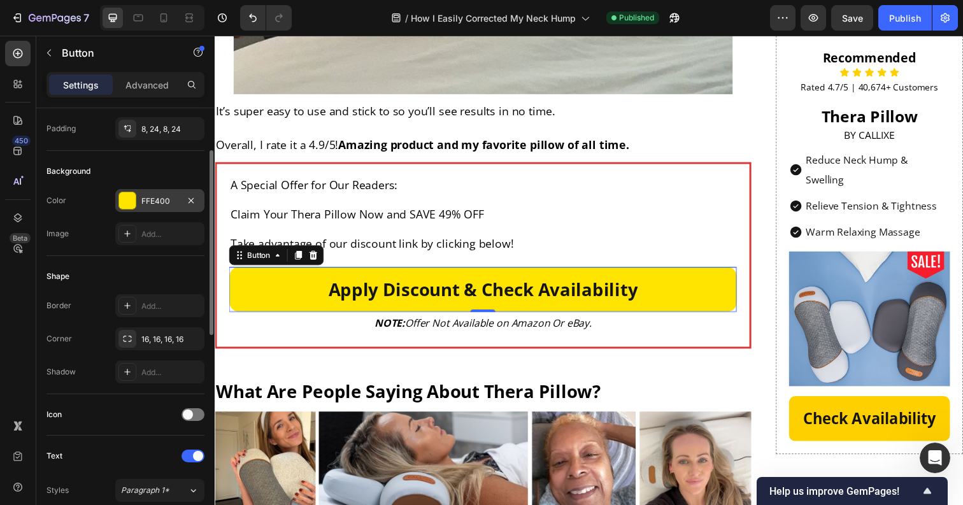
click at [155, 206] on div "FFE400" at bounding box center [159, 200] width 37 height 11
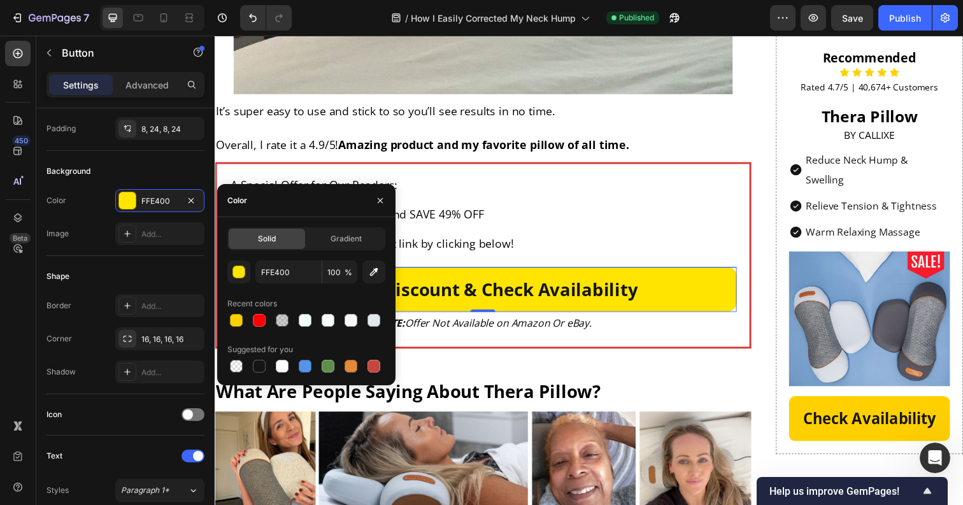
click at [227, 323] on div "Solid Gradient FFE400 100 % Recent colors Suggested for you" at bounding box center [306, 301] width 178 height 148
click at [230, 317] on div at bounding box center [236, 320] width 13 height 13
type input "FFD000"
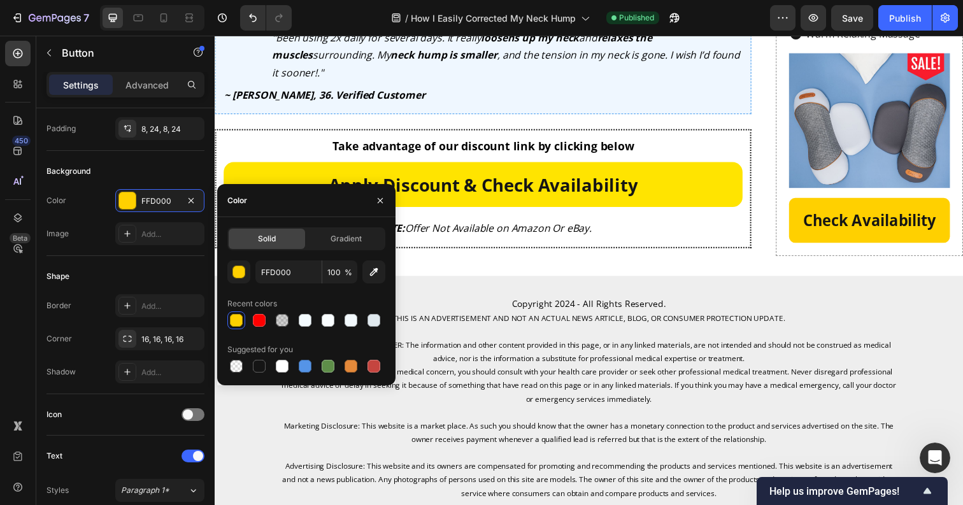
scroll to position [7454, 0]
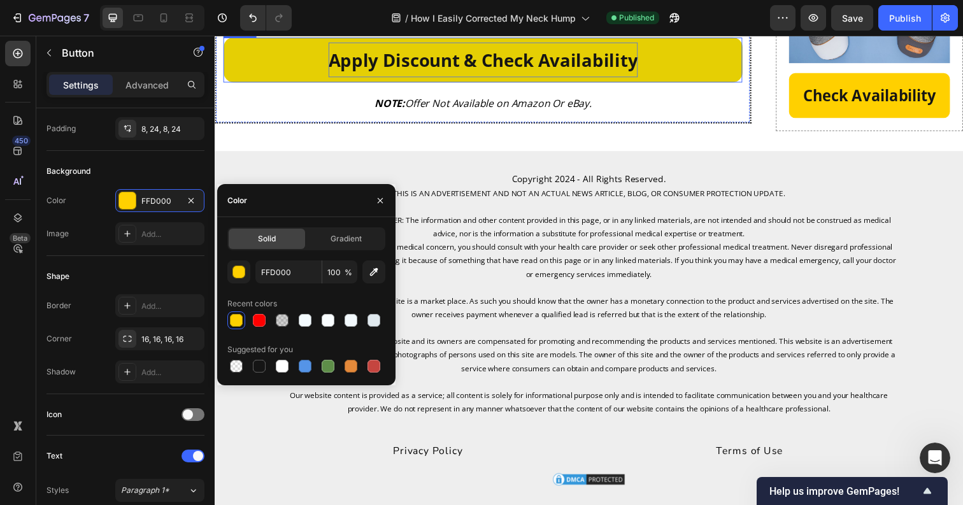
click at [516, 78] on p "Apply Discount & Check Availability" at bounding box center [488, 61] width 316 height 36
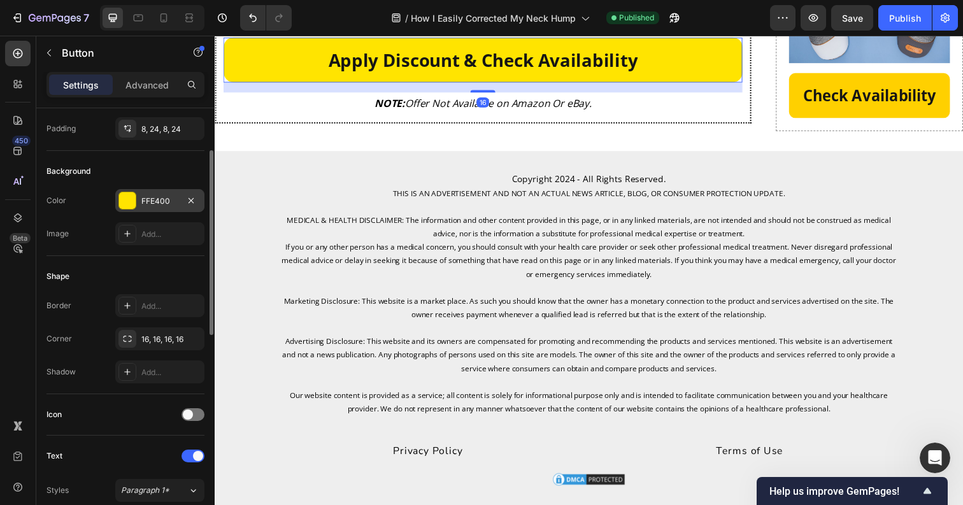
click at [163, 201] on div "FFE400" at bounding box center [159, 200] width 37 height 11
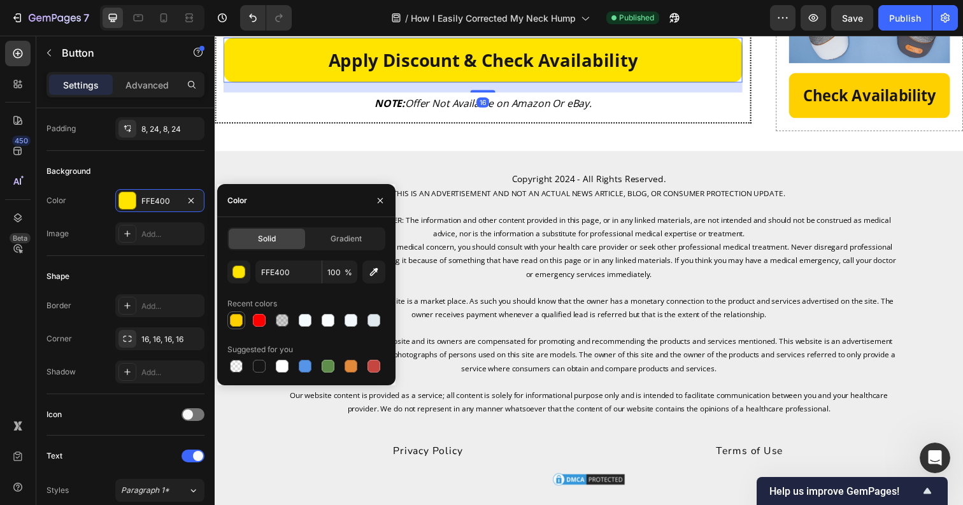
click at [230, 322] on div at bounding box center [236, 320] width 13 height 13
type input "FFD000"
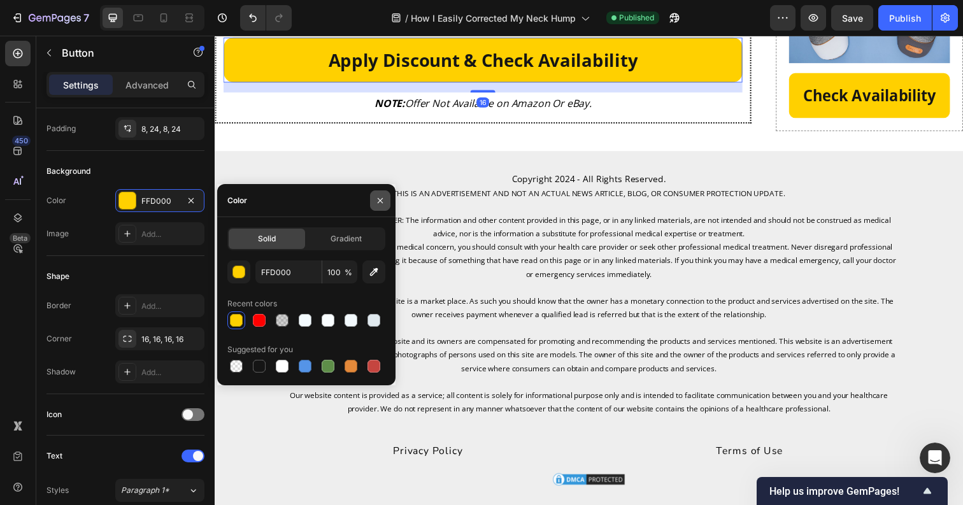
click at [381, 192] on button "button" at bounding box center [380, 200] width 20 height 20
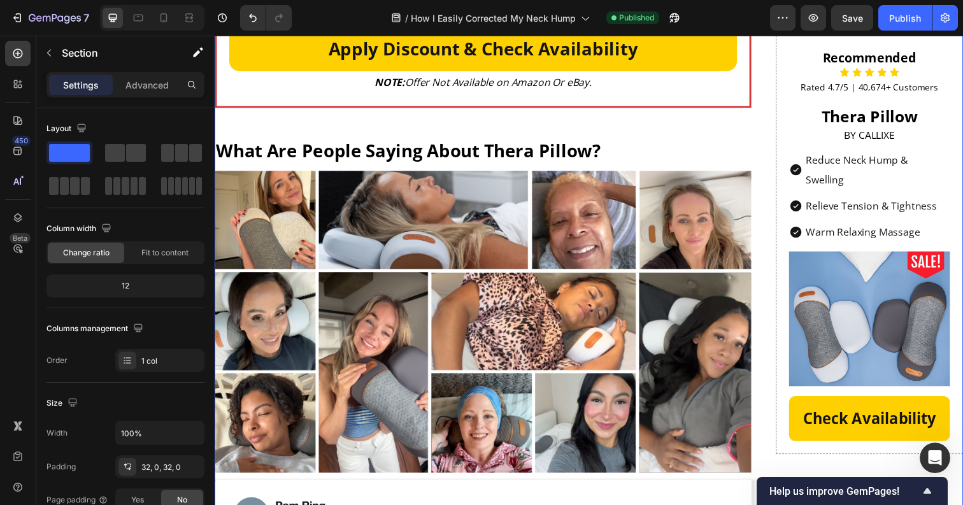
scroll to position [6070, 0]
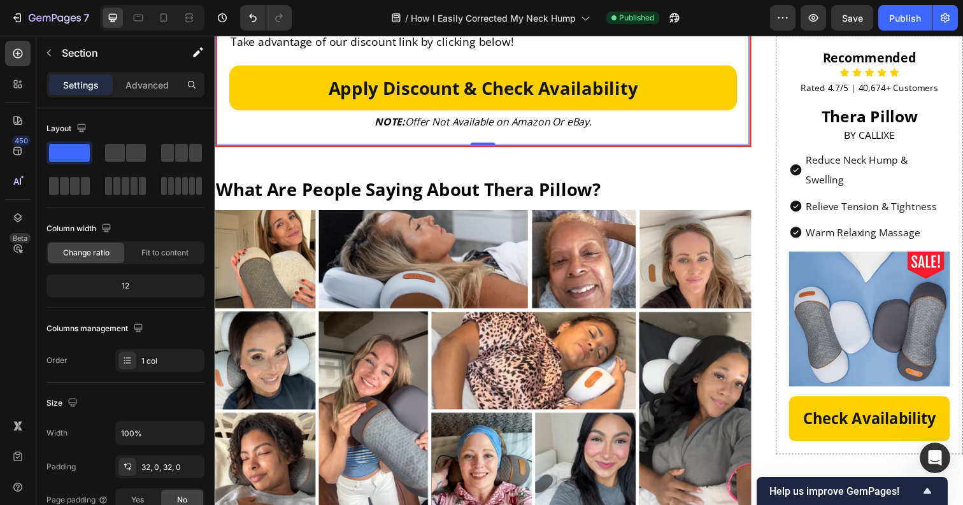
click at [246, 150] on div "A Special Offer for Our Readers: Claim Your Thera Pillow Now and SAVE 49% OFF T…" at bounding box center [489, 54] width 548 height 190
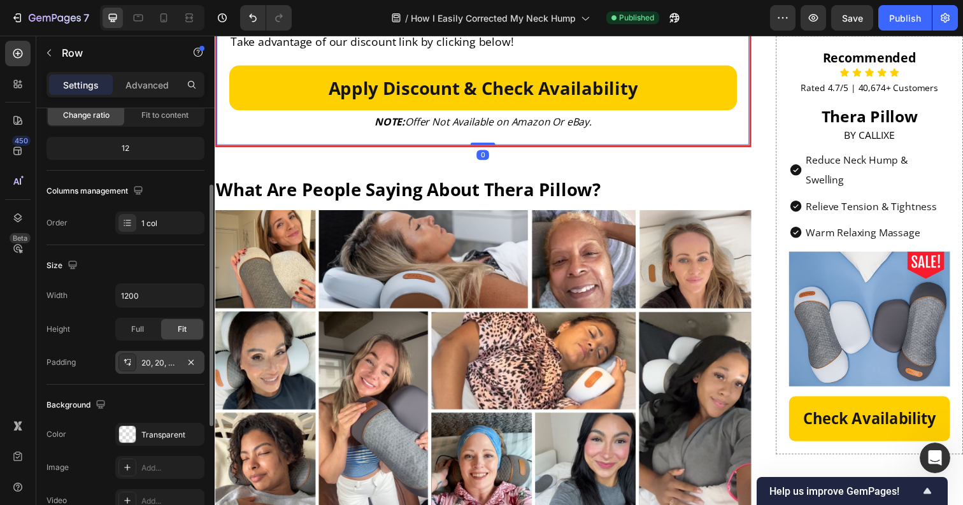
scroll to position [344, 0]
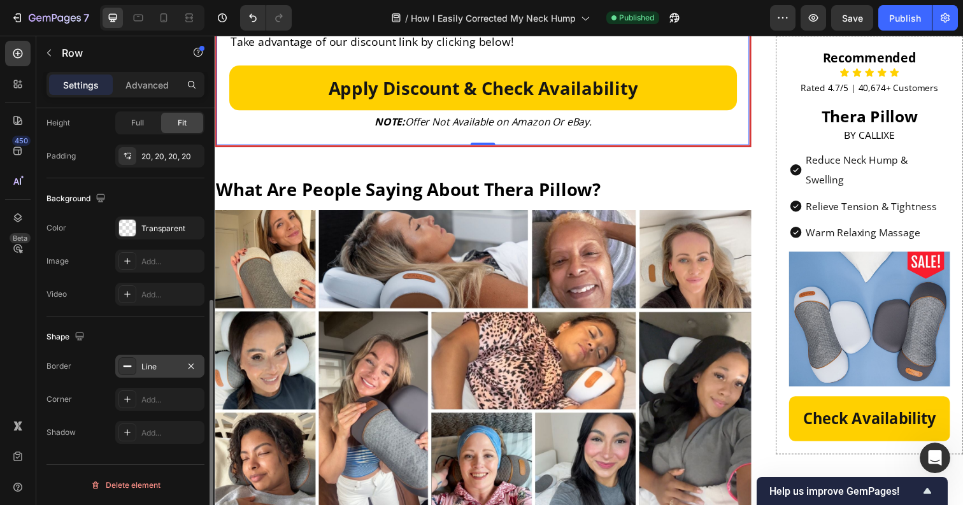
click at [133, 361] on div at bounding box center [127, 366] width 18 height 18
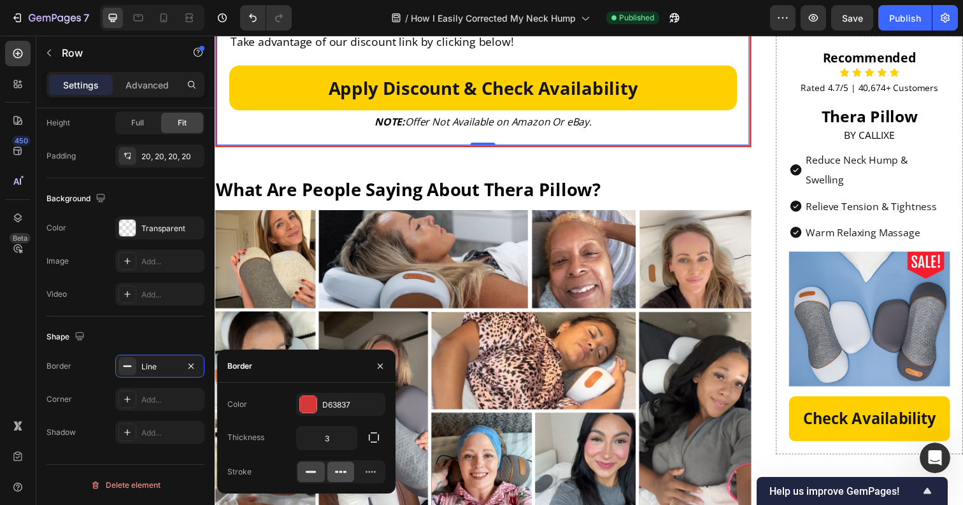
click at [337, 467] on icon at bounding box center [340, 471] width 13 height 13
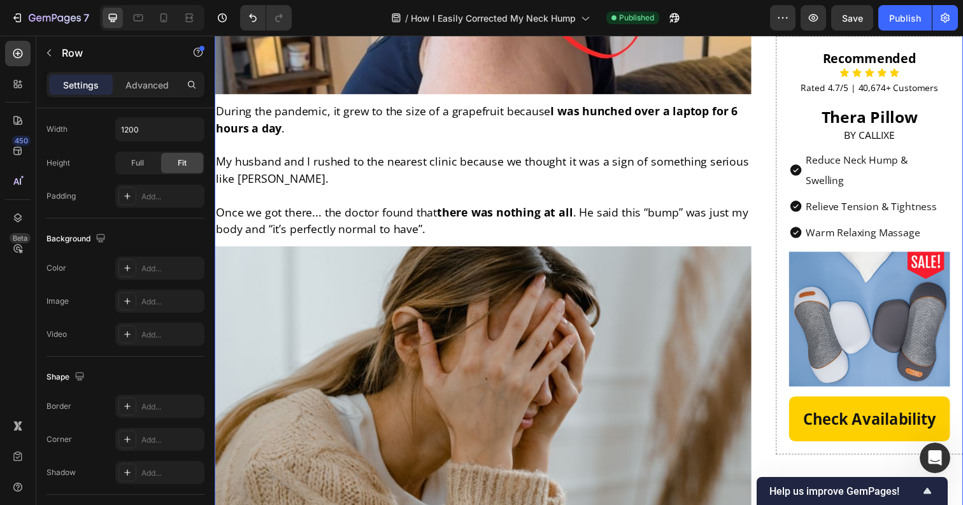
scroll to position [323, 0]
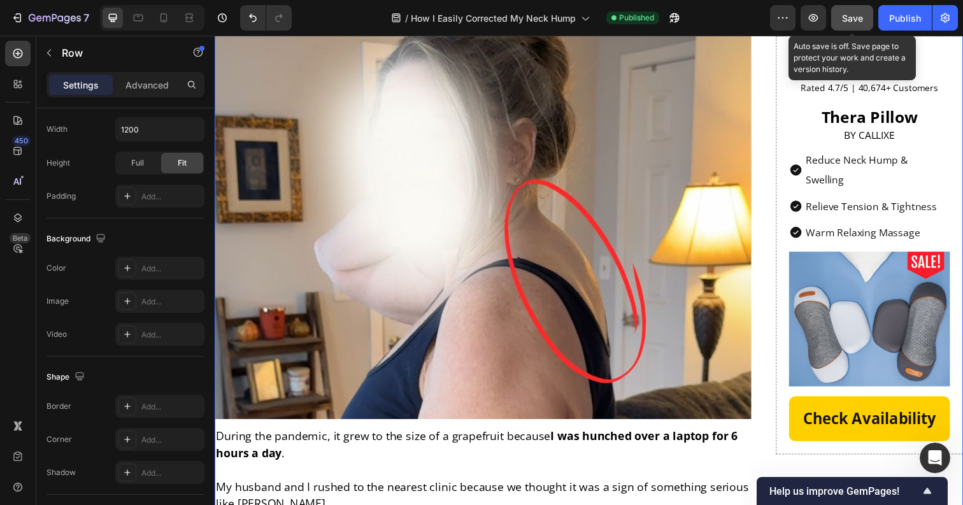
click at [857, 25] on button "Save" at bounding box center [852, 17] width 42 height 25
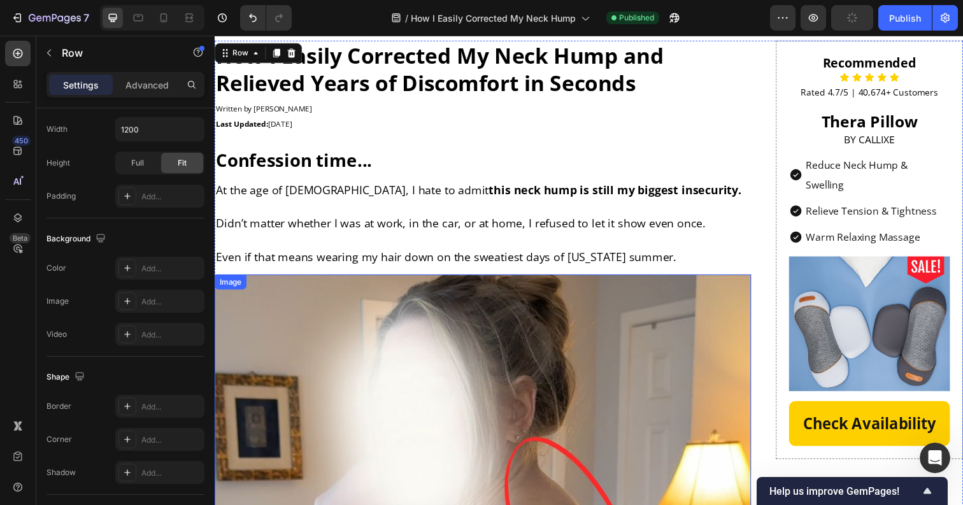
scroll to position [0, 0]
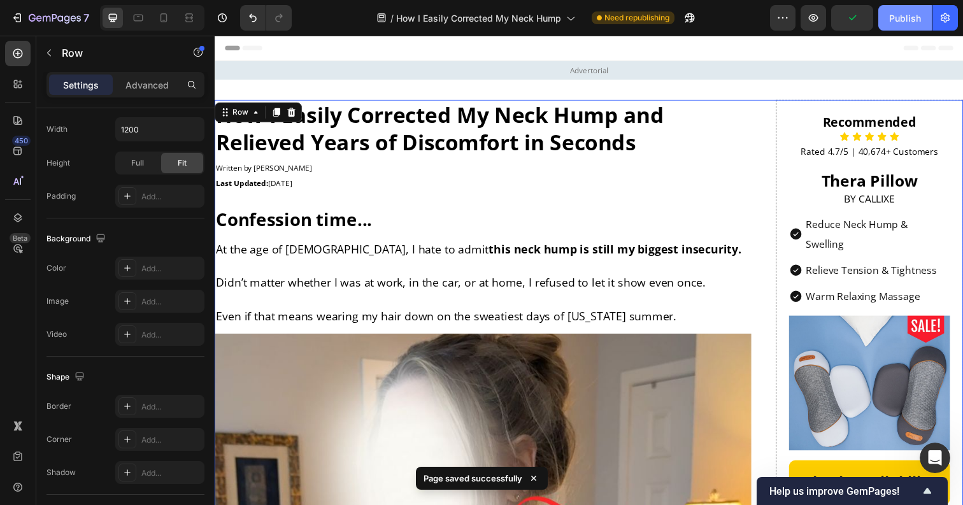
click at [906, 17] on div "Publish" at bounding box center [905, 17] width 32 height 13
click at [171, 15] on div at bounding box center [163, 18] width 20 height 20
type input "0"
type input "100%"
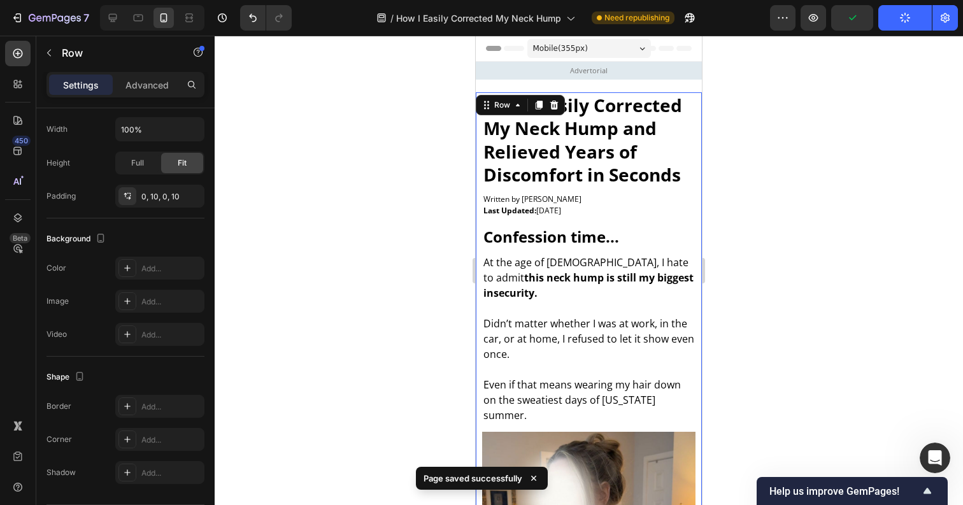
scroll to position [12, 0]
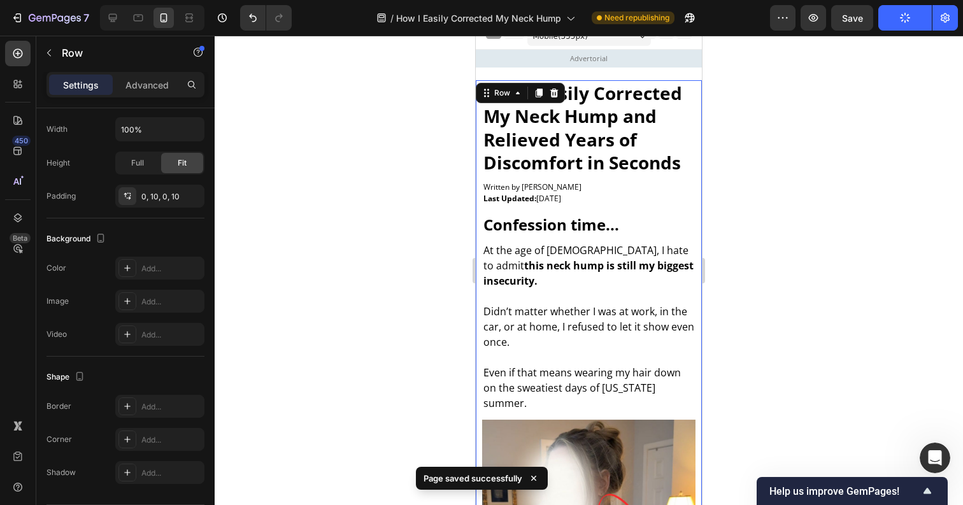
click at [456, 279] on div at bounding box center [589, 270] width 748 height 469
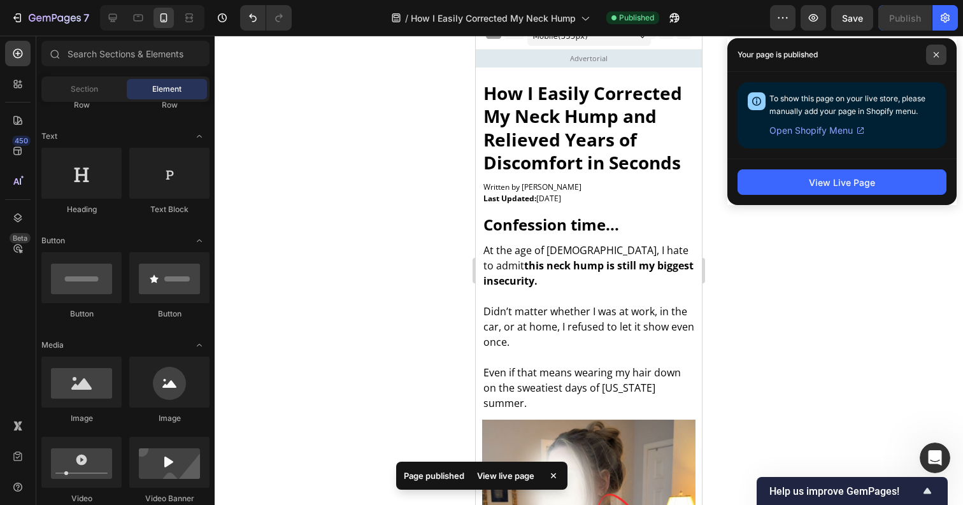
click at [938, 48] on span at bounding box center [936, 55] width 20 height 20
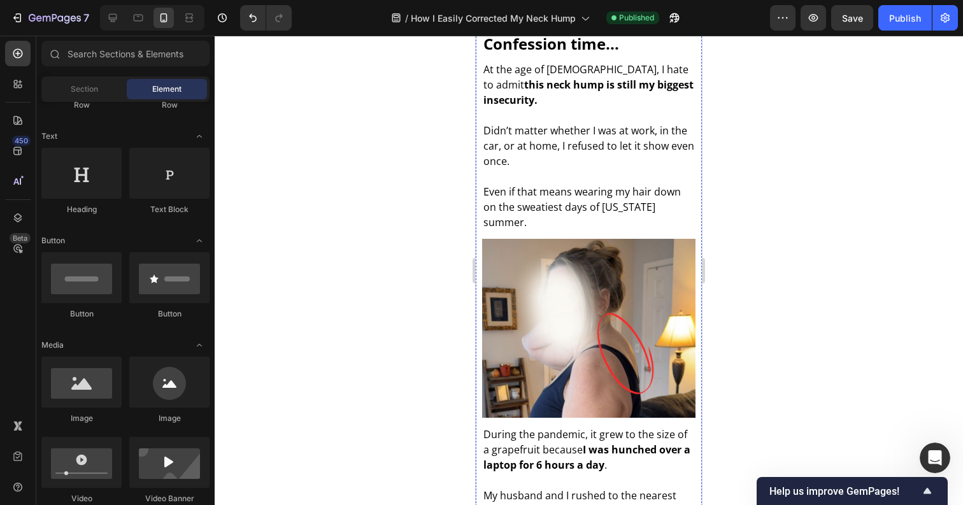
scroll to position [0, 0]
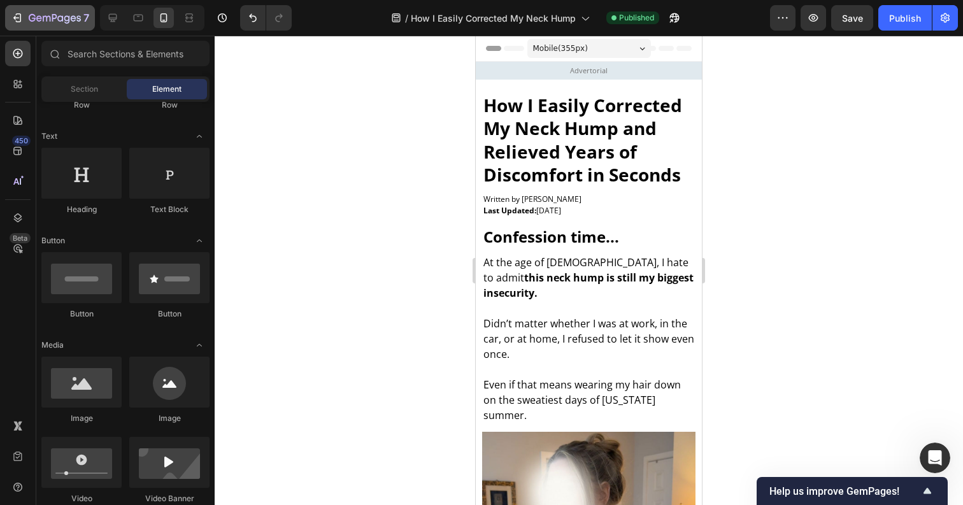
click at [39, 6] on button "7" at bounding box center [50, 17] width 90 height 25
